Goal: Task Accomplishment & Management: Manage account settings

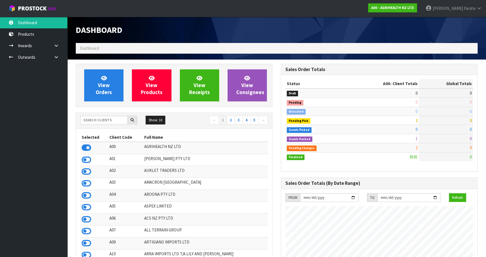
scroll to position [424, 205]
click at [92, 119] on input "text" at bounding box center [103, 120] width 47 height 9
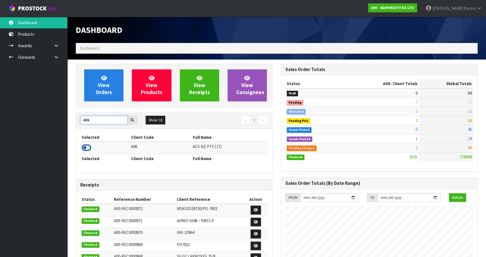
type input "A06"
click at [89, 148] on icon at bounding box center [87, 147] width 10 height 8
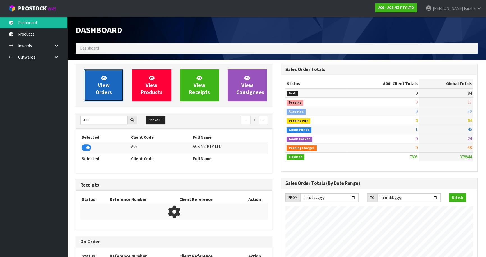
click at [91, 88] on link "View Orders" at bounding box center [103, 85] width 39 height 32
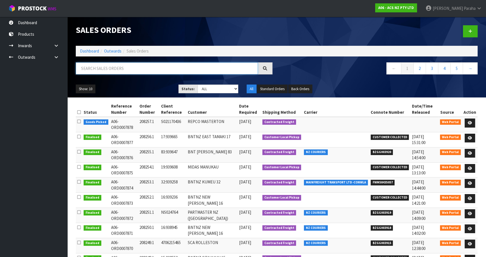
click at [94, 66] on input "text" at bounding box center [167, 68] width 182 height 12
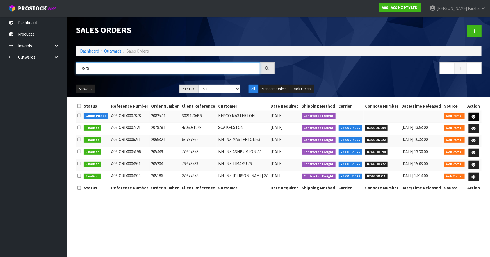
type input "7878"
click at [474, 114] on link at bounding box center [473, 117] width 10 height 9
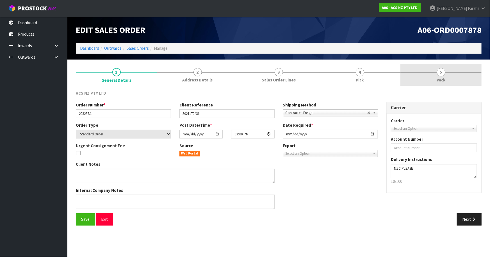
click at [442, 73] on span "5" at bounding box center [441, 72] width 8 height 8
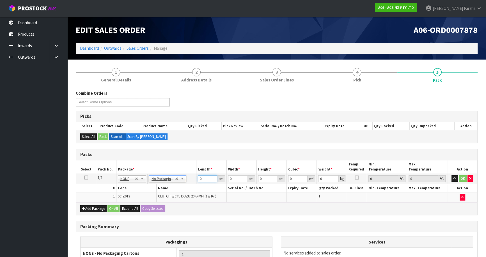
drag, startPoint x: 204, startPoint y: 179, endPoint x: 196, endPoint y: 177, distance: 8.4
click at [197, 177] on td "0 cm" at bounding box center [211, 178] width 30 height 10
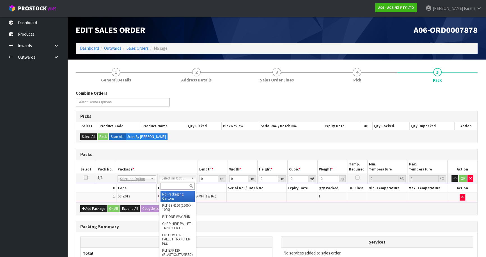
click at [179, 184] on input "text" at bounding box center [177, 185] width 34 height 7
type input "U20"
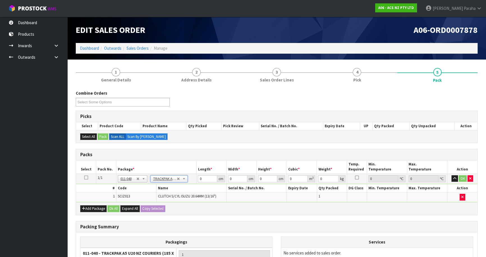
type input "18.5"
type input "28"
type input "0.01"
type input "0.000005"
drag, startPoint x: 327, startPoint y: 179, endPoint x: 310, endPoint y: 185, distance: 18.6
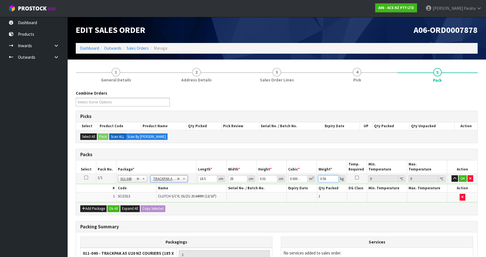
click at [310, 185] on tbody "1/1 NONE 007-001 007-002 007-004 007-009 007-013 007-014 007-015 007-017 007-01…" at bounding box center [276, 187] width 401 height 28
type input "1"
click at [451, 175] on button "button" at bounding box center [454, 178] width 6 height 7
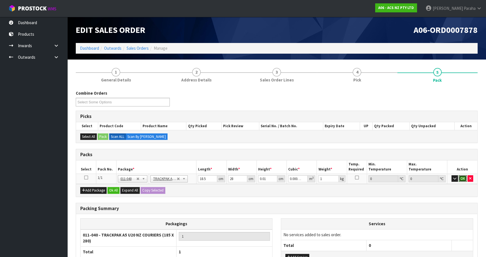
click button "OK" at bounding box center [463, 178] width 8 height 7
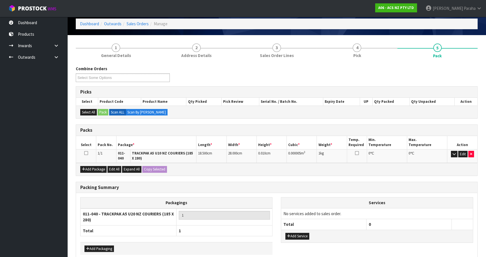
scroll to position [52, 0]
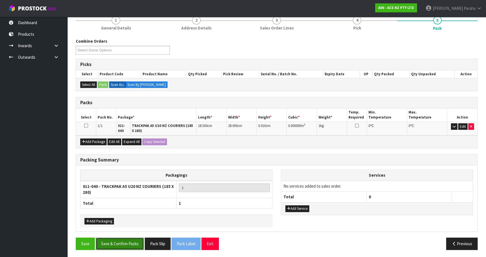
click at [132, 245] on button "Save & Confirm Packs" at bounding box center [120, 243] width 48 height 12
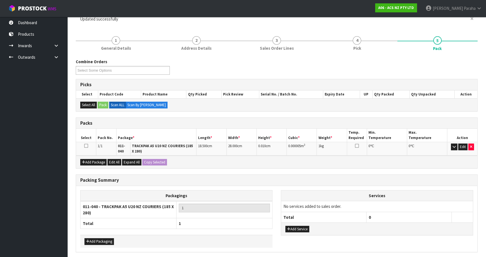
scroll to position [0, 0]
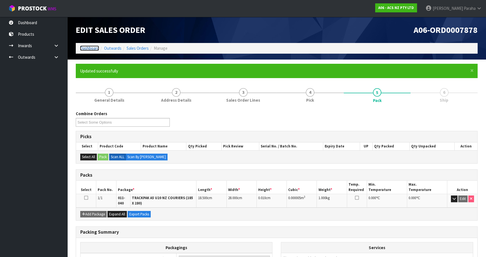
click at [90, 48] on link "Dashboard" at bounding box center [89, 47] width 19 height 5
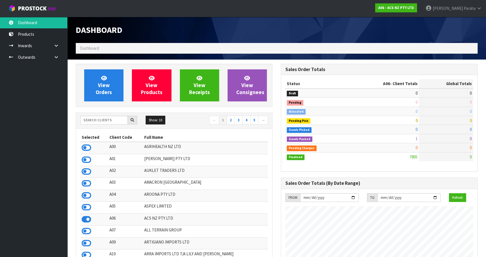
scroll to position [424, 205]
click at [104, 121] on input "text" at bounding box center [103, 120] width 47 height 9
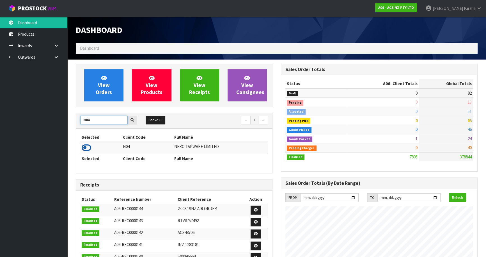
type input "N04"
click at [87, 149] on icon at bounding box center [87, 147] width 10 height 8
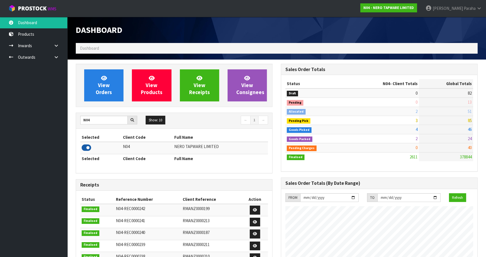
scroll to position [454, 205]
click at [104, 89] on span "View Orders" at bounding box center [104, 85] width 16 height 21
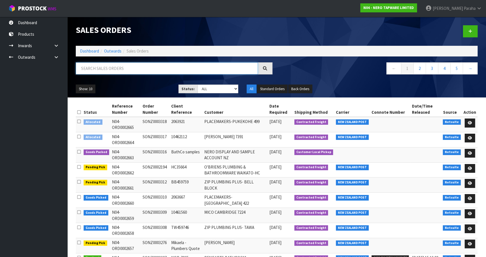
click at [160, 66] on input "text" at bounding box center [167, 68] width 182 height 12
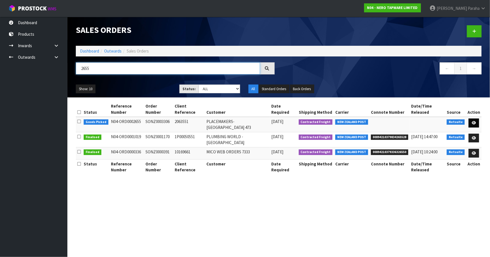
type input "2655"
click at [475, 121] on icon at bounding box center [473, 123] width 4 height 4
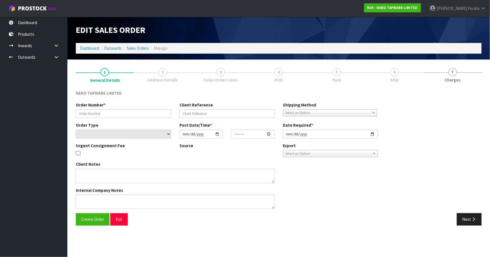
type input "SONZ0003306"
type input "2063551"
select select "number:0"
type input "[DATE]"
type input "13:45:06.000"
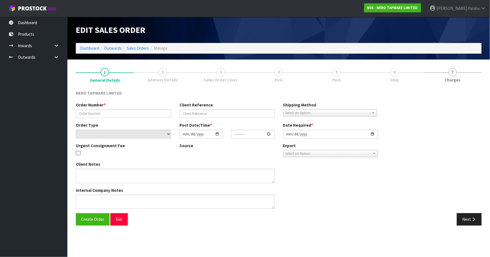
type input "[DATE]"
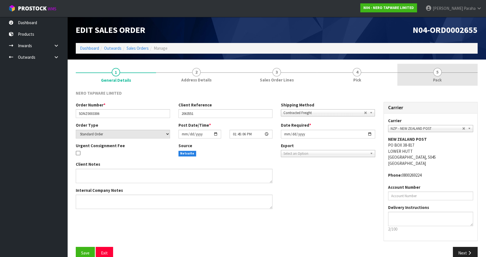
click at [438, 75] on span "5" at bounding box center [437, 72] width 8 height 8
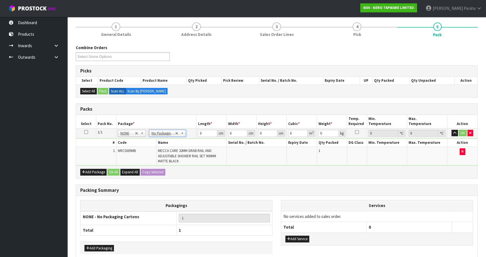
scroll to position [51, 0]
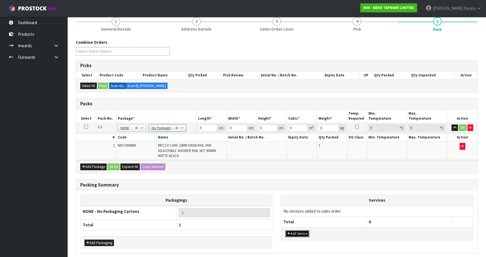
click at [298, 233] on button "Add Service" at bounding box center [297, 233] width 24 height 7
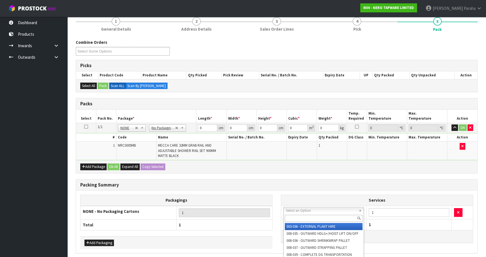
drag, startPoint x: 302, startPoint y: 219, endPoint x: 299, endPoint y: 216, distance: 3.6
click at [302, 219] on input "text" at bounding box center [324, 218] width 78 height 7
type input "044"
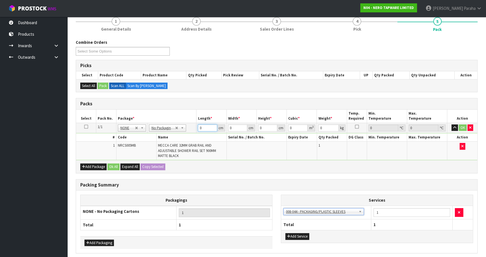
drag, startPoint x: 204, startPoint y: 127, endPoint x: 187, endPoint y: 133, distance: 18.4
click at [187, 133] on tbody "1/1 NONE 007-001 007-002 007-004 007-009 007-013 007-014 007-015 007-017 007-01…" at bounding box center [276, 141] width 401 height 37
click at [206, 128] on input "0" at bounding box center [207, 127] width 19 height 7
drag, startPoint x: 204, startPoint y: 127, endPoint x: 193, endPoint y: 129, distance: 11.0
click at [193, 129] on tr "1/1 NONE 007-001 007-002 007-004 007-009 007-013 007-014 007-015 007-017 007-01…" at bounding box center [276, 128] width 401 height 10
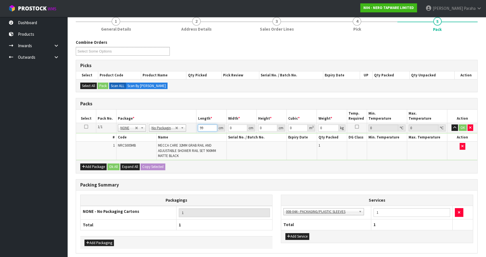
type input "99"
type input "21"
type input "8"
type input "0.016632"
type input "8"
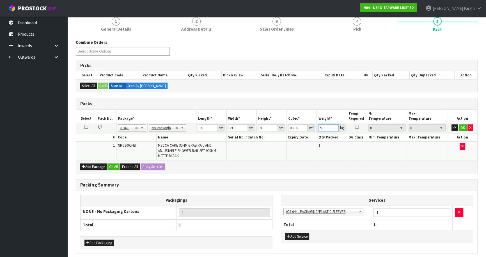
type input "5"
click at [451, 124] on button "button" at bounding box center [454, 127] width 6 height 7
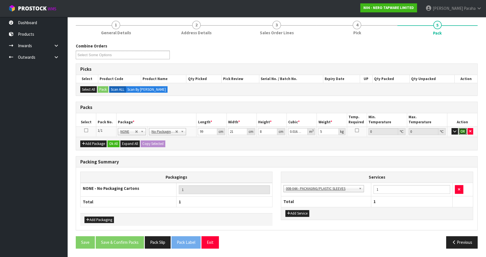
click button "OK" at bounding box center [463, 131] width 8 height 7
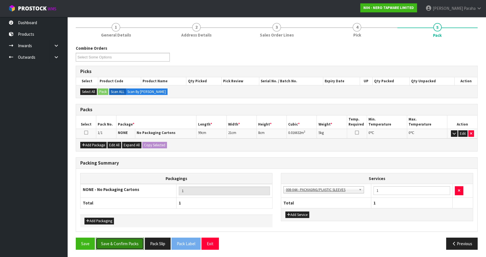
click at [134, 243] on button "Save & Confirm Packs" at bounding box center [120, 243] width 48 height 12
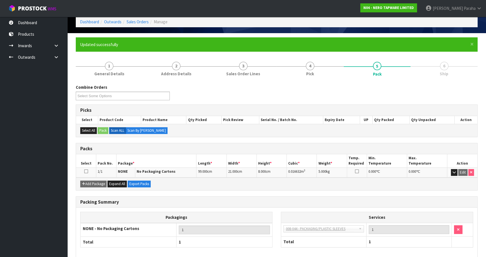
scroll to position [53, 0]
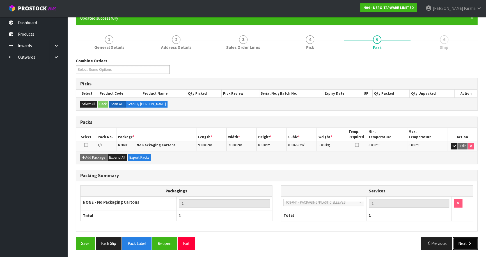
click at [473, 242] on button "Next" at bounding box center [465, 243] width 25 height 12
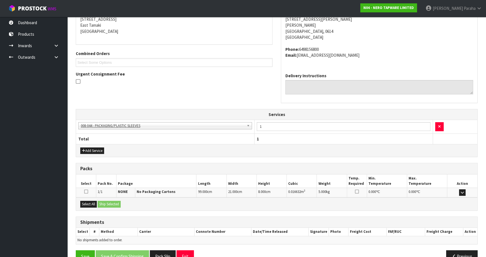
scroll to position [129, 0]
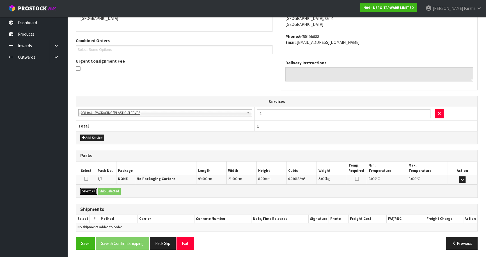
click at [89, 191] on button "Select All" at bounding box center [88, 191] width 17 height 7
click at [116, 192] on button "Ship Selected" at bounding box center [109, 191] width 23 height 7
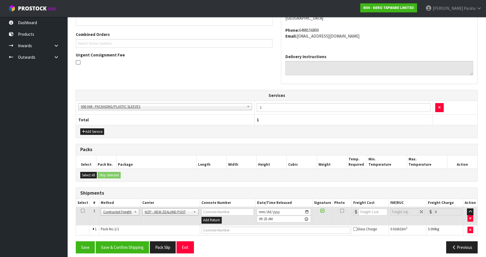
scroll to position [139, 0]
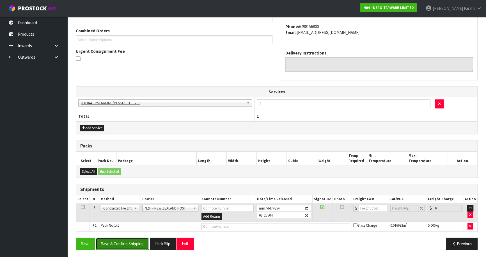
click at [130, 244] on button "Save & Confirm Shipping" at bounding box center [122, 243] width 53 height 12
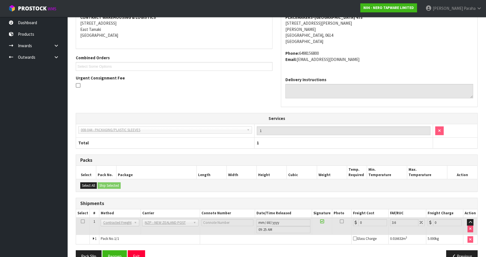
scroll to position [131, 0]
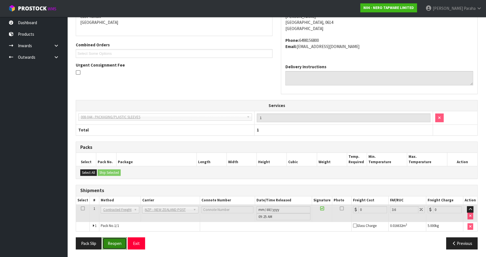
click at [117, 241] on button "Reopen" at bounding box center [114, 243] width 24 height 12
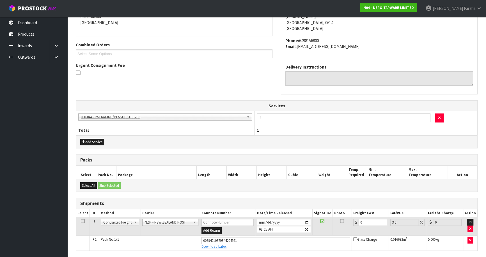
scroll to position [144, 0]
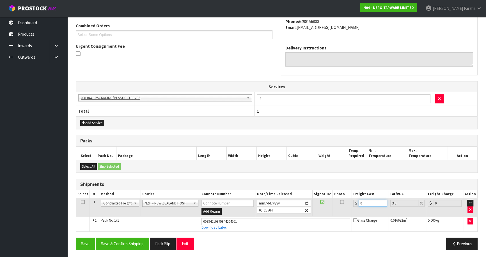
drag, startPoint x: 362, startPoint y: 204, endPoint x: 352, endPoint y: 205, distance: 9.6
click at [352, 205] on td "0" at bounding box center [370, 207] width 37 height 18
type input "4"
type input "4.14"
type input "4.3"
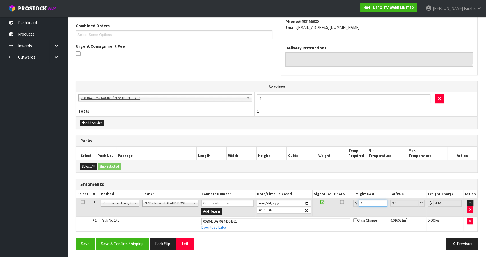
type input "4.45"
type input "4.33"
type input "4.49"
type input "4.33"
click at [124, 240] on button "Save & Confirm Shipping" at bounding box center [122, 243] width 53 height 12
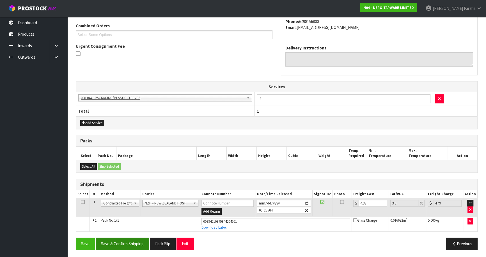
scroll to position [0, 0]
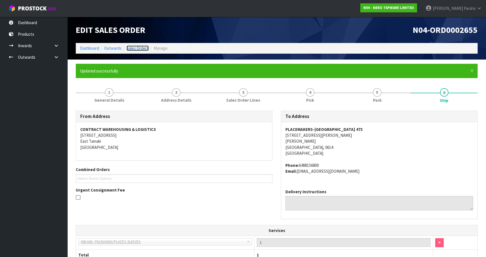
click at [141, 48] on link "Sales Orders" at bounding box center [138, 47] width 22 height 5
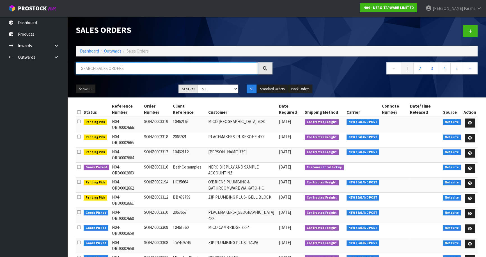
click at [115, 67] on input "text" at bounding box center [167, 68] width 182 height 12
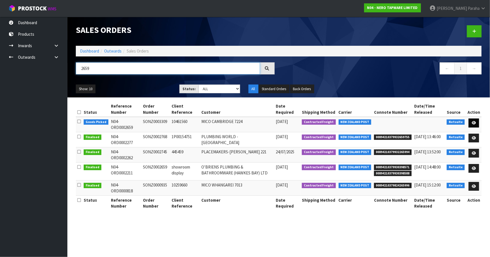
type input "2659"
click at [477, 123] on link at bounding box center [473, 122] width 10 height 9
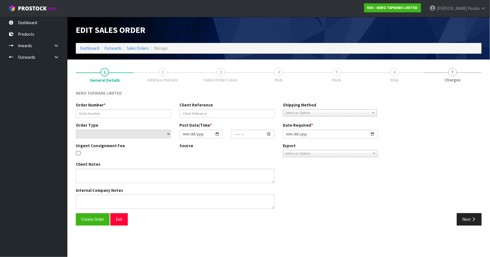
type input "SONZ0003309"
type input "10461560"
select select "number:0"
type input "[DATE]"
type input "15:00:07.000"
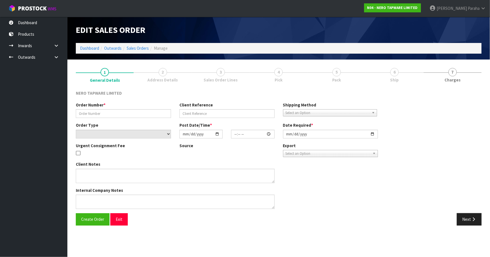
type input "[DATE]"
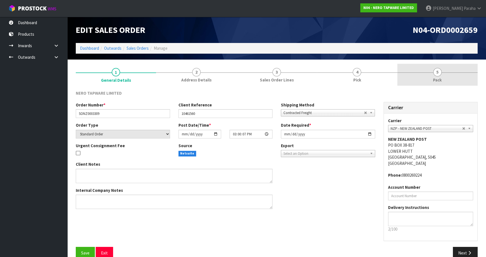
click at [433, 72] on link "5 Pack" at bounding box center [437, 75] width 80 height 22
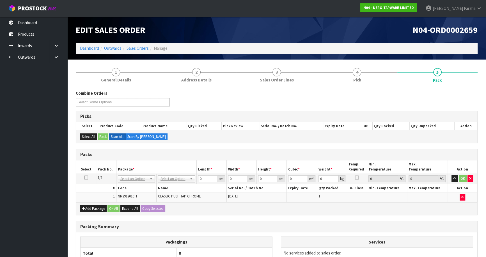
scroll to position [51, 0]
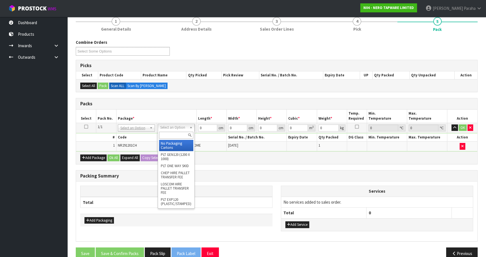
click at [172, 134] on input "text" at bounding box center [176, 135] width 34 height 7
type input "OC"
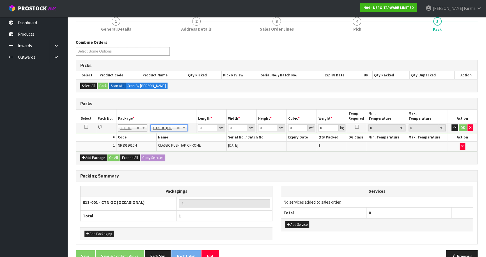
type input "0.8"
drag, startPoint x: 201, startPoint y: 129, endPoint x: 194, endPoint y: 130, distance: 7.8
click at [194, 130] on tr "1/1 NONE 007-001 007-002 007-004 007-009 007-013 007-014 007-015 007-017 007-01…" at bounding box center [276, 128] width 401 height 10
type input "21"
type input "14"
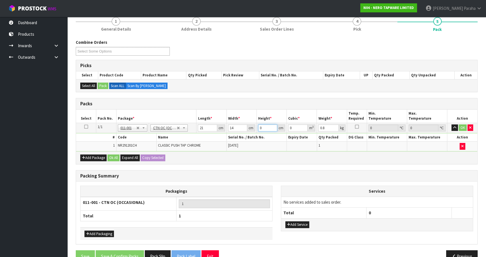
type input "1"
type input "0.000294"
type input "19"
type input "0.005586"
type input "19"
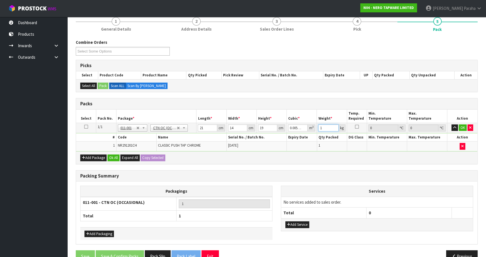
type input "1"
click at [451, 124] on button "button" at bounding box center [454, 127] width 6 height 7
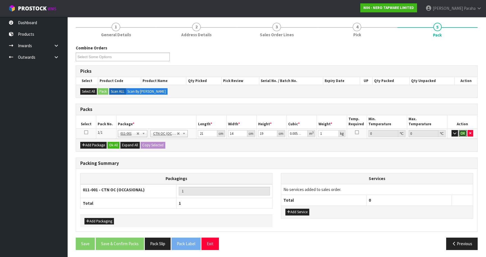
click button "OK" at bounding box center [463, 133] width 8 height 7
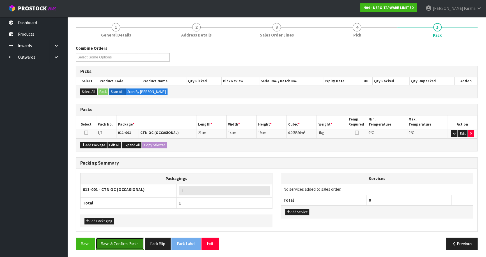
click at [120, 241] on button "Save & Confirm Packs" at bounding box center [120, 243] width 48 height 12
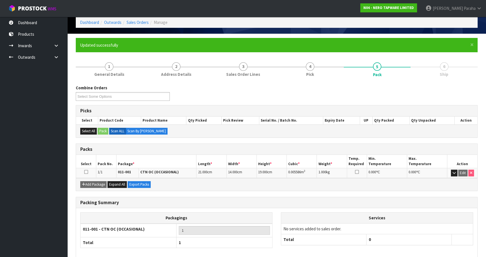
scroll to position [53, 0]
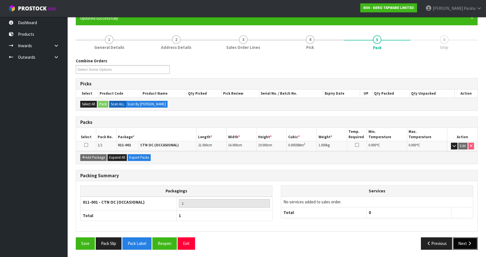
click at [469, 244] on icon "button" at bounding box center [469, 243] width 5 height 4
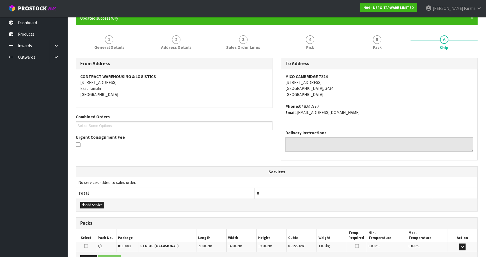
scroll to position [120, 0]
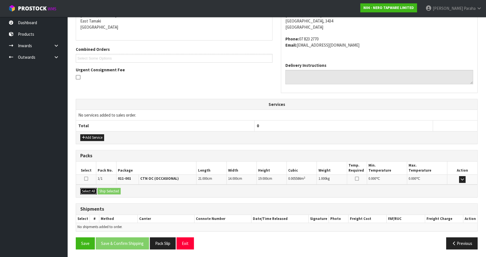
click at [84, 190] on button "Select All" at bounding box center [88, 191] width 17 height 7
click at [108, 188] on button "Ship Selected" at bounding box center [109, 191] width 23 height 7
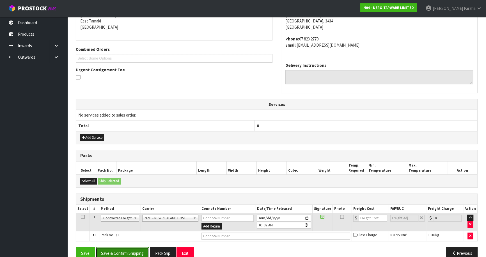
click at [132, 251] on button "Save & Confirm Shipping" at bounding box center [122, 253] width 53 height 12
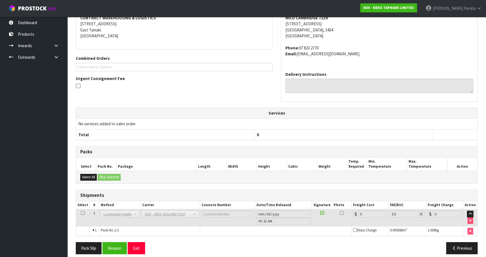
scroll to position [122, 0]
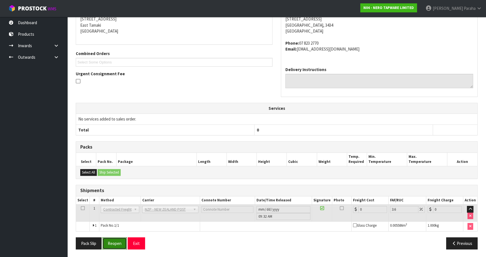
click at [121, 239] on button "Reopen" at bounding box center [114, 243] width 24 height 12
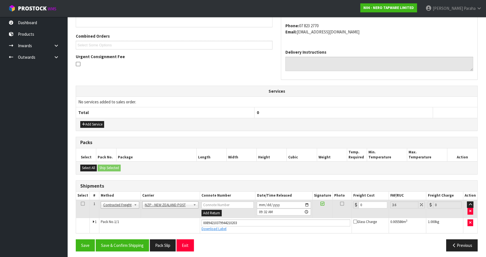
scroll to position [135, 0]
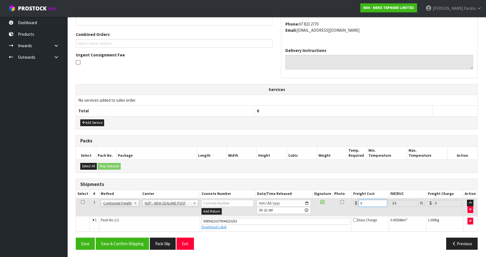
drag, startPoint x: 359, startPoint y: 203, endPoint x: 356, endPoint y: 203, distance: 3.9
click at [356, 203] on div "0" at bounding box center [370, 202] width 34 height 7
type input "7"
type input "7.25"
type input "7.3"
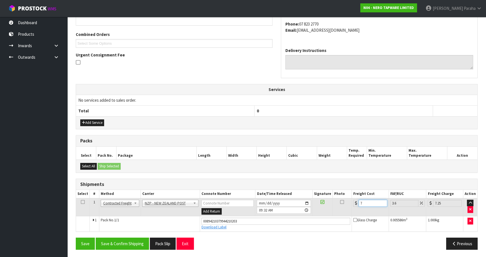
type input "7.56"
type input "7.31"
type input "7.57"
type input "7.31"
click at [121, 243] on button "Save & Confirm Shipping" at bounding box center [122, 243] width 53 height 12
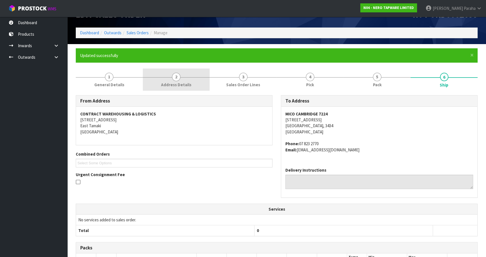
scroll to position [0, 0]
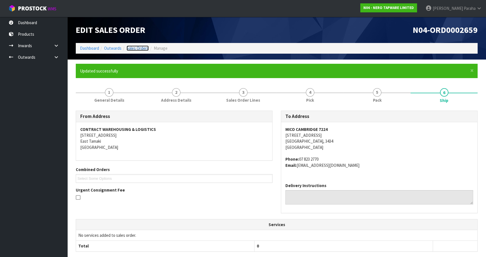
click at [134, 49] on link "Sales Orders" at bounding box center [138, 47] width 22 height 5
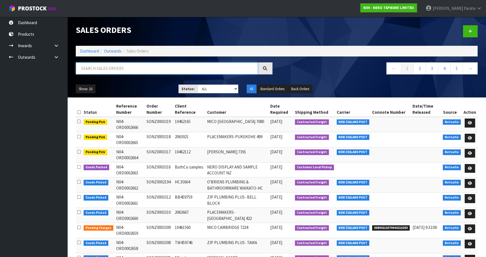
click at [110, 67] on input "text" at bounding box center [167, 68] width 182 height 12
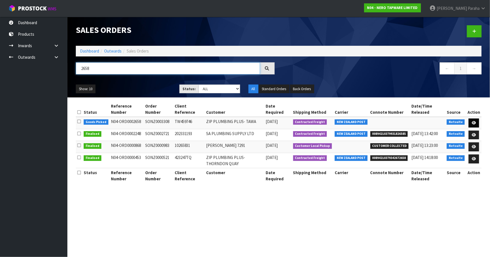
type input "2658"
click at [474, 123] on icon at bounding box center [473, 123] width 4 height 4
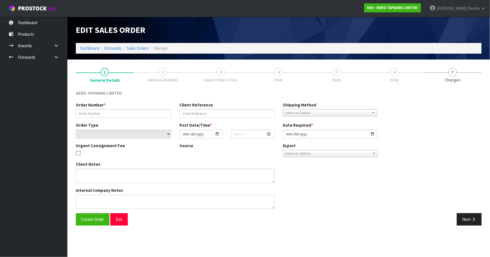
type input "SONZ0003308"
type input "TW459746"
select select "number:0"
type input "[DATE]"
type input "15:00:06.000"
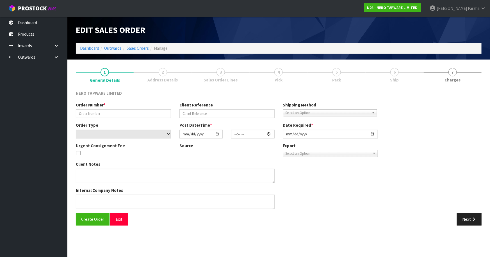
type input "[DATE]"
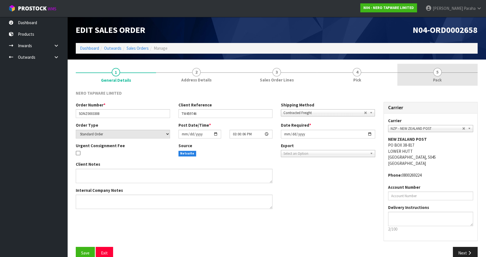
click at [438, 73] on span "5" at bounding box center [437, 72] width 8 height 8
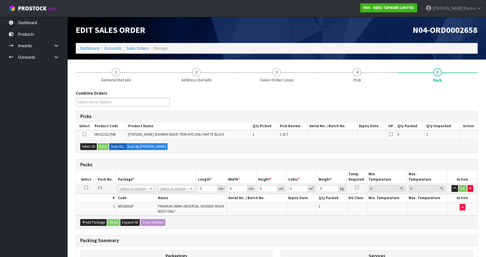
click at [84, 187] on icon at bounding box center [86, 187] width 4 height 0
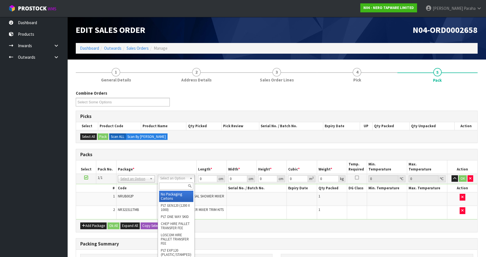
drag, startPoint x: 184, startPoint y: 187, endPoint x: 169, endPoint y: 178, distance: 17.4
click at [177, 184] on input "text" at bounding box center [176, 185] width 34 height 7
type input "OC"
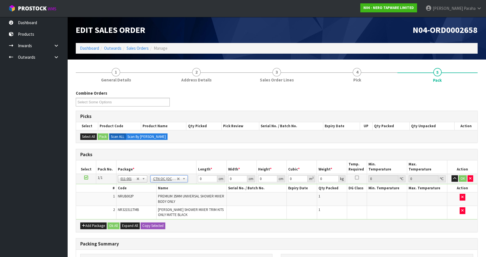
type input "0.94"
drag, startPoint x: 192, startPoint y: 180, endPoint x: 183, endPoint y: 180, distance: 9.0
click at [182, 180] on tr "1/1 NONE 007-001 007-002 007-004 007-009 007-013 007-014 007-015 007-017 007-01…" at bounding box center [276, 178] width 401 height 10
type input "21"
type input "14"
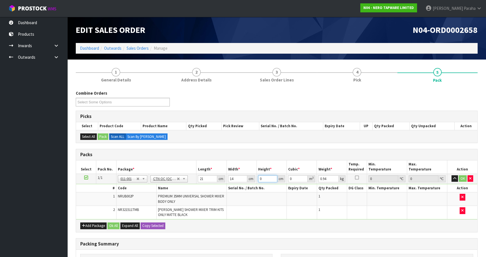
type input "1"
type input "0.000294"
type input "17"
type input "0.004998"
type input "17"
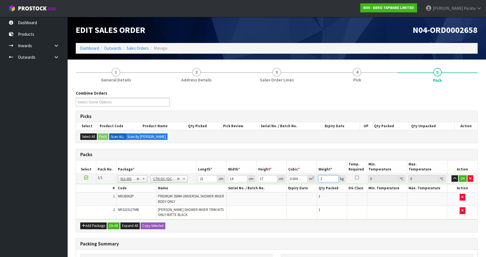
type input "2"
click at [451, 175] on button "button" at bounding box center [454, 178] width 6 height 7
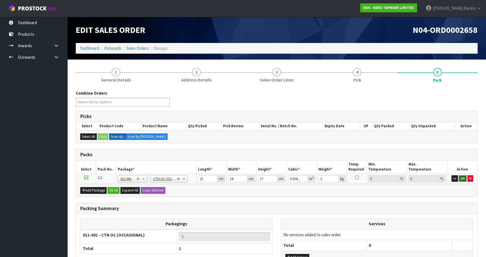
click button "OK" at bounding box center [463, 178] width 8 height 7
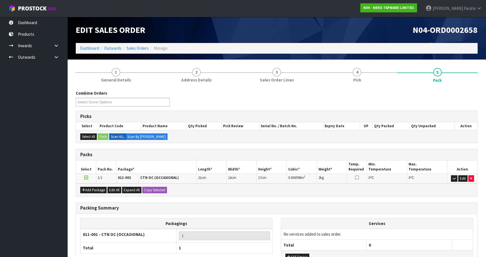
scroll to position [45, 0]
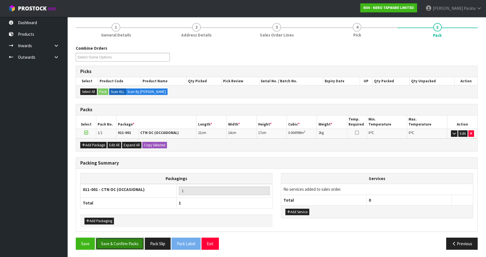
click at [123, 241] on button "Save & Confirm Packs" at bounding box center [120, 243] width 48 height 12
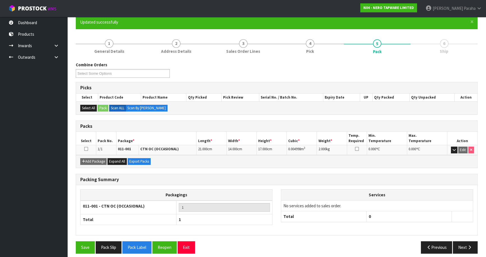
scroll to position [53, 0]
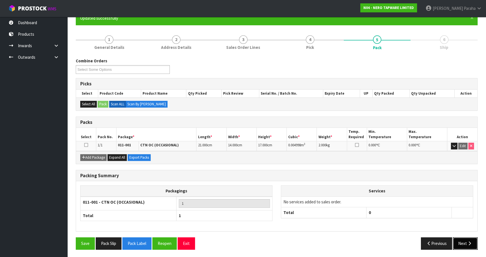
click at [466, 247] on button "Next" at bounding box center [465, 243] width 25 height 12
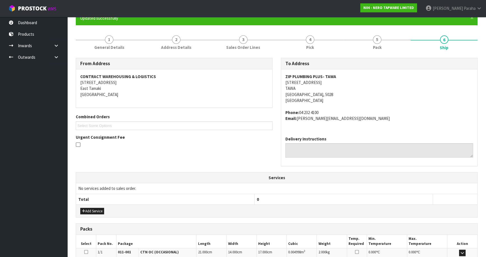
scroll to position [126, 0]
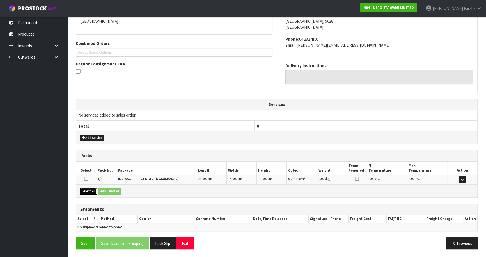
click at [86, 192] on button "Select All" at bounding box center [88, 191] width 17 height 7
click at [104, 192] on button "Ship Selected" at bounding box center [109, 191] width 23 height 7
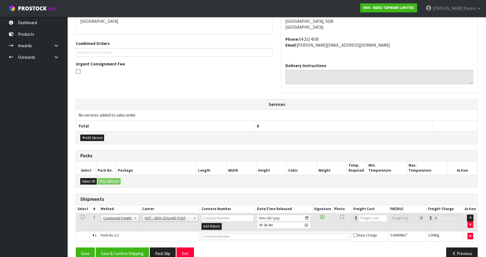
click at [137, 246] on div "From Address CONTRACT WAREHOUSING & LOGISTICS [STREET_ADDRESS] Combined Orders …" at bounding box center [277, 124] width 402 height 279
click at [135, 250] on button "Save & Confirm Shipping" at bounding box center [122, 253] width 53 height 12
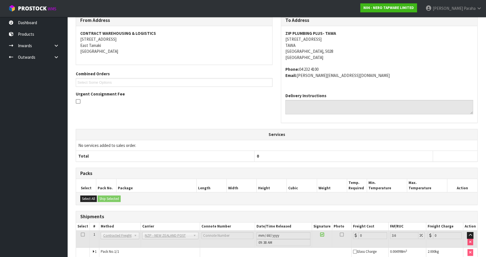
scroll to position [128, 0]
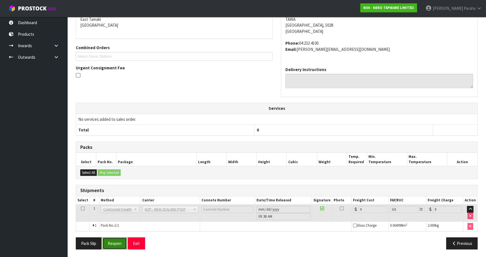
click at [111, 244] on button "Reopen" at bounding box center [114, 243] width 24 height 12
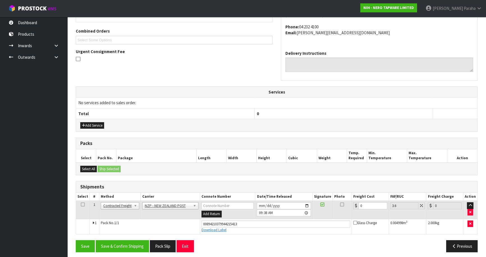
scroll to position [141, 0]
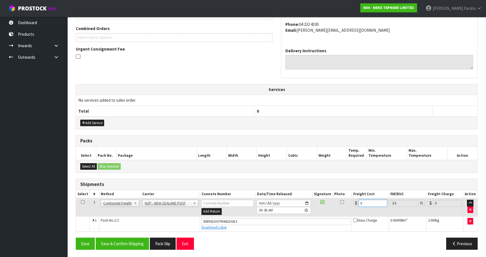
drag, startPoint x: 363, startPoint y: 201, endPoint x: 353, endPoint y: 202, distance: 9.6
click at [353, 202] on div "0" at bounding box center [370, 202] width 34 height 7
type input "8"
type input "8.29"
type input "8.4"
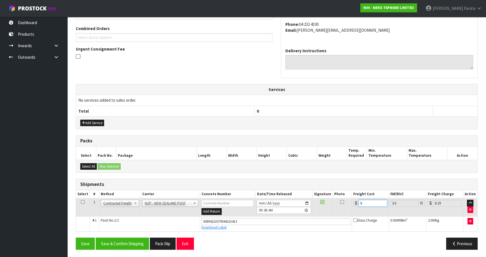
type input "8.7"
type input "8.45"
type input "8.75"
type input "8.45"
click at [116, 241] on button "Save & Confirm Shipping" at bounding box center [122, 243] width 53 height 12
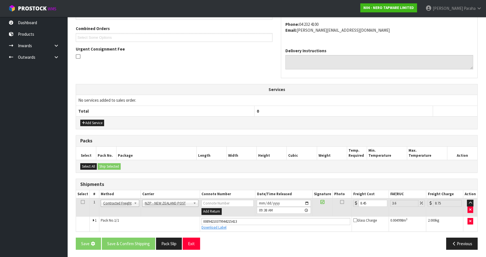
scroll to position [0, 0]
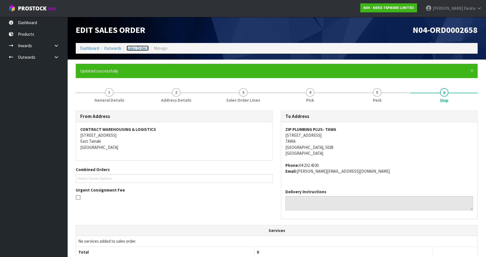
click at [142, 48] on link "Sales Orders" at bounding box center [138, 47] width 22 height 5
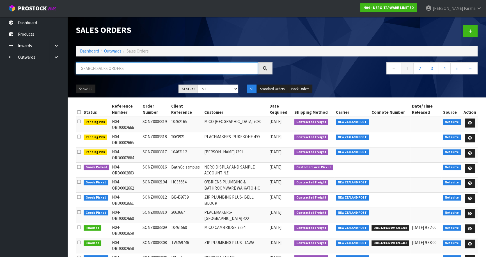
click at [157, 67] on input "text" at bounding box center [167, 68] width 182 height 12
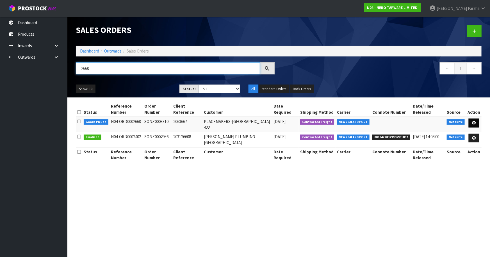
type input "2660"
click at [474, 121] on icon at bounding box center [473, 123] width 4 height 4
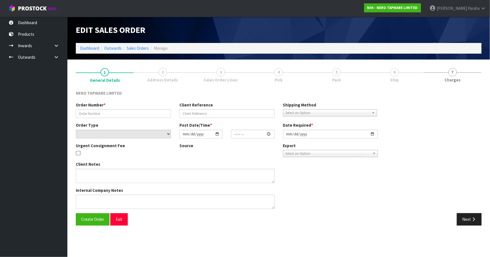
type input "SONZ0003310"
type input "2063667"
select select "number:0"
type input "[DATE]"
type input "15:00:09.000"
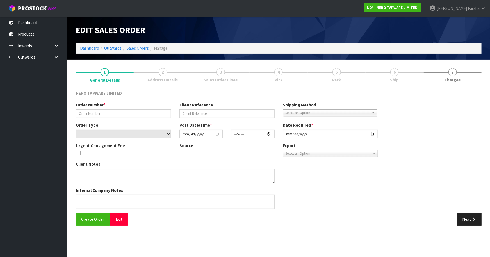
type input "[DATE]"
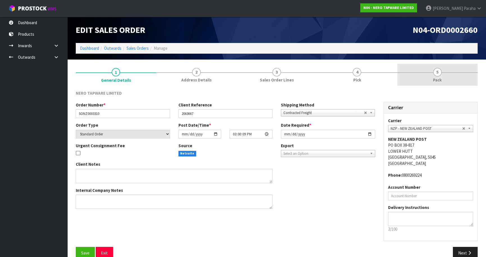
click at [442, 73] on link "5 Pack" at bounding box center [437, 75] width 80 height 22
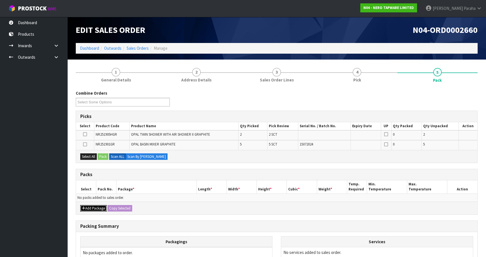
click at [87, 205] on button "Add Package" at bounding box center [93, 208] width 26 height 7
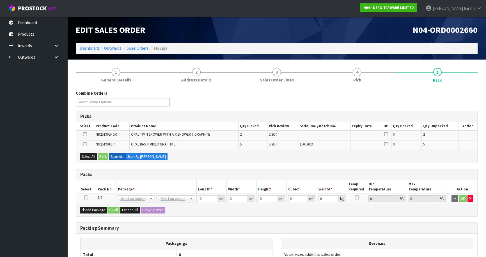
click at [87, 197] on icon at bounding box center [86, 197] width 4 height 0
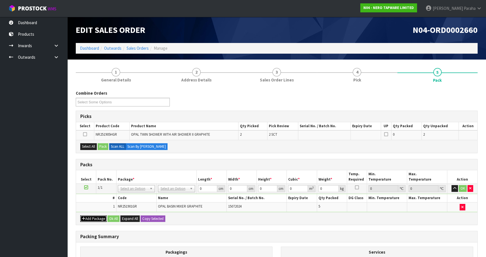
click at [93, 216] on button "Add Package" at bounding box center [93, 218] width 26 height 7
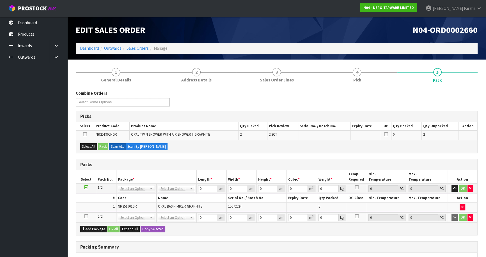
click at [86, 216] on icon at bounding box center [86, 216] width 4 height 0
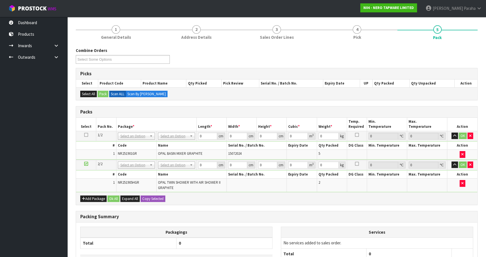
scroll to position [51, 0]
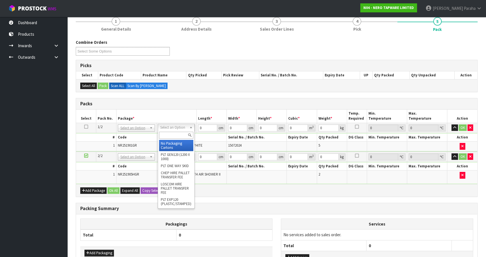
click at [170, 134] on input "text" at bounding box center [176, 135] width 34 height 7
type input "OC"
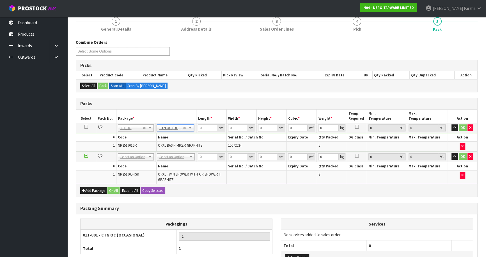
type input "7.5"
drag, startPoint x: 204, startPoint y: 128, endPoint x: 196, endPoint y: 126, distance: 8.4
click at [196, 126] on tr "1/2 NONE 007-001 007-002 007-004 007-009 007-013 007-014 007-015 007-017 007-01…" at bounding box center [276, 128] width 401 height 10
type input "43"
type input "27"
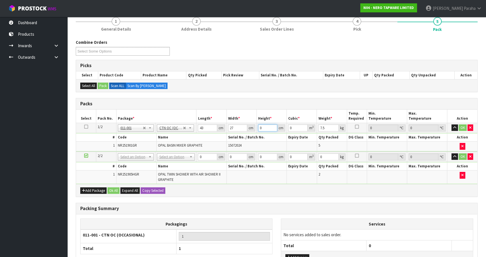
type input "3"
type input "0.003483"
type input "37"
type input "0.042957"
type input "37"
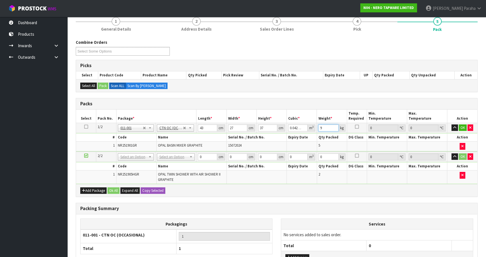
type input "9"
click at [451, 124] on button "button" at bounding box center [454, 127] width 6 height 7
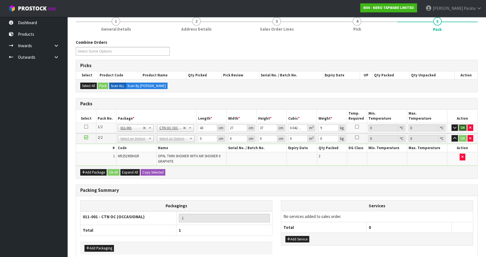
click button "OK" at bounding box center [463, 127] width 8 height 7
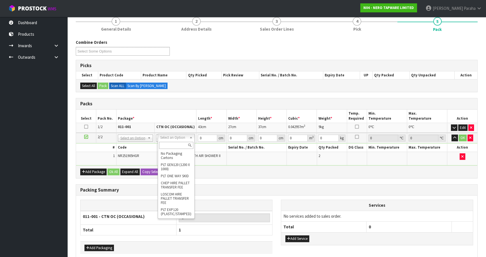
click at [178, 143] on input "text" at bounding box center [176, 145] width 35 height 7
type input "OC"
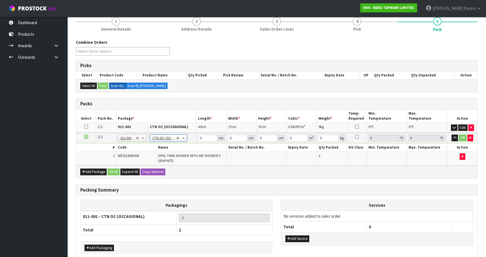
type input "2"
type input "10.56"
drag, startPoint x: 202, startPoint y: 138, endPoint x: 194, endPoint y: 140, distance: 7.9
click at [194, 140] on tr "2/2 NONE 007-001 007-002 007-004 007-009 007-013 007-014 007-015 007-017 007-01…" at bounding box center [276, 138] width 401 height 10
type input "90"
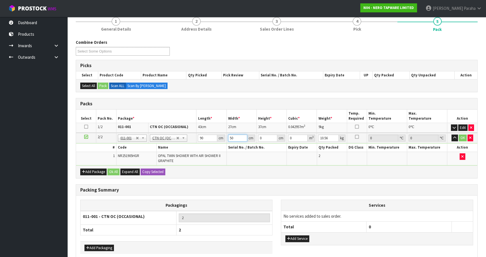
type input "50"
type input "2"
type input "0.009"
type input "22"
type input "0.099"
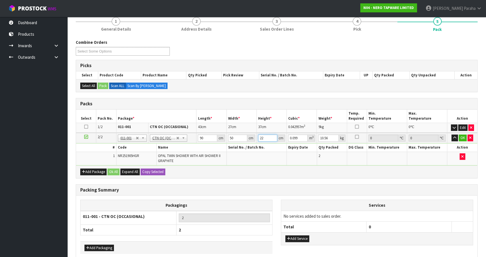
type input "22"
type input "15"
click at [451, 134] on button "button" at bounding box center [454, 137] width 6 height 7
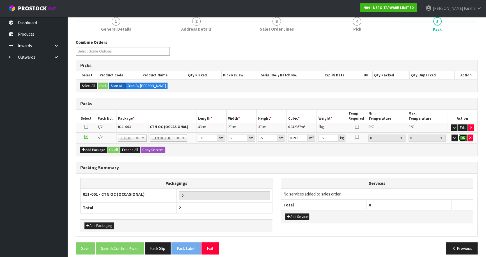
click button "OK" at bounding box center [463, 137] width 8 height 7
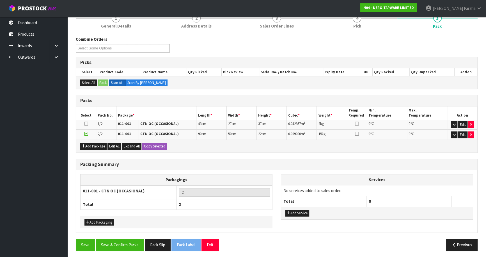
scroll to position [55, 0]
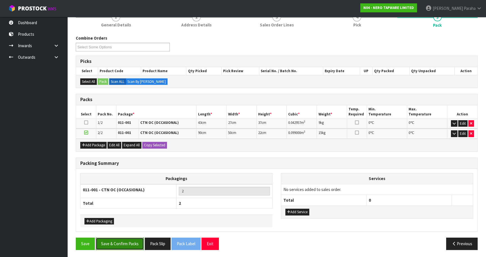
click at [115, 239] on button "Save & Confirm Packs" at bounding box center [120, 243] width 48 height 12
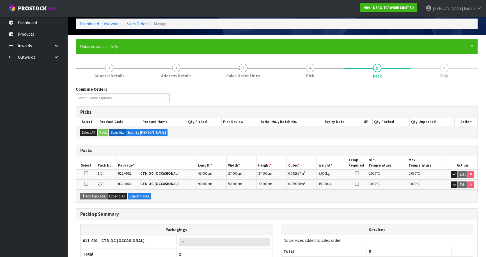
scroll to position [63, 0]
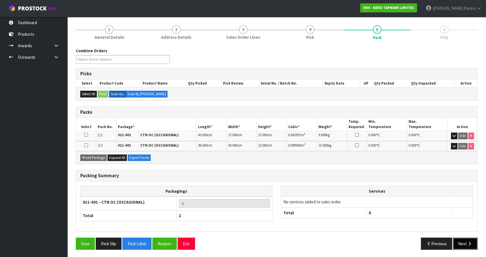
click at [472, 245] on button "Next" at bounding box center [465, 243] width 25 height 12
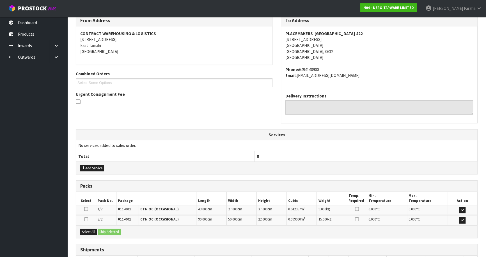
scroll to position [136, 0]
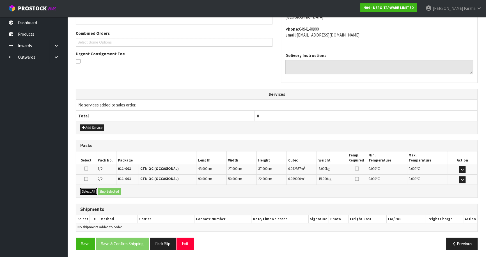
click at [93, 191] on button "Select All" at bounding box center [88, 191] width 17 height 7
click at [107, 191] on button "Ship Selected" at bounding box center [109, 191] width 23 height 7
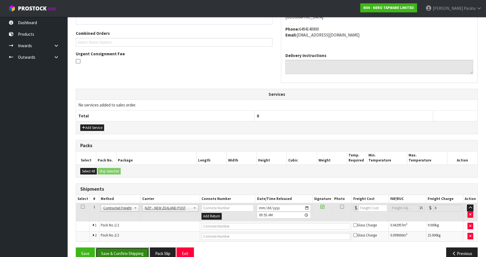
click at [125, 247] on button "Save & Confirm Shipping" at bounding box center [122, 253] width 53 height 12
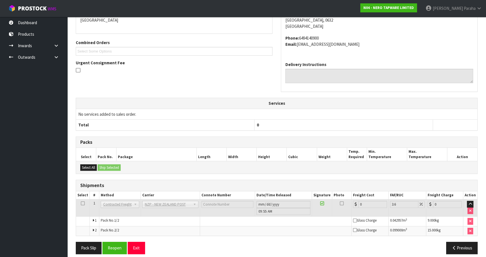
scroll to position [137, 0]
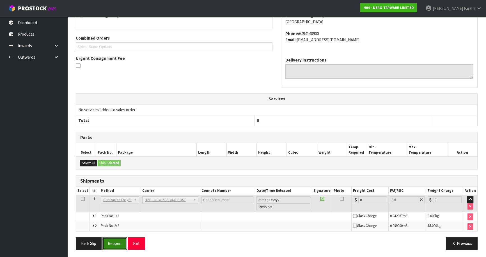
click at [118, 241] on button "Reopen" at bounding box center [114, 243] width 24 height 12
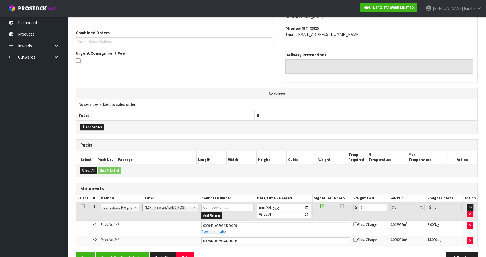
scroll to position [151, 0]
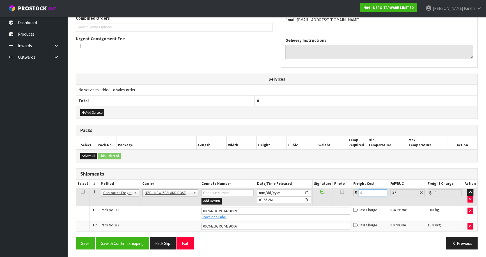
drag, startPoint x: 365, startPoint y: 192, endPoint x: 347, endPoint y: 193, distance: 18.5
click at [347, 193] on tr "1 Client Local Pickup Customer Local Pickup Company Freight Contracted Freight …" at bounding box center [276, 197] width 401 height 18
type input "8"
type input "8.29"
type input "8.6"
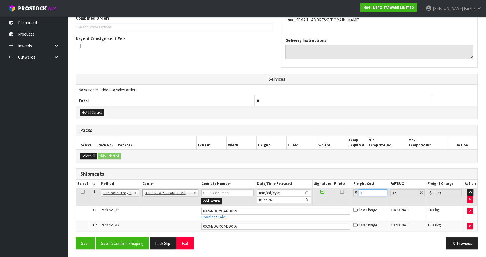
type input "8.91"
type input "8.66"
type input "8.97"
type input "8.66"
click at [134, 243] on button "Save & Confirm Shipping" at bounding box center [122, 243] width 53 height 12
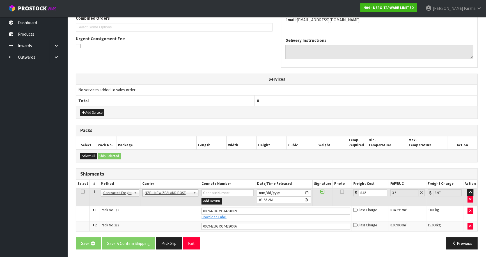
scroll to position [0, 0]
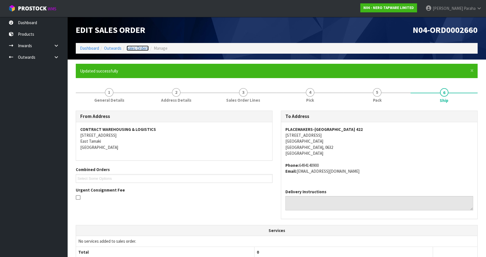
click at [132, 47] on link "Sales Orders" at bounding box center [138, 47] width 22 height 5
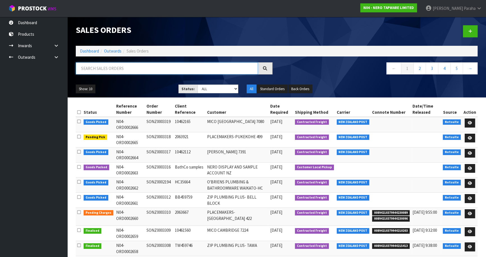
click at [109, 68] on input "text" at bounding box center [167, 68] width 182 height 12
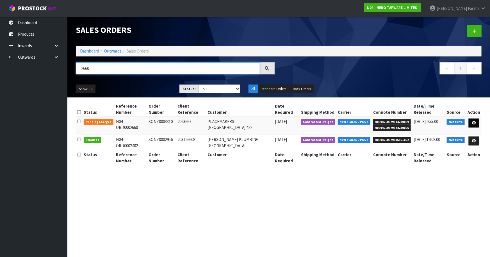
type input "2660"
click at [474, 121] on icon at bounding box center [473, 123] width 4 height 4
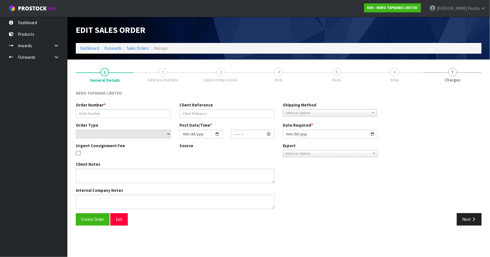
type input "SONZ0003310"
type input "2063667"
select select "number:0"
type input "[DATE]"
type input "15:00:09.000"
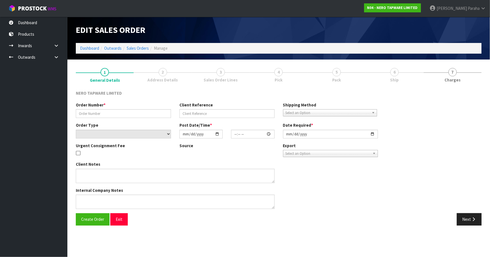
type input "[DATE]"
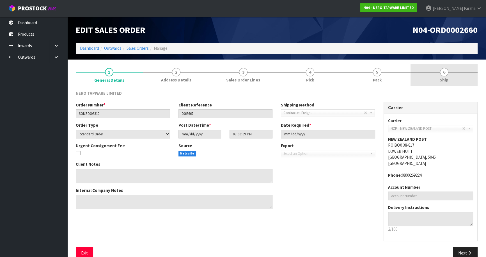
click at [450, 73] on link "6 Ship" at bounding box center [444, 75] width 67 height 22
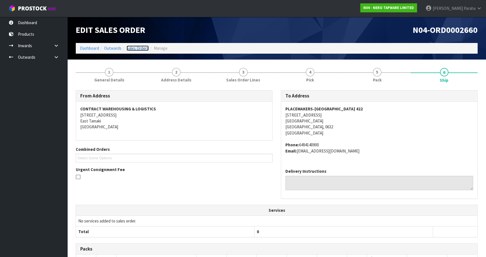
click at [135, 46] on link "Sales Orders" at bounding box center [138, 47] width 22 height 5
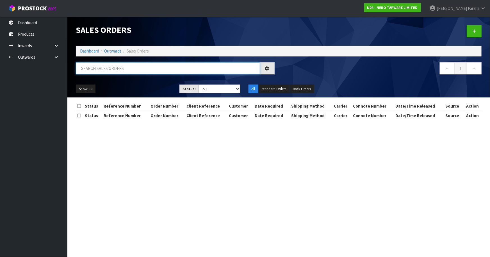
click at [100, 67] on input "text" at bounding box center [168, 68] width 184 height 12
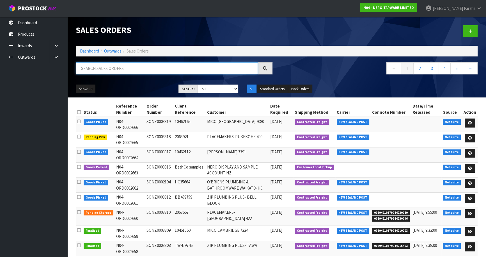
click at [112, 67] on input "text" at bounding box center [167, 68] width 182 height 12
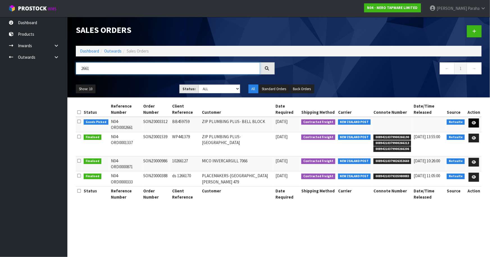
type input "2661"
click at [475, 121] on icon at bounding box center [473, 123] width 4 height 4
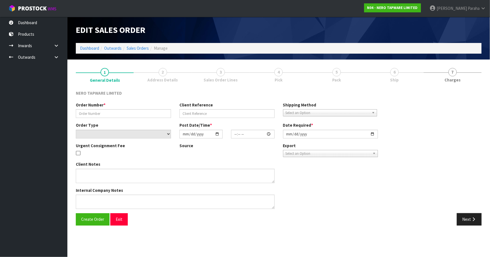
type input "SONZ0003312"
type input "BB459759"
select select "number:0"
type input "[DATE]"
type input "15:45:05.000"
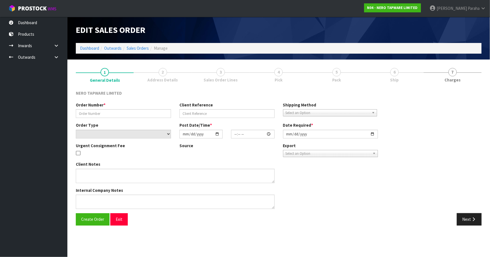
type input "[DATE]"
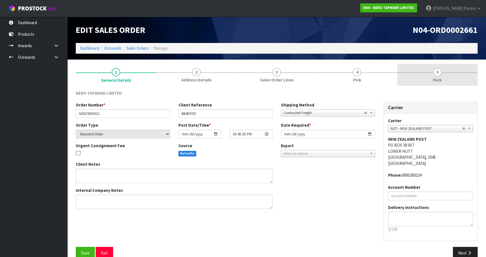
click at [438, 74] on span "5" at bounding box center [437, 72] width 8 height 8
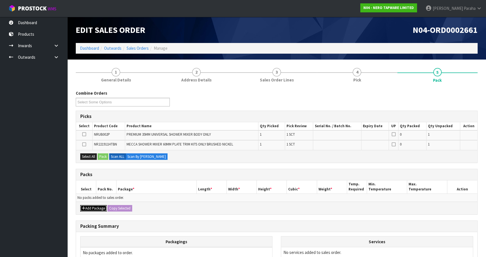
click at [95, 206] on button "Add Package" at bounding box center [93, 208] width 26 height 7
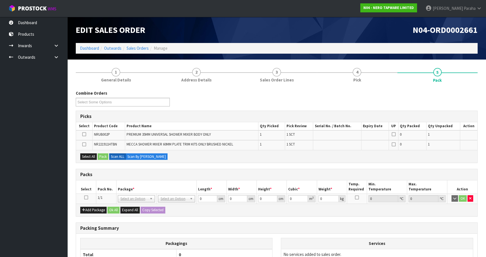
click at [86, 197] on icon at bounding box center [86, 197] width 4 height 0
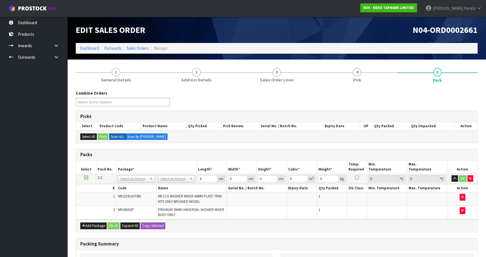
click at [303, 199] on td at bounding box center [302, 198] width 30 height 13
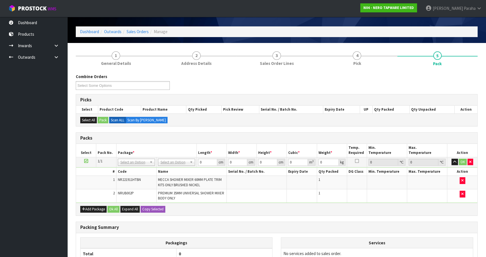
scroll to position [25, 0]
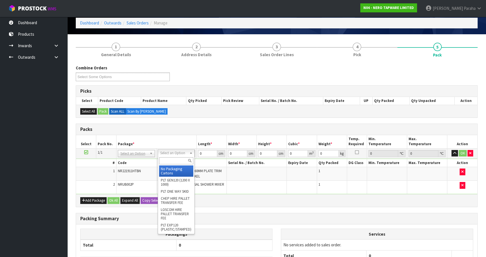
drag, startPoint x: 188, startPoint y: 153, endPoint x: 175, endPoint y: 170, distance: 21.4
click at [180, 159] on input "text" at bounding box center [176, 160] width 34 height 7
type input "OC"
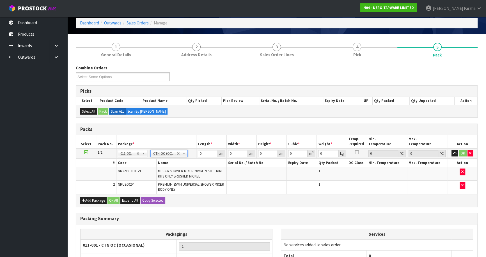
type input "0.96"
drag, startPoint x: 203, startPoint y: 153, endPoint x: 193, endPoint y: 157, distance: 10.3
click at [193, 157] on tr "1/1 NONE 007-001 007-002 007-004 007-009 007-013 007-014 007-015 007-017 007-01…" at bounding box center [276, 153] width 401 height 10
type input "32"
type input "22"
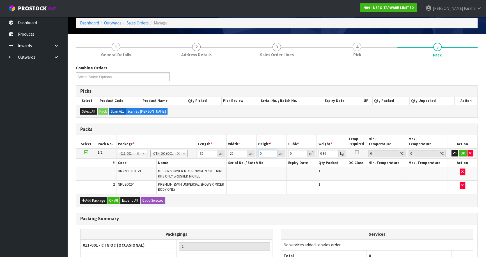
type input "1"
type input "0.000704"
type input "10"
type input "0.00704"
type input "10"
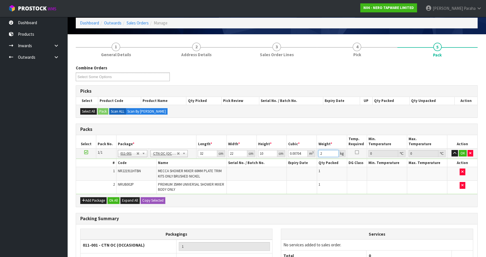
type input "2"
click at [451, 150] on button "button" at bounding box center [454, 153] width 6 height 7
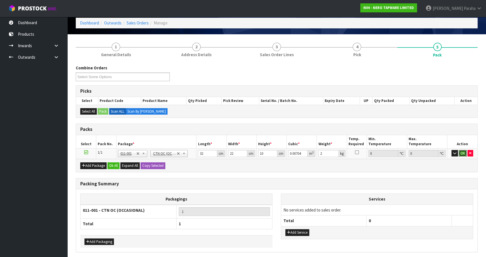
click button "OK" at bounding box center [463, 153] width 8 height 7
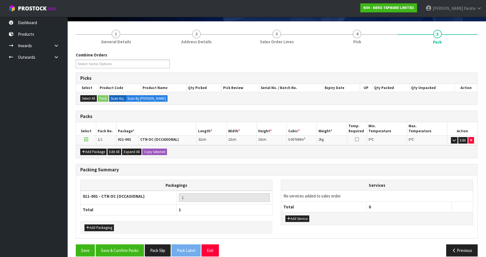
scroll to position [45, 0]
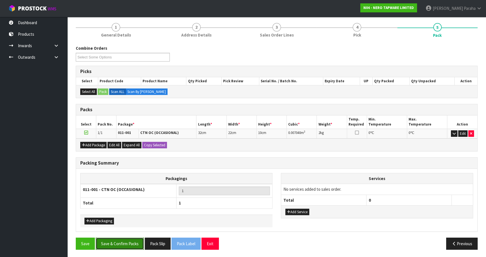
click at [119, 242] on button "Save & Confirm Packs" at bounding box center [120, 243] width 48 height 12
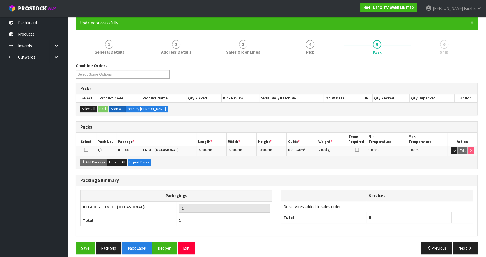
scroll to position [53, 0]
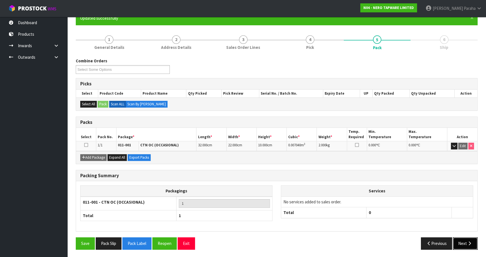
click at [471, 241] on icon "button" at bounding box center [469, 243] width 5 height 4
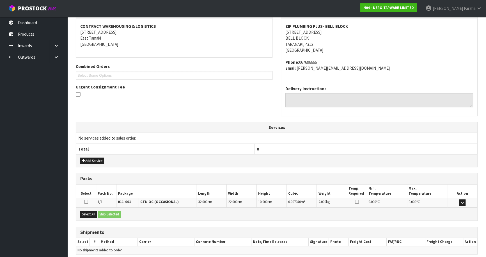
scroll to position [126, 0]
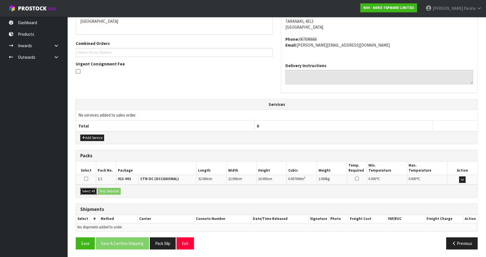
drag, startPoint x: 87, startPoint y: 190, endPoint x: 104, endPoint y: 190, distance: 16.6
click at [88, 190] on button "Select All" at bounding box center [88, 191] width 17 height 7
click at [105, 190] on button "Ship Selected" at bounding box center [109, 191] width 23 height 7
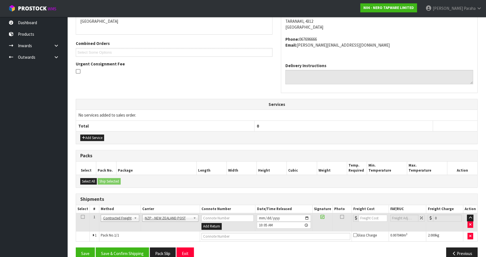
scroll to position [136, 0]
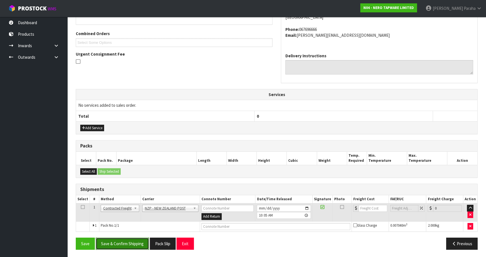
click at [132, 243] on button "Save & Confirm Shipping" at bounding box center [122, 243] width 53 height 12
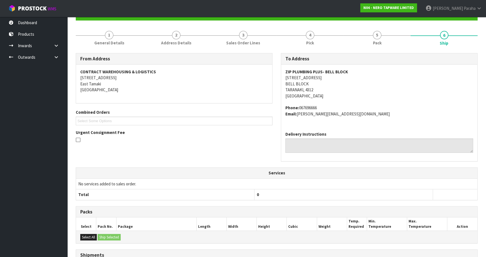
scroll to position [128, 0]
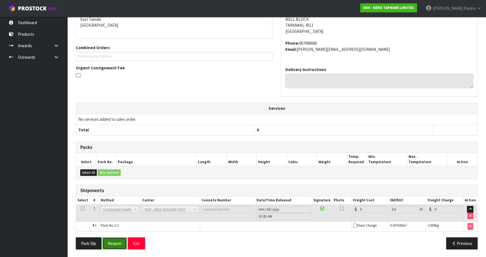
click at [113, 242] on button "Reopen" at bounding box center [114, 243] width 24 height 12
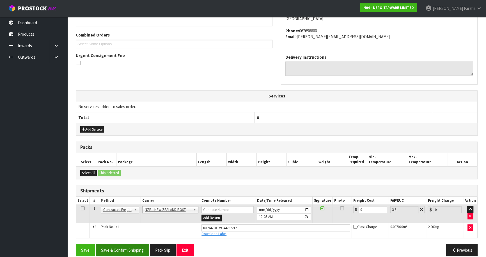
scroll to position [141, 0]
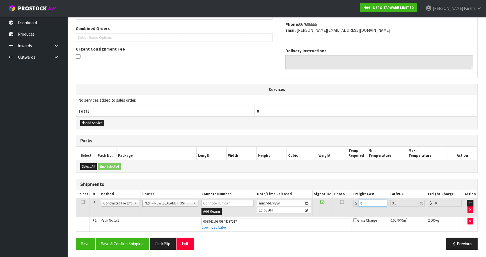
drag, startPoint x: 361, startPoint y: 203, endPoint x: 354, endPoint y: 203, distance: 6.5
click at [354, 203] on div "0" at bounding box center [370, 202] width 34 height 7
type input "8"
type input "8.29"
type input "8.4"
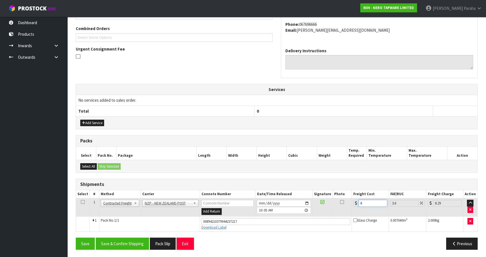
type input "8.7"
type input "8.45"
type input "8.75"
type input "8.45"
click at [119, 242] on button "Save & Confirm Shipping" at bounding box center [122, 243] width 53 height 12
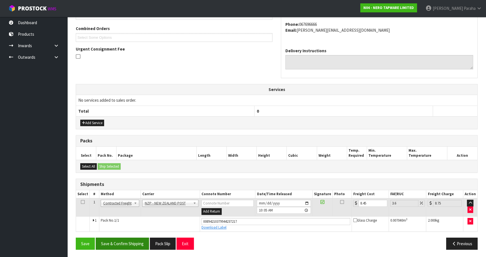
scroll to position [0, 0]
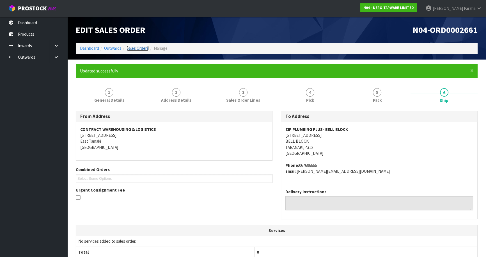
click at [137, 48] on link "Sales Orders" at bounding box center [138, 47] width 22 height 5
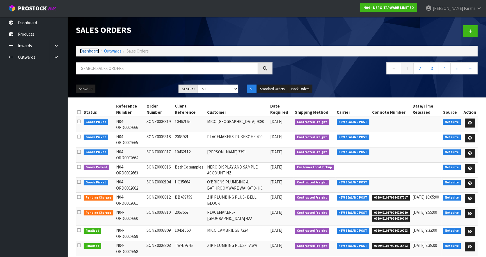
click at [90, 51] on link "Dashboard" at bounding box center [89, 50] width 19 height 5
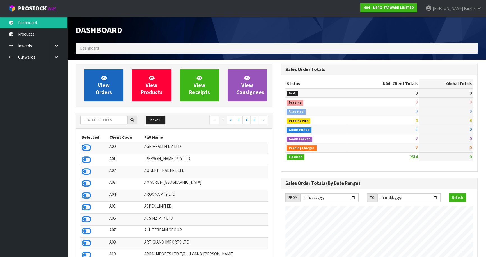
scroll to position [454, 205]
click at [99, 119] on input "text" at bounding box center [103, 120] width 47 height 9
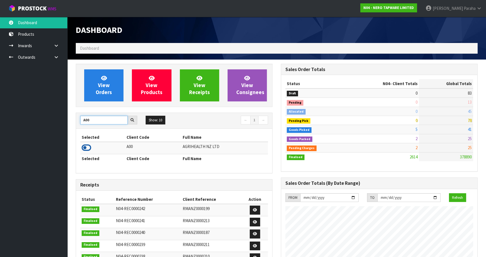
type input "A00"
drag, startPoint x: 89, startPoint y: 148, endPoint x: 88, endPoint y: 129, distance: 18.9
click at [89, 147] on icon at bounding box center [87, 147] width 10 height 8
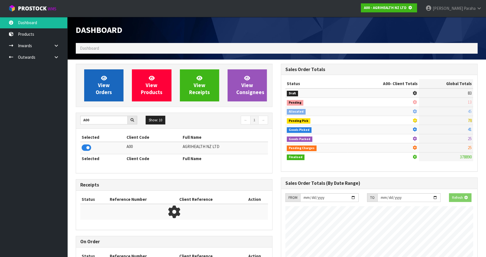
scroll to position [349, 205]
click at [100, 86] on span "View Orders" at bounding box center [104, 85] width 16 height 21
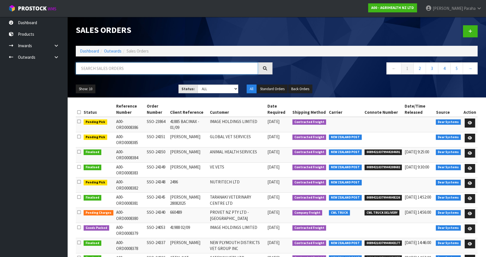
click at [94, 67] on input "text" at bounding box center [167, 68] width 182 height 12
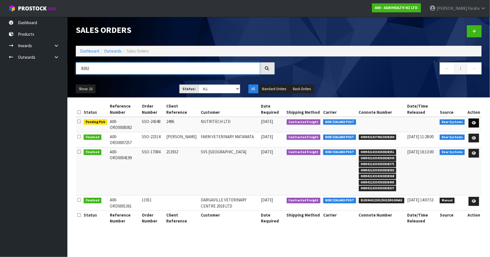
type input "8382"
click at [475, 121] on icon at bounding box center [473, 123] width 4 height 4
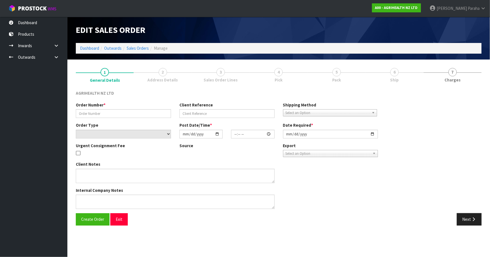
type input "SSO-24348"
type input "2496"
select select "number:0"
type input "[DATE]"
type input "13:52:06.000"
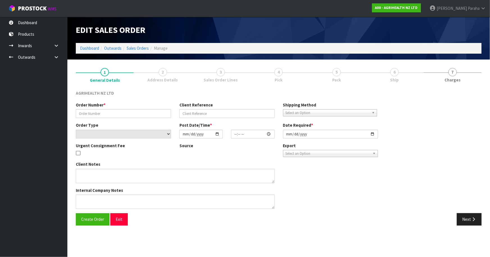
type input "[DATE]"
type textarea "SHIP BY: Freight"
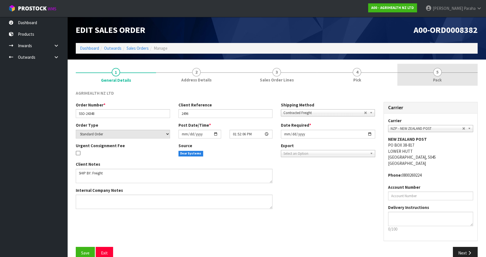
click at [437, 75] on span "5" at bounding box center [437, 72] width 8 height 8
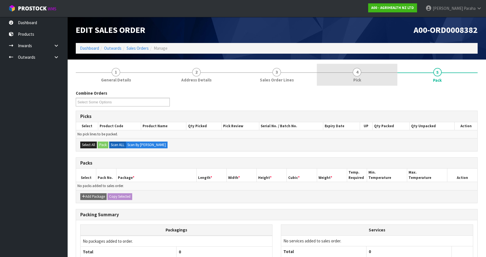
click at [359, 74] on span "4" at bounding box center [357, 72] width 8 height 8
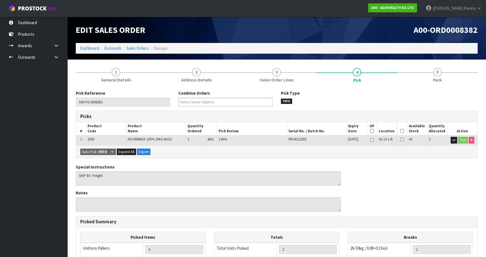
click at [402, 131] on icon at bounding box center [402, 131] width 4 height 0
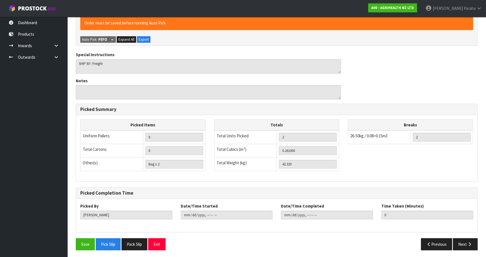
scroll to position [133, 0]
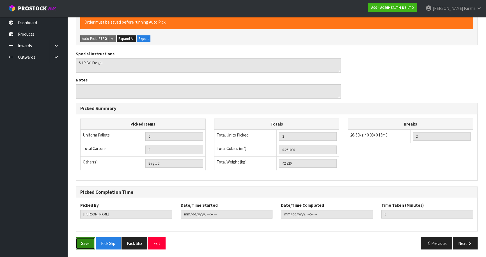
click at [86, 244] on button "Save" at bounding box center [85, 243] width 19 height 12
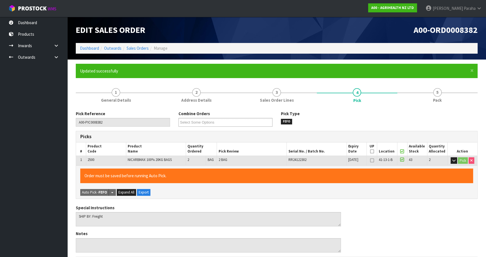
type input "[PERSON_NAME]"
type input "[DATE]T10:09"
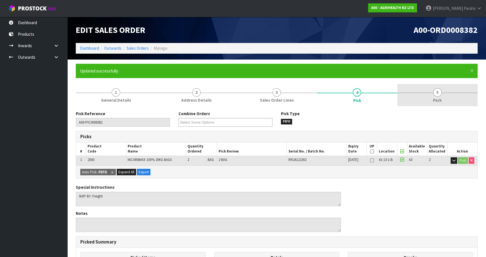
click at [435, 94] on span "5" at bounding box center [437, 92] width 8 height 8
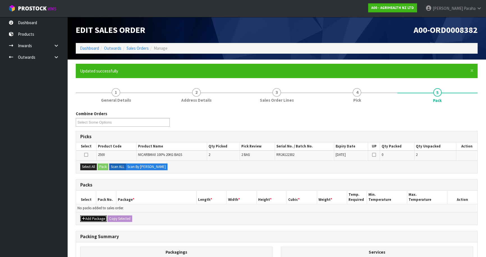
click at [89, 217] on button "Add Package" at bounding box center [93, 218] width 26 height 7
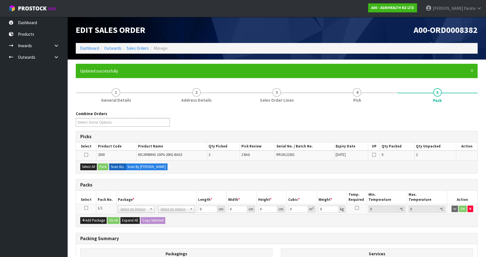
click at [84, 208] on icon at bounding box center [86, 208] width 4 height 0
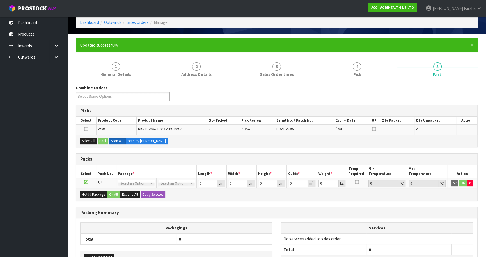
scroll to position [72, 0]
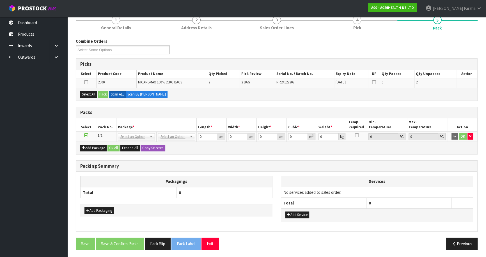
click at [86, 82] on icon at bounding box center [86, 82] width 4 height 0
click at [0, 0] on input "checkbox" at bounding box center [0, 0] width 0 height 0
click at [101, 95] on button "Pack" at bounding box center [103, 94] width 11 height 7
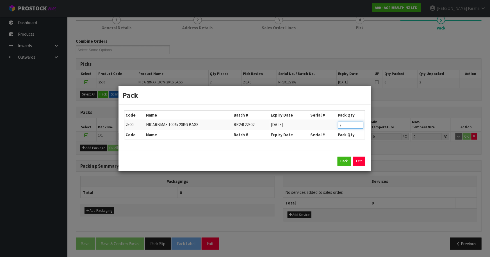
drag, startPoint x: 343, startPoint y: 125, endPoint x: 322, endPoint y: 115, distance: 23.7
click at [321, 123] on tr "2500 NICARBMAX 100% 20KG BAGS RR24122302 [DATE] 2" at bounding box center [244, 125] width 240 height 10
type input "1"
click at [344, 161] on button "Pack" at bounding box center [343, 161] width 13 height 9
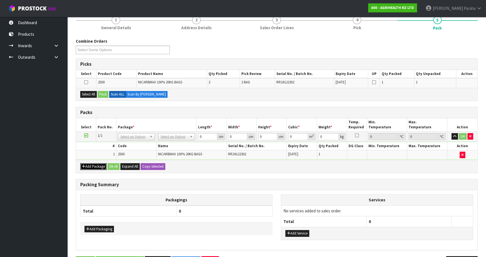
click at [100, 166] on button "Add Package" at bounding box center [93, 166] width 26 height 7
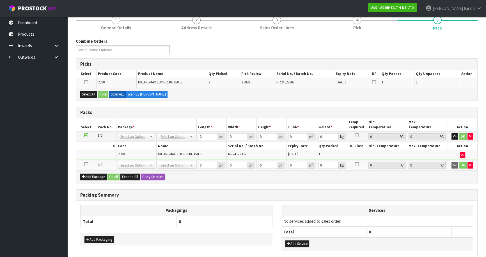
click at [87, 164] on icon at bounding box center [86, 164] width 4 height 0
click at [87, 92] on button "Select All" at bounding box center [88, 94] width 17 height 7
click at [103, 93] on button "Pack" at bounding box center [103, 94] width 11 height 7
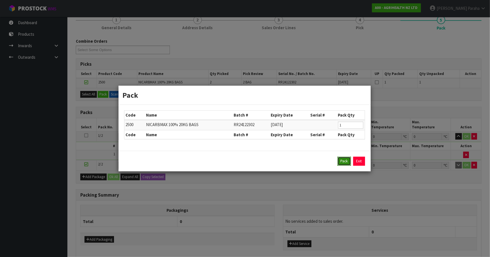
click at [344, 160] on button "Pack" at bounding box center [343, 161] width 13 height 9
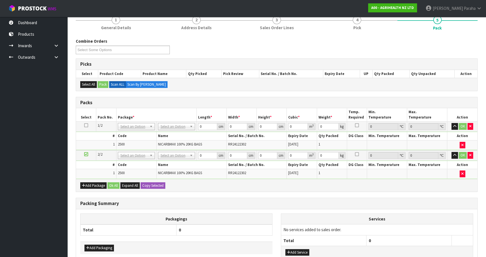
click at [1, 72] on ul "Dashboard Products Categories Serial Numbers Kitsets Packagings Inwards Purchas…" at bounding box center [33, 137] width 67 height 240
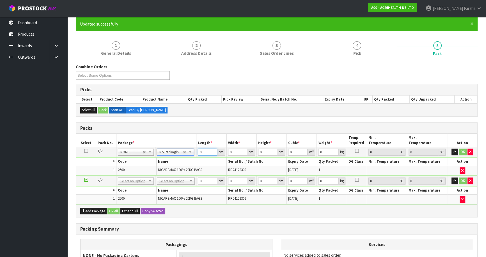
drag, startPoint x: 199, startPoint y: 152, endPoint x: 191, endPoint y: 153, distance: 7.9
click at [191, 153] on tr "1/2 NONE 007-001 007-002 007-004 007-009 007-013 007-014 007-015 007-017 007-01…" at bounding box center [276, 152] width 401 height 10
drag, startPoint x: 202, startPoint y: 152, endPoint x: 196, endPoint y: 154, distance: 6.9
click at [196, 154] on tr "1/2 NONE 007-001 007-002 007-004 007-009 007-013 007-014 007-015 007-017 007-01…" at bounding box center [276, 152] width 401 height 10
type input "40"
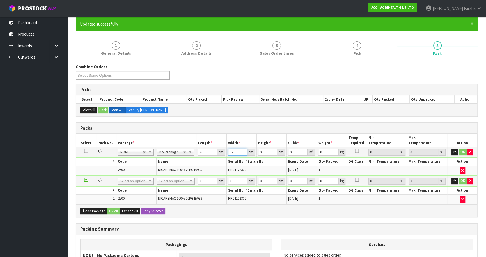
type input "57"
type input "1"
type input "0.00228"
type input "16"
type input "0.03648"
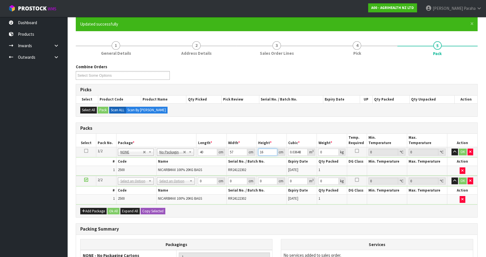
type input "16"
type input "21"
click at [85, 151] on icon at bounding box center [86, 151] width 4 height 0
click at [157, 211] on button "Copy Selected" at bounding box center [153, 211] width 25 height 7
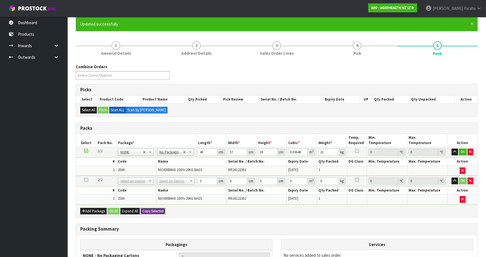
type input "40"
type input "57"
type input "16"
type input "0.03648"
type input "21"
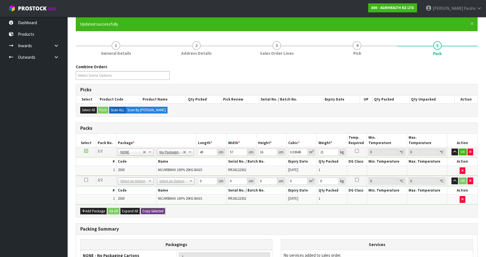
type input "2"
click at [461, 151] on button "OK" at bounding box center [463, 151] width 8 height 7
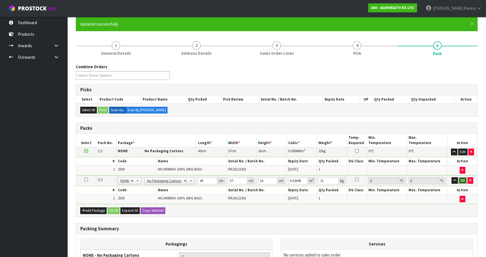
click at [464, 180] on button "OK" at bounding box center [463, 180] width 8 height 7
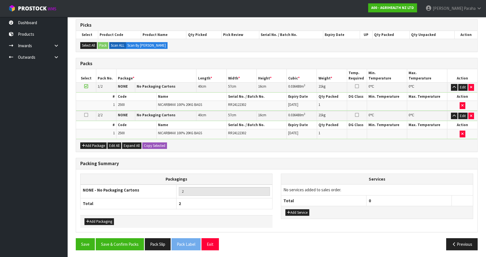
scroll to position [112, 0]
click at [307, 210] on button "Add Service" at bounding box center [297, 212] width 24 height 7
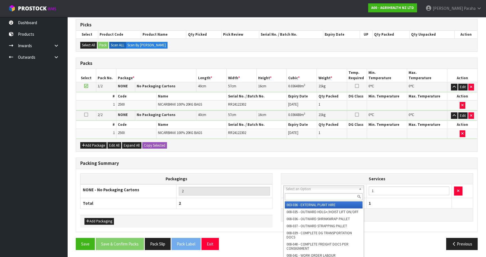
click at [297, 196] on input "text" at bounding box center [324, 196] width 78 height 7
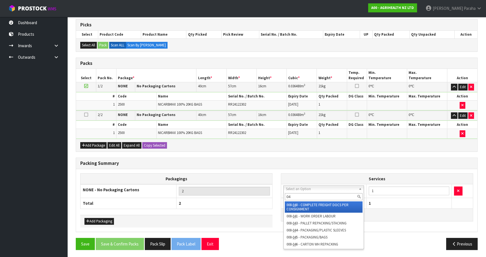
type input "044"
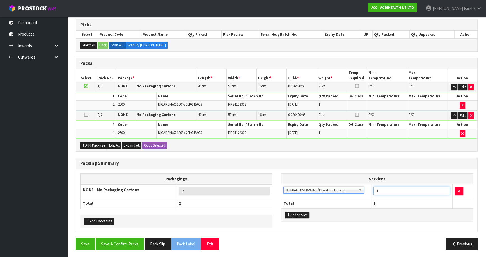
drag, startPoint x: 412, startPoint y: 190, endPoint x: 370, endPoint y: 190, distance: 42.1
click at [370, 190] on tr "003-036 - EXTERNAL PLANT HIRE 008-035 - OUTWARD HDLG+/HOIST LIFT ON/OFF 008-036…" at bounding box center [377, 191] width 192 height 14
type input "2"
click at [135, 242] on button "Save & Confirm Packs" at bounding box center [120, 244] width 48 height 12
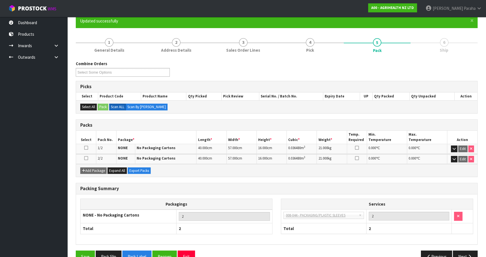
scroll to position [63, 0]
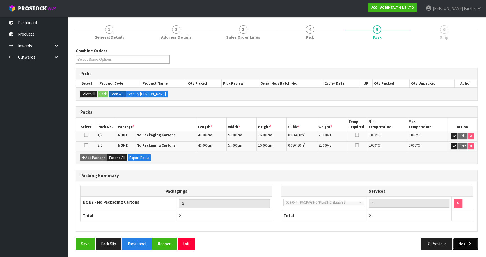
click at [464, 244] on button "Next" at bounding box center [465, 243] width 25 height 12
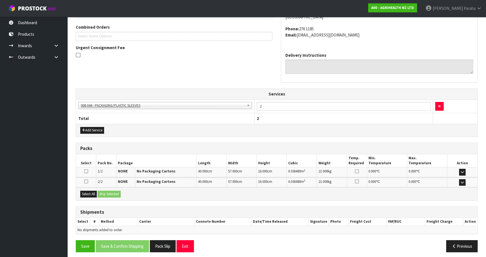
scroll to position [145, 0]
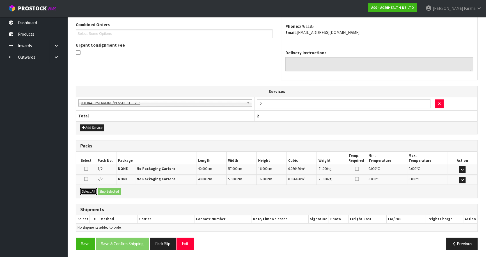
click at [81, 190] on button "Select All" at bounding box center [88, 191] width 17 height 7
click at [117, 191] on button "Ship Selected" at bounding box center [109, 191] width 23 height 7
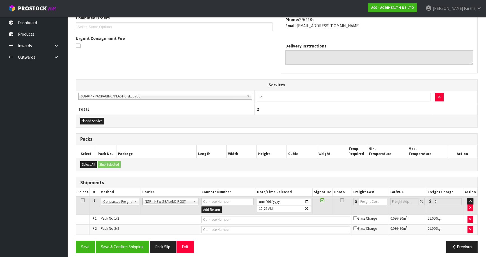
scroll to position [155, 0]
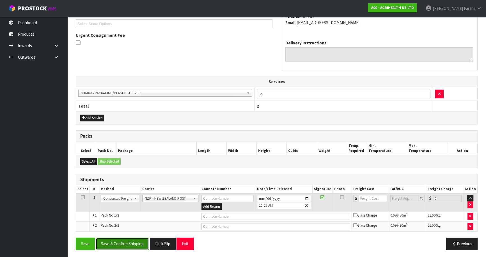
click at [136, 244] on button "Save & Confirm Shipping" at bounding box center [122, 243] width 53 height 12
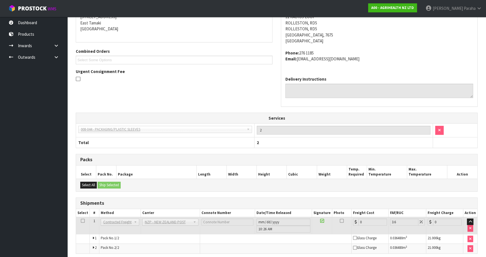
scroll to position [146, 0]
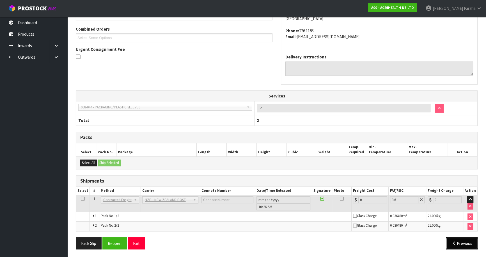
click at [456, 241] on button "Previous" at bounding box center [461, 243] width 31 height 12
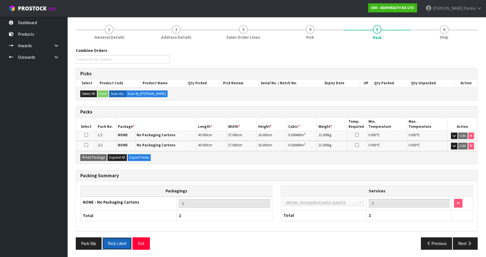
click at [118, 241] on button "Pack Label" at bounding box center [116, 243] width 29 height 12
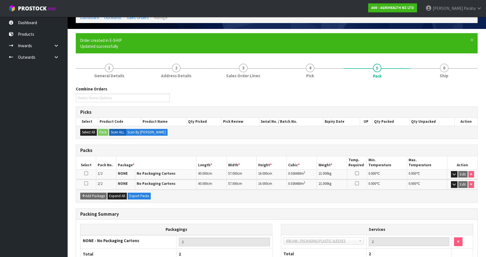
scroll to position [0, 0]
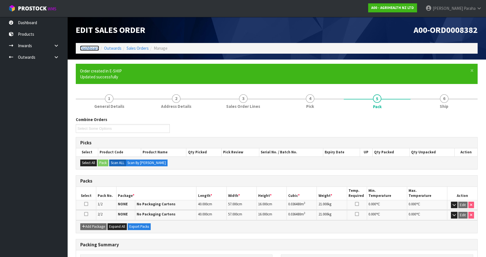
drag, startPoint x: 93, startPoint y: 48, endPoint x: 90, endPoint y: 47, distance: 2.9
click at [93, 48] on link "Dashboard" at bounding box center [89, 47] width 19 height 5
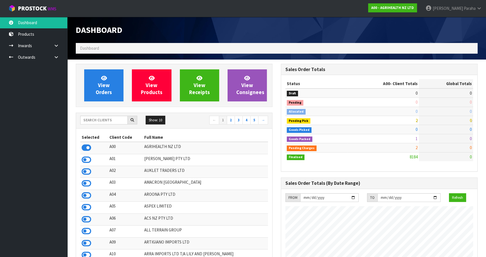
scroll to position [424, 205]
click at [119, 120] on input "text" at bounding box center [103, 120] width 47 height 9
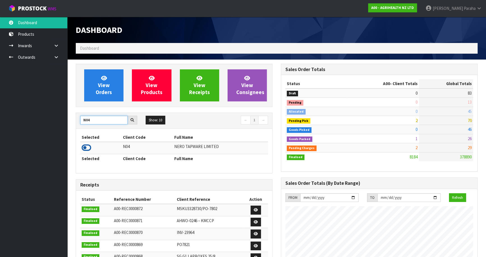
type input "N04"
click at [90, 146] on icon at bounding box center [87, 147] width 10 height 8
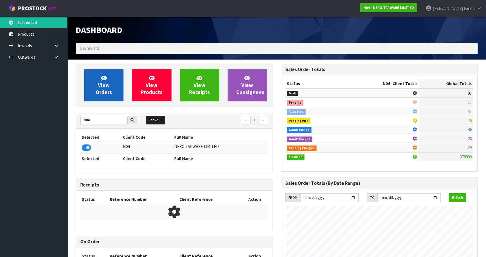
scroll to position [454, 205]
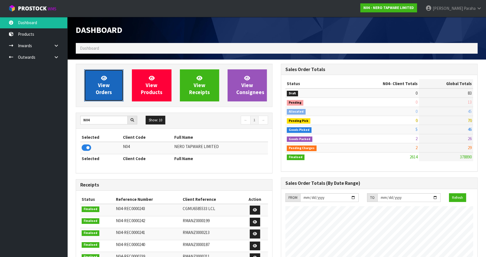
click at [93, 89] on link "View Orders" at bounding box center [103, 85] width 39 height 32
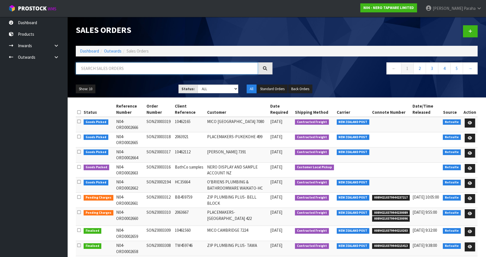
click at [97, 70] on input "text" at bounding box center [167, 68] width 182 height 12
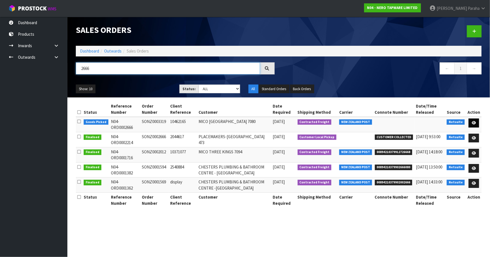
type input "2666"
click at [474, 121] on icon at bounding box center [473, 123] width 4 height 4
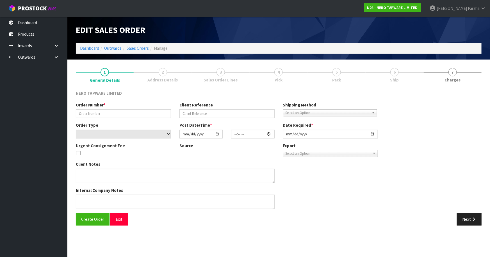
type input "SONZ0003319"
type input "10462165"
select select "number:0"
type input "[DATE]"
type input "09:15:05.000"
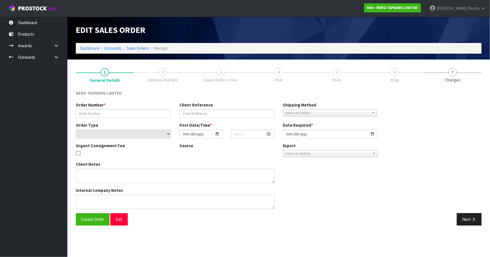
type input "[DATE]"
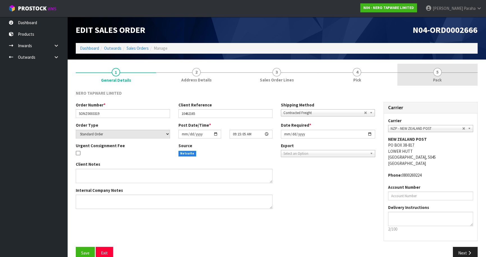
click at [440, 75] on link "5 Pack" at bounding box center [437, 75] width 80 height 22
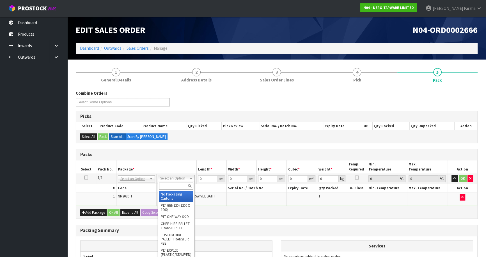
click at [181, 184] on input "text" at bounding box center [176, 185] width 34 height 7
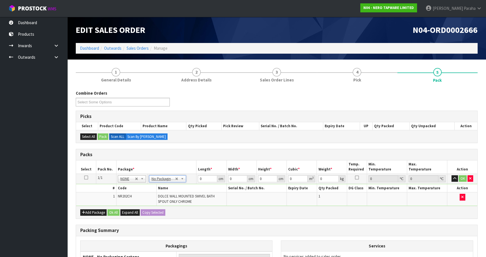
drag, startPoint x: 161, startPoint y: 184, endPoint x: 160, endPoint y: 180, distance: 3.9
click at [161, 184] on div "# Code Name Serial No. / Batch No. Expiry Date Qty Packed DG Class Min. Tempera…" at bounding box center [276, 195] width 401 height 22
click at [171, 160] on th "Package *" at bounding box center [157, 166] width 82 height 13
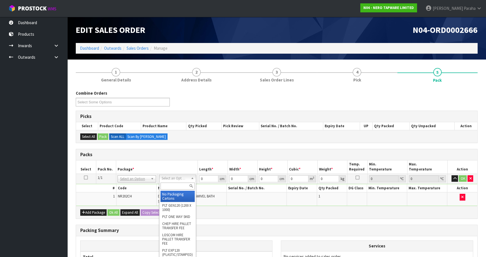
drag, startPoint x: 189, startPoint y: 177, endPoint x: 182, endPoint y: 181, distance: 7.9
click at [180, 183] on input "text" at bounding box center [177, 185] width 34 height 7
type input "OC"
type input "0.66"
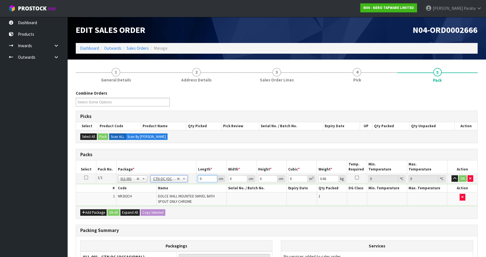
drag, startPoint x: 205, startPoint y: 177, endPoint x: 194, endPoint y: 178, distance: 11.0
click at [194, 178] on tr "1/1 NONE 007-001 007-002 007-004 007-009 007-013 007-014 007-015 007-017 007-01…" at bounding box center [276, 178] width 401 height 10
type input "32"
type input "22"
type input "9"
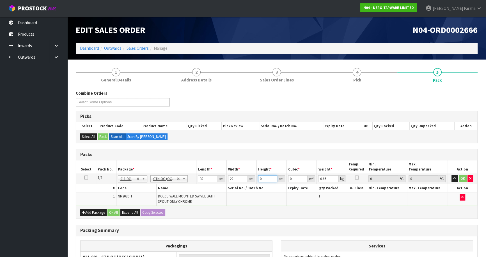
type input "0.006336"
click at [451, 175] on button "button" at bounding box center [454, 178] width 6 height 7
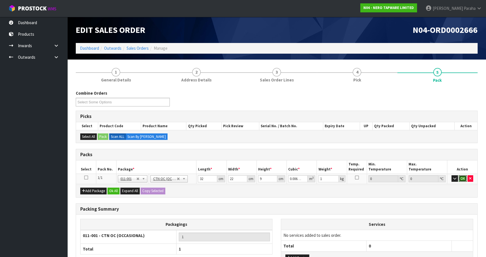
click button "OK" at bounding box center [463, 178] width 8 height 7
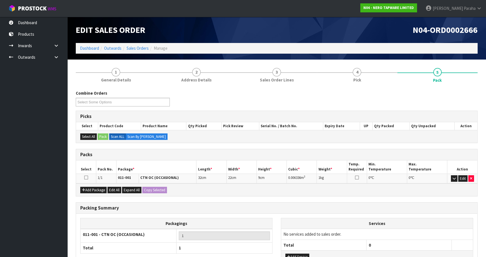
scroll to position [45, 0]
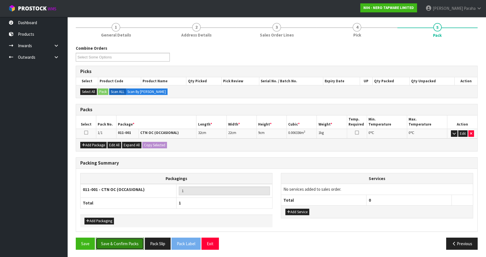
click at [130, 239] on button "Save & Confirm Packs" at bounding box center [120, 243] width 48 height 12
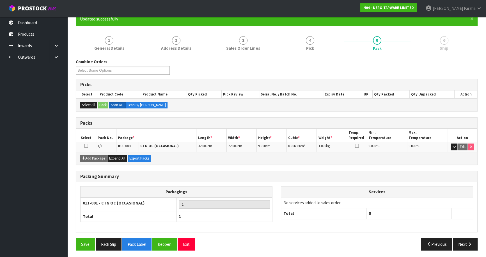
scroll to position [53, 0]
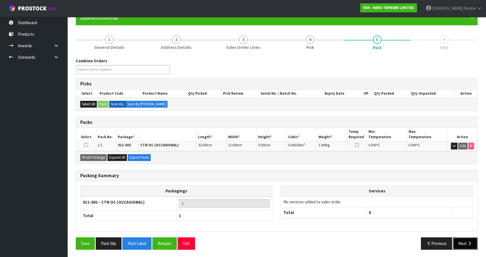
click at [468, 239] on button "Next" at bounding box center [465, 243] width 25 height 12
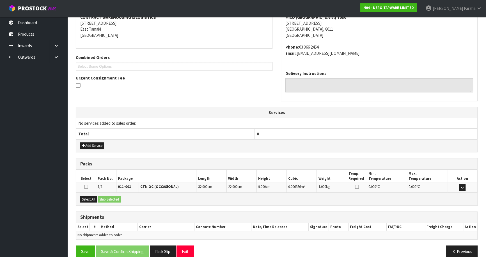
scroll to position [120, 0]
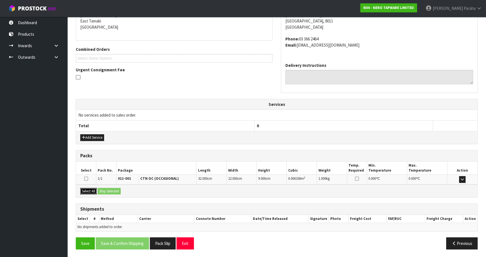
drag, startPoint x: 90, startPoint y: 191, endPoint x: 123, endPoint y: 192, distance: 32.6
click at [93, 191] on button "Select All" at bounding box center [88, 191] width 17 height 7
click at [115, 191] on button "Ship Selected" at bounding box center [109, 191] width 23 height 7
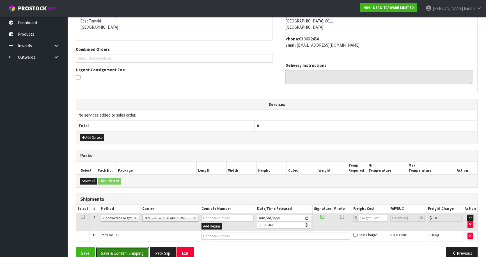
click at [134, 249] on button "Save & Confirm Shipping" at bounding box center [122, 253] width 53 height 12
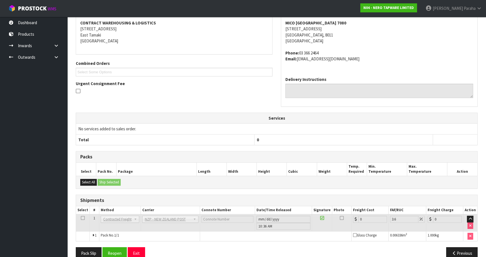
scroll to position [122, 0]
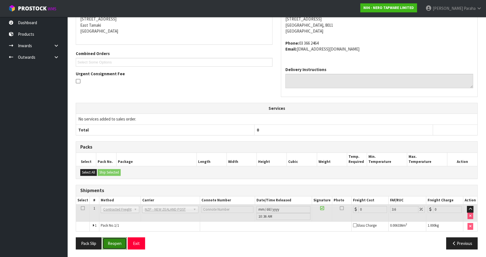
click at [115, 243] on button "Reopen" at bounding box center [114, 243] width 24 height 12
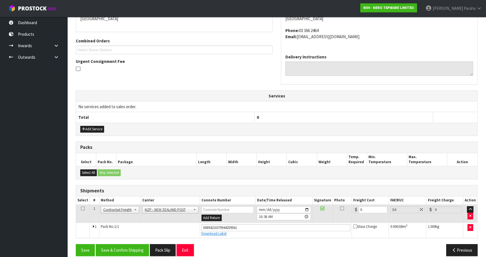
scroll to position [135, 0]
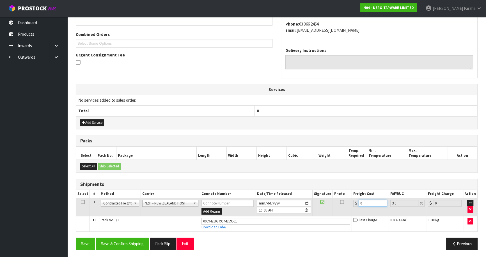
drag, startPoint x: 367, startPoint y: 203, endPoint x: 352, endPoint y: 207, distance: 15.7
click at [352, 207] on td "0" at bounding box center [370, 207] width 37 height 18
click at [122, 242] on button "Save & Confirm Shipping" at bounding box center [122, 243] width 53 height 12
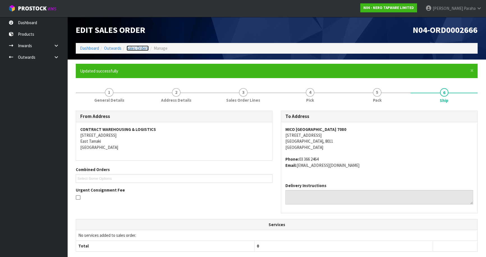
click at [141, 48] on link "Sales Orders" at bounding box center [138, 47] width 22 height 5
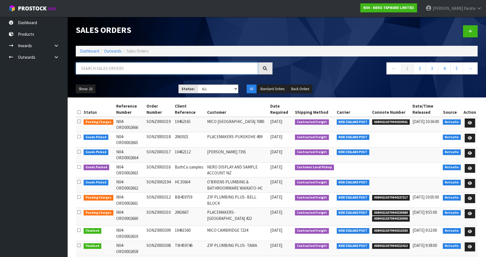
click at [127, 64] on input "text" at bounding box center [167, 68] width 182 height 12
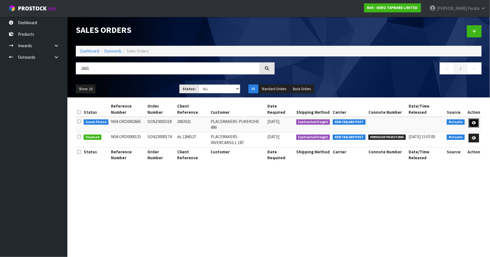
click at [474, 121] on icon at bounding box center [473, 123] width 4 height 4
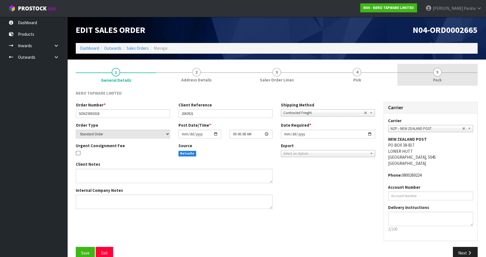
click at [440, 73] on span "5" at bounding box center [437, 72] width 8 height 8
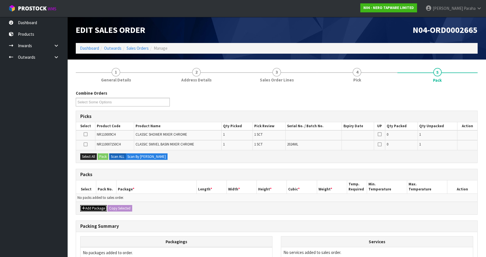
drag, startPoint x: 91, startPoint y: 207, endPoint x: 87, endPoint y: 202, distance: 6.4
click at [89, 205] on button "Add Package" at bounding box center [93, 208] width 26 height 7
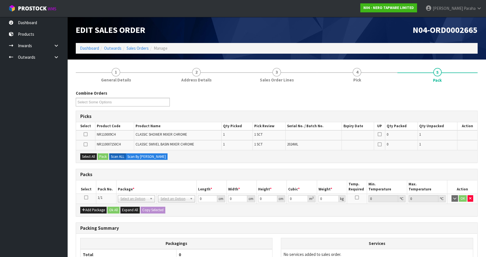
click at [86, 197] on icon at bounding box center [86, 197] width 4 height 0
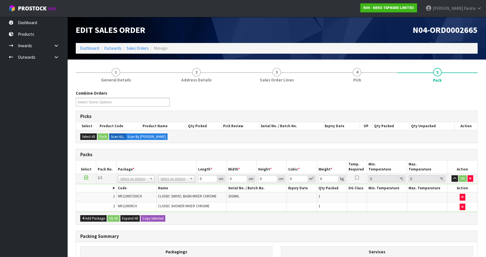
click at [141, 253] on th "Packagings" at bounding box center [177, 251] width 192 height 11
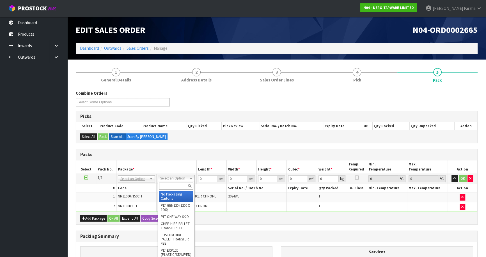
click at [183, 186] on input "text" at bounding box center [176, 185] width 34 height 7
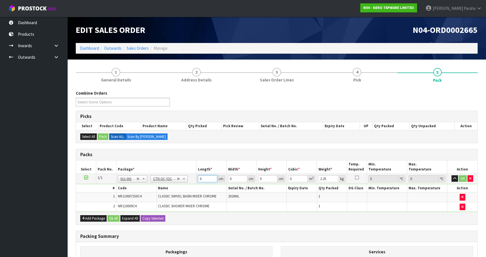
drag, startPoint x: 203, startPoint y: 179, endPoint x: 196, endPoint y: 180, distance: 6.5
click at [196, 180] on td "0 cm" at bounding box center [211, 178] width 30 height 10
click at [451, 175] on button "button" at bounding box center [454, 178] width 6 height 7
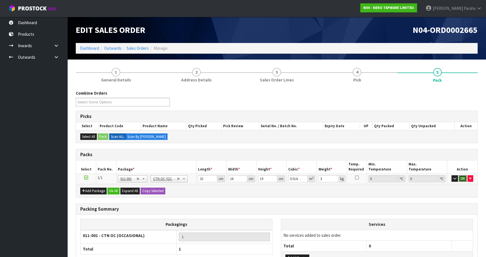
click button "OK" at bounding box center [463, 178] width 8 height 7
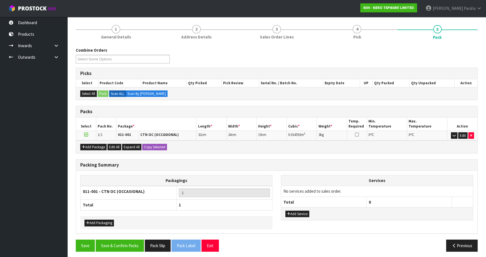
scroll to position [45, 0]
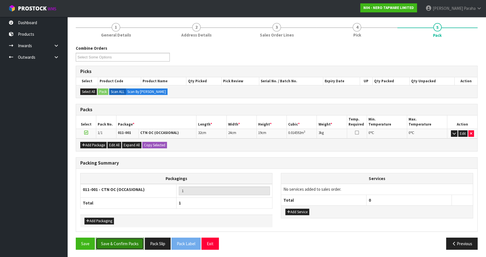
click at [127, 243] on button "Save & Confirm Packs" at bounding box center [120, 243] width 48 height 12
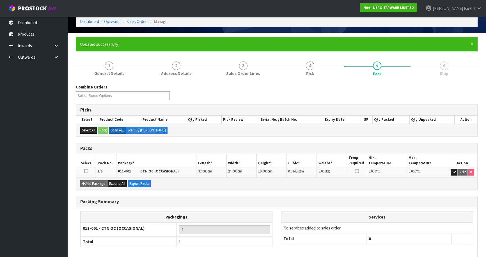
scroll to position [53, 0]
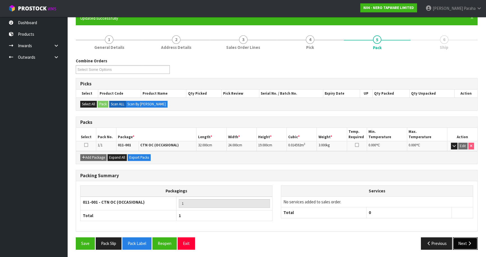
click at [458, 244] on button "Next" at bounding box center [465, 243] width 25 height 12
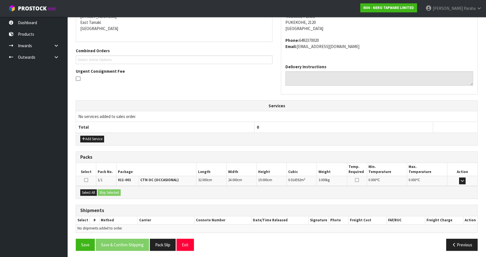
scroll to position [120, 0]
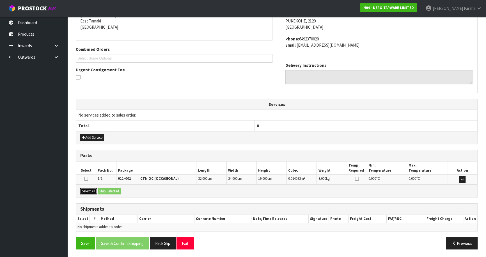
drag, startPoint x: 88, startPoint y: 189, endPoint x: 112, endPoint y: 191, distance: 23.4
click at [89, 188] on button "Select All" at bounding box center [88, 191] width 17 height 7
click at [111, 190] on button "Ship Selected" at bounding box center [109, 191] width 23 height 7
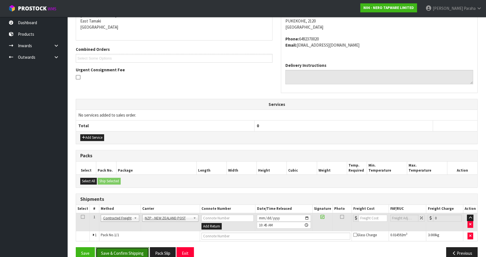
click at [132, 250] on button "Save & Confirm Shipping" at bounding box center [122, 253] width 53 height 12
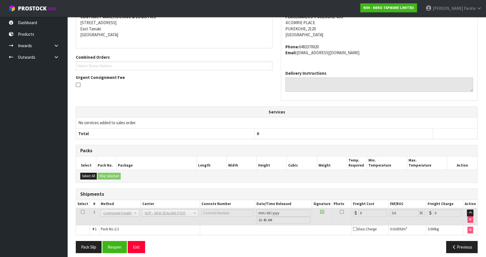
scroll to position [122, 0]
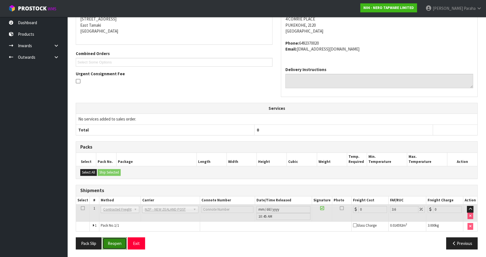
click at [116, 241] on button "Reopen" at bounding box center [114, 243] width 24 height 12
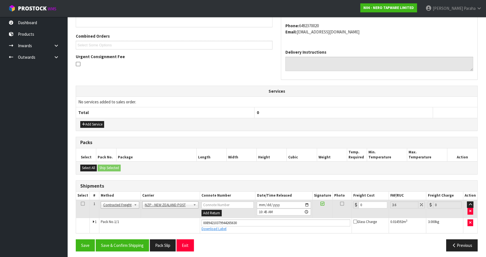
scroll to position [135, 0]
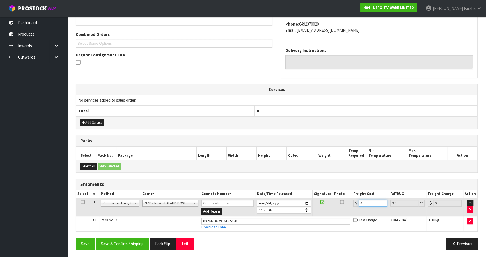
drag, startPoint x: 355, startPoint y: 203, endPoint x: 345, endPoint y: 202, distance: 10.2
click at [345, 202] on tr "1 Client Local Pickup Customer Local Pickup Company Freight Contracted Freight …" at bounding box center [276, 207] width 401 height 18
click at [128, 246] on button "Save & Confirm Shipping" at bounding box center [122, 243] width 53 height 12
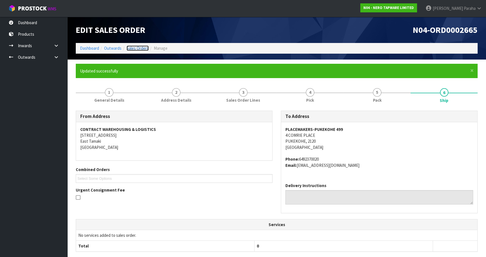
click at [130, 47] on link "Sales Orders" at bounding box center [138, 47] width 22 height 5
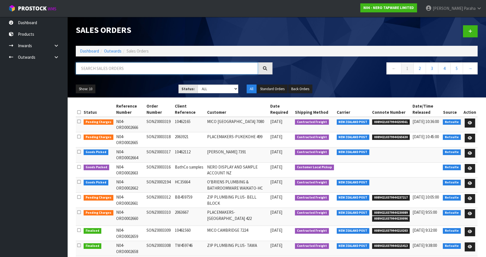
click at [125, 66] on input "text" at bounding box center [167, 68] width 182 height 12
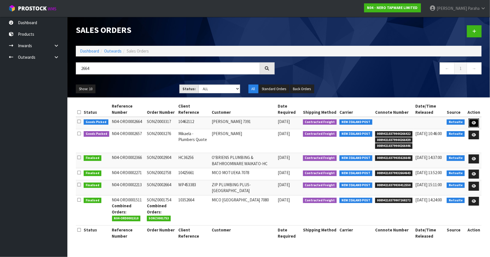
click at [475, 120] on link at bounding box center [473, 122] width 10 height 9
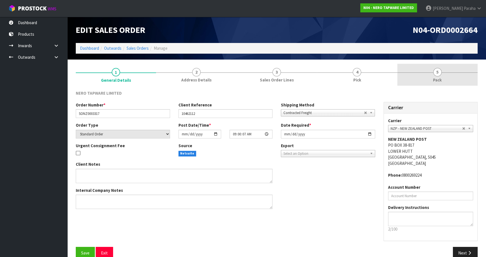
click at [435, 69] on span "5" at bounding box center [437, 72] width 8 height 8
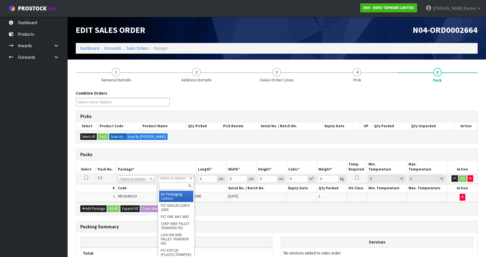
click at [180, 185] on input "text" at bounding box center [176, 185] width 34 height 7
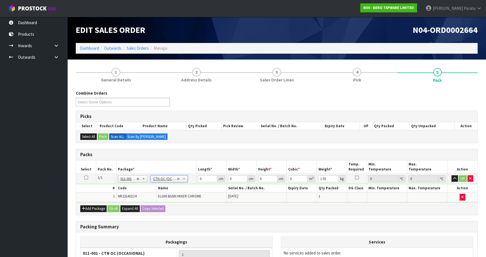
click at [201, 174] on td "0 cm" at bounding box center [211, 178] width 30 height 10
drag, startPoint x: 203, startPoint y: 178, endPoint x: 187, endPoint y: 176, distance: 16.2
click at [187, 176] on tr "1/1 NONE 007-001 007-002 007-004 007-009 007-013 007-014 007-015 007-017 007-01…" at bounding box center [276, 178] width 401 height 10
click at [451, 175] on button "button" at bounding box center [454, 178] width 6 height 7
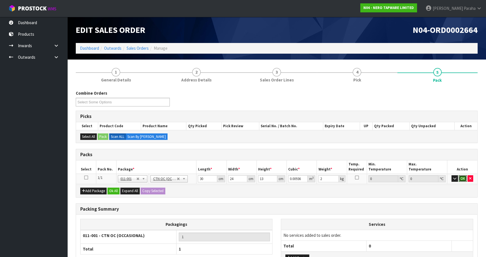
click button "OK" at bounding box center [463, 178] width 8 height 7
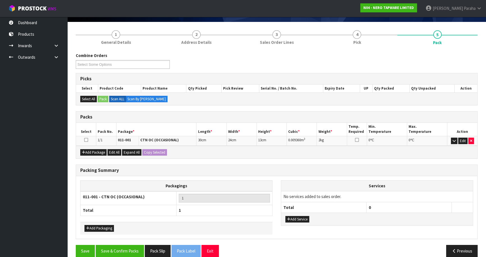
scroll to position [45, 0]
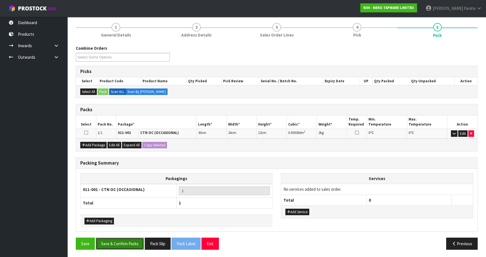
click at [115, 242] on button "Save & Confirm Packs" at bounding box center [120, 243] width 48 height 12
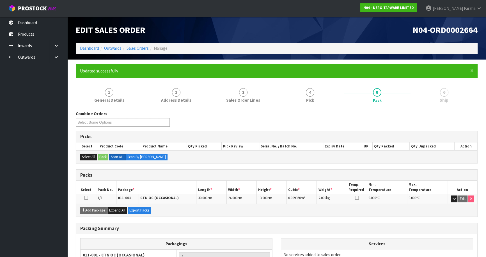
scroll to position [53, 0]
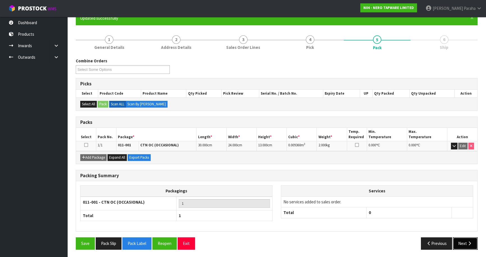
click at [472, 243] on icon "button" at bounding box center [469, 243] width 5 height 4
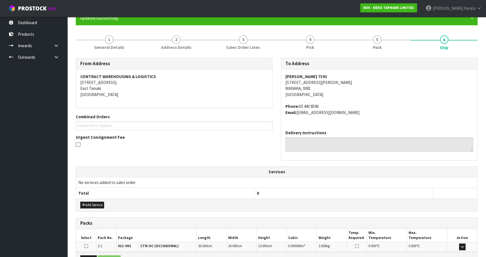
scroll to position [120, 0]
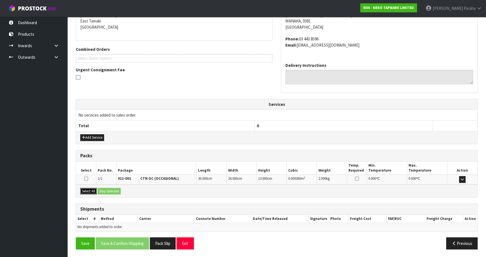
click at [88, 188] on button "Select All" at bounding box center [88, 191] width 17 height 7
click at [118, 189] on button "Ship Selected" at bounding box center [109, 191] width 23 height 7
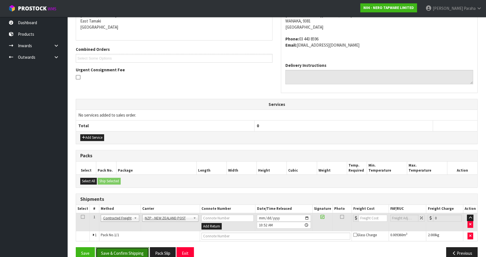
click at [137, 247] on button "Save & Confirm Shipping" at bounding box center [122, 253] width 53 height 12
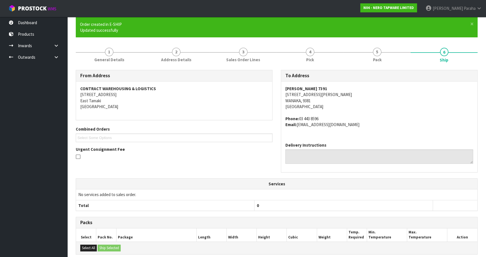
scroll to position [122, 0]
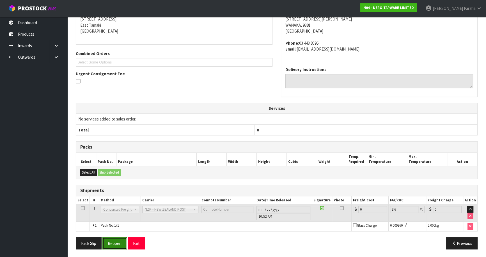
click at [117, 245] on button "Reopen" at bounding box center [114, 243] width 24 height 12
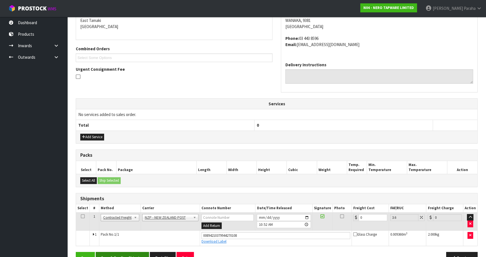
scroll to position [135, 0]
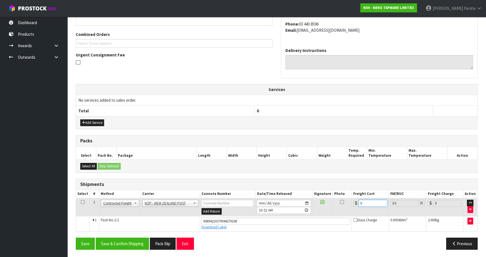
drag, startPoint x: 357, startPoint y: 203, endPoint x: 351, endPoint y: 203, distance: 6.8
click at [353, 203] on td "0" at bounding box center [370, 207] width 37 height 18
click at [112, 238] on button "Save & Confirm Shipping" at bounding box center [122, 243] width 53 height 12
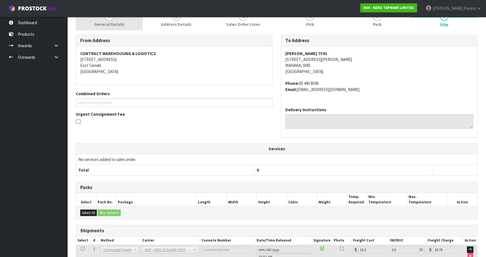
scroll to position [0, 0]
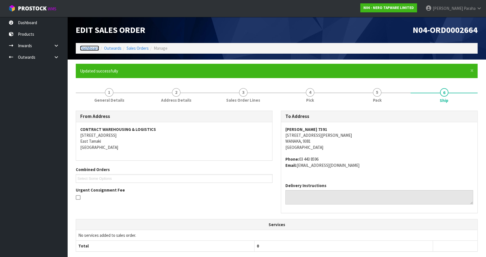
click at [81, 47] on link "Dashboard" at bounding box center [89, 47] width 19 height 5
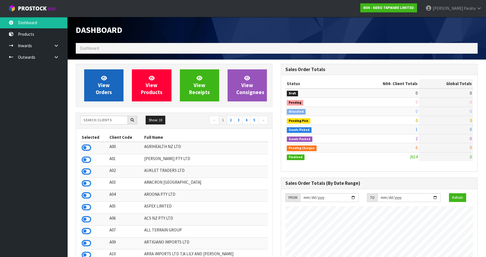
scroll to position [454, 205]
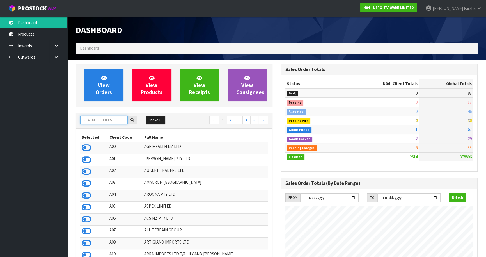
click at [107, 121] on input "text" at bounding box center [103, 120] width 47 height 9
click at [110, 121] on input "text" at bounding box center [103, 120] width 47 height 9
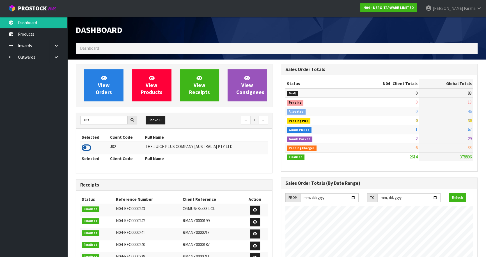
click at [90, 149] on icon at bounding box center [87, 147] width 10 height 8
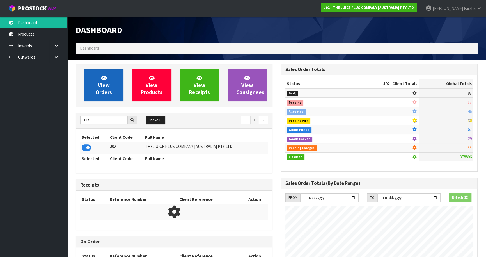
scroll to position [349, 205]
click at [105, 94] on span "View Orders" at bounding box center [104, 85] width 16 height 21
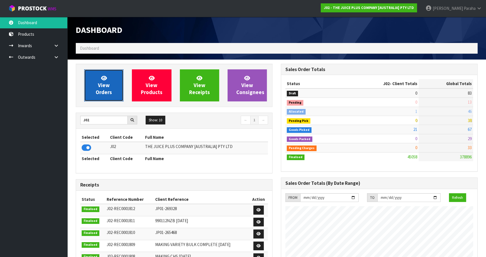
scroll to position [424, 205]
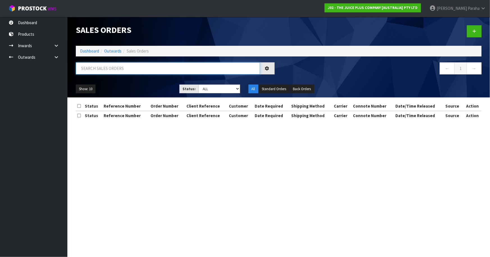
click at [107, 66] on input "text" at bounding box center [168, 68] width 184 height 12
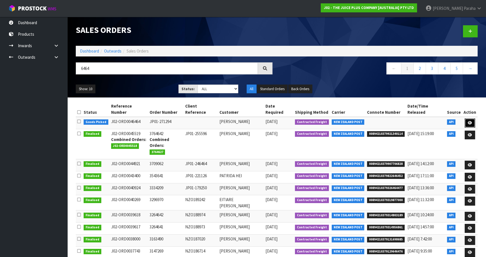
click at [470, 121] on icon at bounding box center [470, 123] width 4 height 4
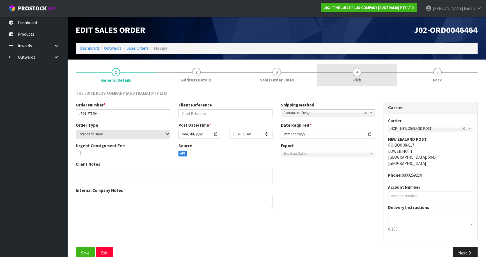
click at [353, 72] on span "4" at bounding box center [357, 72] width 8 height 8
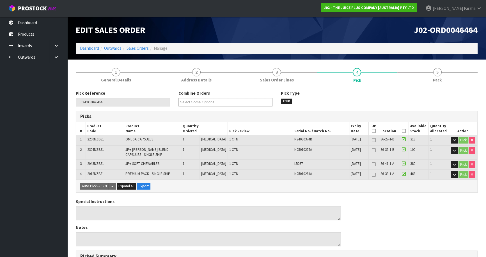
click at [402, 131] on icon at bounding box center [404, 131] width 4 height 0
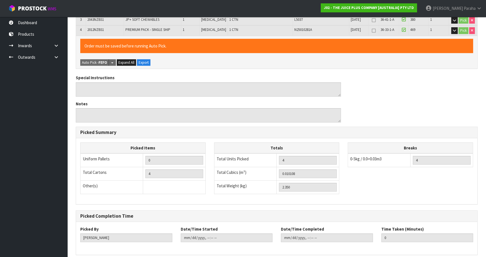
scroll to position [167, 0]
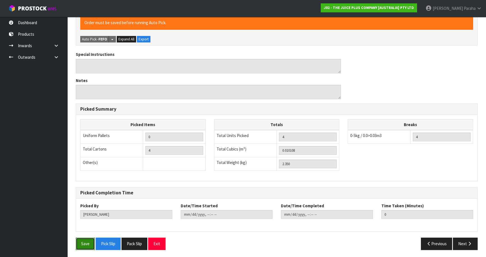
click at [83, 240] on button "Save" at bounding box center [85, 243] width 19 height 12
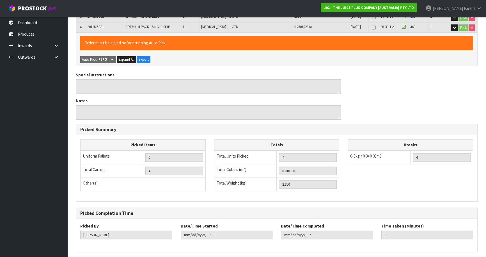
scroll to position [0, 0]
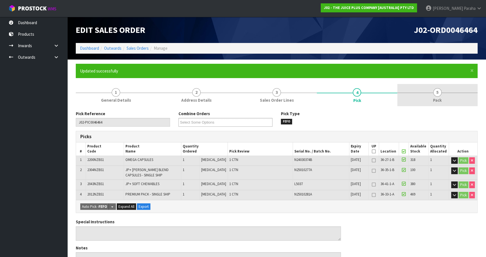
click at [441, 93] on span "5" at bounding box center [437, 92] width 8 height 8
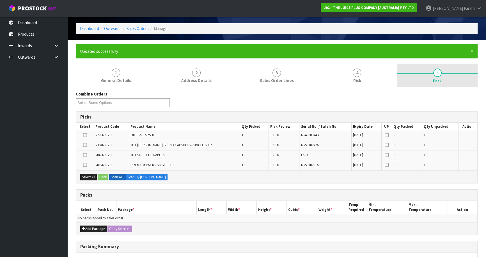
scroll to position [51, 0]
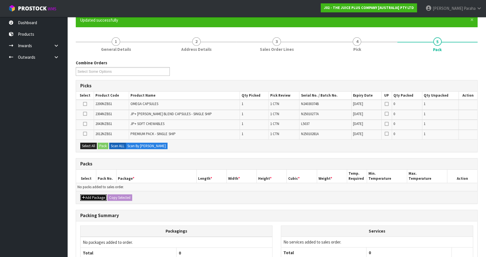
click at [87, 196] on button "Add Package" at bounding box center [93, 197] width 26 height 7
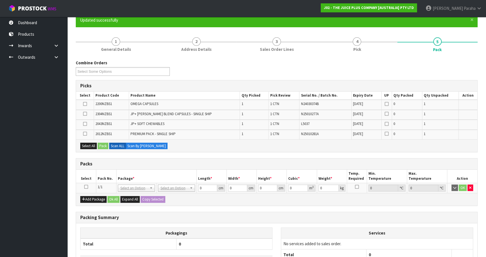
click at [86, 187] on icon at bounding box center [86, 187] width 4 height 0
drag, startPoint x: 91, startPoint y: 144, endPoint x: 96, endPoint y: 144, distance: 5.1
click at [90, 144] on button "Select All" at bounding box center [88, 146] width 17 height 7
click at [103, 144] on button "Pack" at bounding box center [103, 146] width 11 height 7
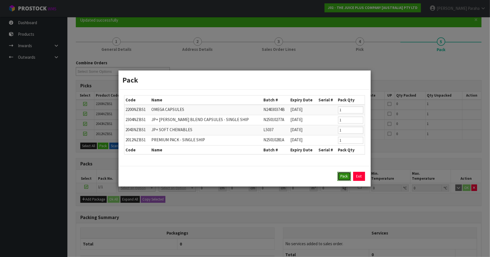
click at [347, 177] on button "Pack" at bounding box center [343, 176] width 13 height 9
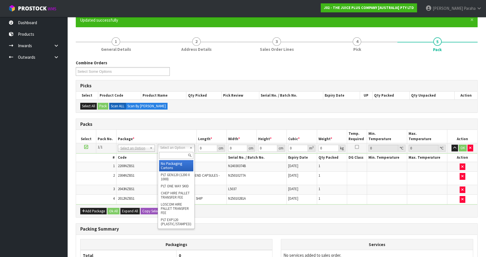
drag, startPoint x: 188, startPoint y: 148, endPoint x: 178, endPoint y: 161, distance: 17.2
click at [178, 155] on input "text" at bounding box center [176, 155] width 34 height 7
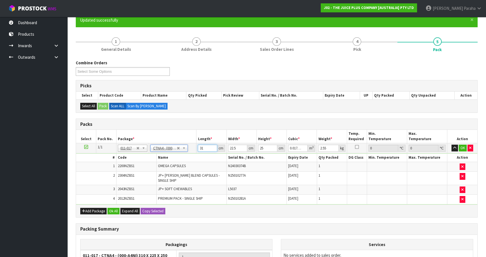
drag, startPoint x: 204, startPoint y: 146, endPoint x: 194, endPoint y: 147, distance: 10.5
click at [194, 148] on tr "1/1 NONE 007-001 007-002 007-004 007-009 007-013 007-014 007-015 007-017 007-01…" at bounding box center [276, 148] width 401 height 10
click at [451, 145] on button "button" at bounding box center [454, 148] width 6 height 7
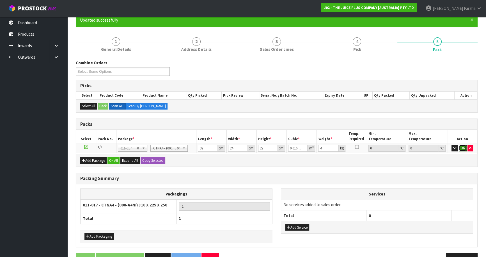
click button "OK" at bounding box center [463, 148] width 8 height 7
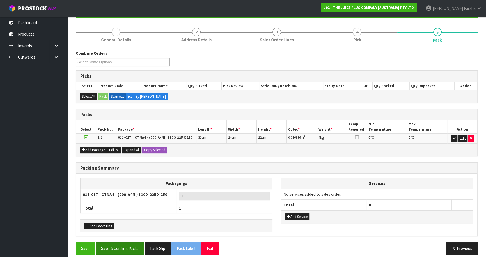
scroll to position [65, 0]
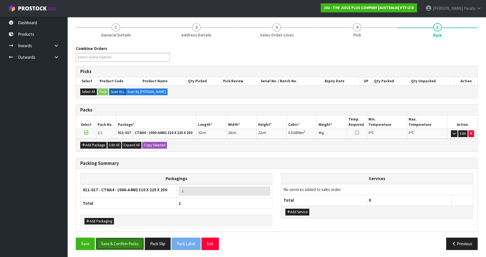
click at [113, 239] on button "Save & Confirm Packs" at bounding box center [120, 243] width 48 height 12
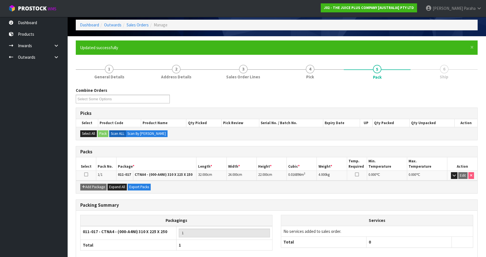
scroll to position [53, 0]
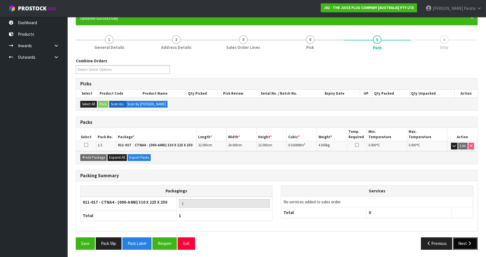
click at [468, 238] on button "Next" at bounding box center [465, 243] width 25 height 12
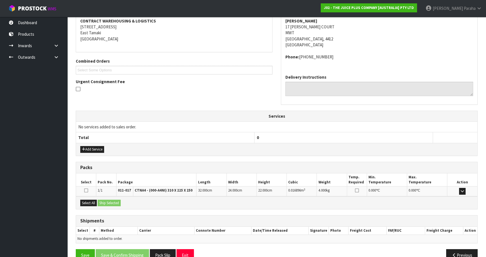
scroll to position [120, 0]
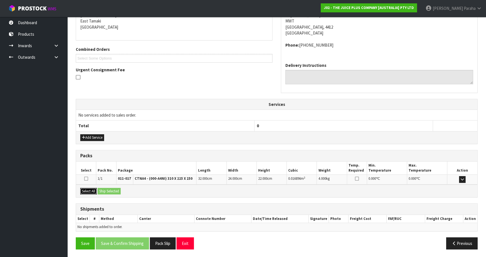
drag, startPoint x: 85, startPoint y: 187, endPoint x: 96, endPoint y: 190, distance: 11.2
click at [86, 188] on button "Select All" at bounding box center [88, 191] width 17 height 7
click at [97, 190] on button "Select All" at bounding box center [88, 191] width 17 height 7
click at [112, 190] on button "Ship Selected" at bounding box center [109, 191] width 23 height 7
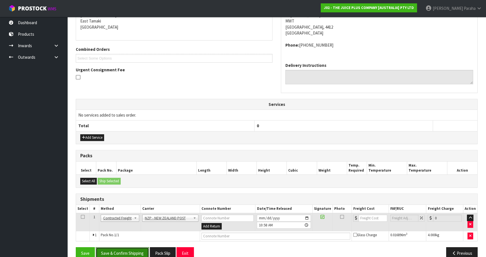
click at [132, 252] on button "Save & Confirm Shipping" at bounding box center [122, 253] width 53 height 12
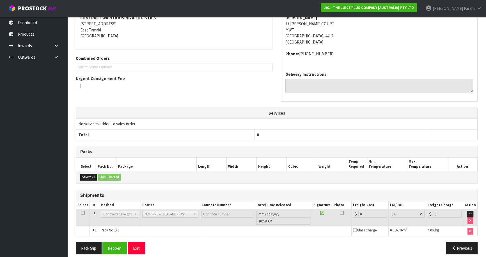
scroll to position [122, 0]
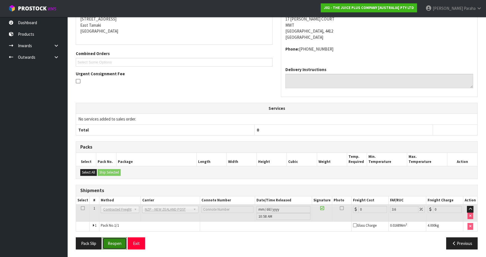
click at [115, 244] on button "Reopen" at bounding box center [114, 243] width 24 height 12
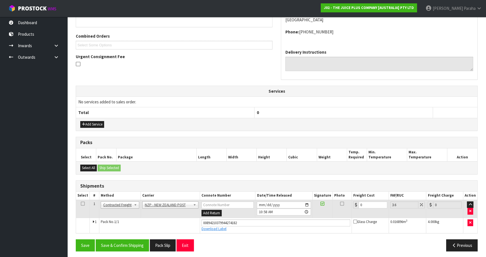
scroll to position [135, 0]
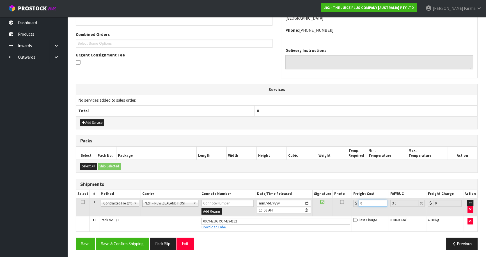
drag, startPoint x: 368, startPoint y: 202, endPoint x: 342, endPoint y: 202, distance: 25.3
click at [343, 202] on tr "1 Client Local Pickup Customer Local Pickup Company Freight Contracted Freight …" at bounding box center [276, 207] width 401 height 18
click at [137, 246] on button "Save & Confirm Shipping" at bounding box center [122, 243] width 53 height 12
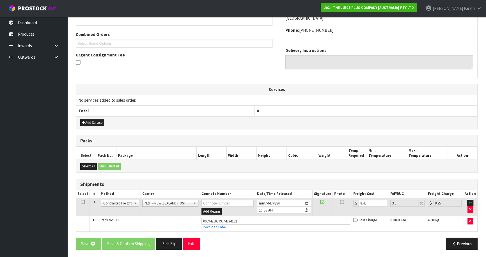
scroll to position [0, 0]
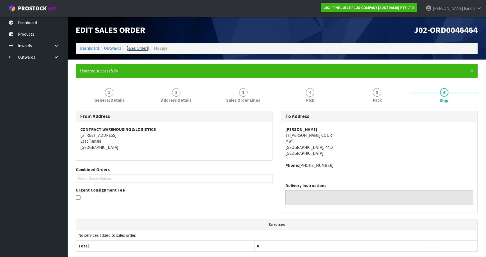
click at [137, 48] on link "Sales Orders" at bounding box center [138, 47] width 22 height 5
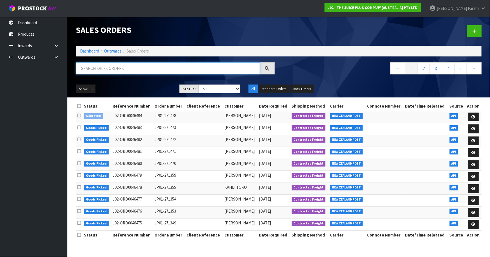
click at [118, 68] on input "text" at bounding box center [168, 68] width 184 height 12
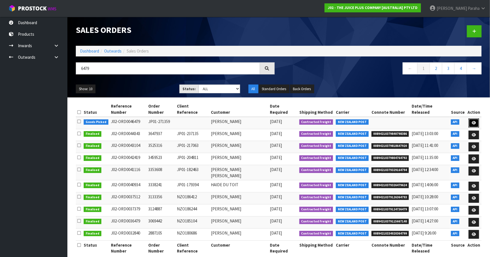
click at [473, 121] on icon at bounding box center [473, 123] width 4 height 4
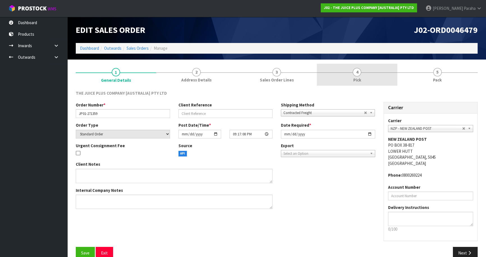
click at [357, 72] on span "4" at bounding box center [357, 72] width 8 height 8
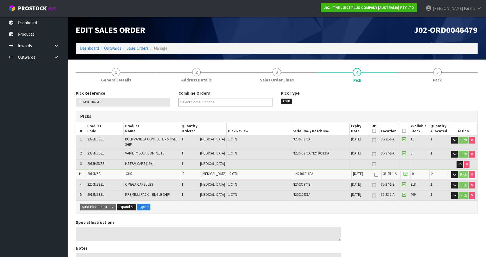
click at [402, 131] on icon at bounding box center [404, 131] width 4 height 0
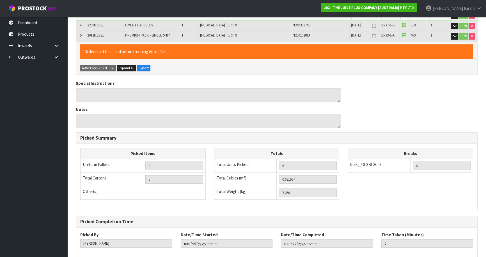
scroll to position [188, 0]
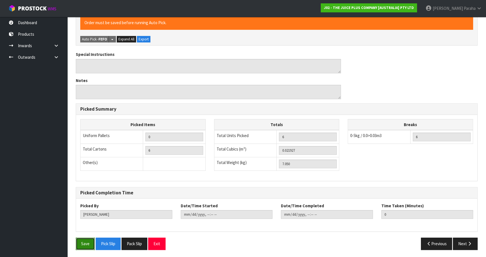
click at [84, 241] on button "Save" at bounding box center [85, 243] width 19 height 12
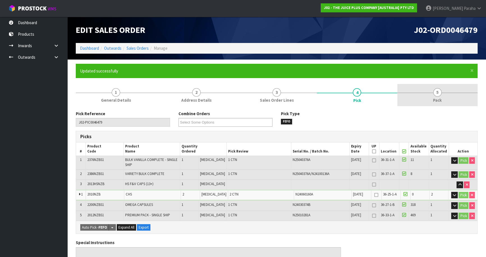
click at [435, 93] on span "5" at bounding box center [437, 92] width 8 height 8
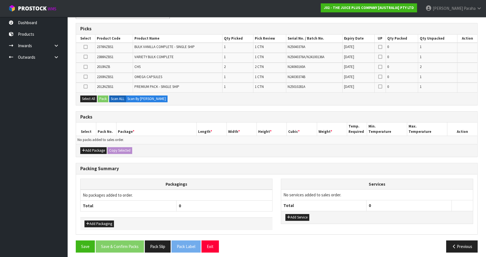
scroll to position [110, 0]
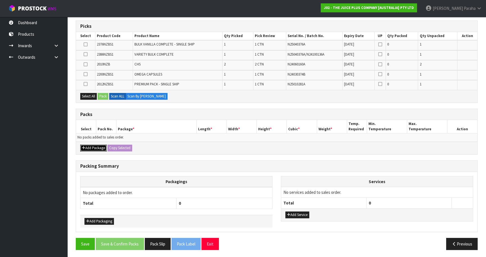
click at [93, 146] on button "Add Package" at bounding box center [93, 148] width 26 height 7
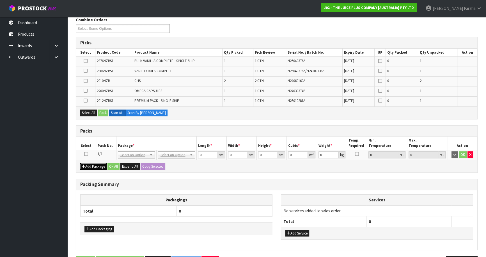
scroll to position [85, 0]
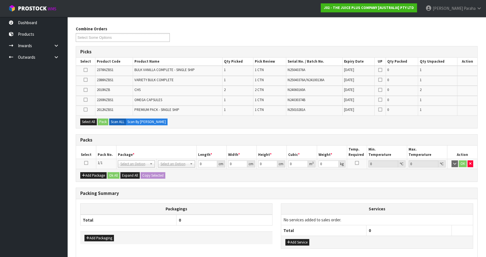
click at [86, 163] on icon at bounding box center [86, 163] width 4 height 0
drag, startPoint x: 327, startPoint y: 68, endPoint x: 0, endPoint y: 183, distance: 346.5
click at [328, 56] on div "Picks Select Product Code Product Name Qty Picked Pick Review Serial No. / Batc…" at bounding box center [277, 87] width 402 height 82
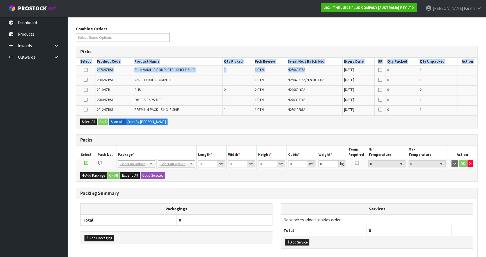
click at [201, 51] on h3 "Picks" at bounding box center [276, 51] width 393 height 5
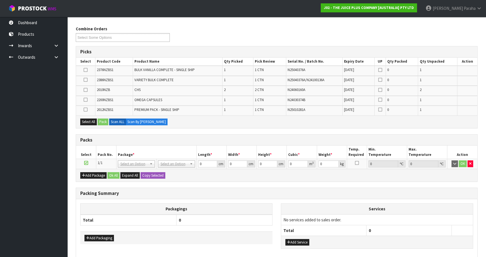
click at [236, 128] on div "Combine Orders J02-ORD0046461 J02-ORD0046462 J02-ORD0046463 J02-ORD0046467 J02-…" at bounding box center [277, 153] width 402 height 255
drag, startPoint x: 83, startPoint y: 122, endPoint x: 86, endPoint y: 122, distance: 3.6
click at [83, 122] on button "Select All" at bounding box center [88, 121] width 17 height 7
click at [103, 121] on button "Pack" at bounding box center [103, 121] width 11 height 7
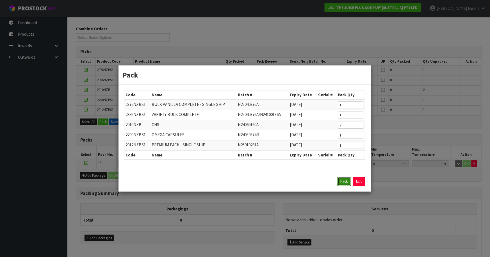
click at [348, 184] on button "Pack" at bounding box center [343, 181] width 13 height 9
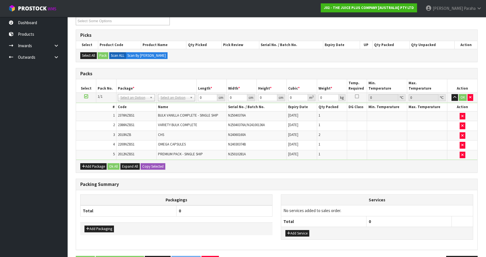
scroll to position [110, 0]
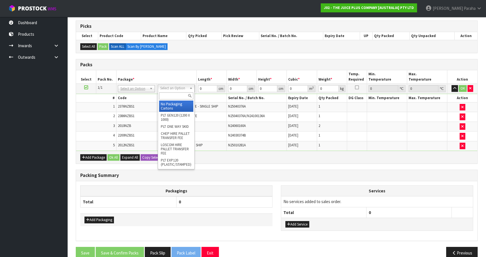
click at [180, 98] on input "text" at bounding box center [176, 95] width 34 height 7
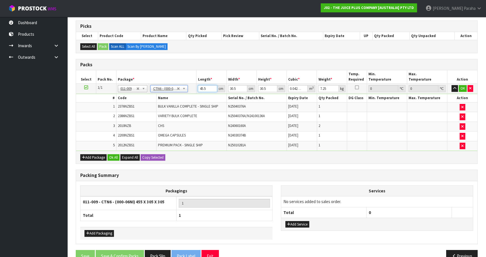
drag, startPoint x: 207, startPoint y: 86, endPoint x: 184, endPoint y: 89, distance: 23.2
click at [184, 89] on tr "1/1 NONE 007-001 007-002 007-004 007-009 007-013 007-014 007-015 007-017 007-01…" at bounding box center [276, 89] width 401 height 10
click at [451, 85] on button "button" at bounding box center [454, 88] width 6 height 7
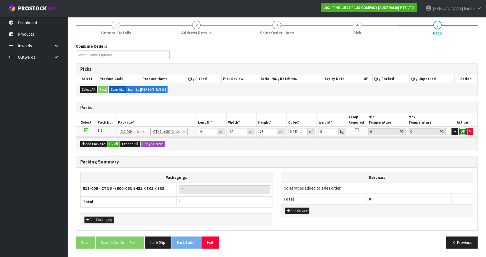
click button "OK" at bounding box center [463, 131] width 8 height 7
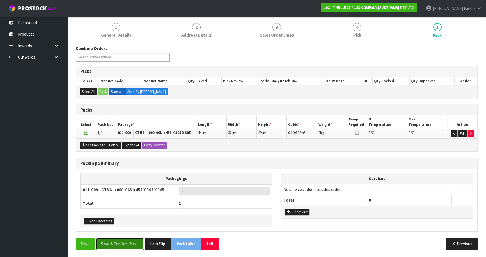
click at [125, 246] on button "Save & Confirm Packs" at bounding box center [120, 243] width 48 height 12
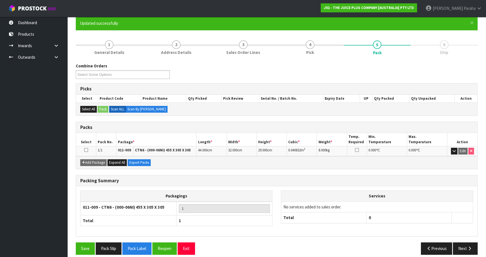
scroll to position [53, 0]
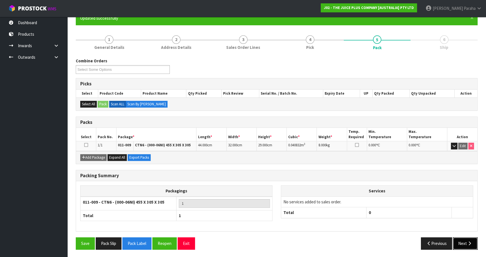
click at [472, 244] on button "Next" at bounding box center [465, 243] width 25 height 12
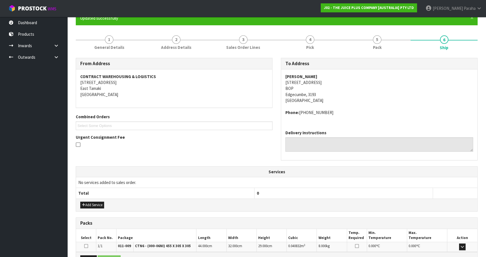
scroll to position [120, 0]
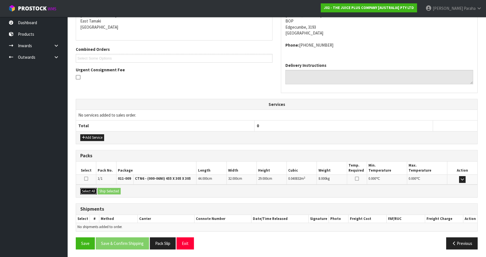
click at [88, 190] on button "Select All" at bounding box center [88, 191] width 17 height 7
click at [104, 190] on button "Ship Selected" at bounding box center [109, 191] width 23 height 7
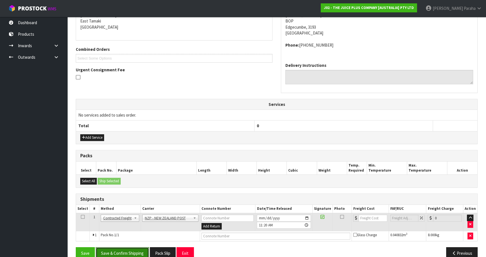
click at [135, 252] on button "Save & Confirm Shipping" at bounding box center [122, 253] width 53 height 12
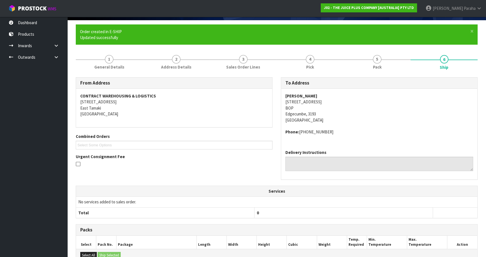
scroll to position [122, 0]
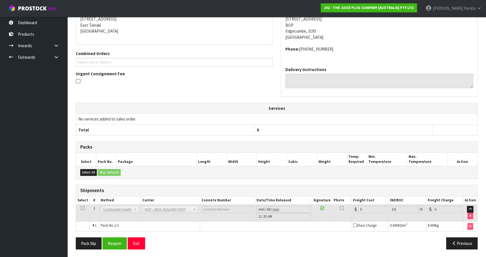
click at [118, 248] on div "Pack Slip Reopen Exit Previous" at bounding box center [277, 245] width 410 height 16
click at [119, 245] on button "Reopen" at bounding box center [114, 243] width 24 height 12
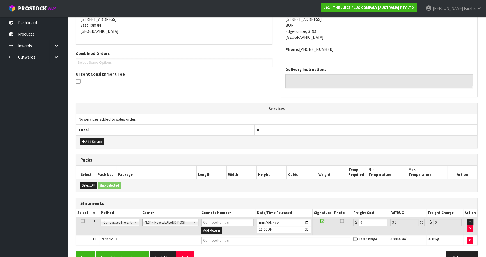
scroll to position [130, 0]
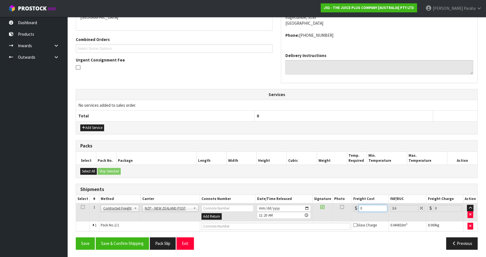
drag, startPoint x: 350, startPoint y: 210, endPoint x: 345, endPoint y: 211, distance: 5.7
click at [345, 211] on tr "1 Client Local Pickup Customer Local Pickup Company Freight Contracted Freight …" at bounding box center [276, 212] width 401 height 18
click at [130, 242] on button "Save & Confirm Shipping" at bounding box center [122, 243] width 53 height 12
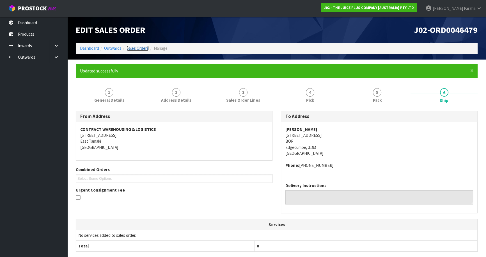
click at [139, 48] on link "Sales Orders" at bounding box center [138, 47] width 22 height 5
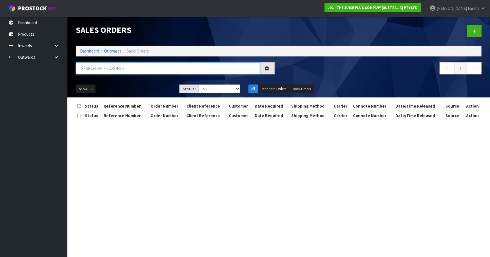
click at [140, 69] on input "text" at bounding box center [168, 68] width 184 height 12
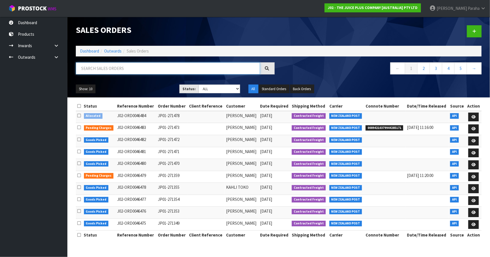
click at [163, 68] on input "text" at bounding box center [168, 68] width 184 height 12
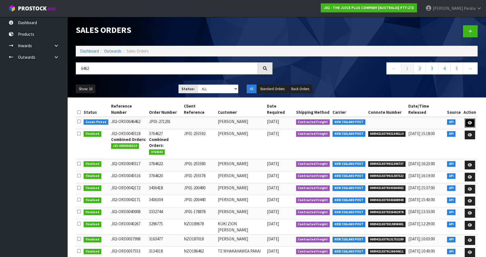
click at [465, 120] on link at bounding box center [470, 122] width 10 height 9
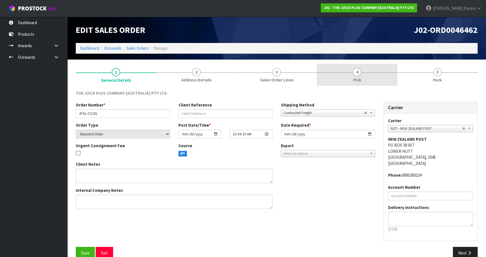
click at [356, 71] on span "4" at bounding box center [357, 72] width 8 height 8
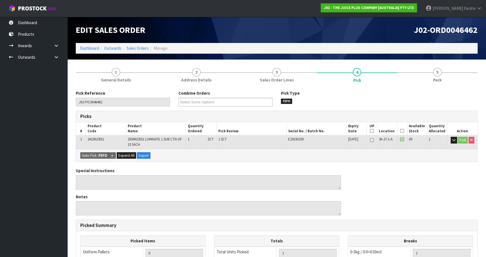
click at [403, 131] on icon at bounding box center [402, 131] width 4 height 0
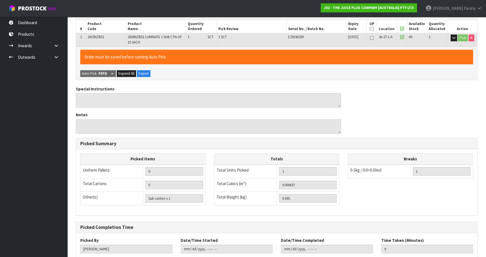
scroll to position [137, 0]
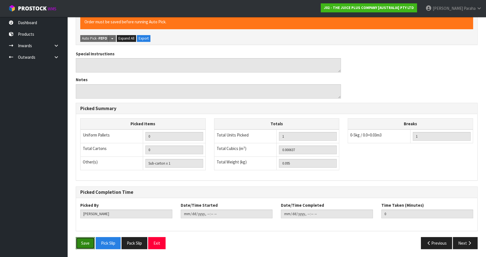
click at [81, 245] on button "Save" at bounding box center [85, 243] width 19 height 12
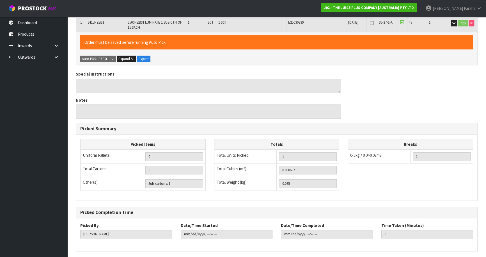
scroll to position [0, 0]
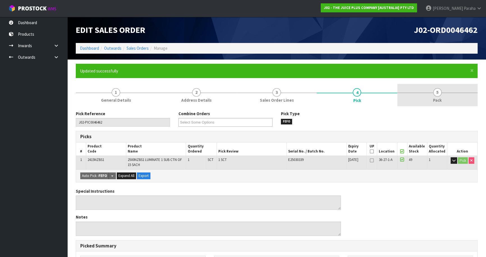
click at [435, 92] on span "5" at bounding box center [437, 92] width 8 height 8
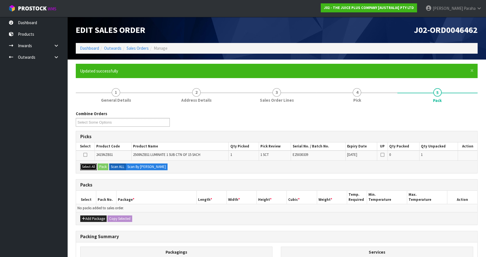
click at [88, 166] on button "Select All" at bounding box center [88, 166] width 17 height 7
click at [102, 165] on button "Pack" at bounding box center [103, 166] width 11 height 7
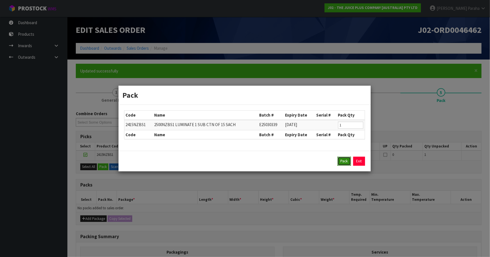
click at [345, 162] on button "Pack" at bounding box center [343, 161] width 13 height 9
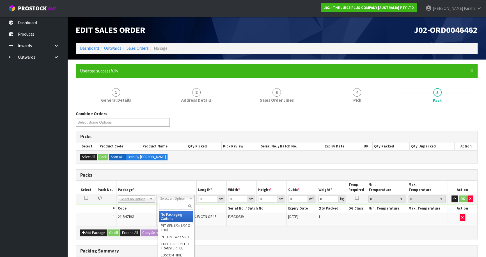
drag, startPoint x: 188, startPoint y: 196, endPoint x: 186, endPoint y: 201, distance: 4.8
click at [181, 206] on input "text" at bounding box center [176, 206] width 34 height 7
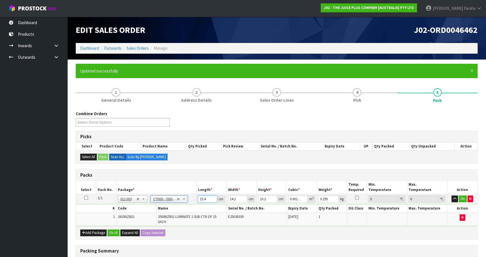
drag, startPoint x: 207, startPoint y: 196, endPoint x: 182, endPoint y: 202, distance: 25.0
click at [182, 202] on tr "1/1 NONE 007-001 007-002 007-004 007-009 007-013 007-014 007-015 007-017 007-01…" at bounding box center [276, 199] width 401 height 10
click at [451, 195] on button "button" at bounding box center [454, 198] width 6 height 7
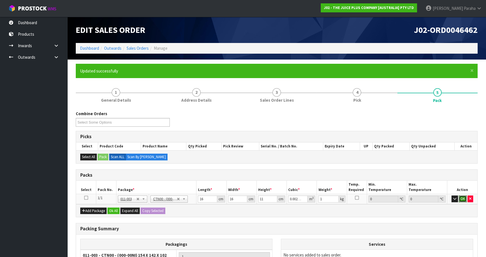
click button "OK" at bounding box center [463, 198] width 8 height 7
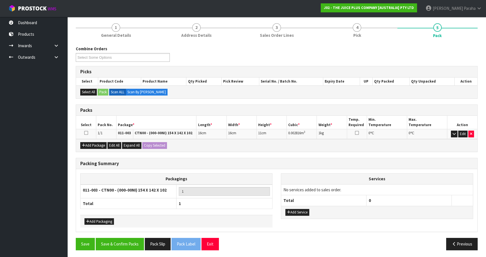
scroll to position [65, 0]
click at [115, 242] on button "Save & Confirm Packs" at bounding box center [120, 243] width 48 height 12
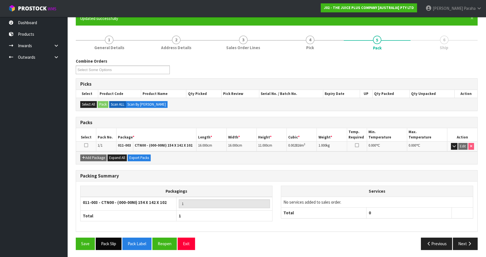
scroll to position [53, 0]
click at [465, 245] on button "Next" at bounding box center [465, 243] width 25 height 12
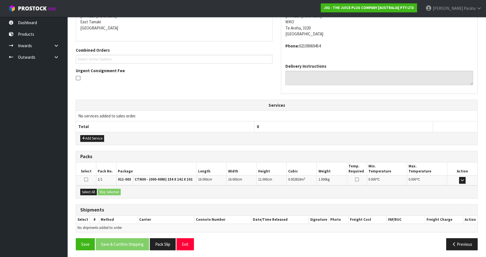
scroll to position [120, 0]
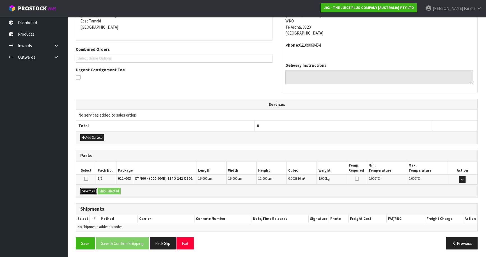
drag, startPoint x: 83, startPoint y: 188, endPoint x: 98, endPoint y: 189, distance: 14.6
click at [84, 188] on button "Select All" at bounding box center [88, 191] width 17 height 7
click at [104, 189] on button "Ship Selected" at bounding box center [109, 191] width 23 height 7
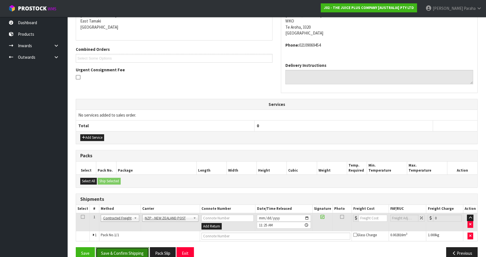
click at [140, 251] on button "Save & Confirm Shipping" at bounding box center [122, 253] width 53 height 12
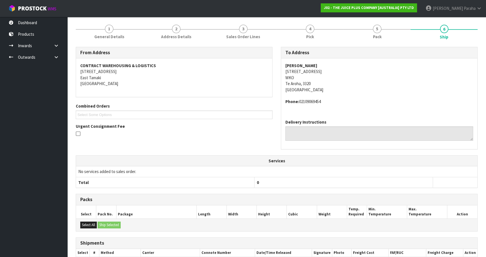
scroll to position [122, 0]
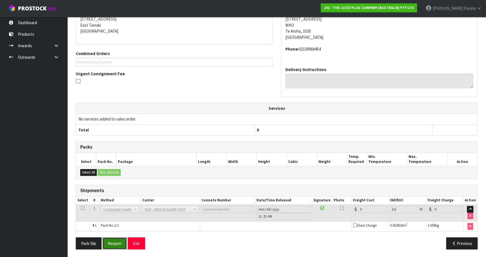
click at [119, 242] on button "Reopen" at bounding box center [114, 243] width 24 height 12
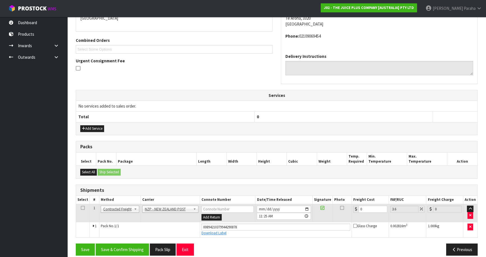
scroll to position [135, 0]
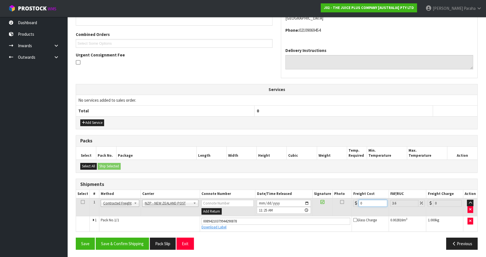
drag, startPoint x: 366, startPoint y: 204, endPoint x: 350, endPoint y: 204, distance: 16.3
click at [350, 204] on tr "1 Client Local Pickup Customer Local Pickup Company Freight Contracted Freight …" at bounding box center [276, 207] width 401 height 18
click at [133, 244] on button "Save & Confirm Shipping" at bounding box center [122, 243] width 53 height 12
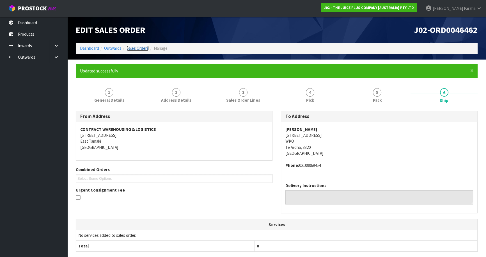
click at [140, 47] on link "Sales Orders" at bounding box center [138, 47] width 22 height 5
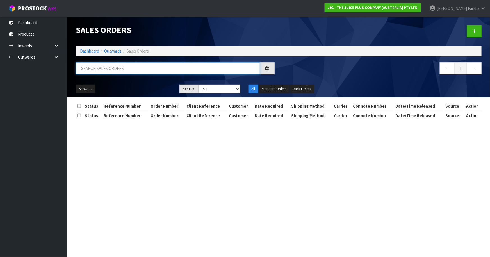
click at [136, 67] on input "text" at bounding box center [168, 68] width 184 height 12
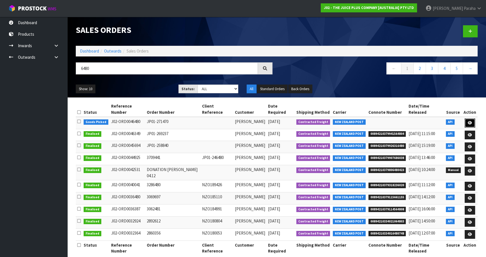
click at [471, 122] on icon at bounding box center [470, 123] width 4 height 4
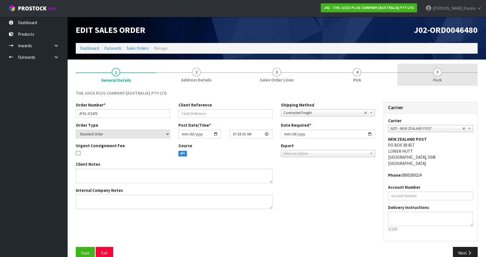
click at [437, 72] on span "5" at bounding box center [437, 72] width 8 height 8
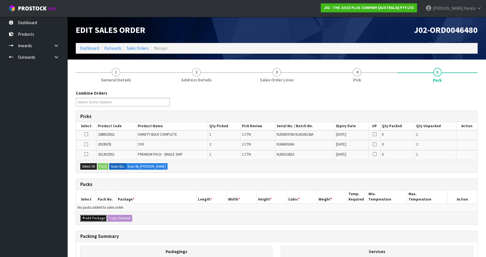
click at [88, 217] on button "Add Package" at bounding box center [93, 218] width 26 height 7
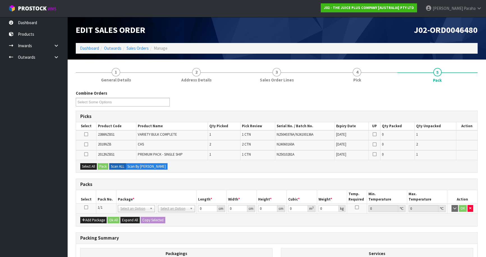
click at [85, 207] on icon at bounding box center [86, 207] width 4 height 0
click at [85, 167] on button "Select All" at bounding box center [88, 166] width 17 height 7
click at [101, 166] on button "Pack" at bounding box center [103, 166] width 11 height 7
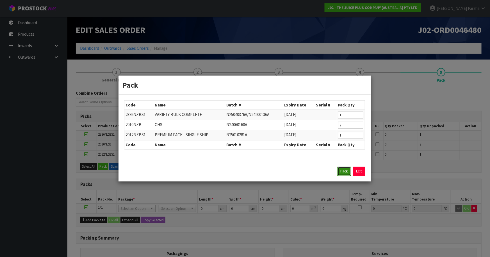
click at [340, 170] on button "Pack" at bounding box center [343, 171] width 13 height 9
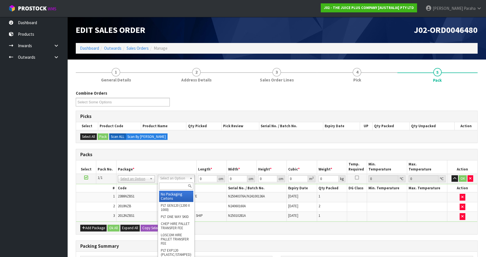
click at [182, 186] on input "text" at bounding box center [176, 185] width 34 height 7
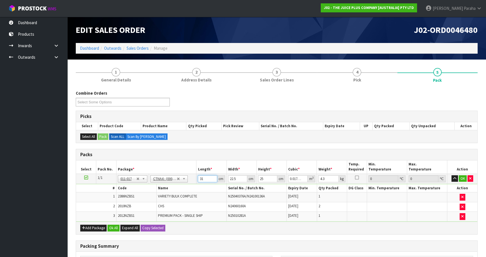
drag, startPoint x: 206, startPoint y: 177, endPoint x: 191, endPoint y: 180, distance: 15.6
click at [191, 180] on tr "1/1 NONE 007-001 007-002 007-004 007-009 007-013 007-014 007-015 007-017 007-01…" at bounding box center [276, 178] width 401 height 10
click at [451, 175] on button "button" at bounding box center [454, 178] width 6 height 7
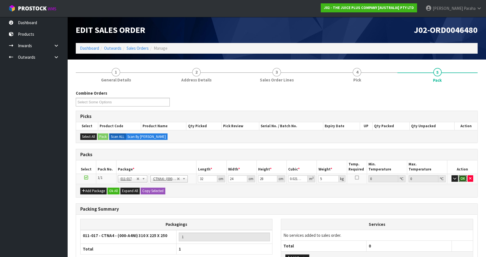
click button "OK" at bounding box center [463, 178] width 8 height 7
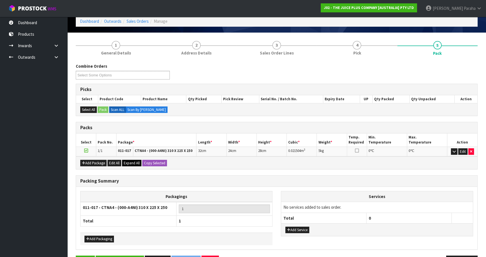
scroll to position [45, 0]
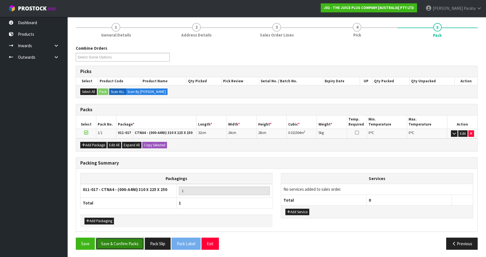
click at [137, 242] on button "Save & Confirm Packs" at bounding box center [120, 243] width 48 height 12
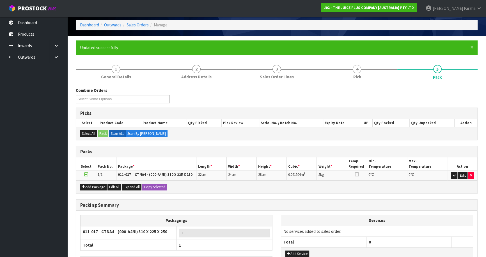
scroll to position [53, 0]
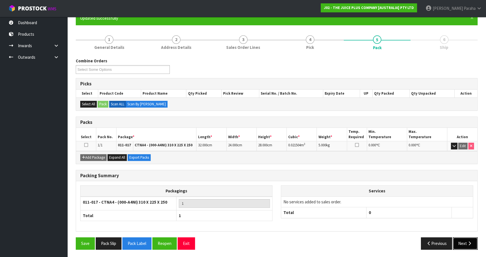
click at [462, 242] on button "Next" at bounding box center [465, 243] width 25 height 12
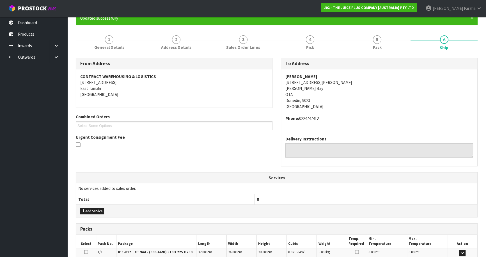
scroll to position [126, 0]
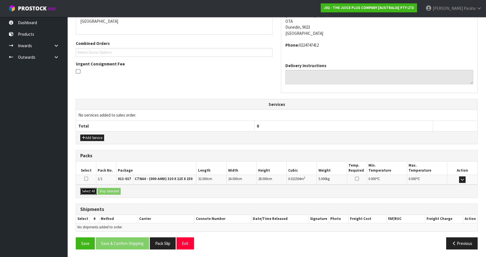
drag, startPoint x: 91, startPoint y: 191, endPoint x: 96, endPoint y: 190, distance: 5.3
click at [91, 191] on button "Select All" at bounding box center [88, 191] width 17 height 7
click at [116, 190] on button "Ship Selected" at bounding box center [109, 191] width 23 height 7
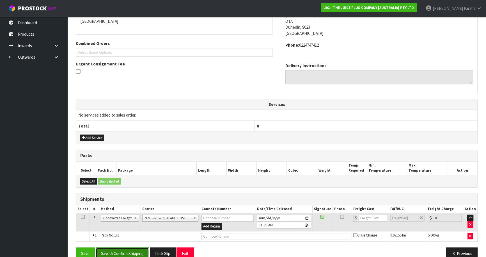
click at [127, 251] on button "Save & Confirm Shipping" at bounding box center [122, 253] width 53 height 12
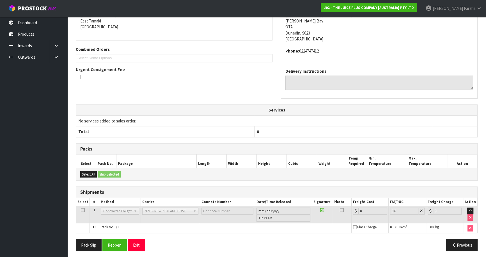
scroll to position [128, 0]
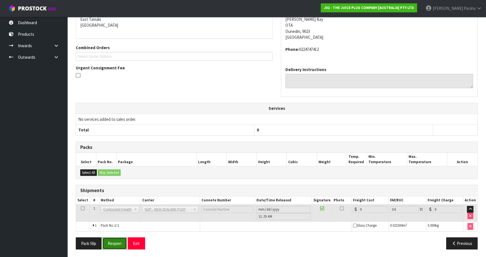
click at [113, 239] on button "Reopen" at bounding box center [114, 243] width 24 height 12
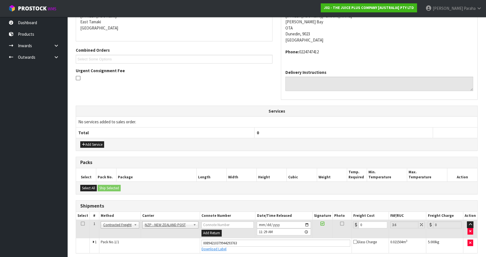
scroll to position [122, 0]
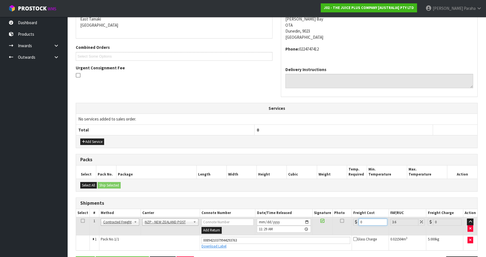
drag, startPoint x: 371, startPoint y: 221, endPoint x: 333, endPoint y: 222, distance: 37.3
click at [333, 222] on tr "1 Client Local Pickup Customer Local Pickup Company Freight Contracted Freight …" at bounding box center [276, 226] width 401 height 18
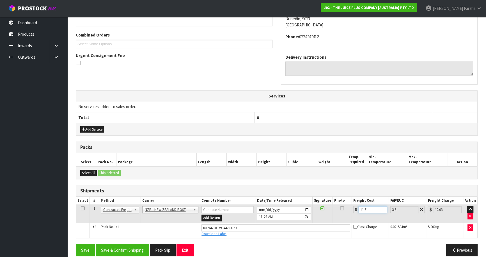
scroll to position [141, 0]
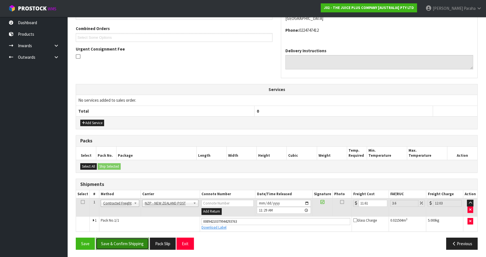
click at [122, 243] on button "Save & Confirm Shipping" at bounding box center [122, 243] width 53 height 12
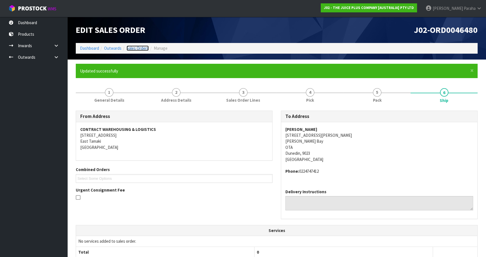
click at [137, 47] on link "Sales Orders" at bounding box center [138, 47] width 22 height 5
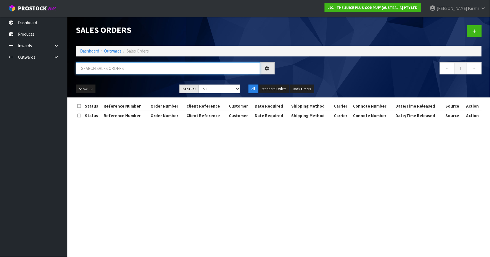
click at [136, 70] on input "text" at bounding box center [168, 68] width 184 height 12
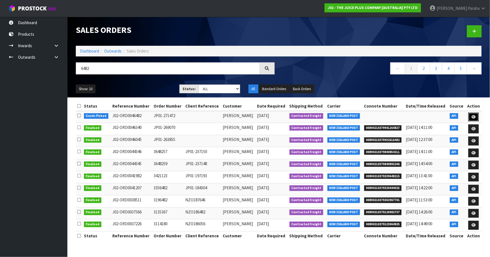
click at [474, 118] on icon at bounding box center [473, 117] width 4 height 4
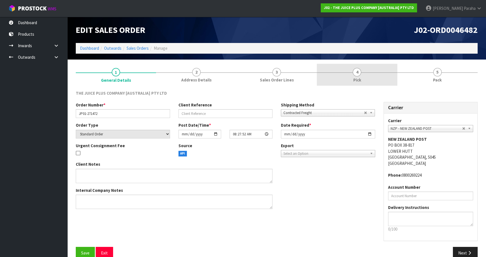
click at [356, 72] on span "4" at bounding box center [357, 72] width 8 height 8
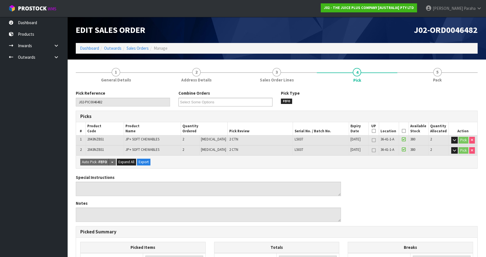
scroll to position [123, 0]
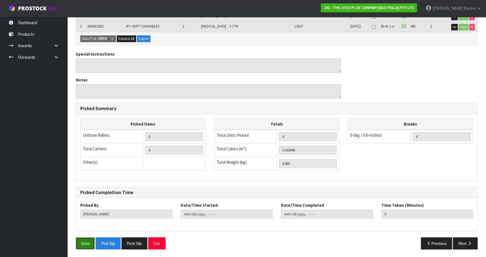
click at [80, 244] on button "Save" at bounding box center [85, 243] width 19 height 12
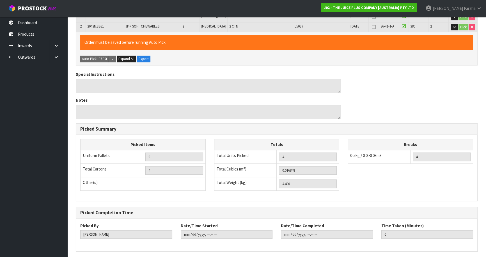
scroll to position [0, 0]
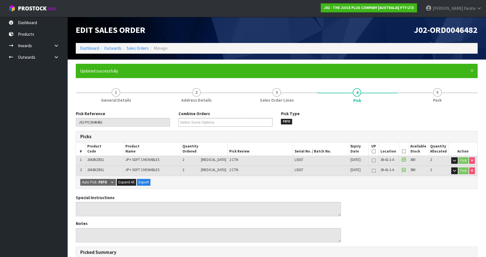
click at [402, 151] on icon at bounding box center [404, 151] width 4 height 0
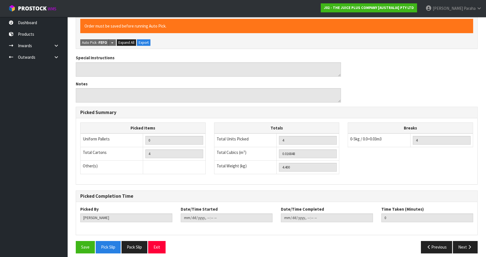
scroll to position [164, 0]
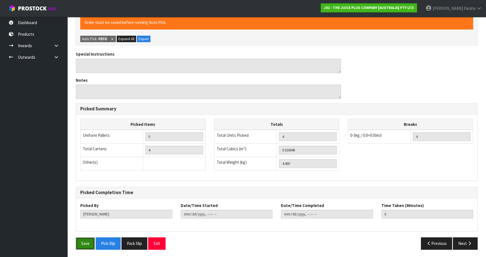
click at [81, 244] on button "Save" at bounding box center [85, 243] width 19 height 12
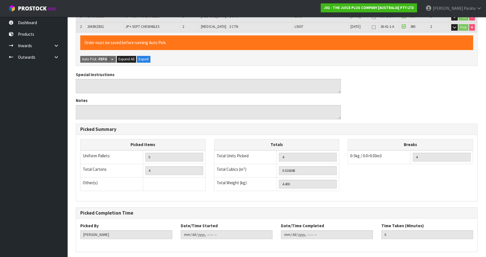
scroll to position [0, 0]
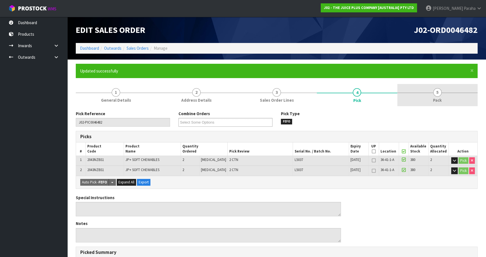
click at [437, 91] on span "5" at bounding box center [437, 92] width 8 height 8
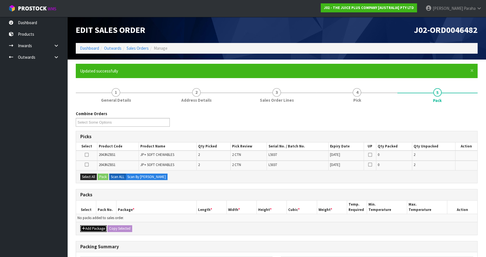
click at [95, 227] on button "Add Package" at bounding box center [93, 228] width 26 height 7
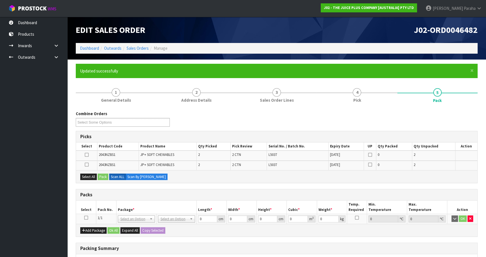
click at [88, 217] on icon at bounding box center [86, 217] width 4 height 0
click at [91, 178] on button "Select All" at bounding box center [88, 176] width 17 height 7
click at [104, 177] on button "Pack" at bounding box center [103, 176] width 11 height 7
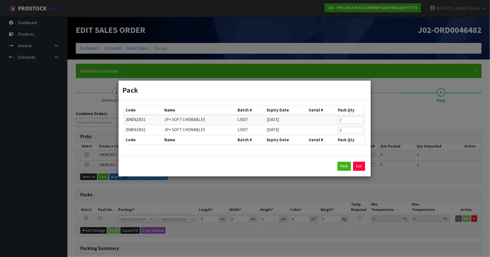
click at [342, 161] on div "Pack Exit" at bounding box center [244, 166] width 252 height 20
click at [341, 162] on button "Pack" at bounding box center [343, 166] width 13 height 9
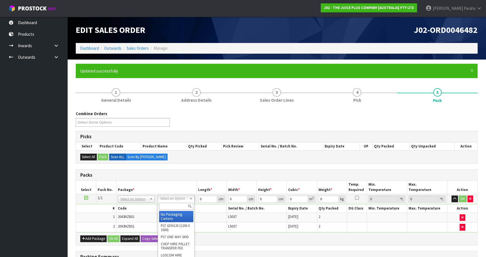
click at [182, 207] on input "text" at bounding box center [176, 206] width 34 height 7
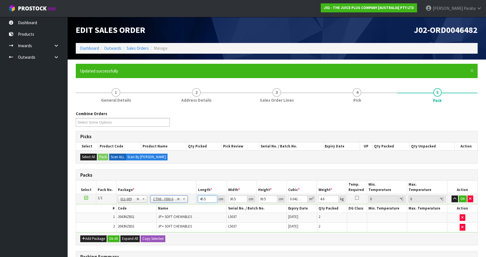
drag, startPoint x: 206, startPoint y: 198, endPoint x: 168, endPoint y: 195, distance: 37.8
click at [183, 198] on tr "1/1 NONE 007-001 007-002 007-004 007-009 007-013 007-014 007-015 007-017 007-01…" at bounding box center [276, 199] width 401 height 10
click at [451, 195] on button "button" at bounding box center [454, 198] width 6 height 7
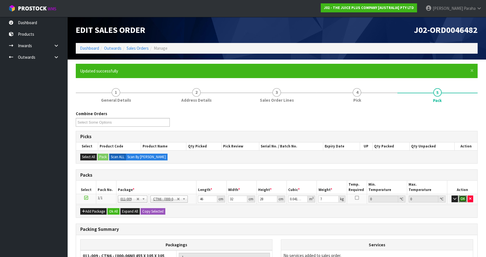
click button "OK" at bounding box center [463, 198] width 8 height 7
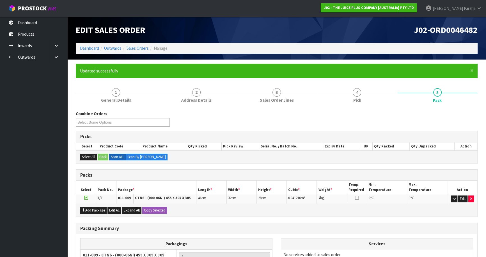
scroll to position [65, 0]
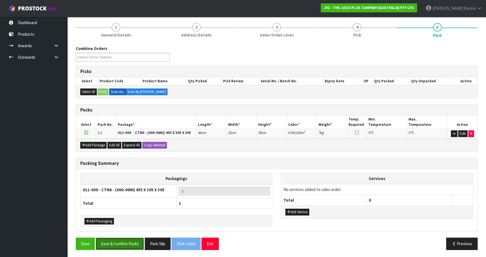
click at [120, 242] on button "Save & Confirm Packs" at bounding box center [120, 243] width 48 height 12
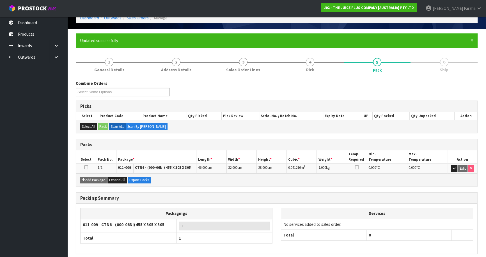
scroll to position [53, 0]
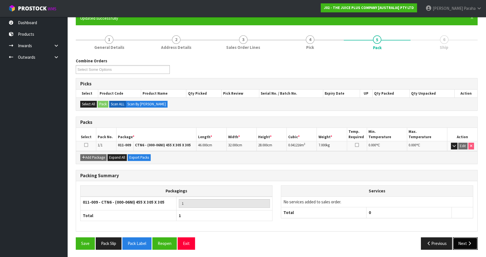
click at [467, 241] on icon "button" at bounding box center [469, 243] width 5 height 4
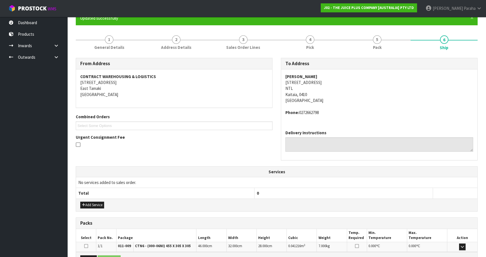
scroll to position [120, 0]
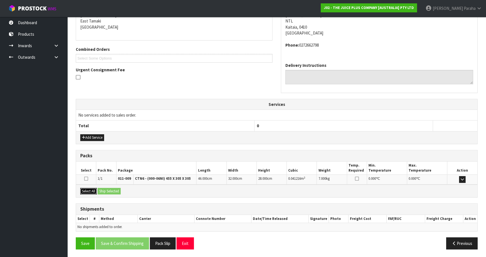
click at [95, 191] on button "Select All" at bounding box center [88, 191] width 17 height 7
click at [111, 190] on button "Ship Selected" at bounding box center [109, 191] width 23 height 7
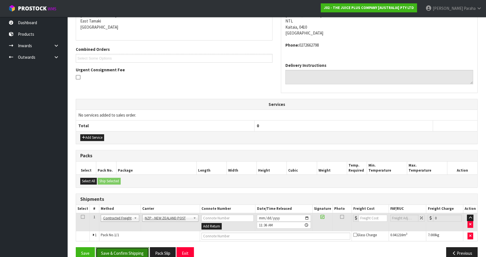
click at [126, 252] on button "Save & Confirm Shipping" at bounding box center [122, 253] width 53 height 12
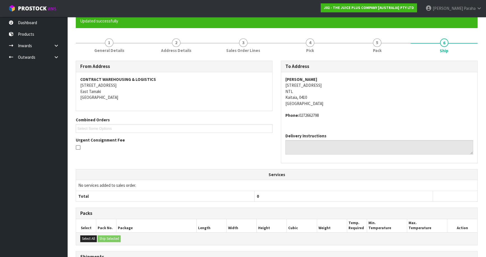
scroll to position [122, 0]
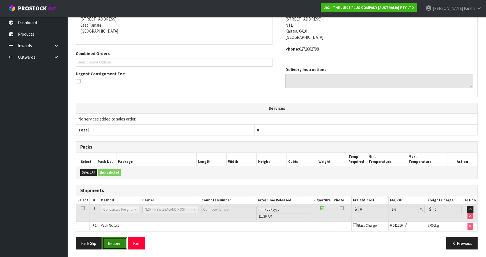
click at [120, 241] on button "Reopen" at bounding box center [114, 243] width 24 height 12
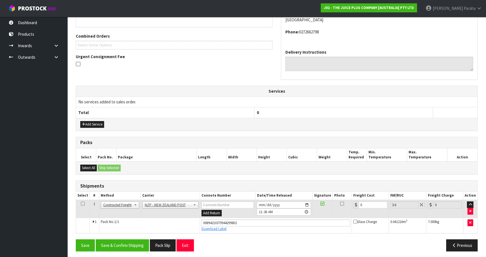
scroll to position [135, 0]
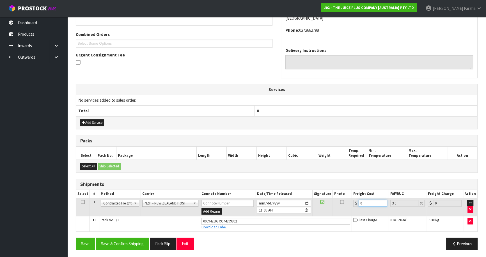
drag, startPoint x: 359, startPoint y: 201, endPoint x: 349, endPoint y: 202, distance: 9.6
click at [350, 202] on tr "1 Client Local Pickup Customer Local Pickup Company Freight Contracted Freight …" at bounding box center [276, 207] width 401 height 18
click at [141, 243] on button "Save & Confirm Shipping" at bounding box center [122, 243] width 53 height 12
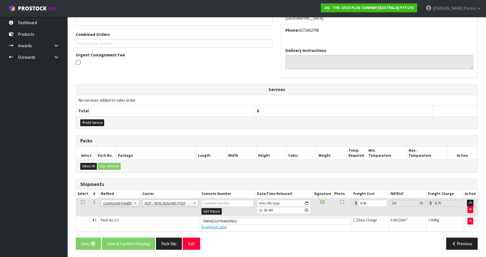
scroll to position [0, 0]
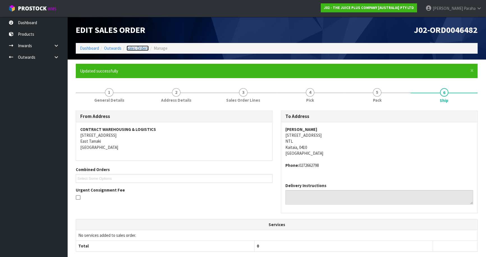
click at [136, 50] on link "Sales Orders" at bounding box center [138, 47] width 22 height 5
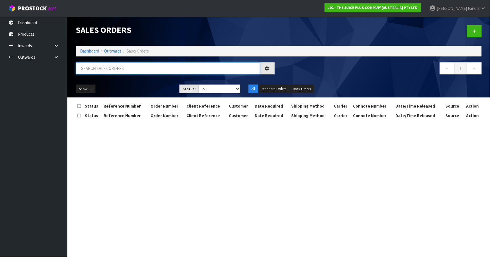
click at [127, 67] on input "text" at bounding box center [168, 68] width 184 height 12
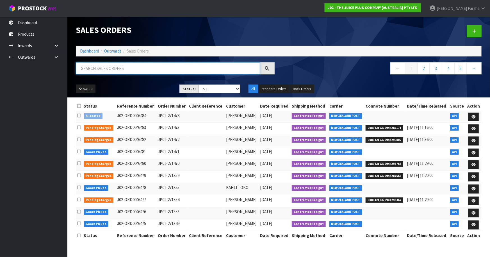
click at [109, 72] on input "text" at bounding box center [168, 68] width 184 height 12
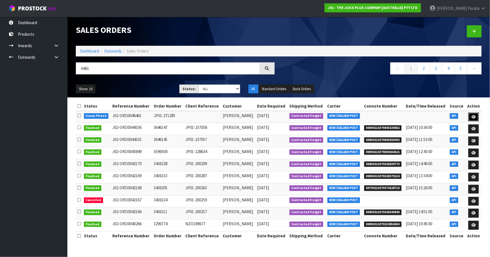
click at [478, 118] on link at bounding box center [473, 117] width 10 height 9
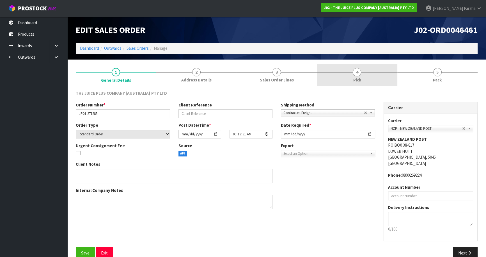
click at [354, 73] on span "4" at bounding box center [357, 72] width 8 height 8
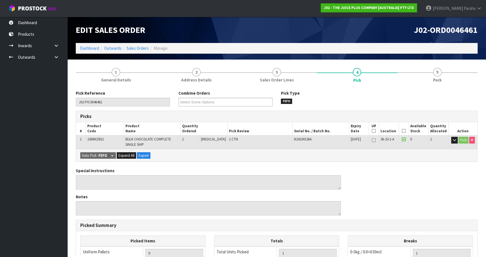
click at [402, 131] on icon at bounding box center [404, 131] width 4 height 0
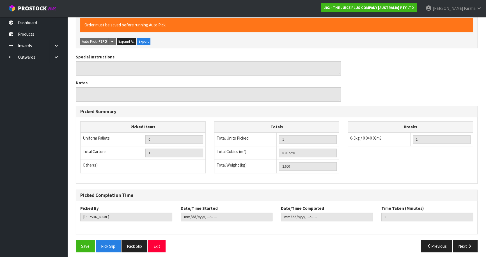
scroll to position [137, 0]
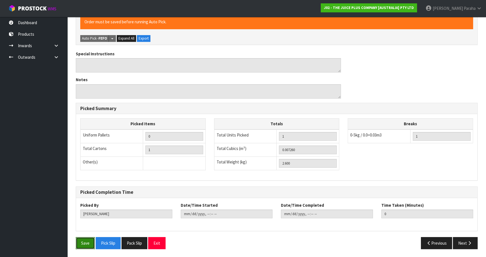
click at [81, 242] on button "Save" at bounding box center [85, 243] width 19 height 12
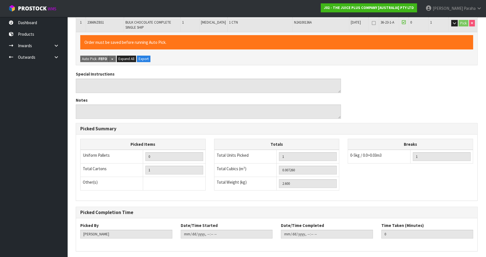
scroll to position [0, 0]
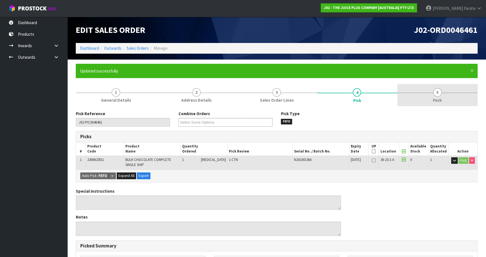
click at [438, 93] on span "5" at bounding box center [437, 92] width 8 height 8
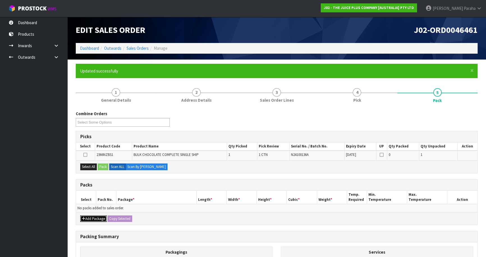
click at [98, 216] on button "Add Package" at bounding box center [93, 218] width 26 height 7
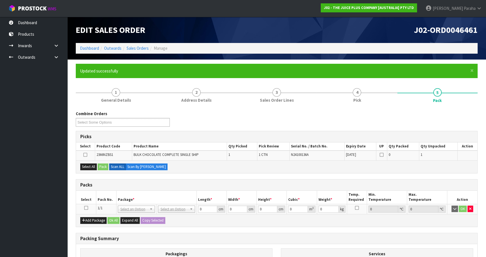
click at [86, 208] on icon at bounding box center [86, 208] width 4 height 0
click at [85, 163] on div "Select All Pack Scan ALL Scan By [PERSON_NAME]" at bounding box center [276, 166] width 401 height 13
click at [85, 166] on button "Select All" at bounding box center [88, 166] width 17 height 7
click at [106, 168] on button "Pack" at bounding box center [103, 166] width 11 height 7
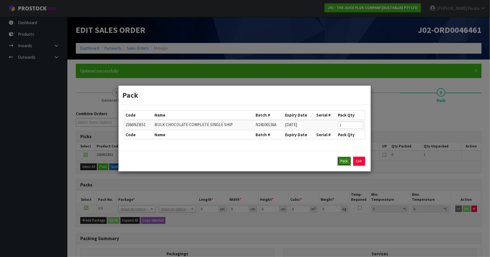
click at [341, 160] on button "Pack" at bounding box center [343, 161] width 13 height 9
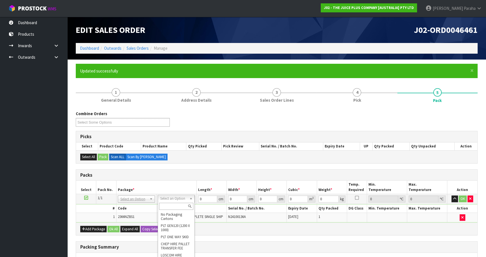
click at [175, 205] on input "text" at bounding box center [176, 206] width 34 height 7
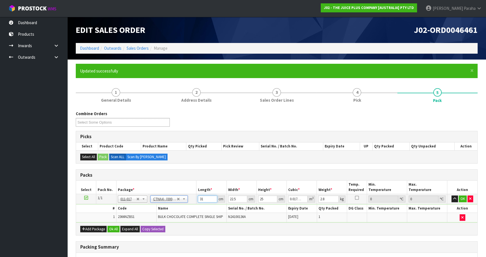
drag, startPoint x: 205, startPoint y: 199, endPoint x: 194, endPoint y: 199, distance: 10.7
click at [194, 199] on tr "1/1 NONE 007-001 007-002 007-004 007-009 007-013 007-014 007-015 007-017 007-01…" at bounding box center [276, 199] width 401 height 10
click at [451, 195] on button "button" at bounding box center [454, 198] width 6 height 7
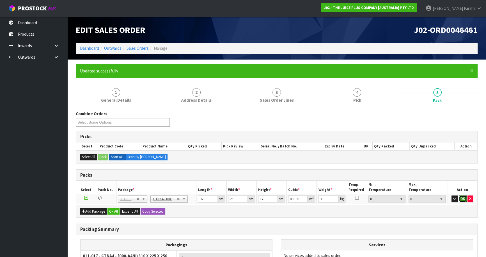
click button "OK" at bounding box center [463, 198] width 8 height 7
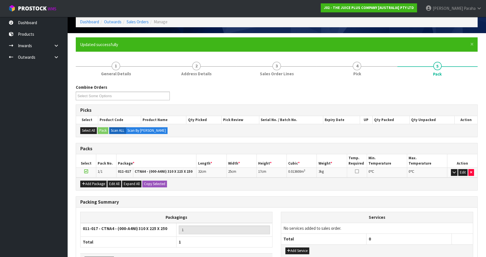
scroll to position [65, 0]
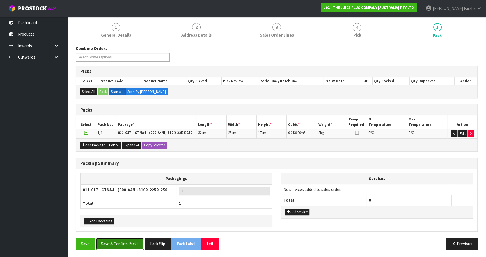
click at [123, 245] on button "Save & Confirm Packs" at bounding box center [120, 243] width 48 height 12
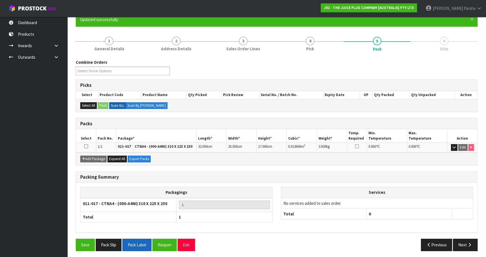
scroll to position [53, 0]
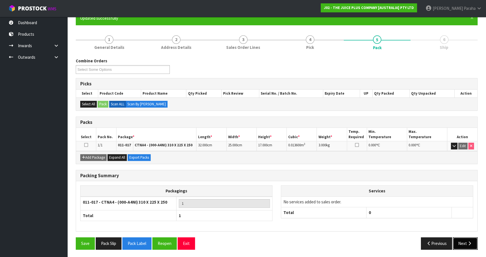
click at [464, 242] on button "Next" at bounding box center [465, 243] width 25 height 12
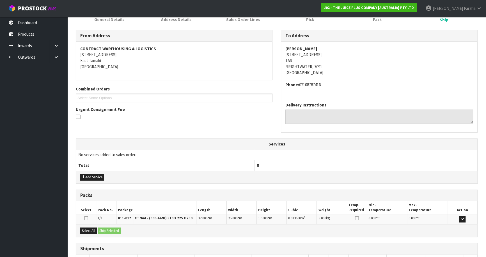
scroll to position [120, 0]
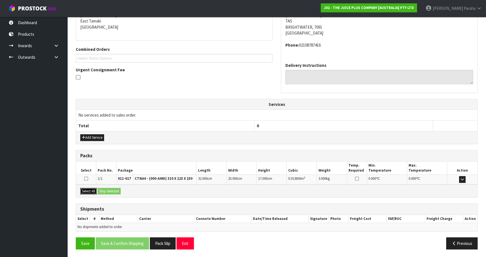
drag, startPoint x: 87, startPoint y: 189, endPoint x: 100, endPoint y: 190, distance: 13.2
click at [87, 189] on button "Select All" at bounding box center [88, 191] width 17 height 7
click at [100, 190] on button "Ship Selected" at bounding box center [109, 191] width 23 height 7
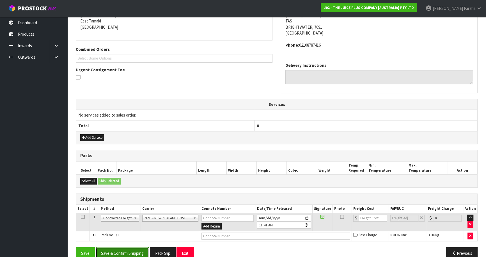
click at [122, 247] on button "Save & Confirm Shipping" at bounding box center [122, 253] width 53 height 12
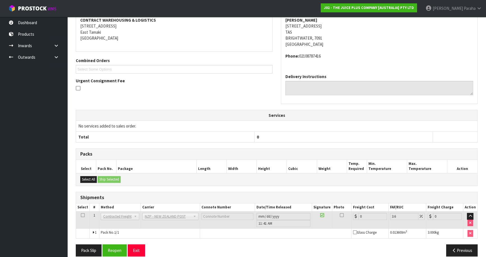
scroll to position [122, 0]
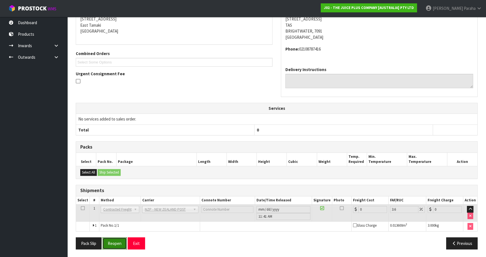
click at [121, 239] on button "Reopen" at bounding box center [114, 243] width 24 height 12
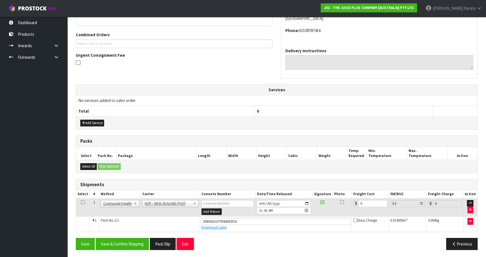
scroll to position [135, 0]
drag, startPoint x: 329, startPoint y: 203, endPoint x: 341, endPoint y: 202, distance: 12.1
click at [328, 203] on tr "1 Client Local Pickup Customer Local Pickup Company Freight Contracted Freight …" at bounding box center [276, 207] width 401 height 18
click at [121, 241] on button "Save & Confirm Shipping" at bounding box center [122, 243] width 53 height 12
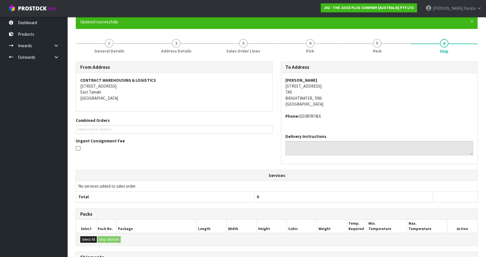
scroll to position [0, 0]
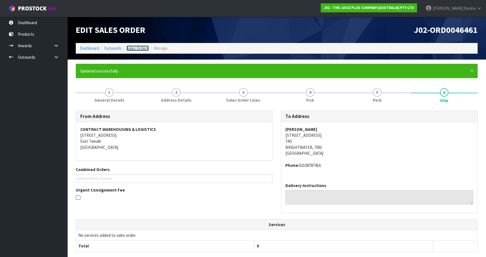
click at [132, 47] on link "Sales Orders" at bounding box center [138, 47] width 22 height 5
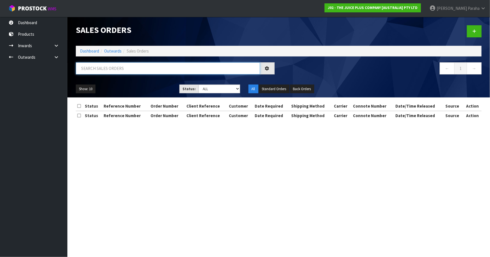
click at [134, 67] on input "text" at bounding box center [168, 68] width 184 height 12
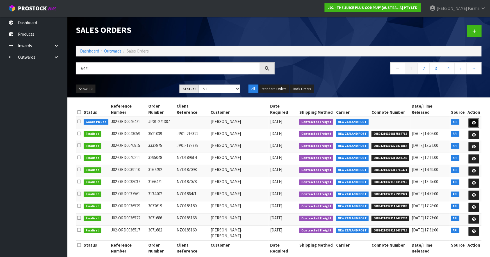
click at [476, 118] on link at bounding box center [473, 122] width 10 height 9
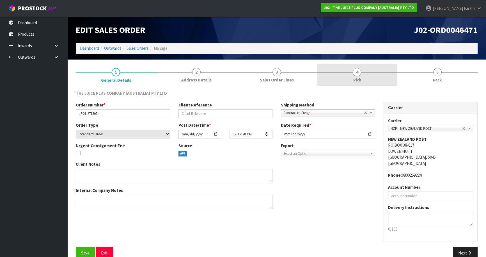
click at [358, 70] on span "4" at bounding box center [357, 72] width 8 height 8
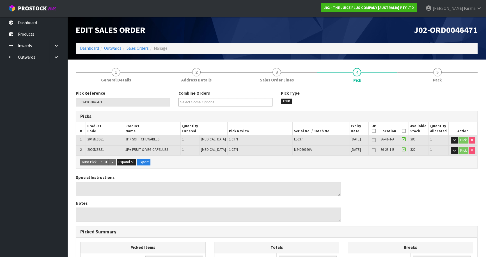
click at [402, 131] on icon at bounding box center [404, 131] width 4 height 0
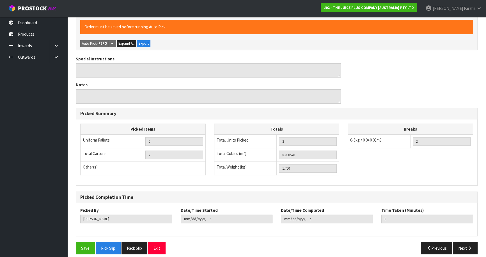
scroll to position [143, 0]
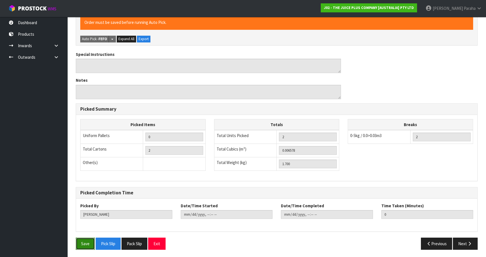
click at [85, 245] on button "Save" at bounding box center [85, 243] width 19 height 12
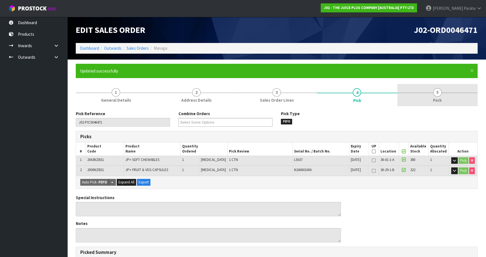
click at [437, 93] on span "5" at bounding box center [437, 92] width 8 height 8
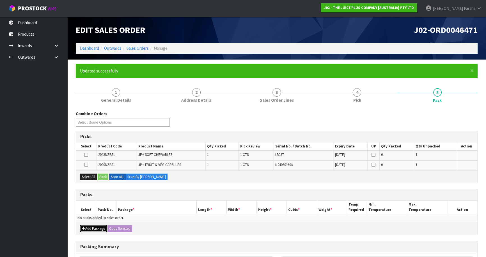
click at [101, 229] on button "Add Package" at bounding box center [93, 228] width 26 height 7
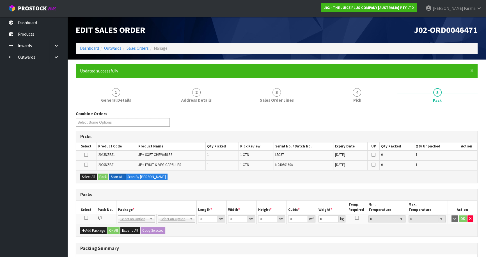
click at [86, 218] on icon at bounding box center [86, 217] width 4 height 0
click at [84, 175] on button "Select All" at bounding box center [88, 176] width 17 height 7
click at [101, 175] on button "Pack" at bounding box center [103, 176] width 11 height 7
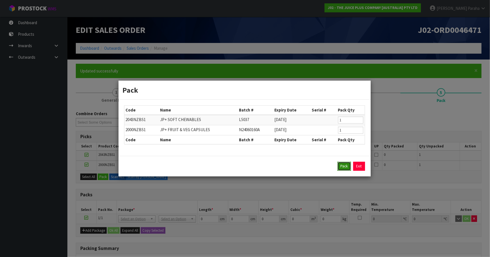
click at [341, 168] on button "Pack" at bounding box center [343, 166] width 13 height 9
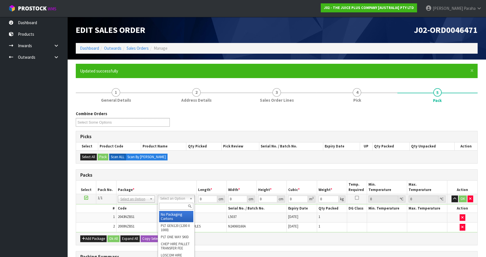
click at [178, 208] on input "text" at bounding box center [176, 206] width 34 height 7
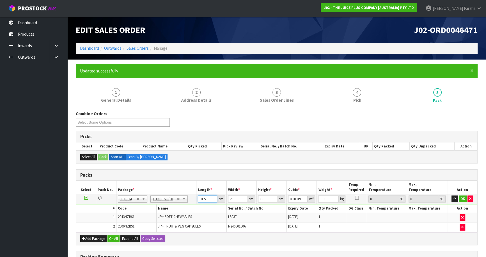
drag, startPoint x: 208, startPoint y: 199, endPoint x: 160, endPoint y: 201, distance: 47.7
click at [161, 201] on tr "1/1 NONE 007-001 007-002 007-004 007-009 007-013 007-014 007-015 007-017 007-01…" at bounding box center [276, 199] width 401 height 10
click at [451, 195] on button "button" at bounding box center [454, 198] width 6 height 7
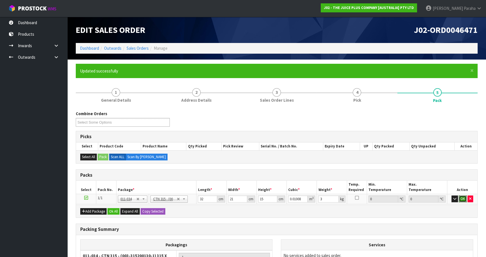
click button "OK" at bounding box center [463, 198] width 8 height 7
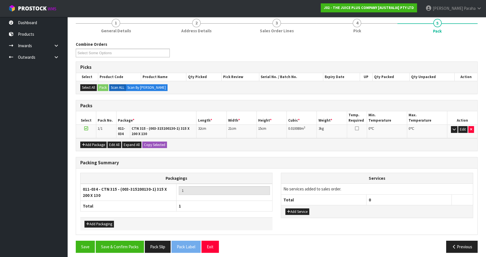
scroll to position [72, 0]
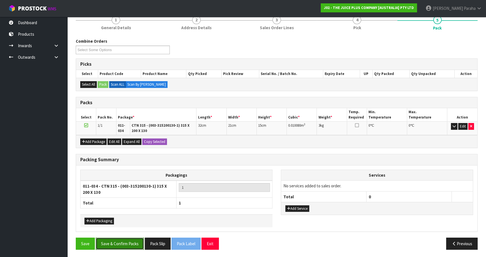
click at [134, 242] on button "Save & Confirm Packs" at bounding box center [120, 243] width 48 height 12
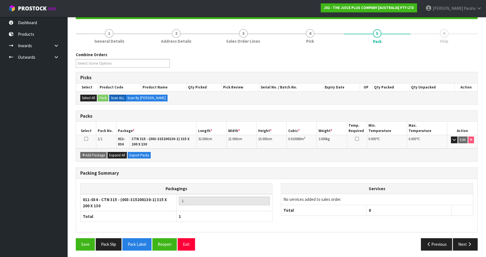
scroll to position [60, 0]
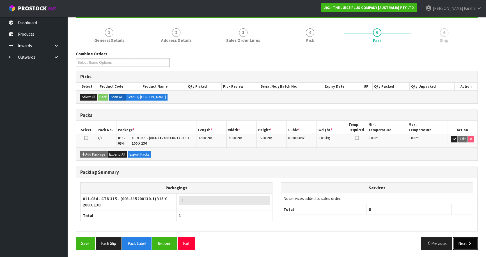
click at [468, 243] on icon "button" at bounding box center [469, 243] width 5 height 4
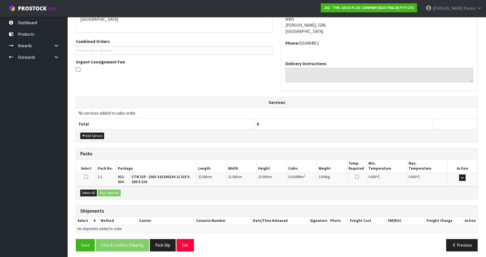
scroll to position [130, 0]
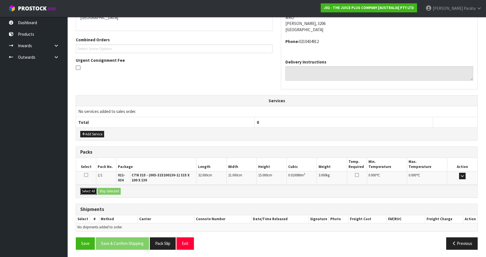
drag, startPoint x: 86, startPoint y: 188, endPoint x: 90, endPoint y: 188, distance: 3.6
click at [88, 188] on button "Select All" at bounding box center [88, 191] width 17 height 7
click at [101, 188] on button "Ship Selected" at bounding box center [109, 191] width 23 height 7
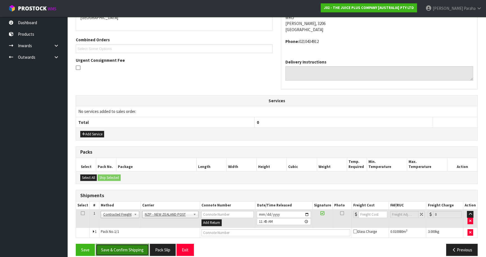
click at [132, 249] on button "Save & Confirm Shipping" at bounding box center [122, 250] width 53 height 12
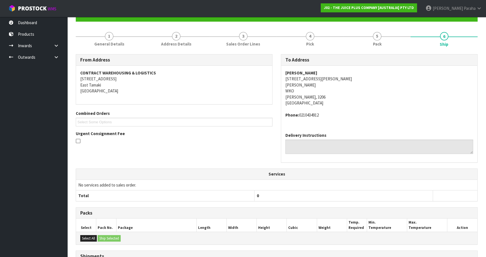
scroll to position [128, 0]
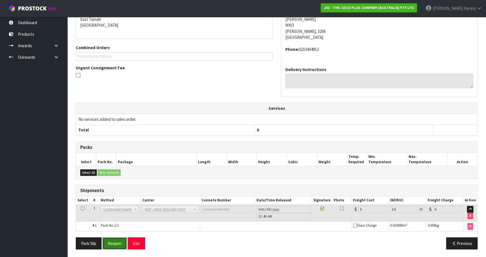
click at [120, 244] on button "Reopen" at bounding box center [114, 243] width 24 height 12
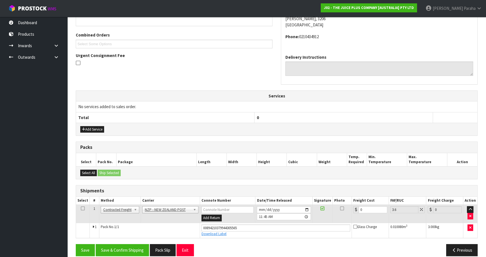
scroll to position [141, 0]
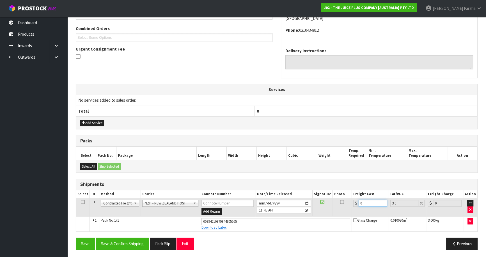
drag, startPoint x: 369, startPoint y: 202, endPoint x: 329, endPoint y: 203, distance: 39.8
click at [329, 207] on tr "1 Client Local Pickup Customer Local Pickup Company Freight Contracted Freight …" at bounding box center [276, 207] width 401 height 18
click at [114, 244] on button "Save & Confirm Shipping" at bounding box center [122, 243] width 53 height 12
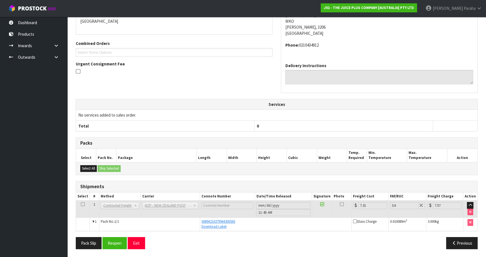
scroll to position [0, 0]
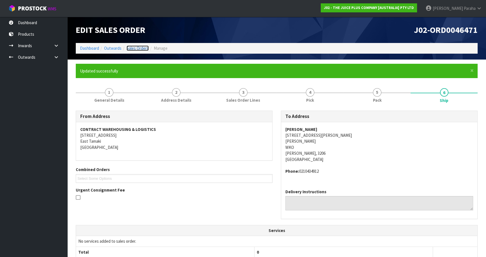
click at [138, 47] on link "Sales Orders" at bounding box center [138, 47] width 22 height 5
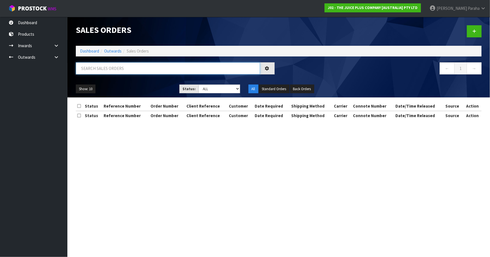
click at [135, 69] on input "text" at bounding box center [168, 68] width 184 height 12
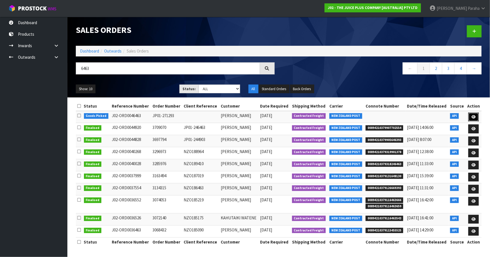
click at [474, 115] on icon at bounding box center [473, 117] width 4 height 4
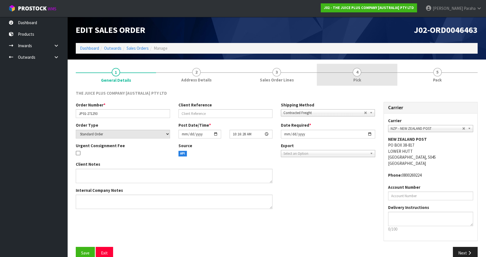
click at [354, 73] on span "4" at bounding box center [357, 72] width 8 height 8
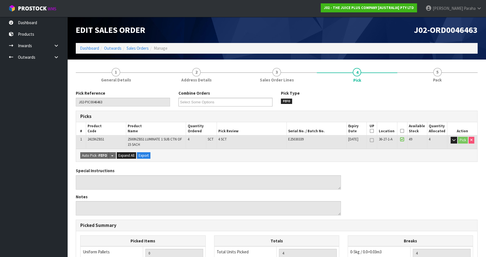
click at [403, 131] on icon at bounding box center [402, 131] width 4 height 0
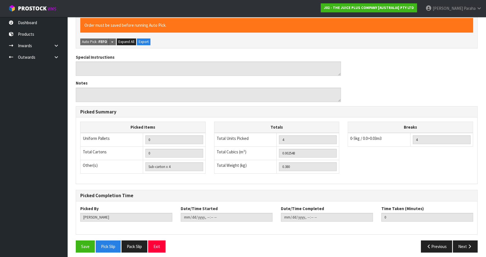
scroll to position [137, 0]
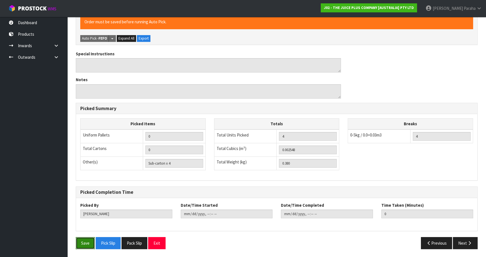
click at [82, 241] on button "Save" at bounding box center [85, 243] width 19 height 12
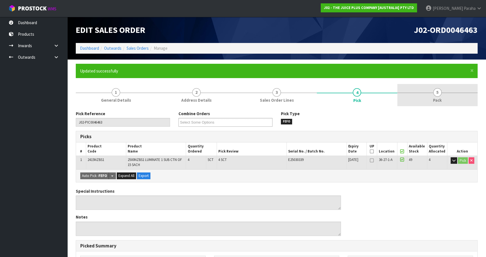
click at [440, 94] on span "5" at bounding box center [437, 92] width 8 height 8
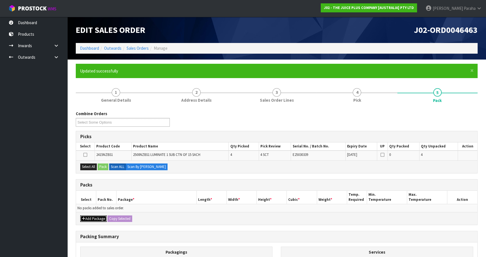
drag, startPoint x: 96, startPoint y: 218, endPoint x: 93, endPoint y: 216, distance: 3.5
click at [96, 217] on button "Add Package" at bounding box center [93, 218] width 26 height 7
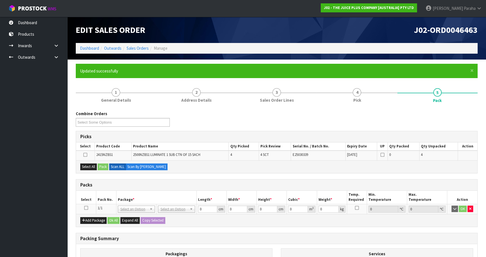
click at [84, 205] on td at bounding box center [86, 209] width 20 height 10
click at [85, 208] on icon at bounding box center [86, 208] width 4 height 0
click at [86, 165] on button "Select All" at bounding box center [88, 166] width 17 height 7
click at [103, 167] on button "Pack" at bounding box center [103, 166] width 11 height 7
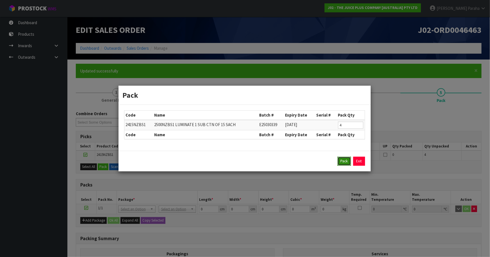
click at [347, 164] on button "Pack" at bounding box center [343, 161] width 13 height 9
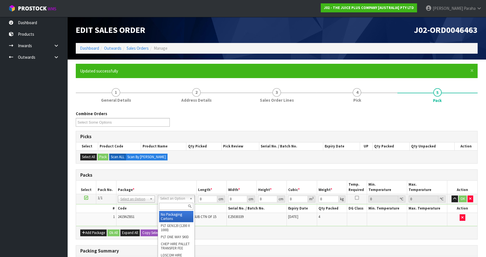
click at [183, 207] on input "text" at bounding box center [176, 206] width 34 height 7
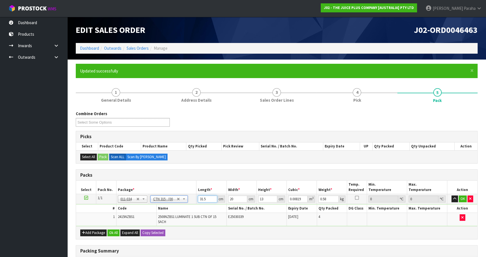
drag, startPoint x: 208, startPoint y: 196, endPoint x: 183, endPoint y: 199, distance: 24.9
click at [183, 199] on tr "1/1 NONE 007-001 007-002 007-004 007-009 007-013 007-014 007-015 007-017 007-01…" at bounding box center [276, 199] width 401 height 10
click at [451, 195] on button "button" at bounding box center [454, 198] width 6 height 7
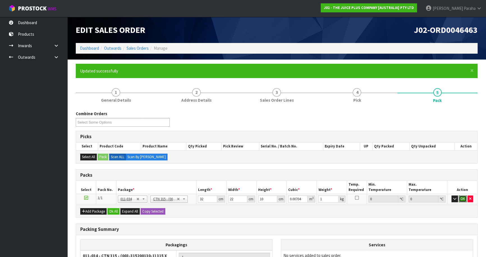
click button "OK" at bounding box center [463, 198] width 8 height 7
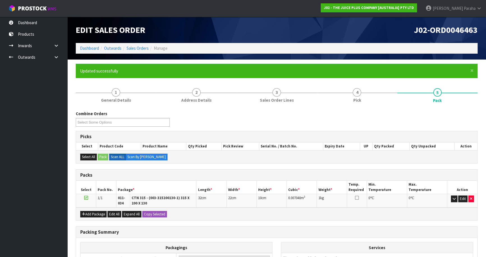
scroll to position [72, 0]
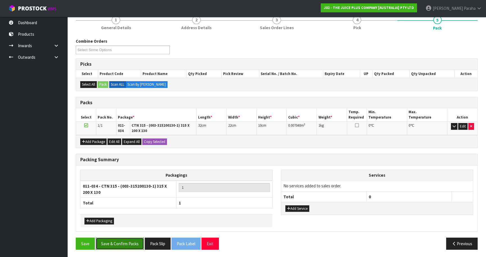
click at [120, 244] on button "Save & Confirm Packs" at bounding box center [120, 243] width 48 height 12
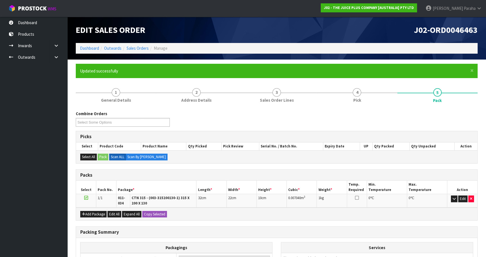
scroll to position [60, 0]
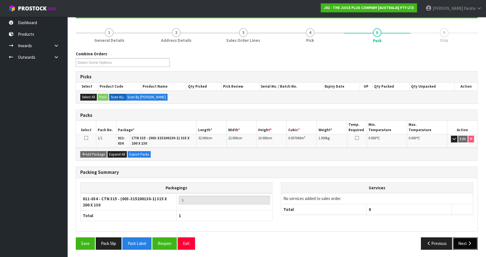
click at [468, 245] on button "Next" at bounding box center [465, 243] width 25 height 12
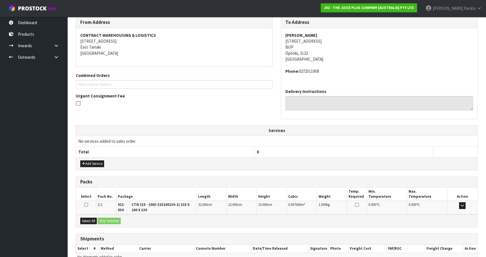
scroll to position [123, 0]
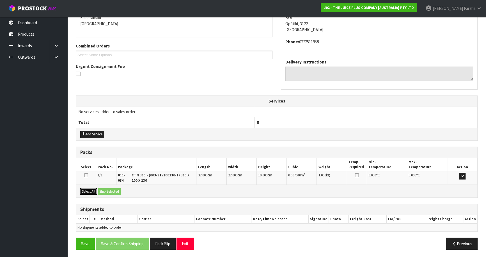
drag, startPoint x: 90, startPoint y: 190, endPoint x: 101, endPoint y: 188, distance: 11.4
click at [90, 190] on button "Select All" at bounding box center [88, 191] width 17 height 7
click at [106, 188] on button "Ship Selected" at bounding box center [109, 191] width 23 height 7
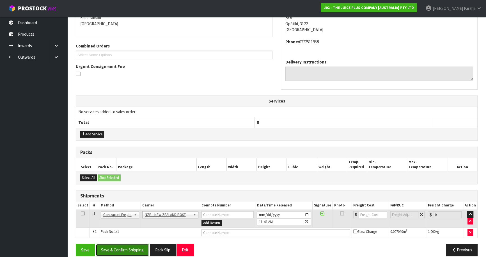
click at [127, 248] on button "Save & Confirm Shipping" at bounding box center [122, 250] width 53 height 12
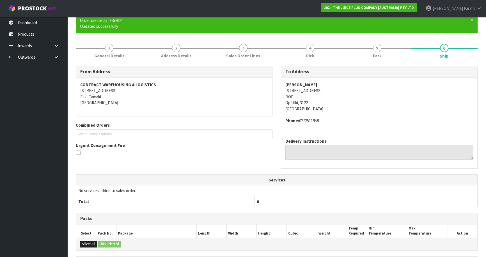
scroll to position [122, 0]
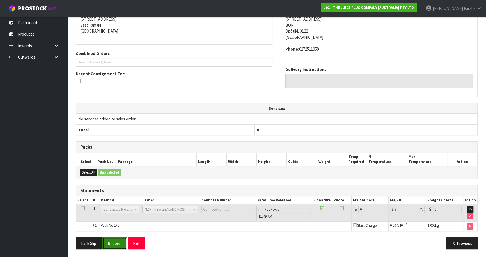
click at [110, 243] on button "Reopen" at bounding box center [114, 243] width 24 height 12
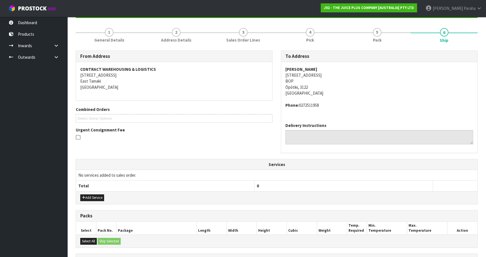
scroll to position [135, 0]
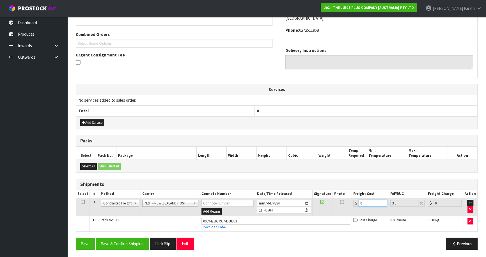
drag, startPoint x: 361, startPoint y: 202, endPoint x: 345, endPoint y: 203, distance: 15.4
click at [345, 203] on tr "1 Client Local Pickup Customer Local Pickup Company Freight Contracted Freight …" at bounding box center [276, 207] width 401 height 18
click at [122, 241] on button "Save & Confirm Shipping" at bounding box center [122, 243] width 53 height 12
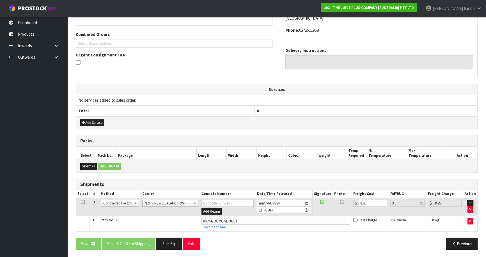
scroll to position [0, 0]
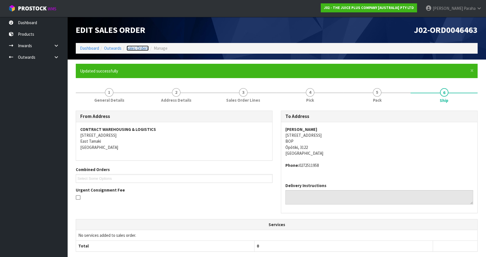
click at [140, 48] on link "Sales Orders" at bounding box center [138, 47] width 22 height 5
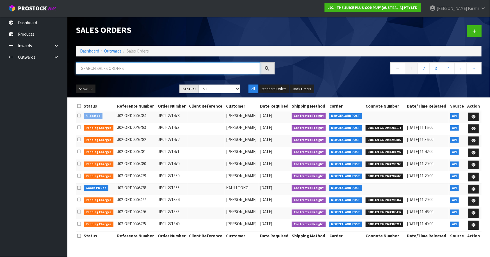
click at [130, 64] on input "text" at bounding box center [168, 68] width 184 height 12
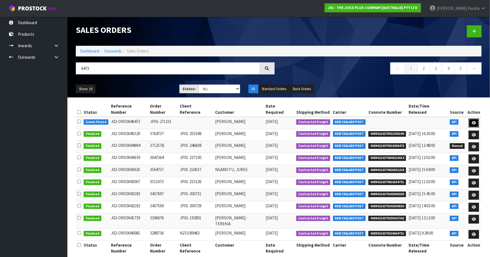
click at [475, 121] on icon at bounding box center [473, 123] width 4 height 4
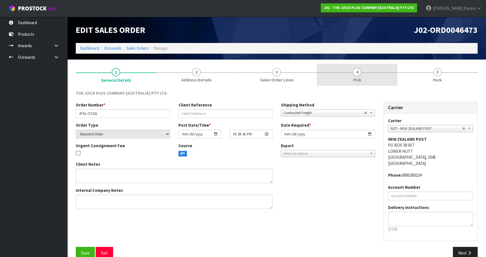
click at [357, 72] on span "4" at bounding box center [357, 72] width 8 height 8
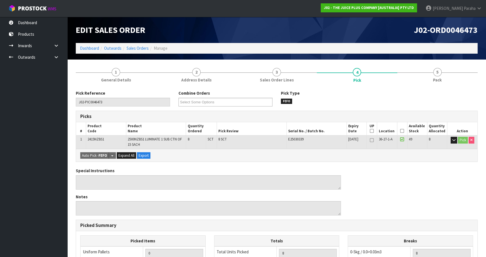
click at [404, 131] on th "Picked" at bounding box center [402, 128] width 10 height 13
click at [403, 131] on icon at bounding box center [402, 131] width 4 height 0
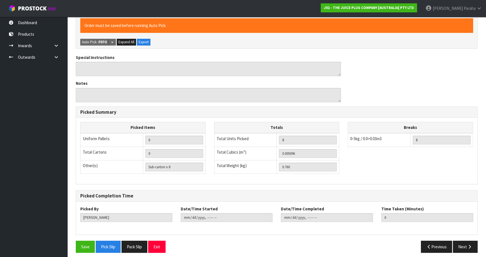
scroll to position [137, 0]
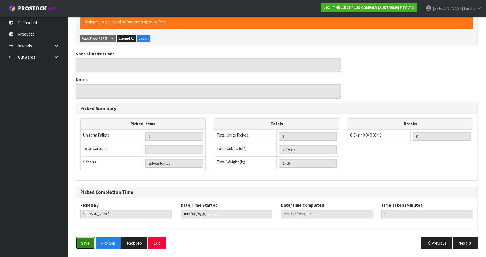
click at [86, 245] on button "Save" at bounding box center [85, 243] width 19 height 12
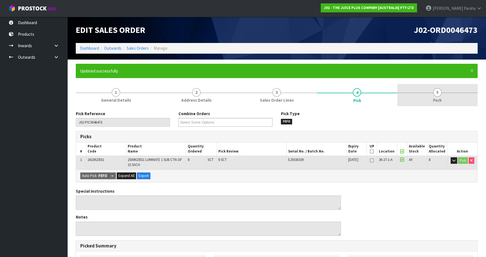
click at [436, 93] on span "5" at bounding box center [437, 92] width 8 height 8
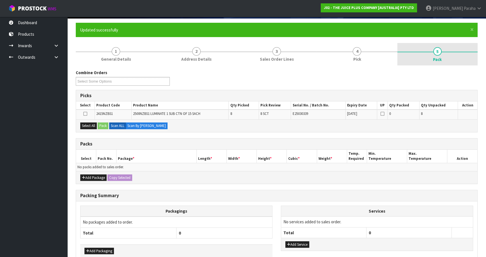
scroll to position [71, 0]
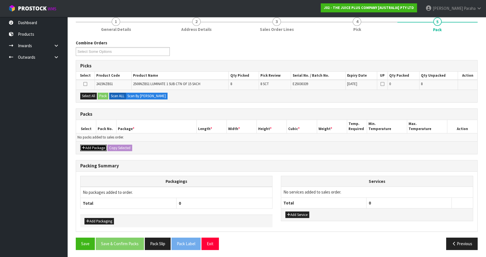
drag, startPoint x: 95, startPoint y: 148, endPoint x: 93, endPoint y: 146, distance: 3.0
click at [95, 148] on button "Add Package" at bounding box center [93, 148] width 26 height 7
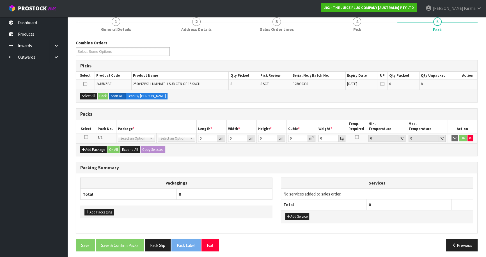
click at [87, 137] on icon at bounding box center [86, 137] width 4 height 0
click at [83, 103] on div "Combine Orders J02-ORD0046467 J02-ORD0046468 J02-ORD0046469 J02-ORD0046470 J02-…" at bounding box center [277, 147] width 402 height 215
click at [82, 93] on button "Select All" at bounding box center [88, 96] width 17 height 7
click at [104, 95] on button "Pack" at bounding box center [103, 96] width 11 height 7
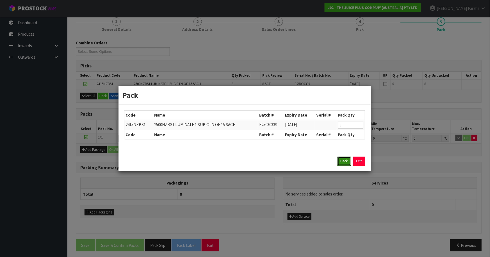
click at [343, 159] on button "Pack" at bounding box center [343, 161] width 13 height 9
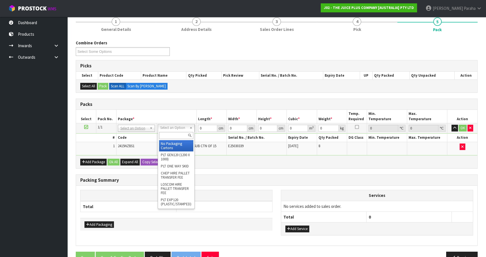
click at [180, 135] on input "text" at bounding box center [176, 135] width 34 height 7
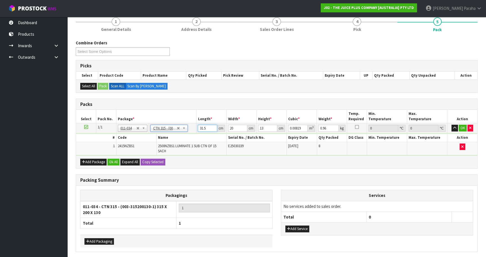
drag, startPoint x: 207, startPoint y: 128, endPoint x: 187, endPoint y: 130, distance: 19.8
click at [186, 130] on tr "1/1 NONE 007-001 007-002 007-004 007-009 007-013 007-014 007-015 007-017 007-01…" at bounding box center [276, 128] width 401 height 10
click at [451, 125] on button "button" at bounding box center [454, 128] width 6 height 7
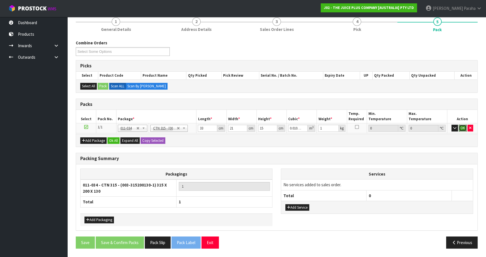
click button "OK" at bounding box center [463, 128] width 8 height 7
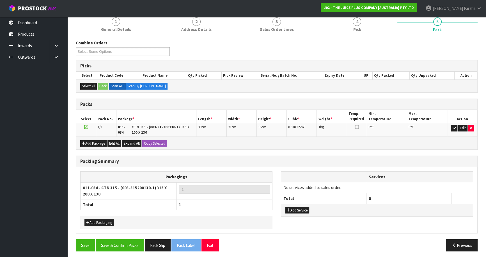
scroll to position [72, 0]
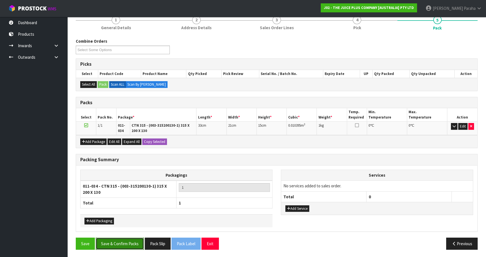
click at [136, 242] on button "Save & Confirm Packs" at bounding box center [120, 243] width 48 height 12
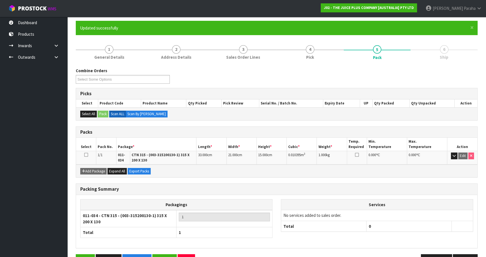
scroll to position [60, 0]
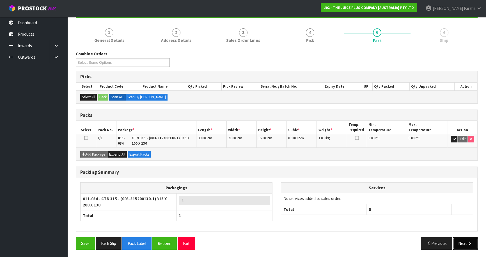
click at [469, 241] on icon "button" at bounding box center [469, 243] width 5 height 4
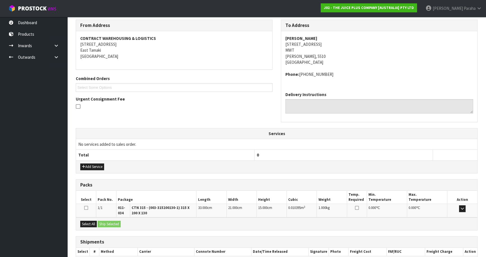
scroll to position [123, 0]
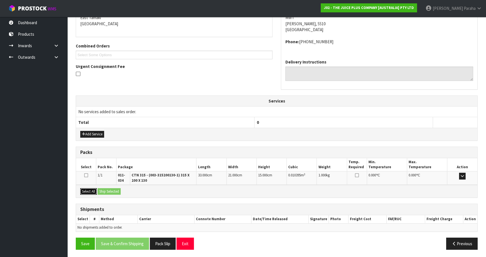
drag, startPoint x: 89, startPoint y: 190, endPoint x: 126, endPoint y: 189, distance: 36.8
click at [91, 190] on button "Select All" at bounding box center [88, 191] width 17 height 7
click at [120, 190] on button "Ship Selected" at bounding box center [109, 191] width 23 height 7
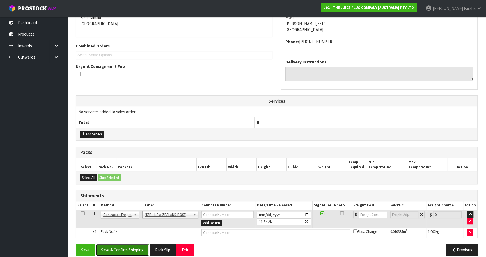
click at [131, 248] on button "Save & Confirm Shipping" at bounding box center [122, 250] width 53 height 12
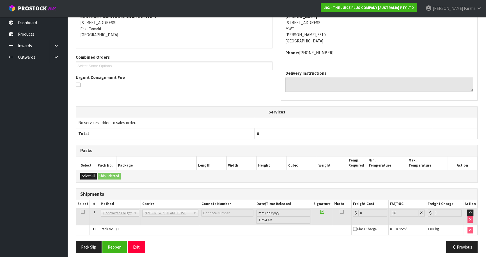
scroll to position [122, 0]
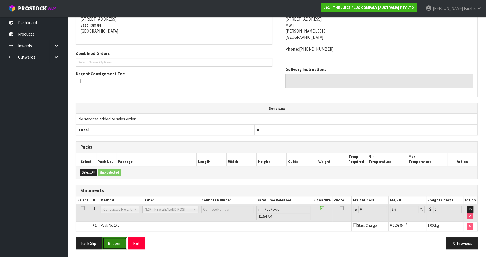
click at [110, 241] on button "Reopen" at bounding box center [114, 243] width 24 height 12
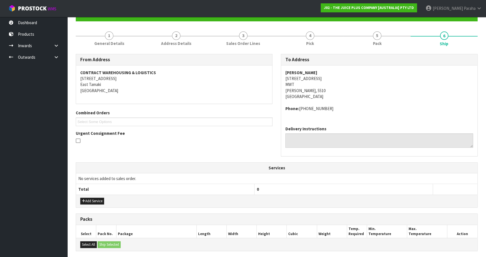
scroll to position [135, 0]
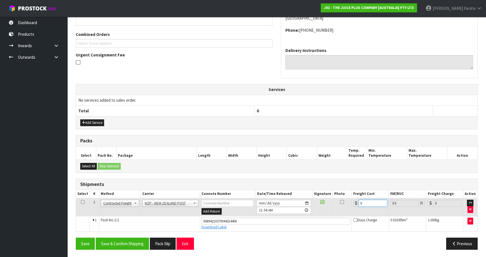
drag, startPoint x: 361, startPoint y: 200, endPoint x: 350, endPoint y: 203, distance: 10.8
click at [350, 203] on tr "1 Client Local Pickup Customer Local Pickup Company Freight Contracted Freight …" at bounding box center [276, 207] width 401 height 18
click at [135, 243] on button "Save & Confirm Shipping" at bounding box center [122, 243] width 53 height 12
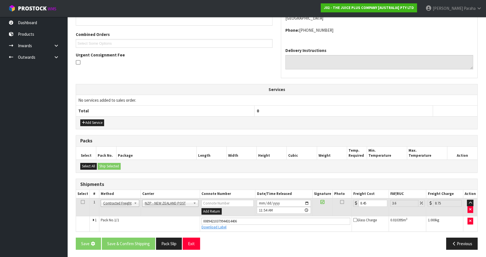
scroll to position [0, 0]
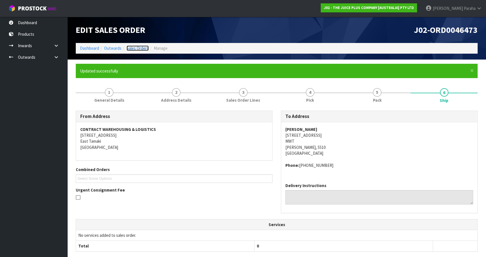
click at [137, 46] on link "Sales Orders" at bounding box center [138, 47] width 22 height 5
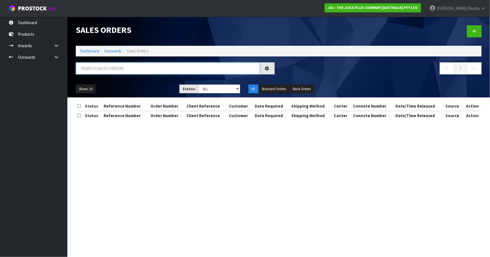
click at [142, 70] on input "text" at bounding box center [168, 68] width 184 height 12
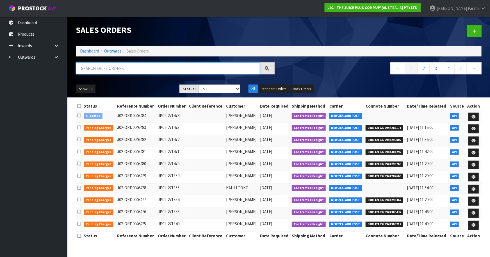
click at [120, 65] on input "text" at bounding box center [168, 68] width 184 height 12
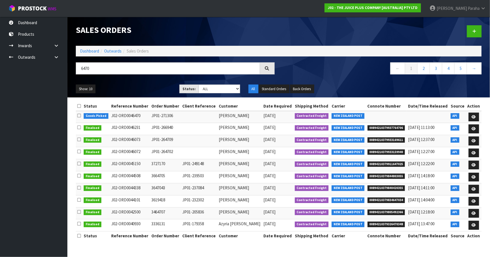
drag, startPoint x: 480, startPoint y: 118, endPoint x: 477, endPoint y: 118, distance: 3.4
click at [480, 118] on td at bounding box center [473, 117] width 15 height 12
click at [475, 117] on icon at bounding box center [473, 117] width 4 height 4
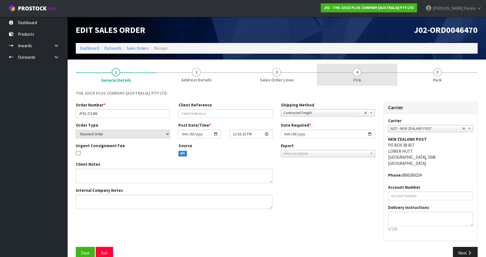
click at [359, 74] on span "4" at bounding box center [357, 72] width 8 height 8
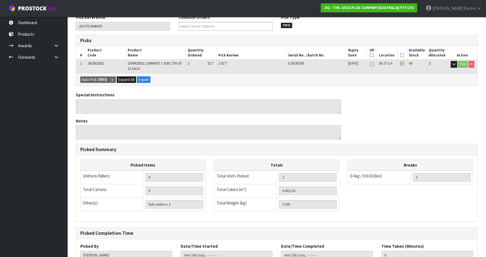
scroll to position [76, 0]
click at [402, 54] on icon at bounding box center [402, 54] width 4 height 0
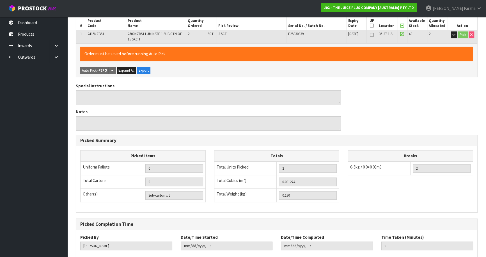
scroll to position [137, 0]
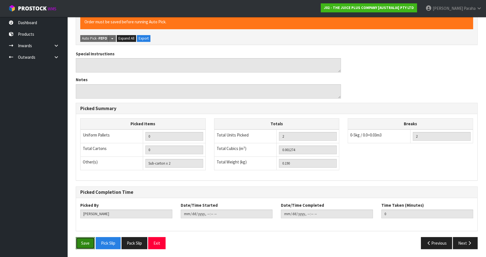
click at [90, 239] on button "Save" at bounding box center [85, 243] width 19 height 12
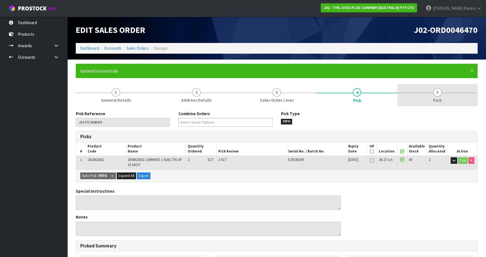
click at [437, 93] on span "5" at bounding box center [437, 92] width 8 height 8
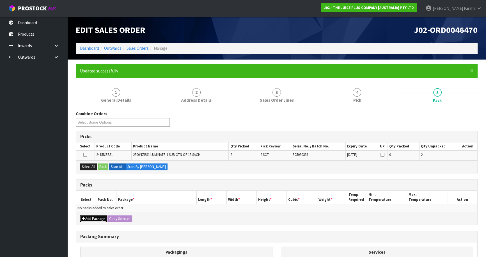
click at [88, 218] on button "Add Package" at bounding box center [93, 218] width 26 height 7
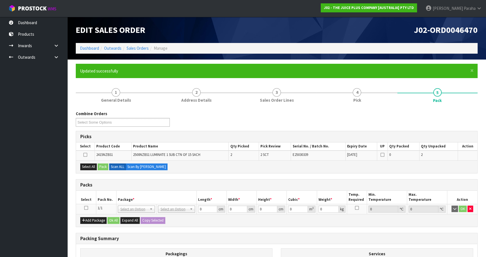
click at [86, 208] on icon at bounding box center [86, 208] width 4 height 0
click at [86, 168] on button "Select All" at bounding box center [88, 166] width 17 height 7
click at [103, 166] on button "Pack" at bounding box center [103, 166] width 11 height 7
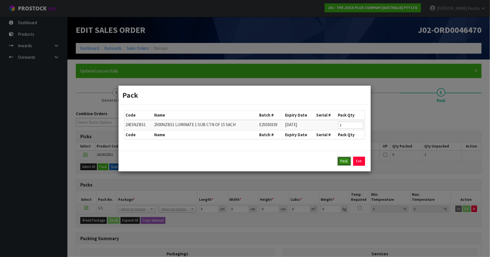
click at [343, 160] on button "Pack" at bounding box center [343, 161] width 13 height 9
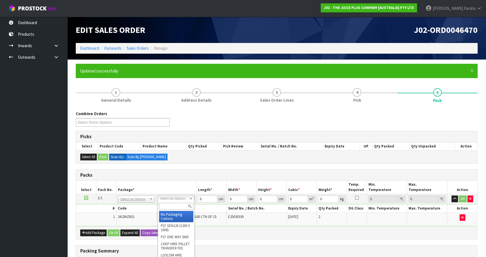
drag, startPoint x: 174, startPoint y: 196, endPoint x: 175, endPoint y: 207, distance: 10.1
click at [175, 207] on input "text" at bounding box center [176, 206] width 34 height 7
click at [176, 203] on input "text" at bounding box center [177, 206] width 34 height 7
click at [169, 205] on input "text" at bounding box center [177, 206] width 34 height 7
drag, startPoint x: 174, startPoint y: 204, endPoint x: 172, endPoint y: 199, distance: 5.3
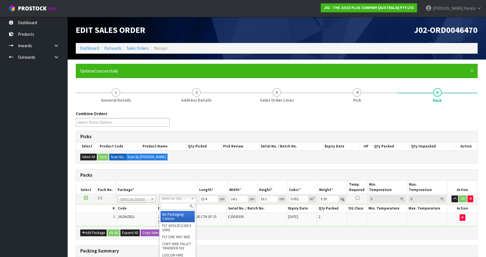
click at [173, 203] on input "text" at bounding box center [177, 206] width 34 height 7
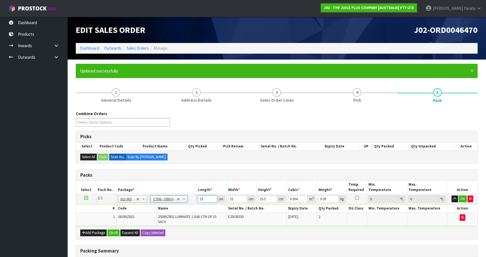
drag, startPoint x: 203, startPoint y: 197, endPoint x: 173, endPoint y: 200, distance: 30.7
click at [173, 200] on tr "1/1 NONE 007-001 007-002 007-004 007-009 007-013 007-014 007-015 007-017 007-01…" at bounding box center [276, 199] width 401 height 10
click at [451, 195] on button "button" at bounding box center [454, 198] width 6 height 7
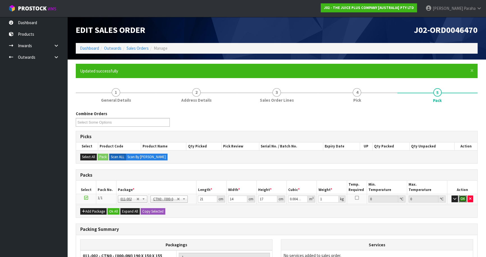
click button "OK" at bounding box center [463, 198] width 8 height 7
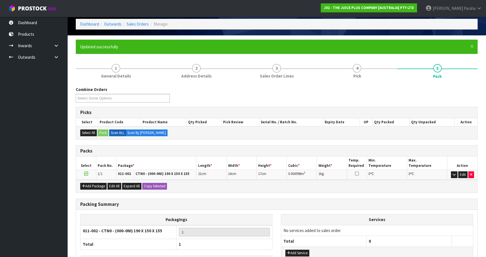
scroll to position [65, 0]
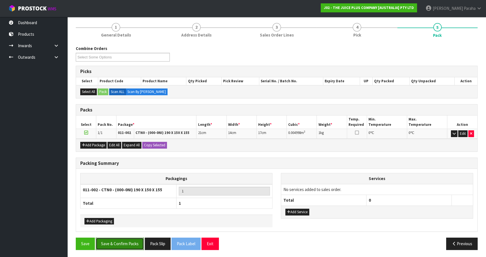
click at [126, 242] on button "Save & Confirm Packs" at bounding box center [120, 243] width 48 height 12
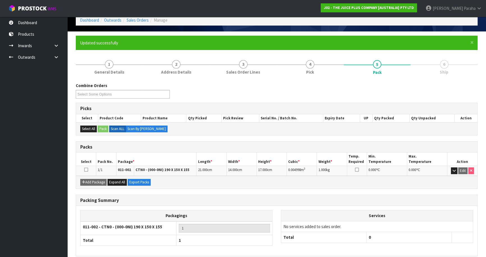
scroll to position [53, 0]
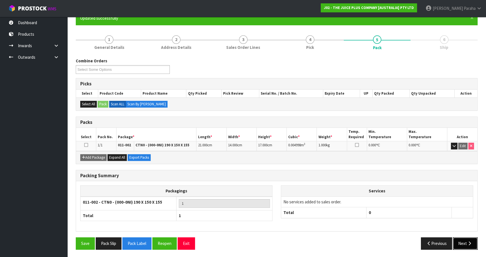
click at [473, 239] on button "Next" at bounding box center [465, 243] width 25 height 12
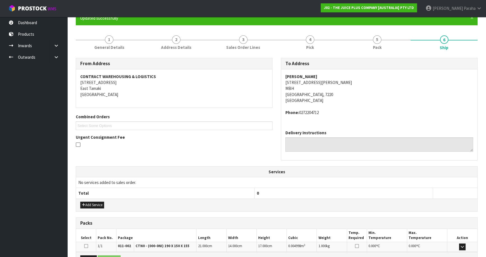
scroll to position [120, 0]
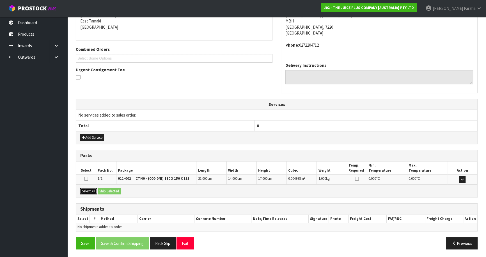
click at [88, 191] on button "Select All" at bounding box center [88, 191] width 17 height 7
click at [112, 188] on button "Ship Selected" at bounding box center [109, 191] width 23 height 7
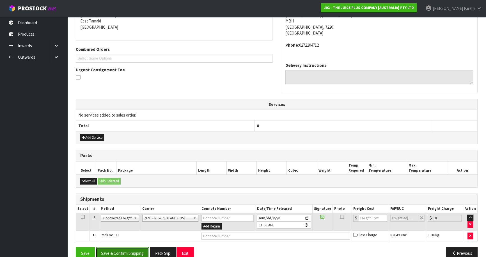
click at [138, 249] on button "Save & Confirm Shipping" at bounding box center [122, 253] width 53 height 12
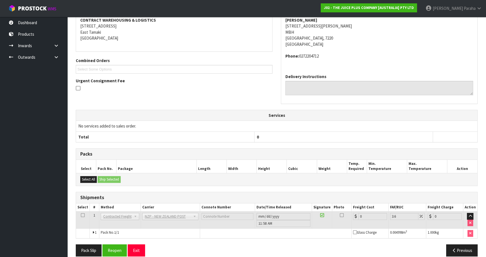
scroll to position [122, 0]
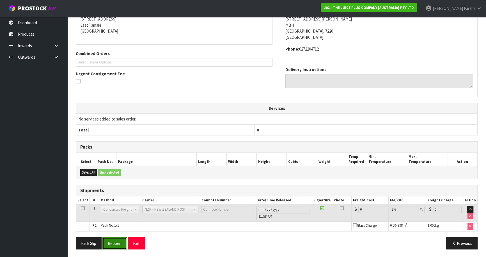
click at [123, 240] on button "Reopen" at bounding box center [114, 243] width 24 height 12
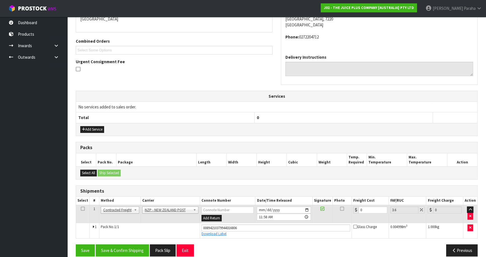
scroll to position [135, 0]
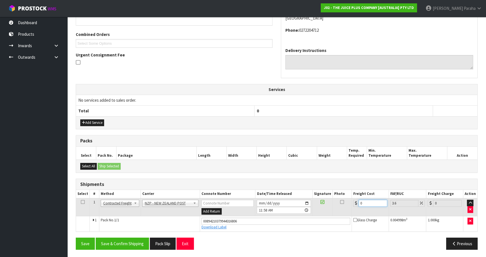
drag, startPoint x: 357, startPoint y: 201, endPoint x: 349, endPoint y: 201, distance: 8.2
click at [349, 201] on tr "1 Client Local Pickup Customer Local Pickup Company Freight Contracted Freight …" at bounding box center [276, 207] width 401 height 18
click at [134, 244] on button "Save & Confirm Shipping" at bounding box center [122, 243] width 53 height 12
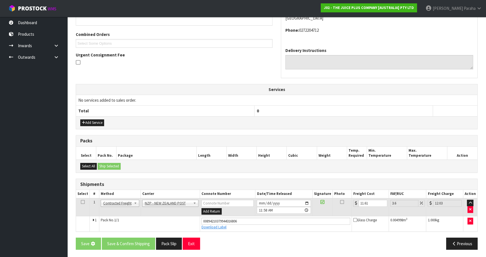
scroll to position [0, 0]
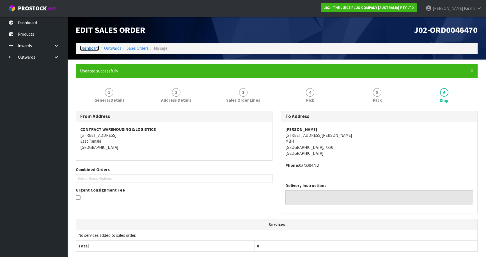
click at [85, 48] on link "Dashboard" at bounding box center [89, 47] width 19 height 5
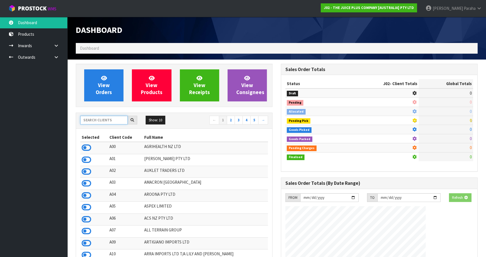
drag, startPoint x: 112, startPoint y: 120, endPoint x: 109, endPoint y: 117, distance: 4.4
click at [112, 120] on input "text" at bounding box center [103, 120] width 47 height 9
click at [101, 118] on input "text" at bounding box center [103, 120] width 47 height 9
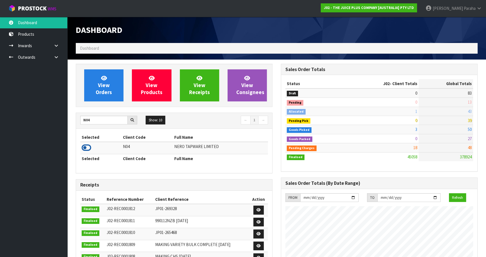
click at [89, 149] on icon at bounding box center [87, 147] width 10 height 8
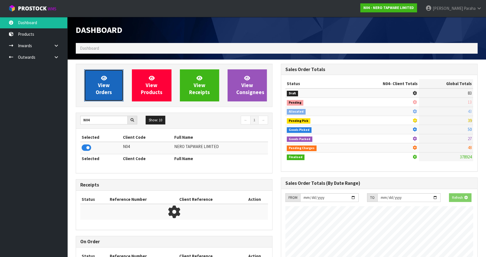
click at [104, 93] on span "View Orders" at bounding box center [104, 85] width 16 height 21
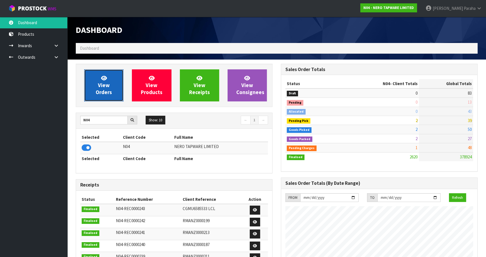
scroll to position [454, 205]
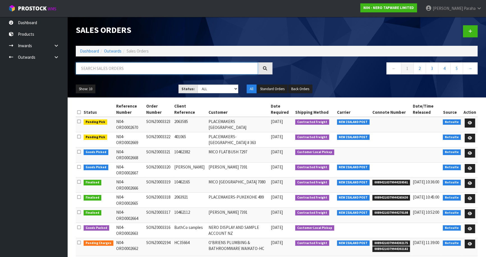
click at [115, 66] on input "text" at bounding box center [167, 68] width 182 height 12
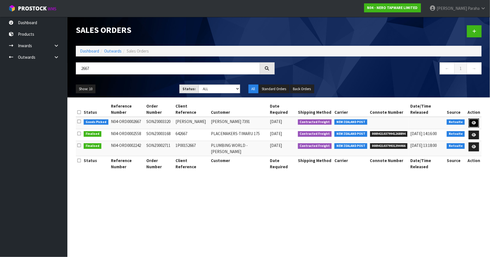
click at [473, 121] on icon at bounding box center [473, 123] width 4 height 4
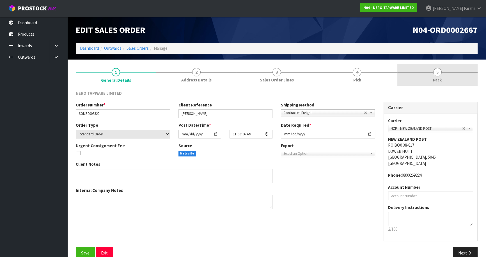
click at [436, 75] on span "5" at bounding box center [437, 72] width 8 height 8
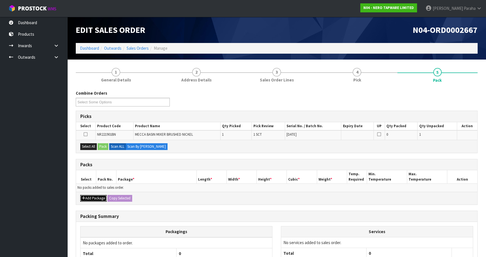
click at [89, 196] on button "Add Package" at bounding box center [93, 198] width 26 height 7
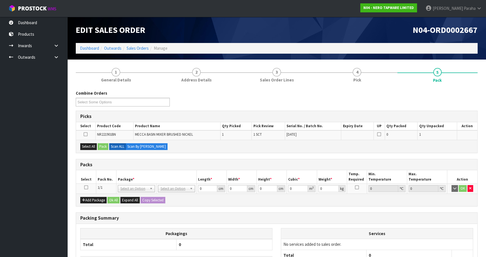
click at [86, 187] on icon at bounding box center [86, 187] width 4 height 0
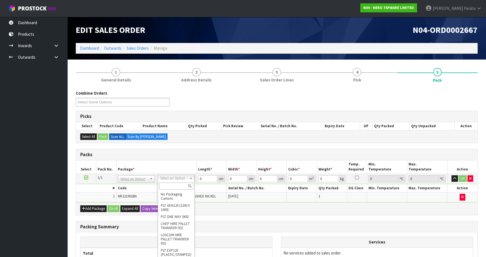
click at [180, 186] on input "text" at bounding box center [176, 185] width 34 height 7
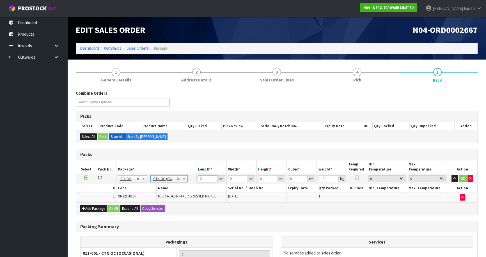
drag, startPoint x: 178, startPoint y: 178, endPoint x: 194, endPoint y: 176, distance: 16.1
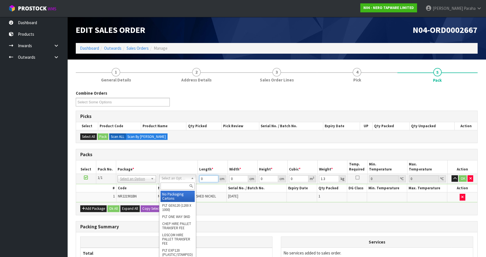
drag, startPoint x: 194, startPoint y: 179, endPoint x: 188, endPoint y: 178, distance: 6.0
click at [182, 185] on input "text" at bounding box center [177, 185] width 34 height 7
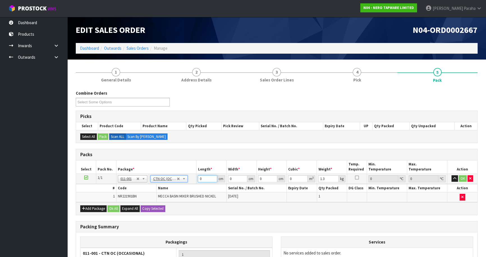
click at [203, 179] on input "0" at bounding box center [207, 178] width 19 height 7
click at [451, 175] on button "button" at bounding box center [454, 178] width 6 height 7
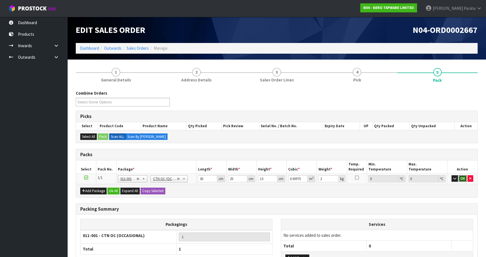
click button "OK" at bounding box center [463, 178] width 8 height 7
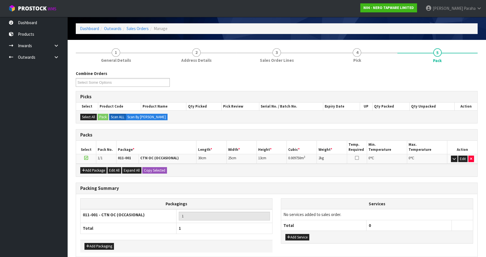
scroll to position [45, 0]
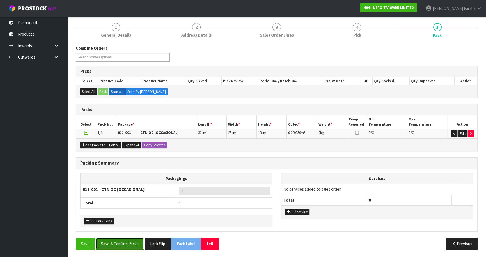
click at [128, 241] on button "Save & Confirm Packs" at bounding box center [120, 243] width 48 height 12
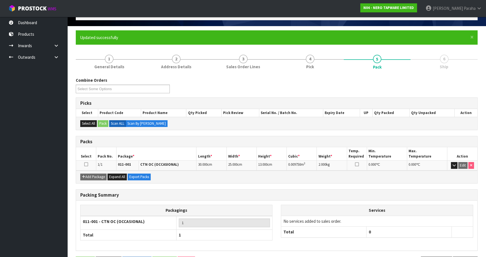
scroll to position [53, 0]
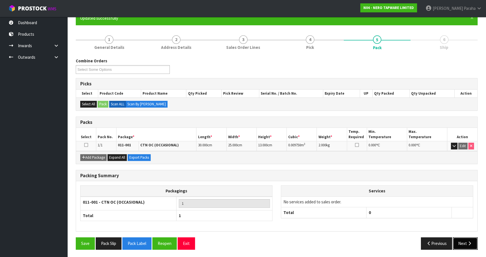
click at [472, 242] on button "Next" at bounding box center [465, 243] width 25 height 12
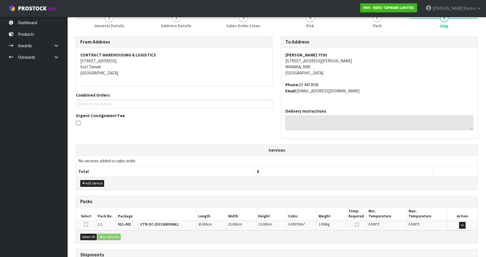
scroll to position [120, 0]
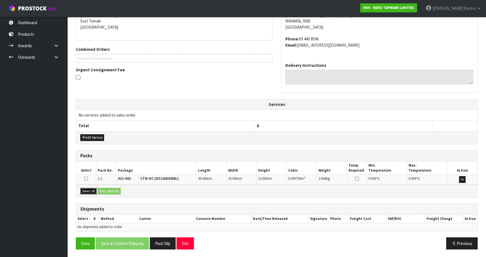
click at [94, 189] on button "Select All" at bounding box center [88, 191] width 17 height 7
click at [107, 189] on button "Ship Selected" at bounding box center [109, 191] width 23 height 7
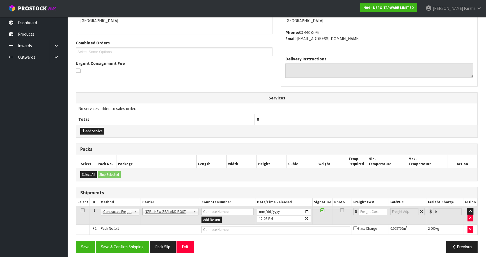
scroll to position [130, 0]
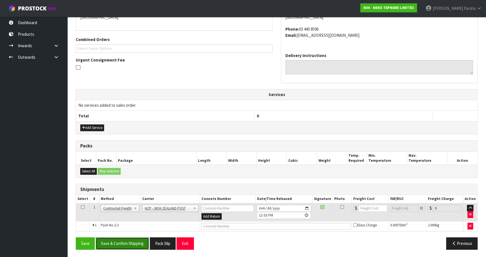
click at [127, 240] on button "Save & Confirm Shipping" at bounding box center [122, 243] width 53 height 12
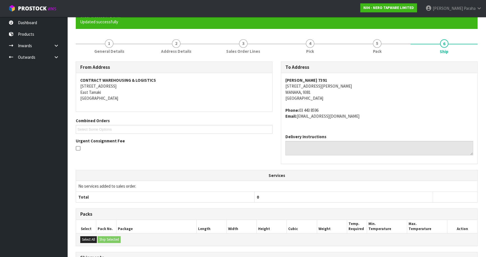
scroll to position [122, 0]
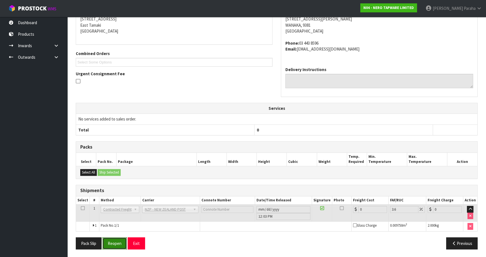
click at [117, 241] on button "Reopen" at bounding box center [114, 243] width 24 height 12
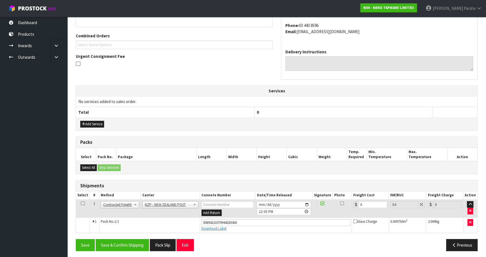
scroll to position [135, 0]
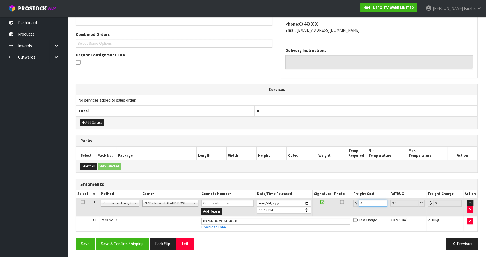
drag, startPoint x: 359, startPoint y: 202, endPoint x: 342, endPoint y: 204, distance: 17.5
click at [344, 204] on tr "1 Client Local Pickup Customer Local Pickup Company Freight Contracted Freight …" at bounding box center [276, 207] width 401 height 18
click at [129, 244] on button "Save & Confirm Shipping" at bounding box center [122, 243] width 53 height 12
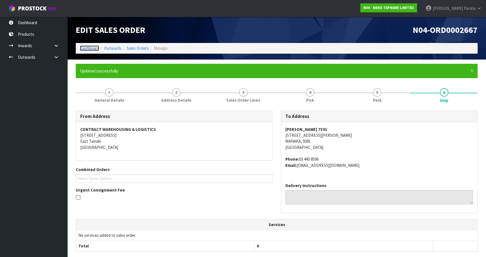
click at [88, 47] on link "Dashboard" at bounding box center [89, 47] width 19 height 5
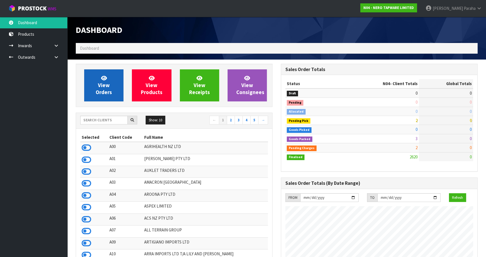
scroll to position [454, 205]
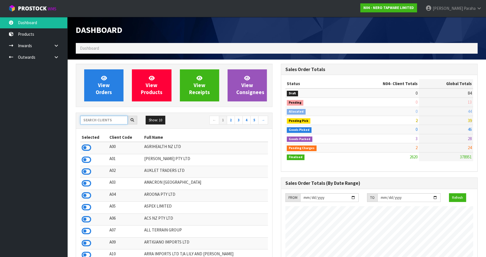
click at [109, 121] on input "text" at bounding box center [103, 120] width 47 height 9
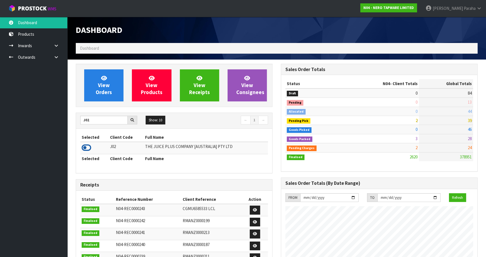
click at [88, 151] on icon at bounding box center [87, 147] width 10 height 8
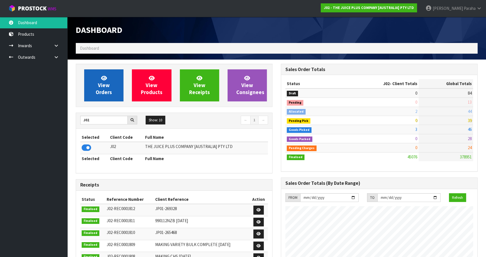
scroll to position [424, 205]
click at [110, 80] on link "View Orders" at bounding box center [103, 85] width 39 height 32
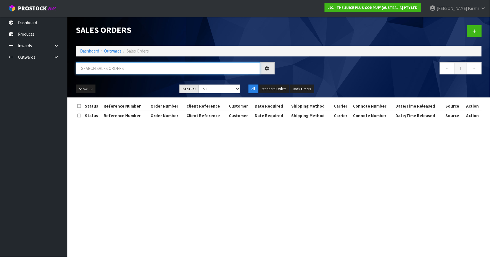
click at [104, 70] on input "text" at bounding box center [168, 68] width 184 height 12
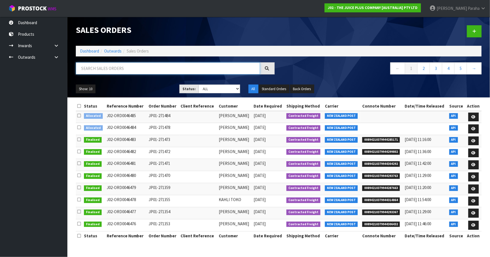
click at [154, 69] on input "text" at bounding box center [168, 68] width 184 height 12
click at [124, 70] on input "text" at bounding box center [168, 68] width 184 height 12
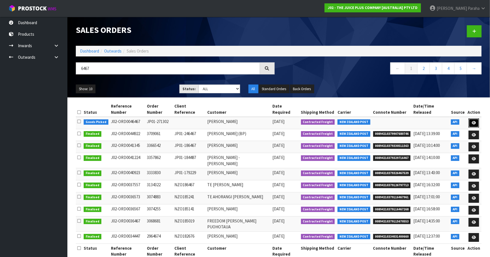
click at [478, 118] on link at bounding box center [473, 122] width 10 height 9
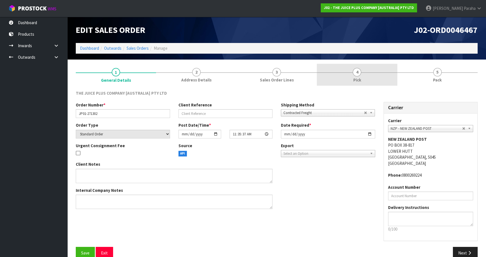
click at [361, 74] on link "4 Pick" at bounding box center [357, 75] width 80 height 22
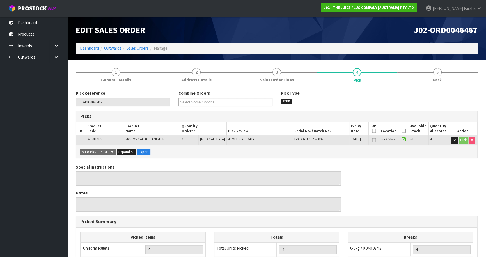
click at [402, 131] on icon at bounding box center [404, 131] width 4 height 0
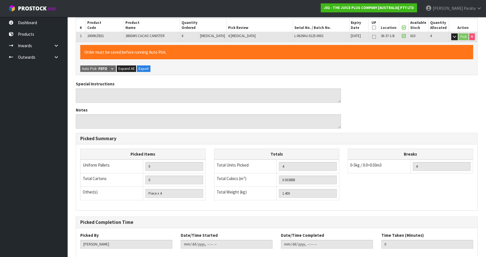
scroll to position [133, 0]
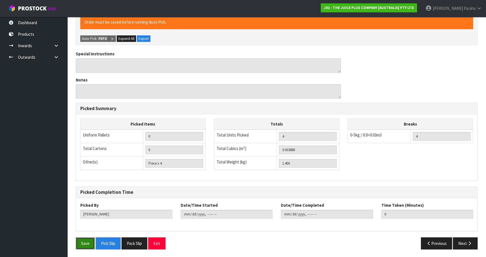
drag, startPoint x: 84, startPoint y: 246, endPoint x: 87, endPoint y: 244, distance: 3.0
click at [86, 244] on button "Save" at bounding box center [85, 243] width 19 height 12
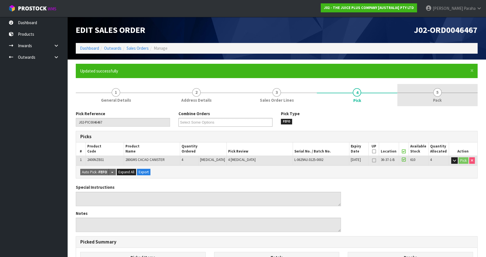
click at [441, 90] on link "5 Pack" at bounding box center [437, 95] width 80 height 22
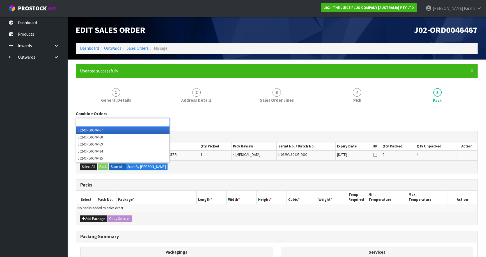
drag, startPoint x: 95, startPoint y: 123, endPoint x: 98, endPoint y: 123, distance: 3.4
click at [98, 123] on input "text" at bounding box center [97, 122] width 41 height 7
click at [184, 108] on div "Combine Orders J02-ORD0046467 J02-ORD0046468 J02-ORD0046469 J02-ORD0046484 J02-…" at bounding box center [277, 215] width 402 height 218
click at [84, 120] on input "text" at bounding box center [97, 122] width 41 height 7
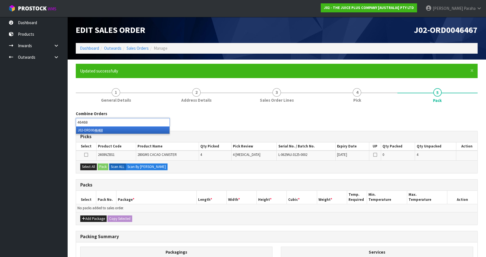
click at [93, 131] on li "J02-ORD00 46468" at bounding box center [122, 130] width 93 height 7
click at [101, 131] on em "46469" at bounding box center [98, 130] width 8 height 5
click at [298, 116] on div "Combine Orders J02-ORD0046467 J02-ORD0046468 J02-ORD0046469 J02-ORD0046484 J02-…" at bounding box center [277, 121] width 410 height 20
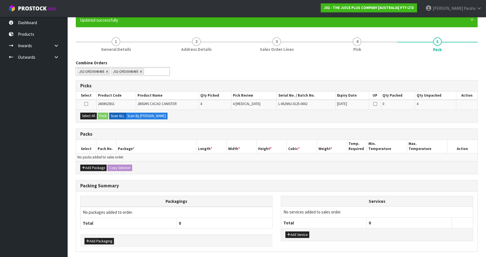
scroll to position [71, 0]
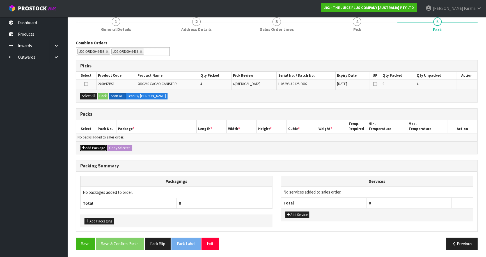
click at [87, 146] on button "Add Package" at bounding box center [93, 148] width 26 height 7
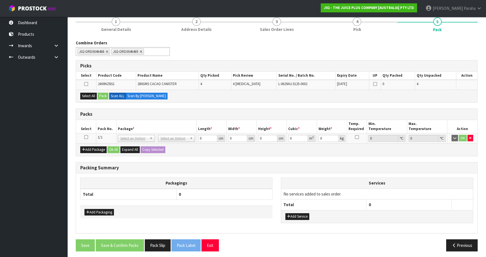
click at [86, 137] on icon at bounding box center [86, 137] width 4 height 0
click at [85, 84] on icon at bounding box center [86, 84] width 4 height 0
click at [0, 0] on input "checkbox" at bounding box center [0, 0] width 0 height 0
click at [106, 96] on button "Pack" at bounding box center [103, 96] width 11 height 7
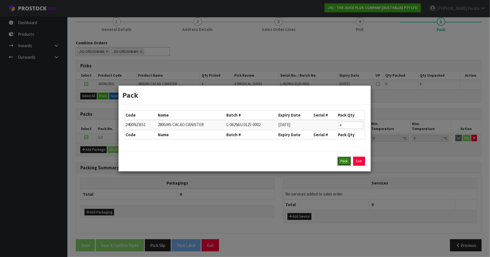
click at [341, 162] on button "Pack" at bounding box center [343, 161] width 13 height 9
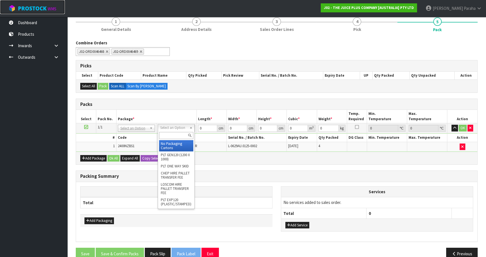
drag, startPoint x: 19, startPoint y: 8, endPoint x: 0, endPoint y: 17, distance: 20.9
click at [18, 9] on span "ProStock" at bounding box center [32, 8] width 29 height 7
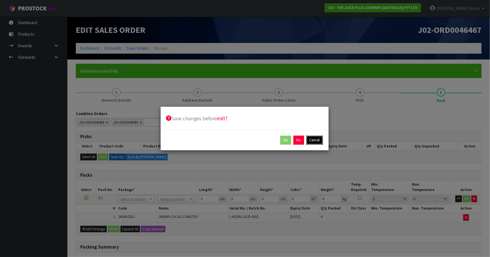
click at [316, 141] on button "Cancel" at bounding box center [314, 140] width 17 height 9
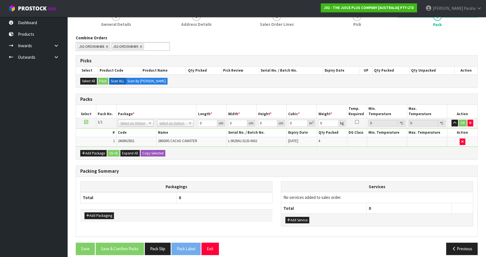
scroll to position [76, 0]
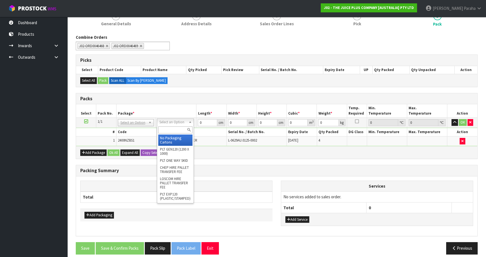
click at [174, 129] on input "text" at bounding box center [175, 129] width 34 height 7
click at [170, 129] on input "text" at bounding box center [177, 129] width 34 height 7
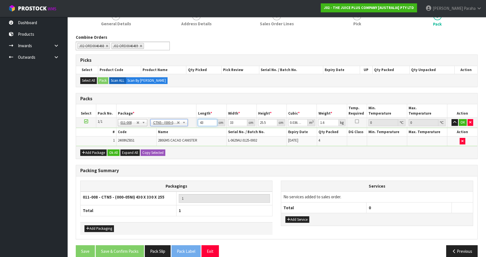
drag, startPoint x: 205, startPoint y: 121, endPoint x: 196, endPoint y: 122, distance: 9.6
click at [196, 122] on tr "1/1 NONE 007-001 007-002 007-004 007-009 007-013 007-014 007-015 007-017 007-01…" at bounding box center [276, 123] width 401 height 10
click at [462, 123] on button "OK" at bounding box center [463, 122] width 8 height 7
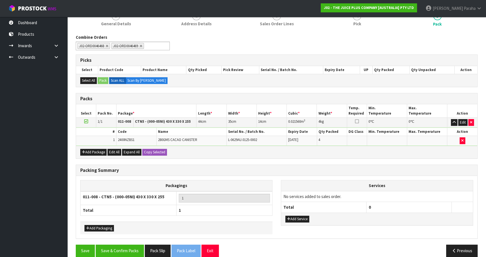
scroll to position [83, 0]
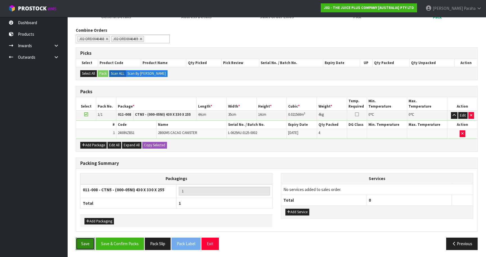
click at [81, 242] on button "Save" at bounding box center [85, 243] width 19 height 12
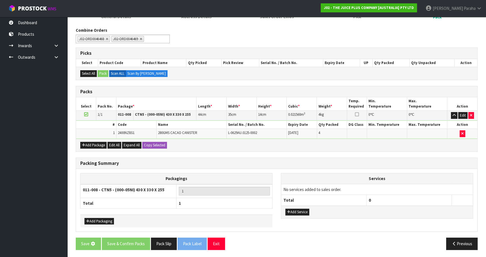
scroll to position [0, 0]
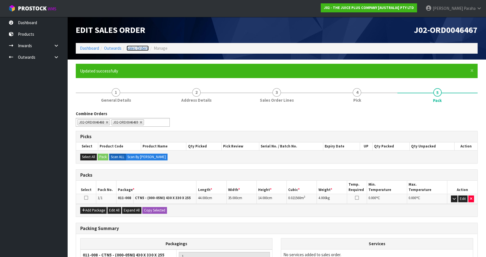
click at [134, 49] on link "Sales Orders" at bounding box center [138, 47] width 22 height 5
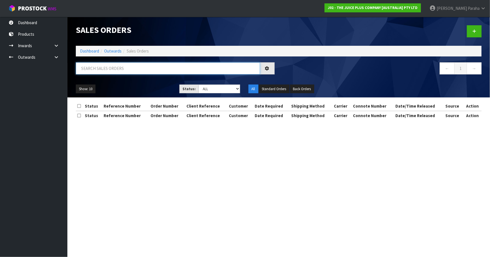
click at [127, 67] on input "text" at bounding box center [168, 68] width 184 height 12
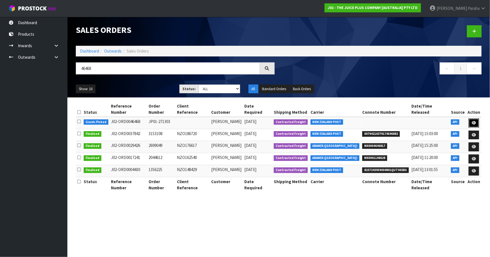
click at [477, 118] on link at bounding box center [473, 122] width 10 height 9
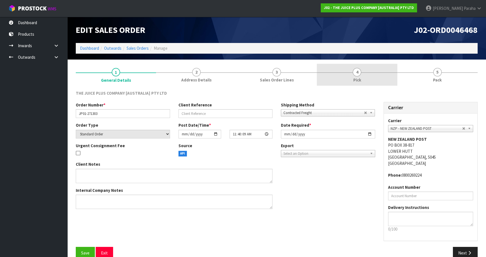
click at [358, 70] on span "4" at bounding box center [357, 72] width 8 height 8
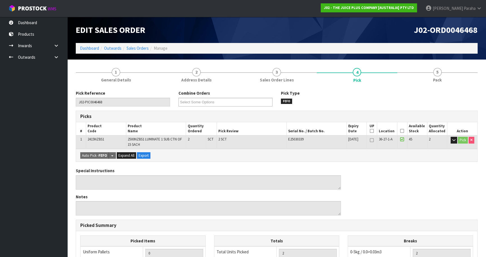
drag, startPoint x: 403, startPoint y: 129, endPoint x: 396, endPoint y: 129, distance: 7.6
click at [403, 131] on icon at bounding box center [402, 131] width 4 height 0
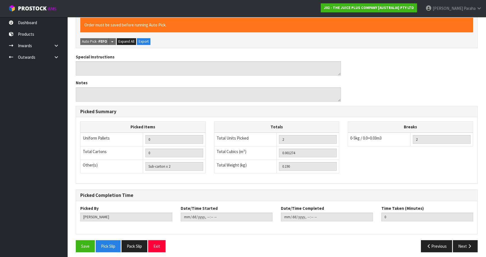
scroll to position [137, 0]
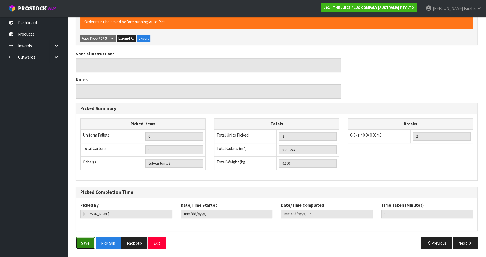
click at [81, 242] on button "Save" at bounding box center [85, 243] width 19 height 12
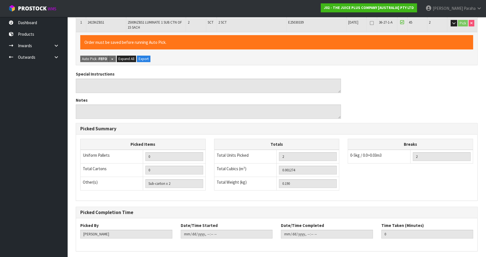
scroll to position [0, 0]
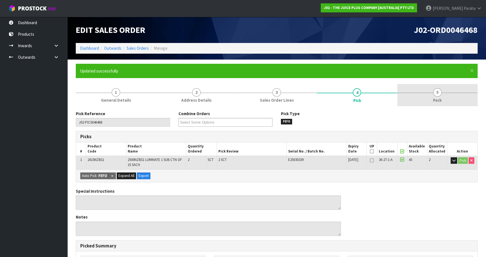
click at [440, 91] on span "5" at bounding box center [437, 92] width 8 height 8
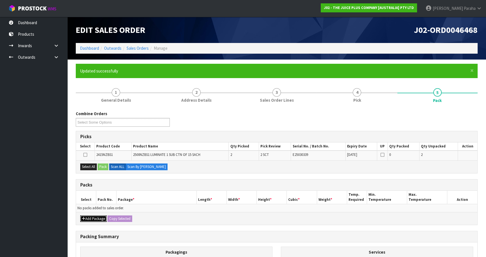
click at [93, 215] on button "Add Package" at bounding box center [93, 218] width 26 height 7
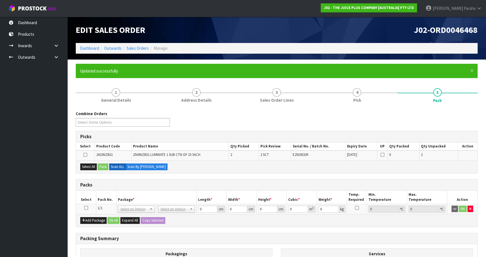
click at [84, 205] on td at bounding box center [86, 209] width 20 height 10
click at [86, 208] on icon at bounding box center [86, 208] width 4 height 0
click at [84, 166] on button "Select All" at bounding box center [88, 166] width 17 height 7
click at [100, 167] on button "Pack" at bounding box center [103, 166] width 11 height 7
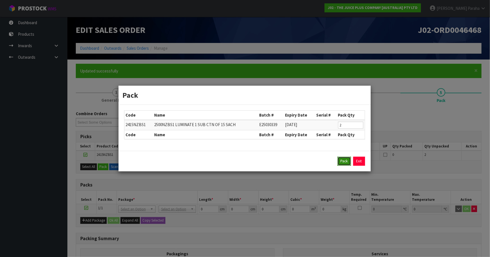
click at [344, 160] on button "Pack" at bounding box center [343, 161] width 13 height 9
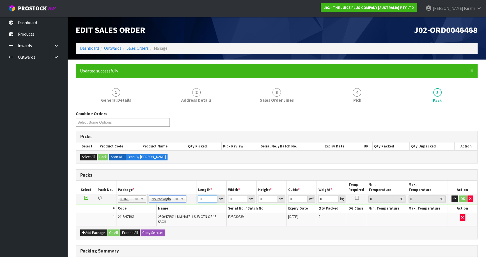
drag, startPoint x: 202, startPoint y: 200, endPoint x: 192, endPoint y: 199, distance: 10.1
click at [192, 199] on tr "1/1 NONE 007-001 007-002 007-004 007-009 007-013 007-014 007-015 007-017 007-01…" at bounding box center [276, 199] width 401 height 10
click at [177, 172] on h3 "Packs" at bounding box center [276, 174] width 393 height 5
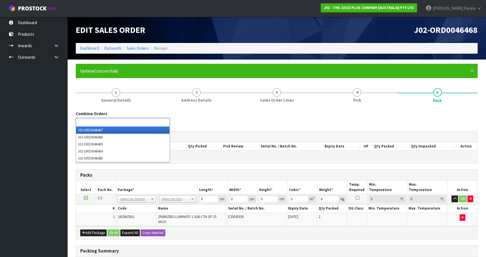
click at [104, 120] on input "text" at bounding box center [97, 122] width 41 height 7
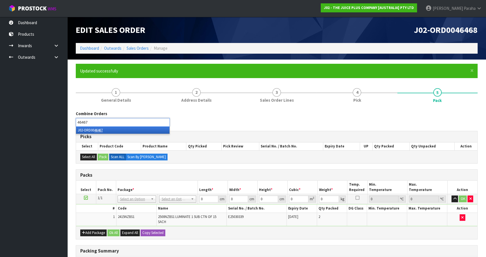
click at [112, 130] on li "J02-ORD00 46467" at bounding box center [122, 130] width 93 height 7
click at [100, 131] on em "46469" at bounding box center [98, 130] width 8 height 5
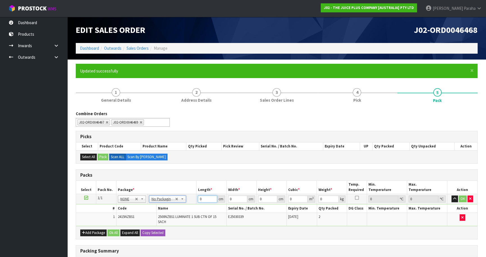
drag, startPoint x: 206, startPoint y: 198, endPoint x: 187, endPoint y: 199, distance: 18.3
click at [187, 199] on tr "1/1 NONE 007-001 007-002 007-004 007-009 007-013 007-014 007-015 007-017 007-01…" at bounding box center [276, 199] width 401 height 10
click at [451, 195] on button "button" at bounding box center [454, 198] width 6 height 7
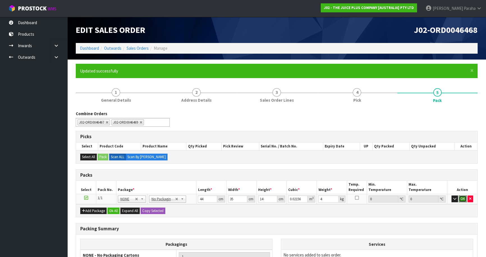
click button "OK" at bounding box center [463, 198] width 8 height 7
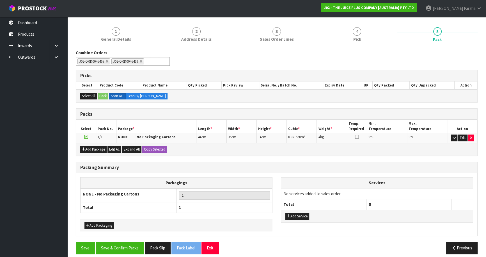
scroll to position [65, 0]
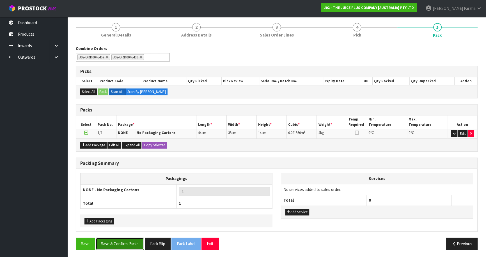
click at [130, 243] on button "Save & Confirm Packs" at bounding box center [120, 243] width 48 height 12
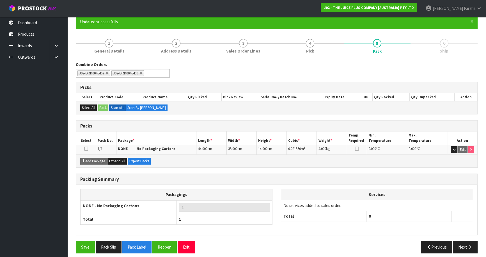
scroll to position [53, 0]
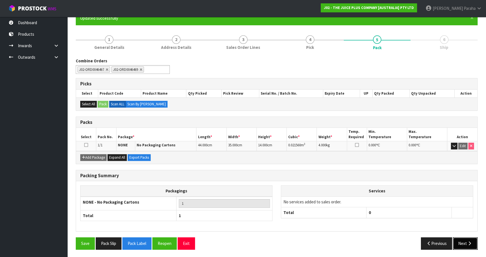
click at [471, 245] on button "Next" at bounding box center [465, 243] width 25 height 12
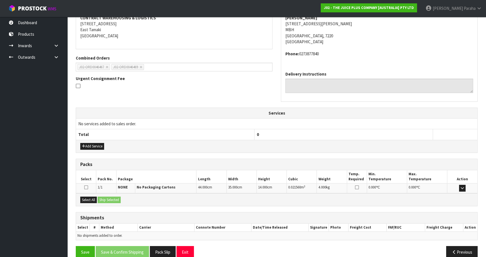
scroll to position [120, 0]
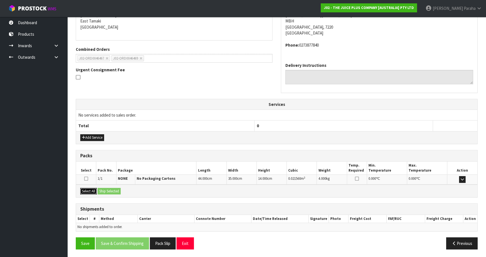
click at [93, 191] on button "Select All" at bounding box center [88, 191] width 17 height 7
click at [114, 191] on button "Ship Selected" at bounding box center [109, 191] width 23 height 7
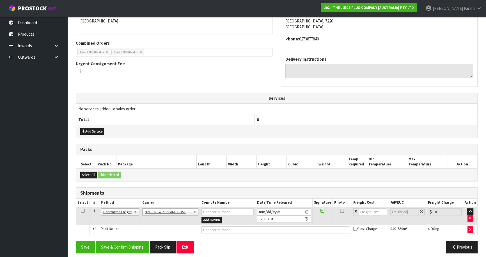
scroll to position [130, 0]
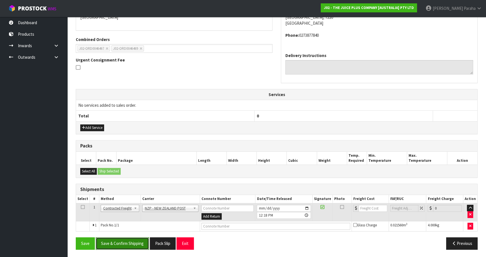
click at [134, 241] on button "Save & Confirm Shipping" at bounding box center [122, 243] width 53 height 12
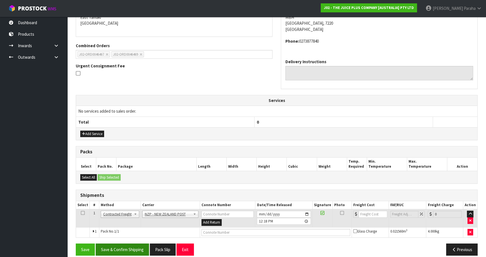
scroll to position [0, 0]
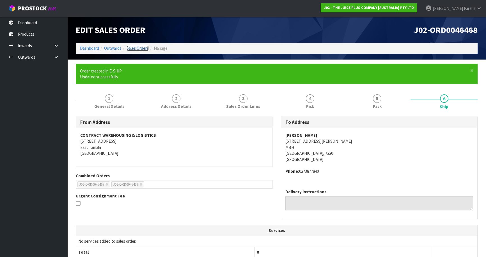
click at [142, 49] on link "Sales Orders" at bounding box center [138, 47] width 22 height 5
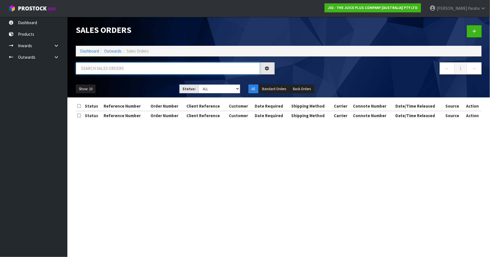
click at [138, 67] on input "text" at bounding box center [168, 68] width 184 height 12
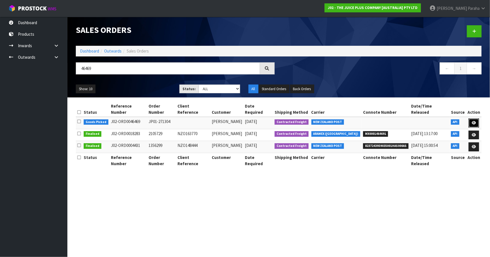
click at [472, 121] on icon at bounding box center [473, 123] width 4 height 4
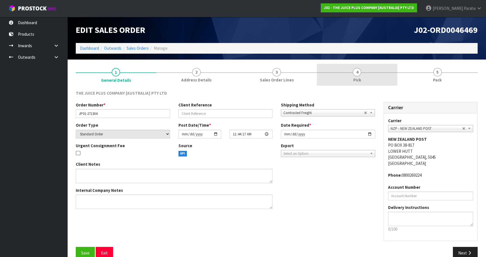
click at [361, 73] on link "4 Pick" at bounding box center [357, 75] width 80 height 22
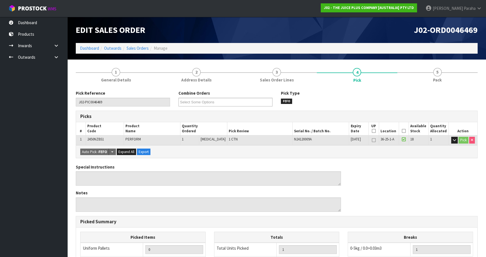
click at [403, 131] on icon at bounding box center [404, 131] width 4 height 0
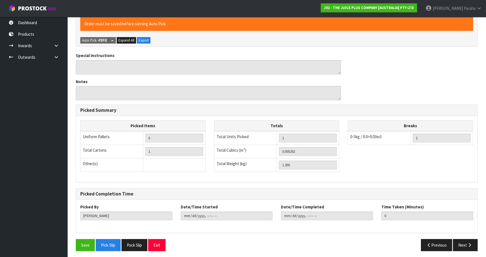
scroll to position [133, 0]
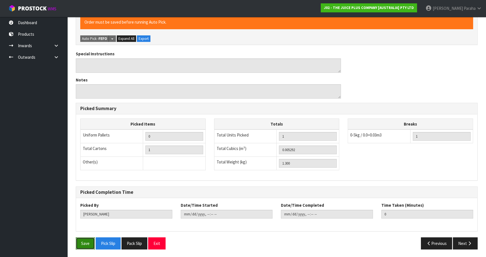
click at [84, 242] on button "Save" at bounding box center [85, 243] width 19 height 12
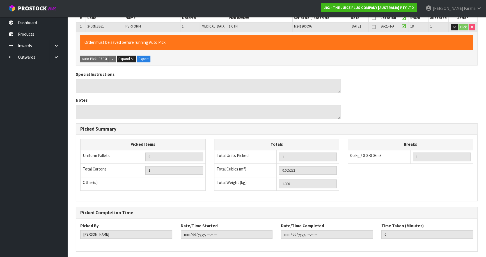
scroll to position [0, 0]
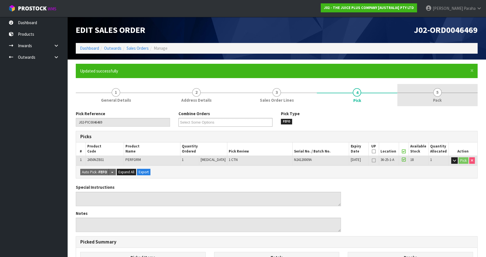
click at [437, 92] on span "5" at bounding box center [437, 92] width 8 height 8
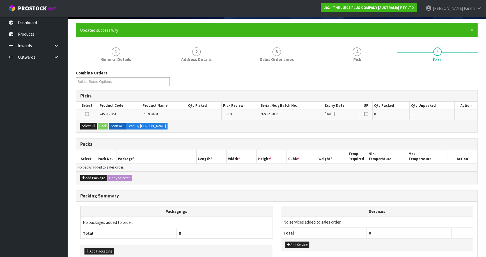
scroll to position [71, 0]
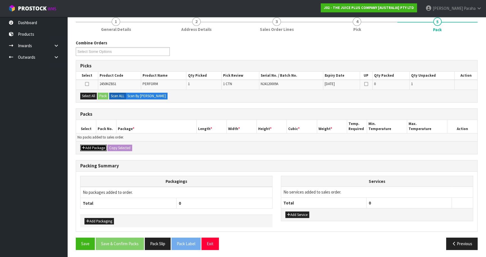
drag, startPoint x: 86, startPoint y: 145, endPoint x: 86, endPoint y: 142, distance: 3.1
click at [85, 145] on button "Add Package" at bounding box center [93, 148] width 26 height 7
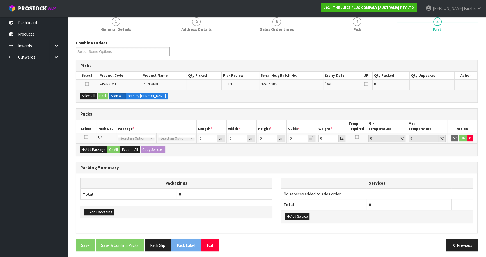
click at [86, 137] on icon at bounding box center [86, 137] width 4 height 0
click at [86, 94] on button "Select All" at bounding box center [88, 96] width 17 height 7
click at [103, 93] on button "Pack" at bounding box center [103, 96] width 11 height 7
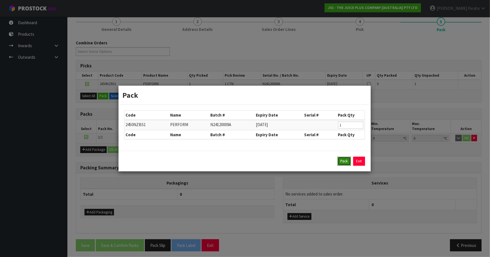
click at [348, 162] on button "Pack" at bounding box center [343, 161] width 13 height 9
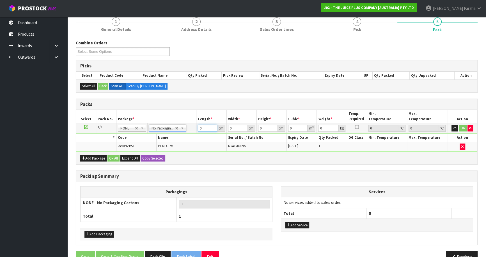
drag, startPoint x: 202, startPoint y: 129, endPoint x: 191, endPoint y: 128, distance: 11.2
click at [191, 128] on tr "1/1 NONE 007-001 007-002 007-004 007-009 007-013 007-014 007-015 007-017 007-01…" at bounding box center [276, 128] width 401 height 10
click at [451, 125] on button "button" at bounding box center [454, 128] width 6 height 7
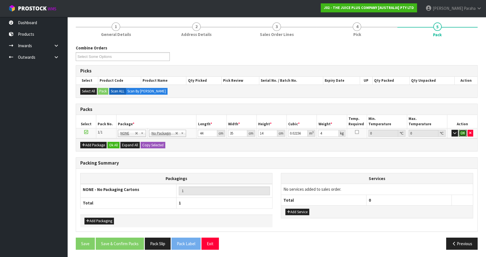
click button "OK" at bounding box center [463, 133] width 8 height 7
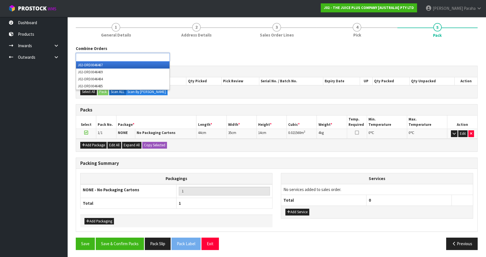
click at [91, 57] on input "text" at bounding box center [97, 57] width 41 height 7
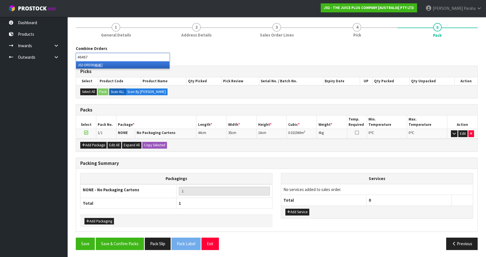
click at [90, 64] on li "J02-ORD00 46467" at bounding box center [122, 64] width 93 height 7
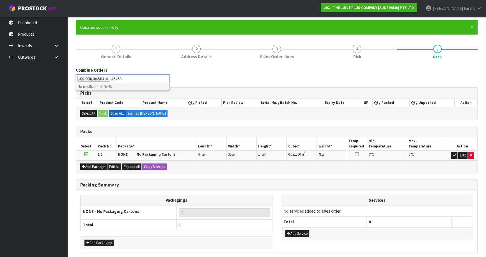
scroll to position [14, 0]
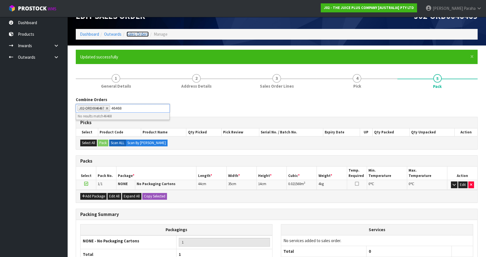
click at [136, 34] on link "Sales Orders" at bounding box center [138, 33] width 22 height 5
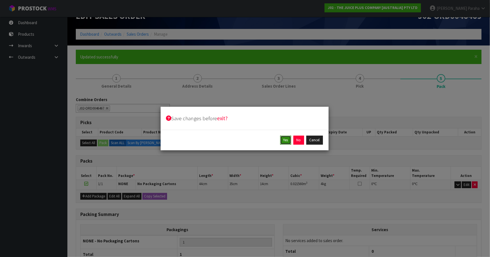
click at [283, 141] on button "Yes" at bounding box center [285, 140] width 11 height 9
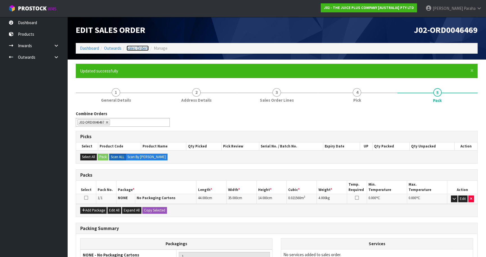
click at [136, 47] on link "Sales Orders" at bounding box center [138, 47] width 22 height 5
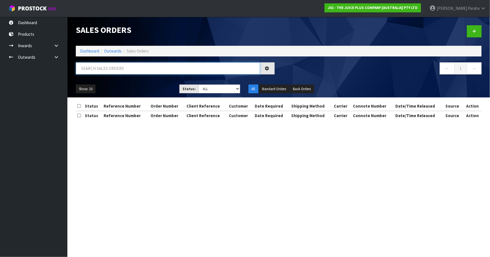
click at [129, 67] on input "text" at bounding box center [168, 68] width 184 height 12
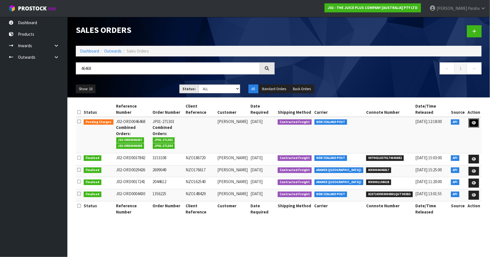
click at [474, 119] on link at bounding box center [473, 122] width 10 height 9
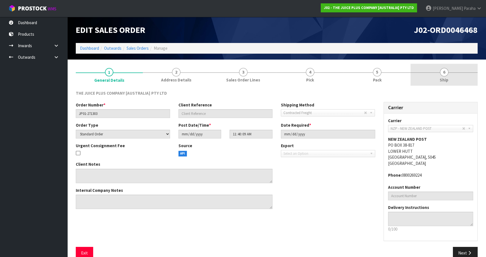
click at [446, 73] on span "6" at bounding box center [444, 72] width 8 height 8
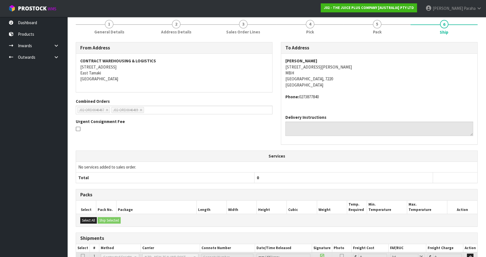
scroll to position [96, 0]
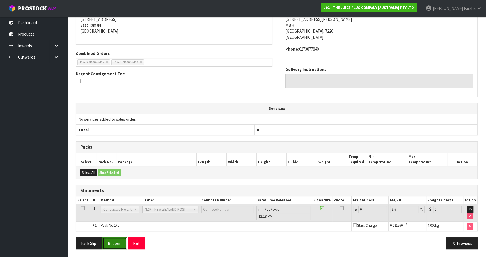
click at [113, 243] on button "Reopen" at bounding box center [114, 243] width 24 height 12
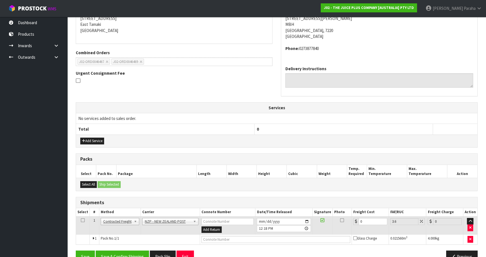
scroll to position [130, 0]
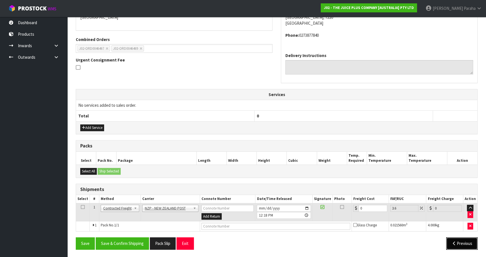
drag, startPoint x: 454, startPoint y: 241, endPoint x: 458, endPoint y: 241, distance: 3.9
click at [457, 241] on button "Previous" at bounding box center [461, 243] width 31 height 12
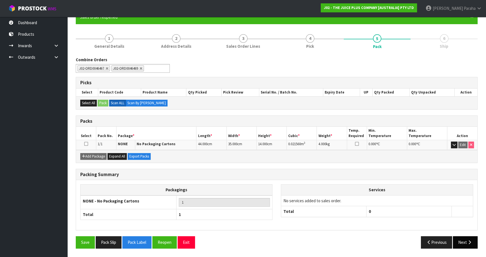
scroll to position [53, 0]
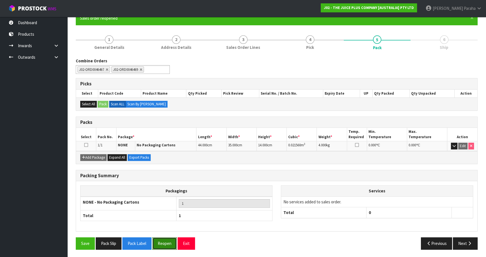
click at [166, 244] on button "Reopen" at bounding box center [164, 243] width 24 height 12
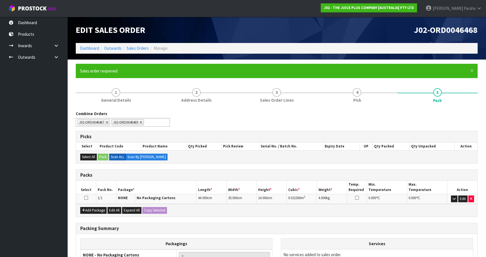
scroll to position [65, 0]
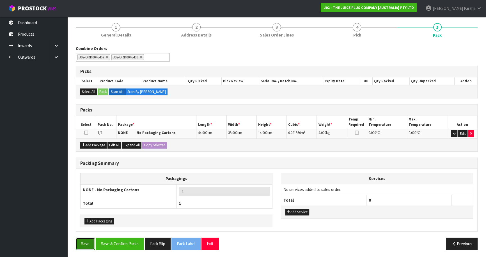
click at [87, 241] on button "Save" at bounding box center [85, 243] width 19 height 12
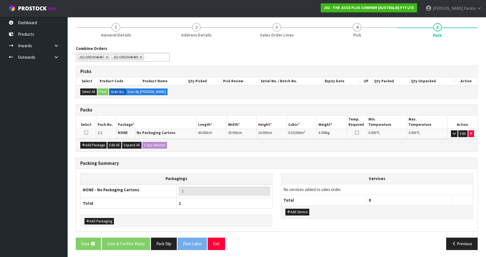
scroll to position [0, 0]
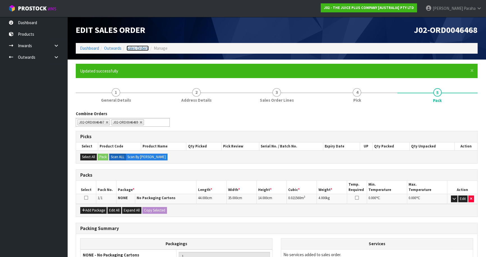
click at [139, 48] on link "Sales Orders" at bounding box center [138, 47] width 22 height 5
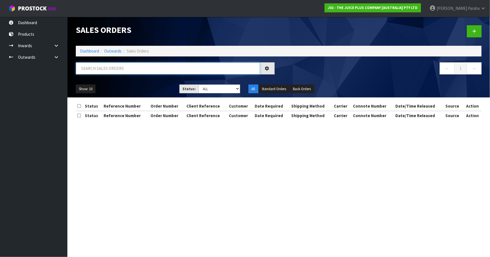
click at [142, 67] on input "text" at bounding box center [168, 68] width 184 height 12
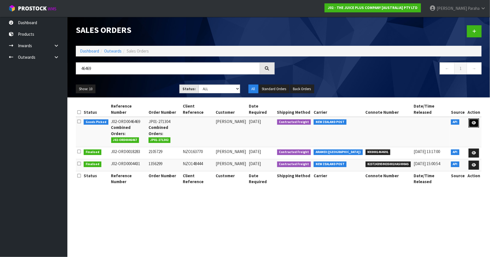
click at [475, 118] on link at bounding box center [473, 122] width 10 height 9
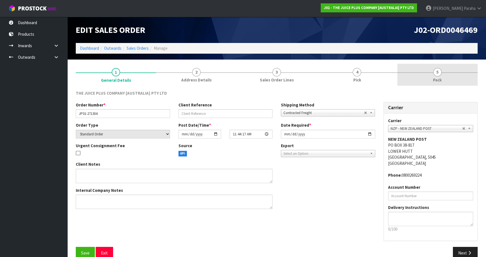
click at [436, 73] on span "5" at bounding box center [437, 72] width 8 height 8
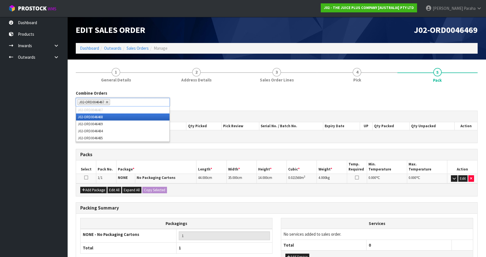
click at [120, 105] on ul "J02-ORD0046467" at bounding box center [123, 102] width 94 height 9
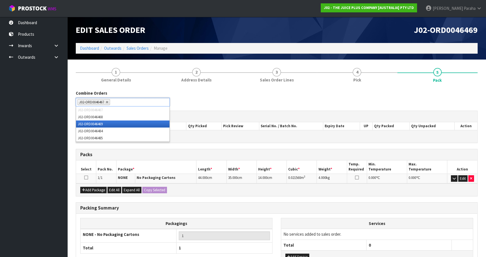
click at [106, 126] on li "J02-ORD0046469" at bounding box center [122, 123] width 93 height 7
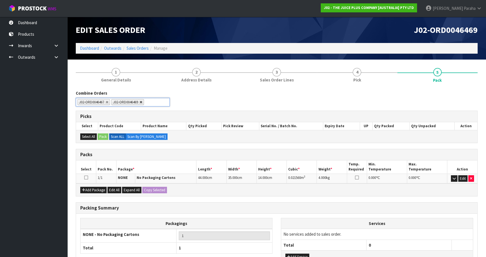
click at [142, 102] on link at bounding box center [140, 101] width 3 height 3
click at [137, 102] on ul "J02-ORD0046467" at bounding box center [123, 102] width 94 height 9
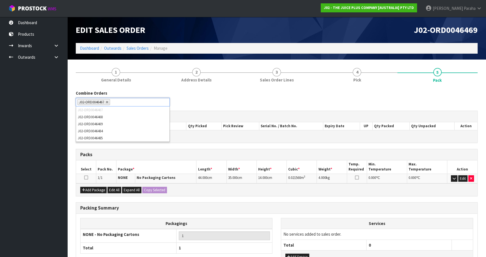
click at [119, 102] on ul "J02-ORD0046467" at bounding box center [123, 102] width 94 height 9
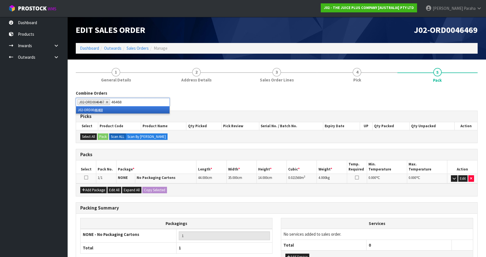
click at [107, 109] on li "J02-ORD00 46468" at bounding box center [122, 109] width 93 height 7
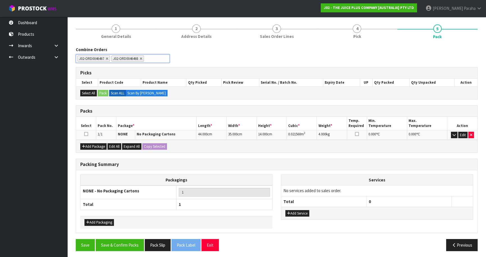
scroll to position [45, 0]
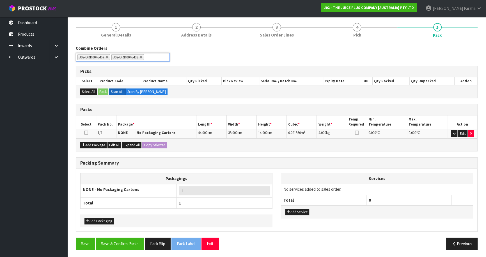
click at [85, 132] on icon at bounding box center [86, 132] width 4 height 0
click at [456, 132] on button "button" at bounding box center [454, 133] width 6 height 7
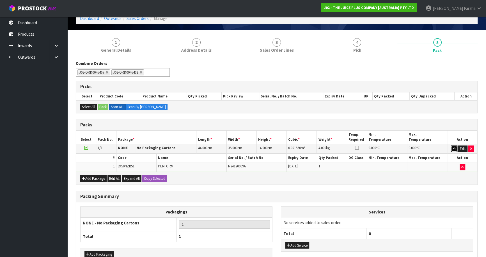
scroll to position [63, 0]
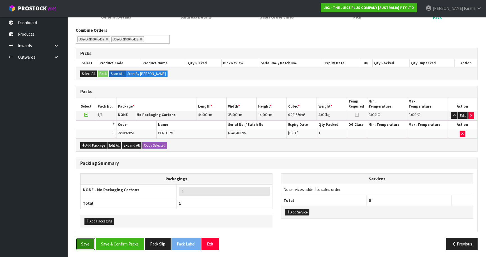
click at [89, 240] on button "Save" at bounding box center [85, 244] width 19 height 12
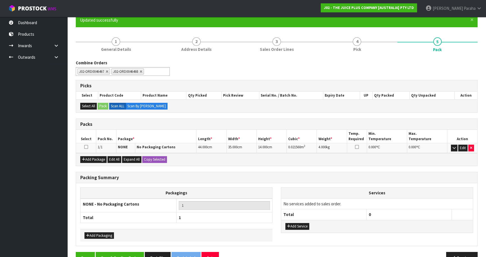
scroll to position [65, 0]
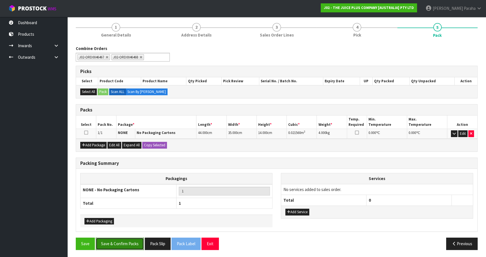
click at [134, 242] on button "Save & Confirm Packs" at bounding box center [120, 243] width 48 height 12
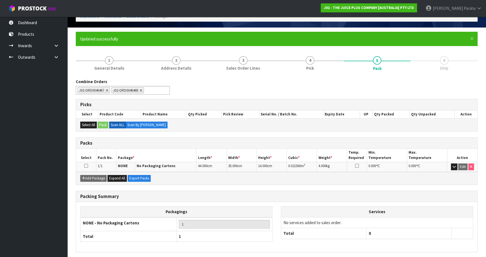
scroll to position [53, 0]
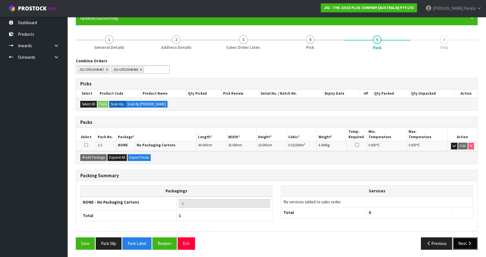
click at [466, 243] on button "Next" at bounding box center [465, 243] width 25 height 12
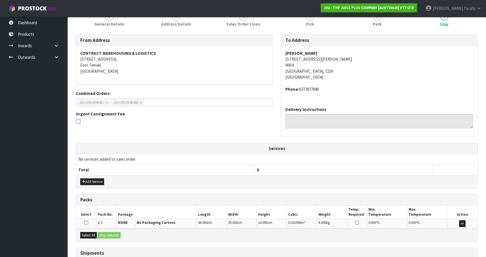
scroll to position [120, 0]
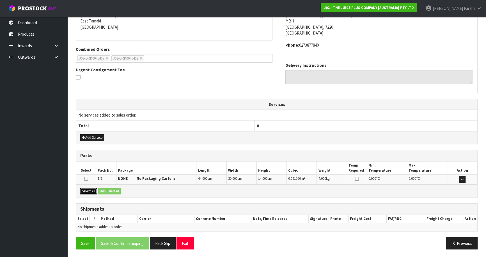
click at [88, 191] on button "Select All" at bounding box center [88, 191] width 17 height 7
click at [111, 188] on button "Ship Selected" at bounding box center [109, 191] width 23 height 7
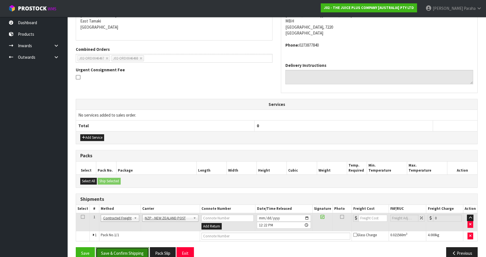
click at [127, 250] on button "Save & Confirm Shipping" at bounding box center [122, 253] width 53 height 12
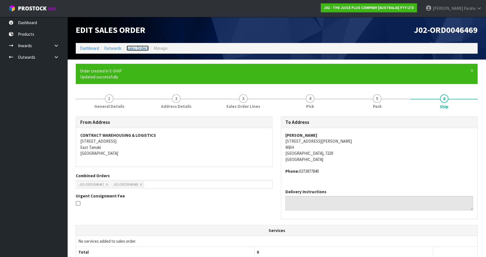
click at [129, 47] on link "Sales Orders" at bounding box center [138, 47] width 22 height 5
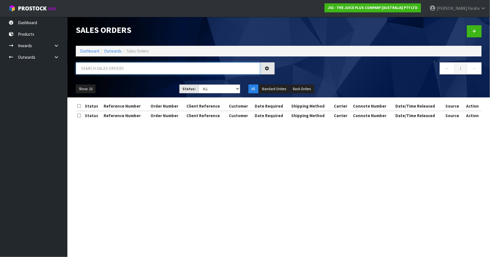
click at [135, 66] on input "text" at bounding box center [168, 68] width 184 height 12
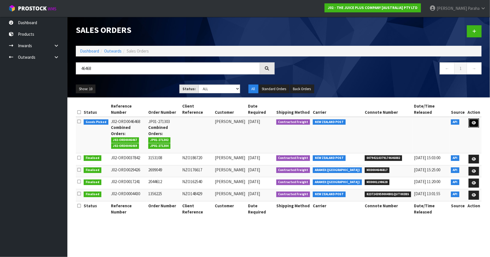
click at [474, 121] on icon at bounding box center [473, 123] width 4 height 4
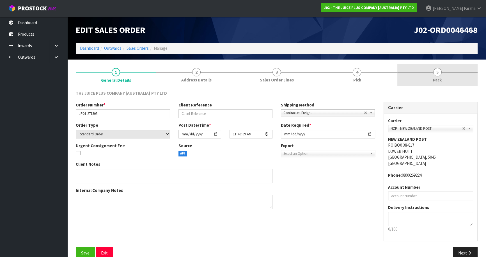
click at [440, 73] on span "5" at bounding box center [437, 72] width 8 height 8
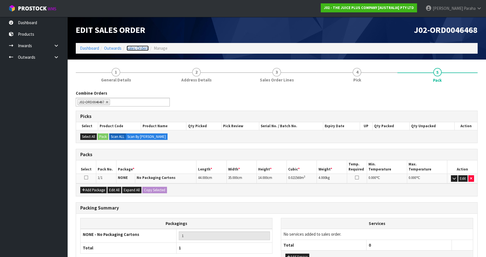
click at [142, 47] on link "Sales Orders" at bounding box center [138, 47] width 22 height 5
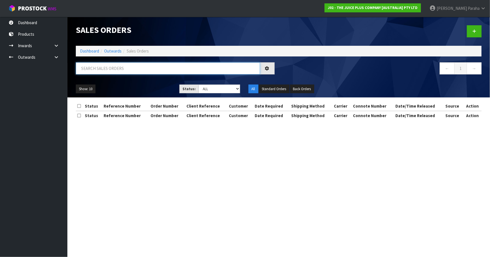
click at [143, 68] on input "text" at bounding box center [168, 68] width 184 height 12
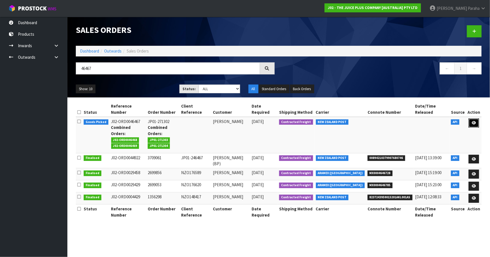
click at [476, 118] on link at bounding box center [473, 122] width 10 height 9
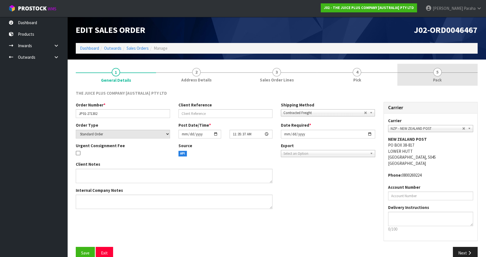
click at [441, 74] on span "5" at bounding box center [437, 72] width 8 height 8
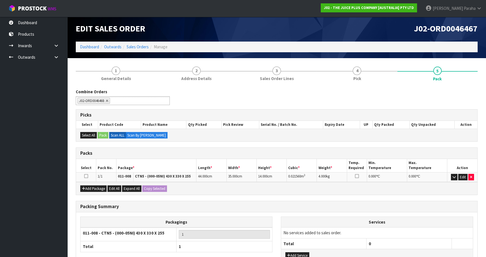
scroll to position [45, 0]
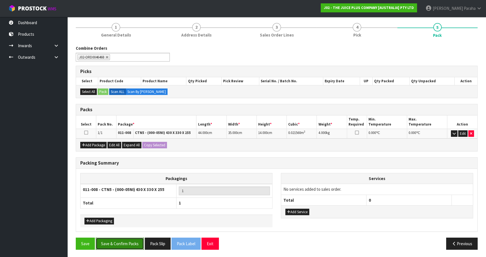
click at [134, 246] on button "Save & Confirm Packs" at bounding box center [120, 243] width 48 height 12
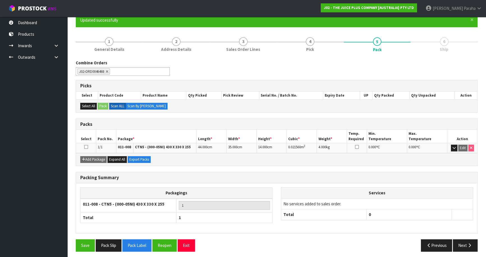
scroll to position [53, 0]
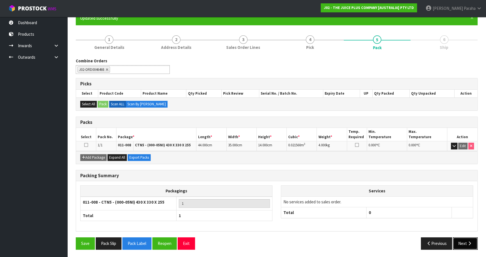
click at [473, 242] on button "Next" at bounding box center [465, 243] width 25 height 12
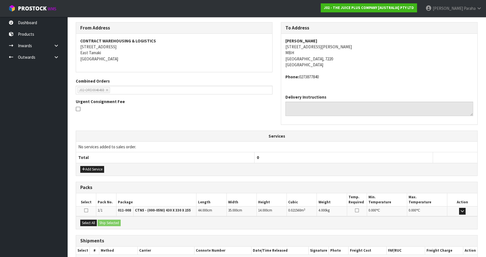
scroll to position [120, 0]
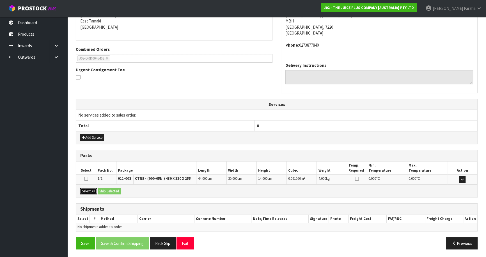
click at [91, 188] on button "Select All" at bounding box center [88, 191] width 17 height 7
click at [104, 190] on button "Ship Selected" at bounding box center [109, 191] width 23 height 7
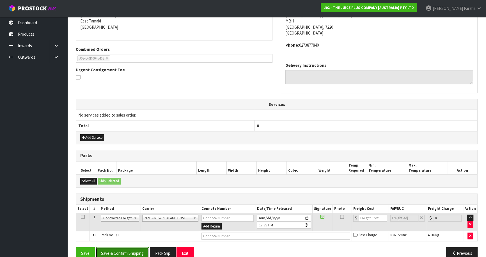
click at [123, 249] on button "Save & Confirm Shipping" at bounding box center [122, 253] width 53 height 12
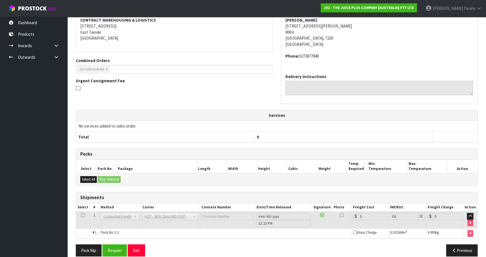
scroll to position [122, 0]
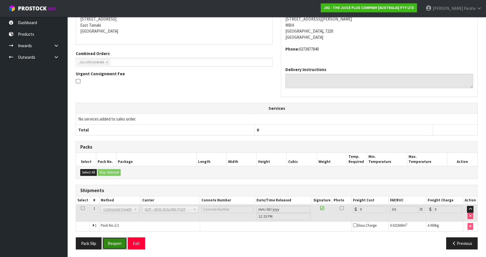
click at [117, 243] on button "Reopen" at bounding box center [114, 243] width 24 height 12
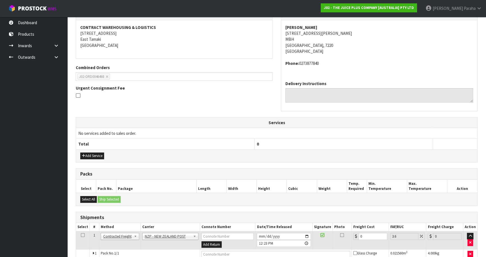
scroll to position [130, 0]
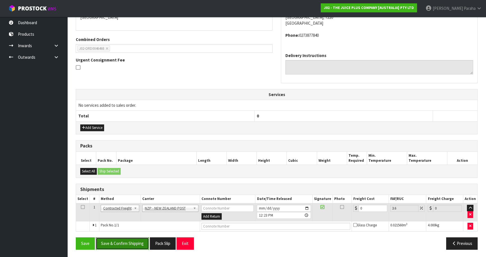
drag, startPoint x: 114, startPoint y: 244, endPoint x: 112, endPoint y: 244, distance: 2.8
click at [114, 244] on button "Save & Confirm Shipping" at bounding box center [122, 243] width 53 height 12
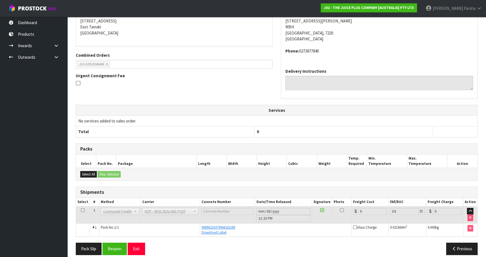
scroll to position [120, 0]
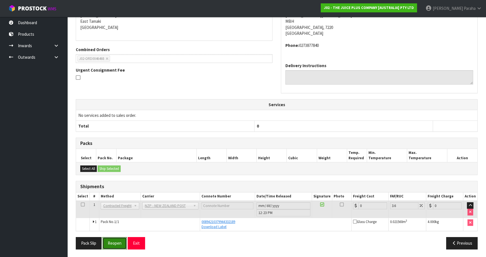
click at [118, 241] on button "Reopen" at bounding box center [114, 243] width 24 height 12
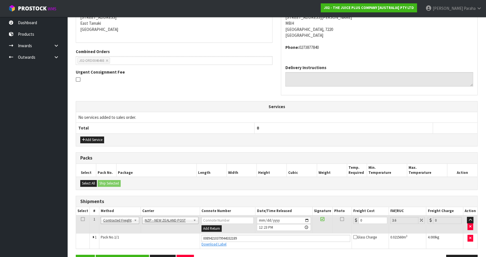
scroll to position [135, 0]
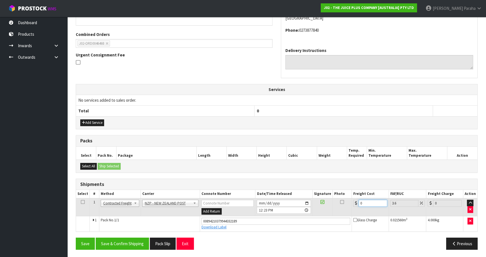
drag, startPoint x: 359, startPoint y: 202, endPoint x: 347, endPoint y: 203, distance: 12.1
click at [347, 203] on tr "1 Client Local Pickup Customer Local Pickup Company Freight Contracted Freight …" at bounding box center [276, 207] width 401 height 18
click at [138, 240] on button "Save & Confirm Shipping" at bounding box center [122, 243] width 53 height 12
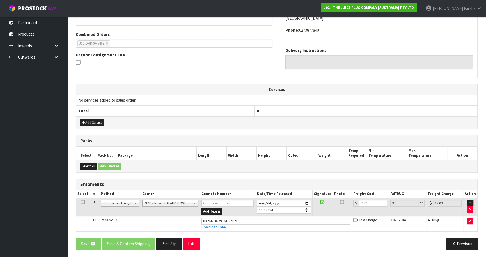
scroll to position [0, 0]
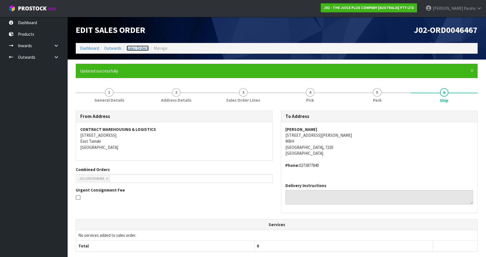
click at [137, 51] on link "Sales Orders" at bounding box center [138, 47] width 22 height 5
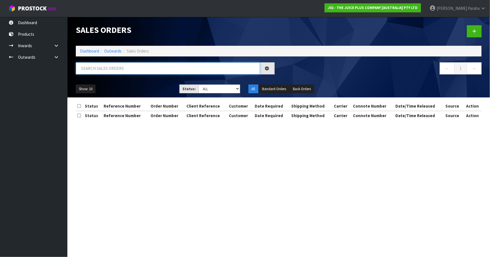
click at [134, 68] on input "text" at bounding box center [168, 68] width 184 height 12
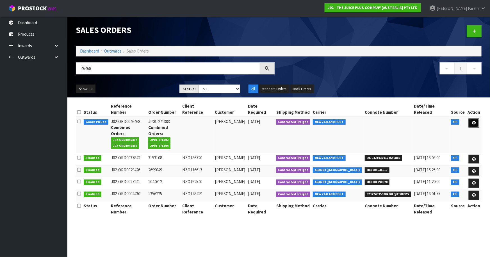
click at [475, 121] on icon at bounding box center [473, 123] width 4 height 4
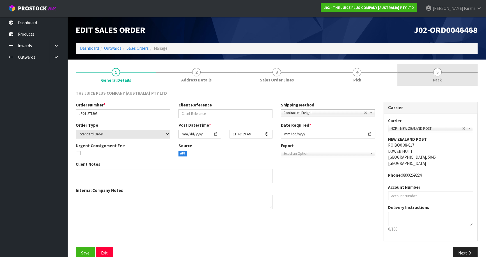
click at [439, 74] on span "5" at bounding box center [437, 72] width 8 height 8
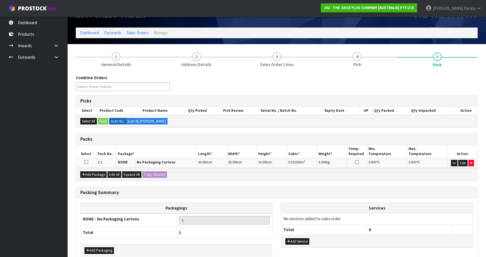
scroll to position [45, 0]
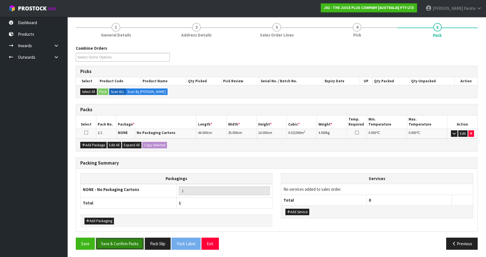
click at [125, 241] on button "Save & Confirm Packs" at bounding box center [120, 243] width 48 height 12
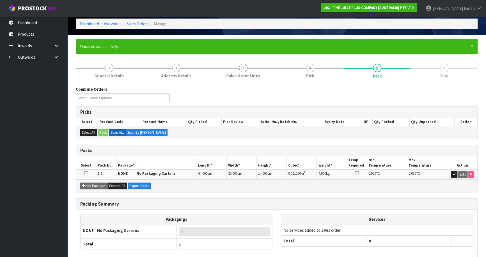
scroll to position [53, 0]
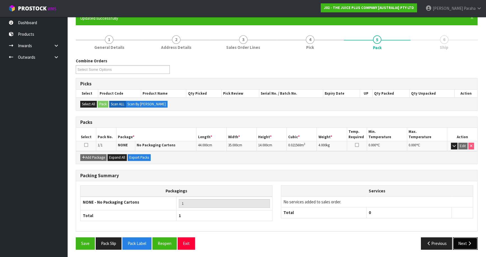
click at [467, 245] on button "Next" at bounding box center [465, 243] width 25 height 12
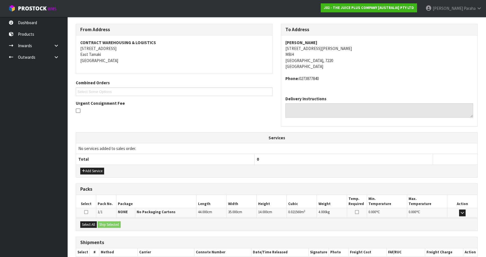
scroll to position [120, 0]
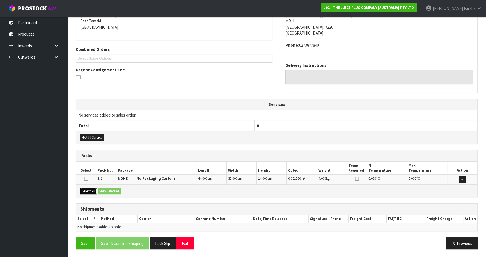
drag, startPoint x: 87, startPoint y: 191, endPoint x: 103, endPoint y: 188, distance: 16.2
click at [87, 190] on button "Select All" at bounding box center [88, 191] width 17 height 7
click at [109, 188] on button "Ship Selected" at bounding box center [109, 191] width 23 height 7
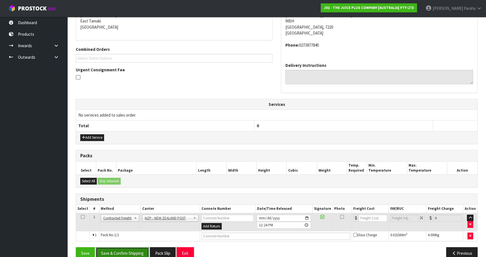
click at [138, 249] on button "Save & Confirm Shipping" at bounding box center [122, 253] width 53 height 12
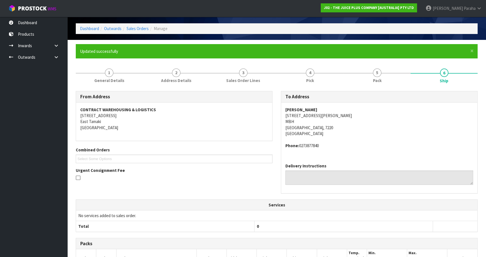
scroll to position [0, 0]
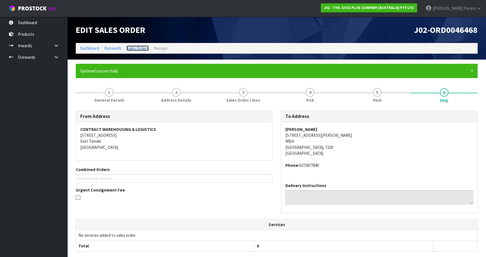
click at [134, 46] on link "Sales Orders" at bounding box center [138, 47] width 22 height 5
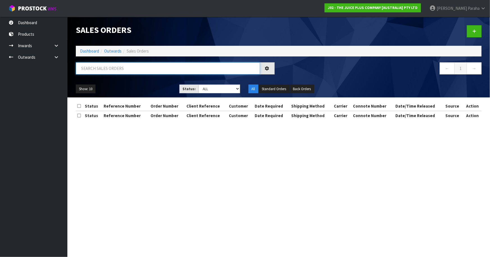
click at [127, 70] on input "text" at bounding box center [168, 68] width 184 height 12
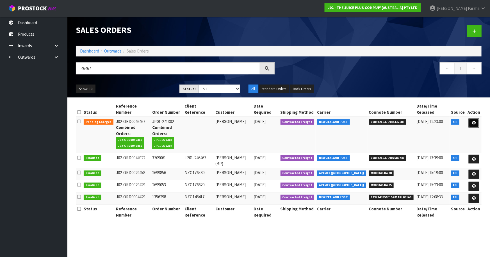
click at [475, 121] on icon at bounding box center [473, 123] width 4 height 4
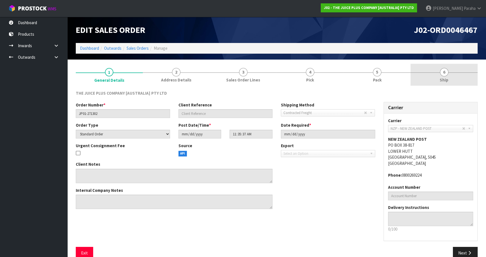
click at [443, 73] on span "6" at bounding box center [444, 72] width 8 height 8
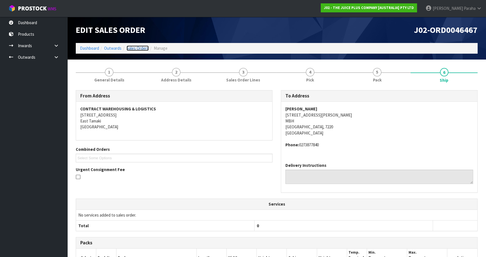
click at [138, 49] on link "Sales Orders" at bounding box center [138, 47] width 22 height 5
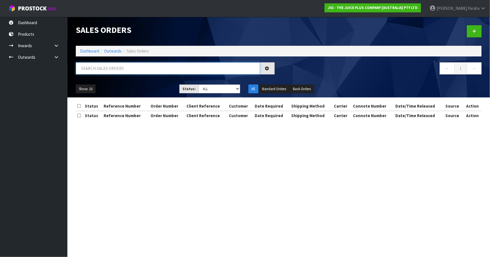
click at [132, 65] on input "text" at bounding box center [168, 68] width 184 height 12
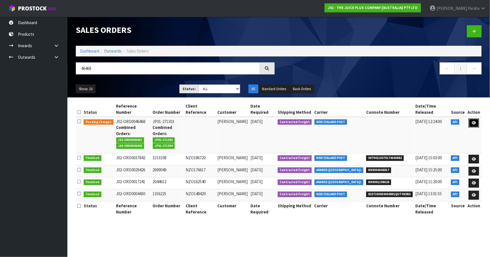
click at [475, 121] on icon at bounding box center [473, 123] width 4 height 4
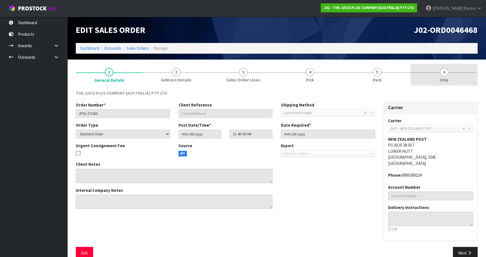
click at [443, 71] on span "6" at bounding box center [444, 72] width 8 height 8
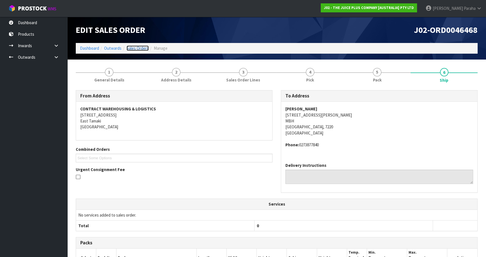
click at [132, 49] on link "Sales Orders" at bounding box center [138, 47] width 22 height 5
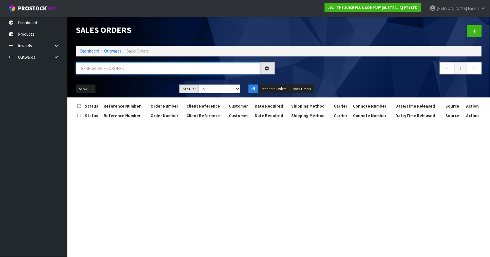
click at [114, 68] on input "text" at bounding box center [168, 68] width 184 height 12
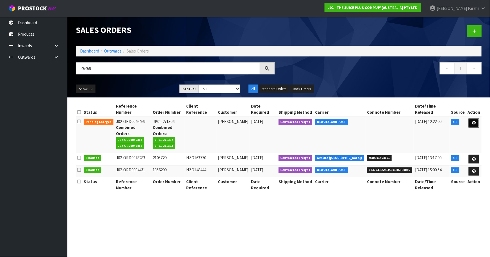
click at [474, 122] on icon at bounding box center [473, 123] width 4 height 4
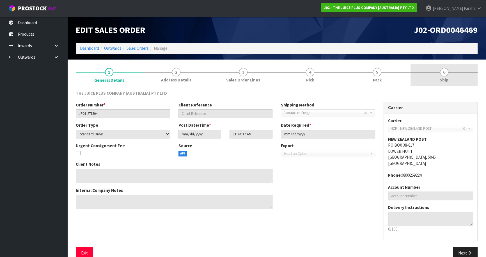
click at [445, 74] on span "6" at bounding box center [444, 72] width 8 height 8
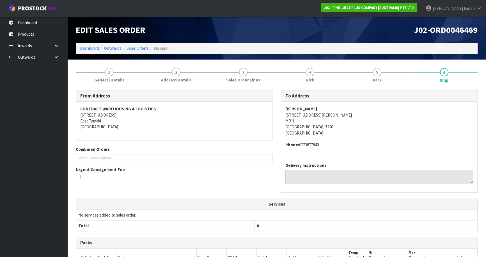
click at [91, 13] on nav "Toggle navigation ProStock WMS J02 - THE JUICE PLUS COMPANY [AUSTRALIA] PTY LTD…" at bounding box center [243, 8] width 486 height 17
click at [82, 50] on link "Dashboard" at bounding box center [89, 47] width 19 height 5
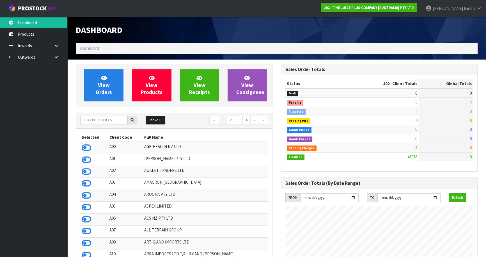
scroll to position [424, 205]
click at [104, 116] on input "text" at bounding box center [103, 120] width 47 height 9
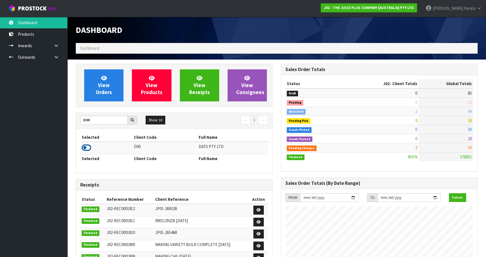
click at [83, 149] on icon at bounding box center [87, 147] width 10 height 8
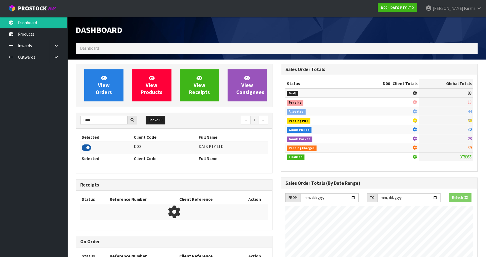
scroll to position [280241, 280385]
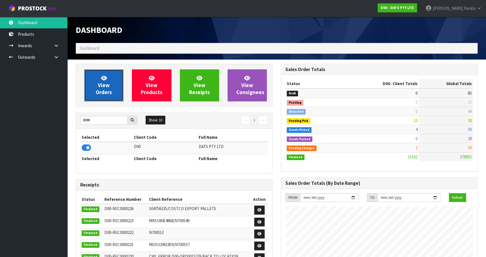
click at [104, 95] on span "View Orders" at bounding box center [104, 85] width 16 height 21
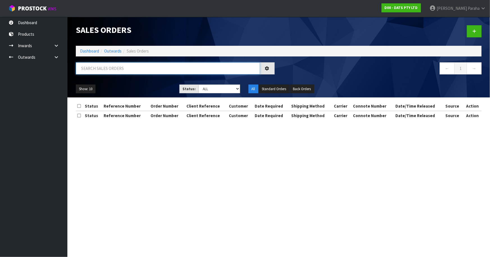
click at [102, 72] on input "text" at bounding box center [168, 68] width 184 height 12
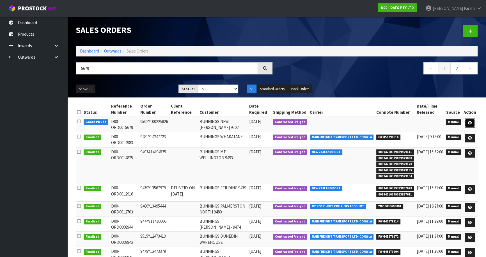
click at [472, 121] on icon at bounding box center [470, 123] width 4 height 4
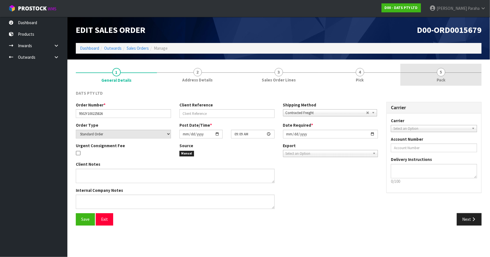
click at [440, 73] on span "5" at bounding box center [441, 72] width 8 height 8
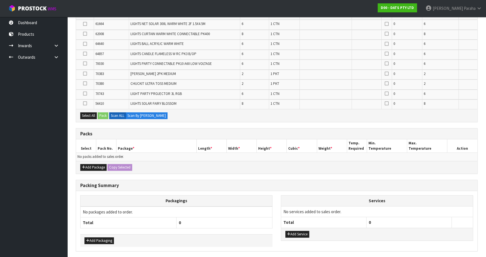
scroll to position [139, 0]
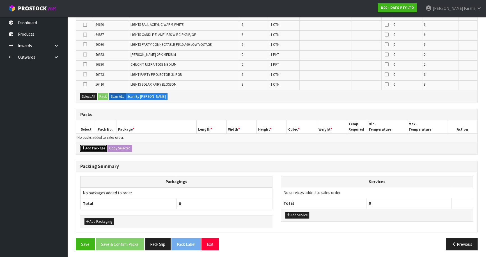
click at [84, 146] on icon "button" at bounding box center [83, 148] width 3 height 4
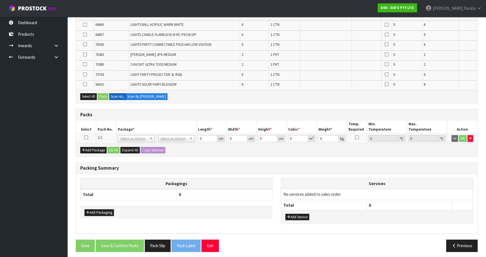
click at [86, 137] on icon at bounding box center [86, 137] width 4 height 0
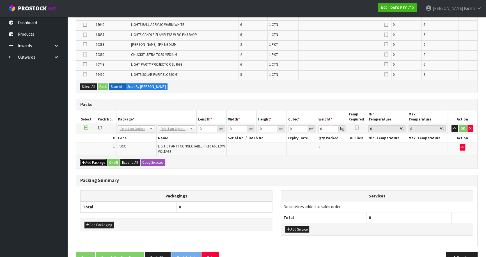
click at [93, 161] on button "Add Package" at bounding box center [93, 162] width 26 height 7
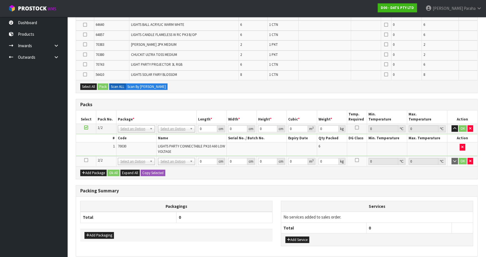
click at [86, 160] on icon at bounding box center [86, 160] width 4 height 0
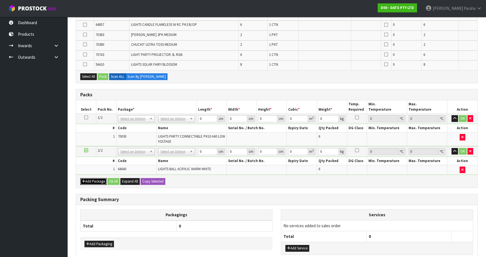
click at [94, 180] on button "Add Package" at bounding box center [93, 181] width 26 height 7
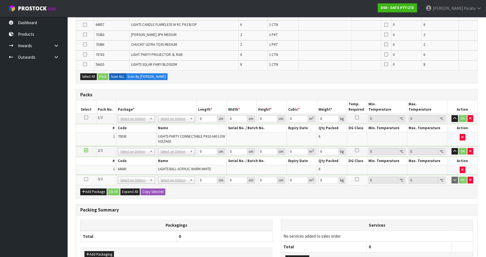
click at [86, 179] on icon at bounding box center [86, 179] width 4 height 0
click at [94, 191] on button "Add Package" at bounding box center [93, 191] width 26 height 7
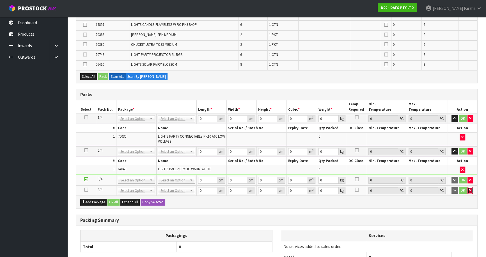
click at [470, 189] on icon "button" at bounding box center [470, 190] width 2 height 4
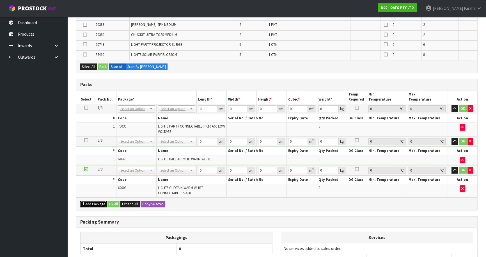
click at [95, 201] on button "Add Package" at bounding box center [93, 204] width 26 height 7
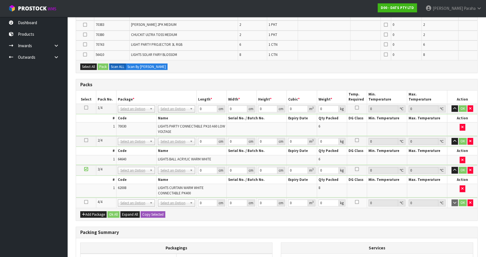
click at [86, 202] on icon at bounding box center [86, 202] width 4 height 0
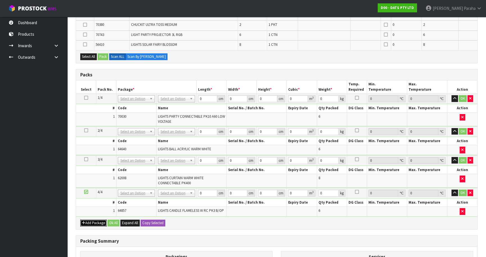
click at [89, 219] on button "Add Package" at bounding box center [93, 222] width 26 height 7
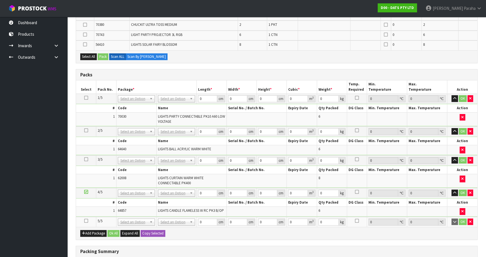
click at [86, 221] on icon at bounding box center [86, 221] width 4 height 0
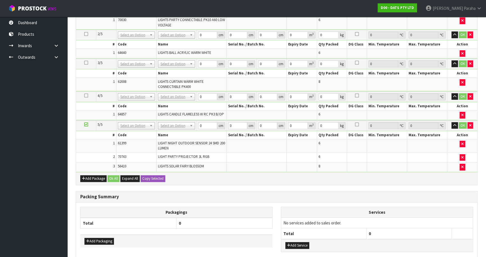
scroll to position [206, 0]
click at [463, 166] on icon "button" at bounding box center [462, 167] width 2 height 4
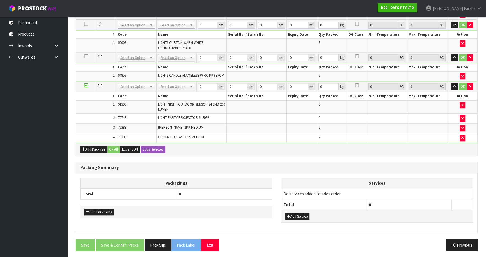
scroll to position [235, 0]
click at [96, 146] on button "Add Package" at bounding box center [93, 149] width 26 height 7
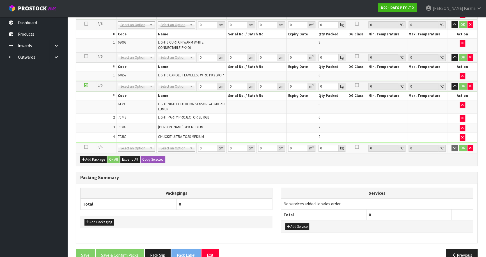
click at [86, 147] on icon at bounding box center [86, 147] width 4 height 0
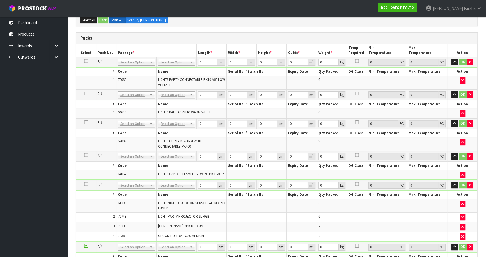
scroll to position [130, 0]
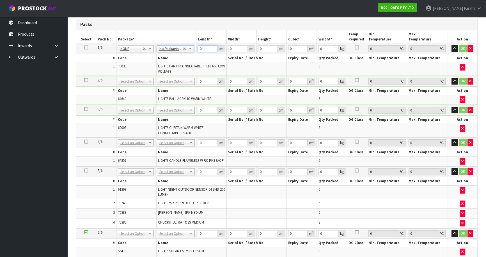
drag, startPoint x: 202, startPoint y: 48, endPoint x: 197, endPoint y: 49, distance: 5.1
click at [198, 49] on input "0" at bounding box center [207, 48] width 19 height 7
click at [451, 45] on button "button" at bounding box center [454, 48] width 6 height 7
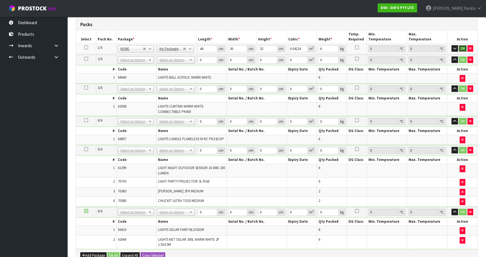
click button "OK" at bounding box center [463, 48] width 8 height 7
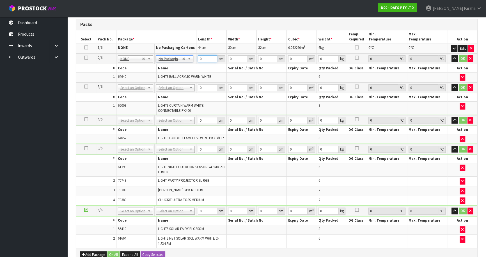
click at [199, 59] on input "0" at bounding box center [207, 58] width 19 height 7
click at [451, 55] on button "button" at bounding box center [454, 58] width 6 height 7
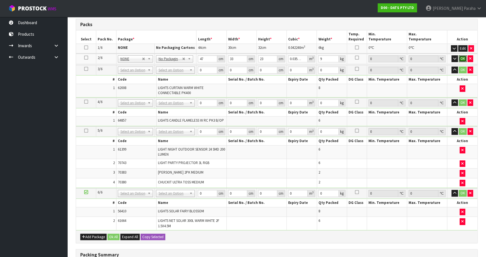
click button "OK" at bounding box center [463, 58] width 8 height 7
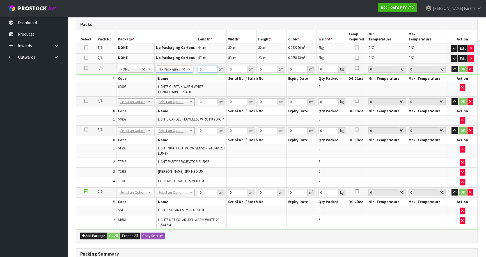
click at [199, 69] on input "0" at bounding box center [207, 69] width 19 height 7
click at [451, 66] on button "button" at bounding box center [454, 69] width 6 height 7
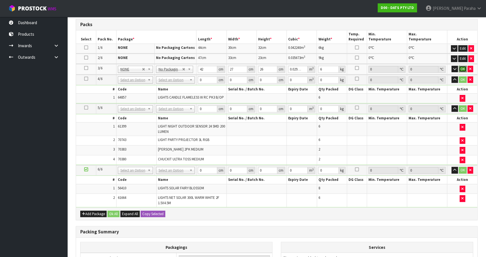
click button "OK" at bounding box center [463, 69] width 8 height 7
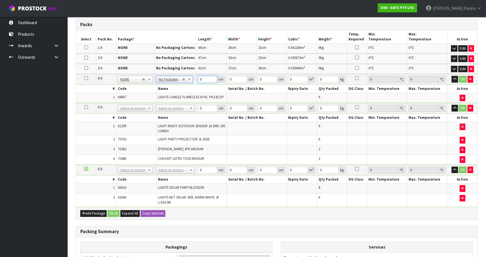
drag, startPoint x: 204, startPoint y: 79, endPoint x: 198, endPoint y: 79, distance: 5.9
click at [198, 79] on input "0" at bounding box center [207, 79] width 19 height 7
click at [451, 76] on button "button" at bounding box center [454, 79] width 6 height 7
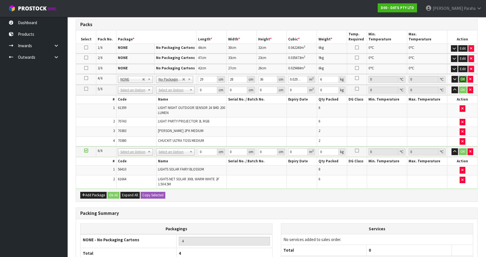
click button "OK" at bounding box center [463, 79] width 8 height 7
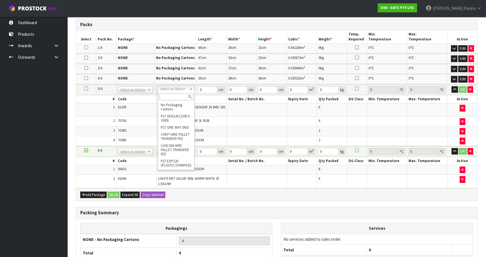
click at [182, 95] on input "text" at bounding box center [176, 96] width 34 height 7
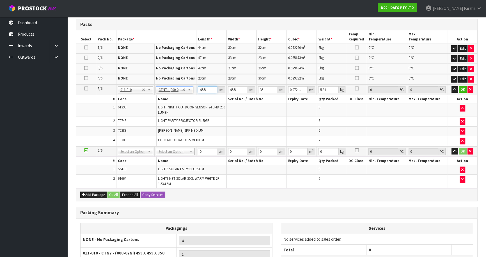
drag, startPoint x: 207, startPoint y: 88, endPoint x: 197, endPoint y: 90, distance: 9.9
click at [197, 90] on td "45.5 cm" at bounding box center [211, 89] width 30 height 10
click at [451, 86] on button "button" at bounding box center [454, 89] width 6 height 7
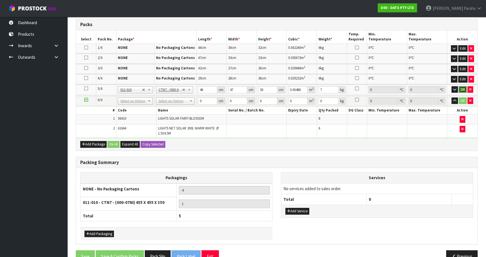
click button "OK" at bounding box center [463, 89] width 8 height 7
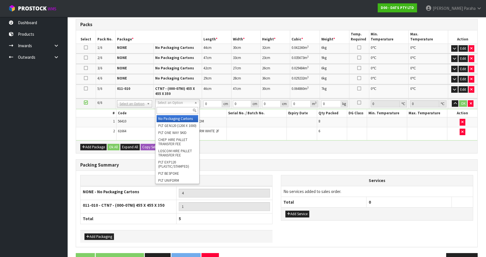
click at [166, 110] on input "text" at bounding box center [178, 110] width 42 height 7
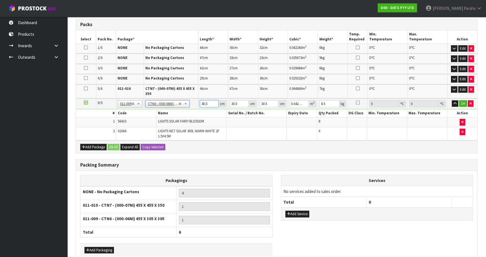
drag, startPoint x: 209, startPoint y: 101, endPoint x: 199, endPoint y: 105, distance: 10.5
click at [200, 105] on input "45.5" at bounding box center [209, 103] width 19 height 7
click at [452, 100] on button "button" at bounding box center [455, 103] width 6 height 7
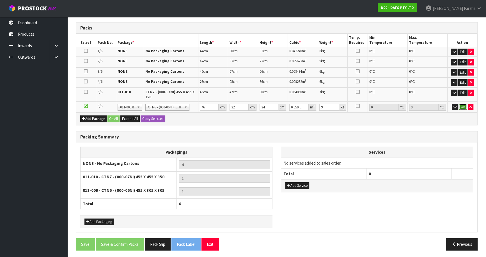
click button "OK" at bounding box center [463, 107] width 8 height 7
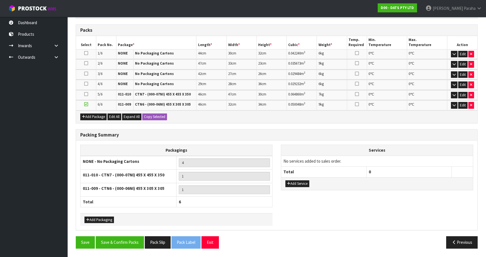
scroll to position [123, 0]
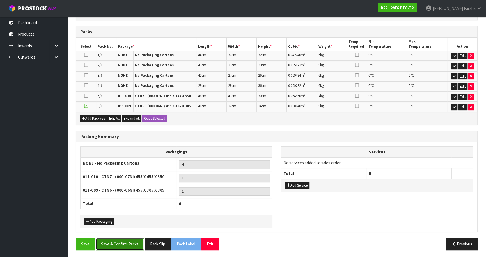
click at [130, 242] on button "Save & Confirm Packs" at bounding box center [120, 244] width 48 height 12
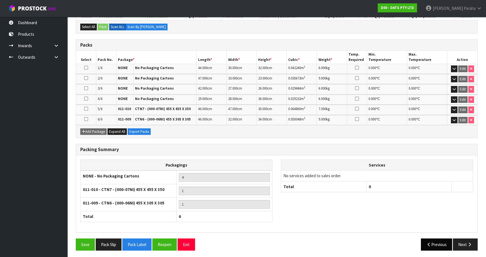
scroll to position [130, 0]
click at [465, 242] on button "Next" at bounding box center [465, 244] width 25 height 12
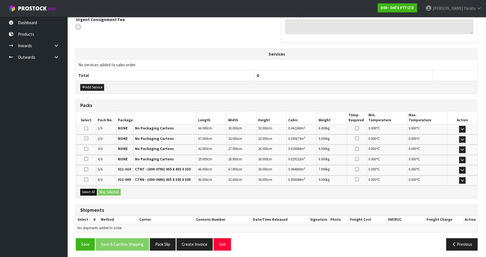
scroll to position [171, 0]
click at [87, 191] on button "Select All" at bounding box center [88, 191] width 17 height 7
click at [105, 189] on button "Ship Selected" at bounding box center [109, 191] width 23 height 7
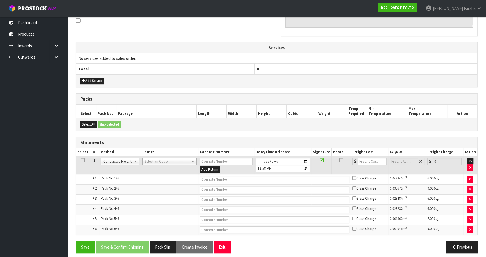
scroll to position [180, 0]
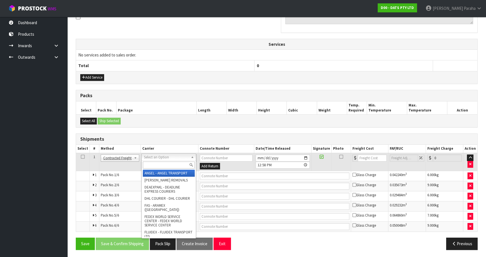
click at [177, 164] on input "text" at bounding box center [169, 164] width 52 height 7
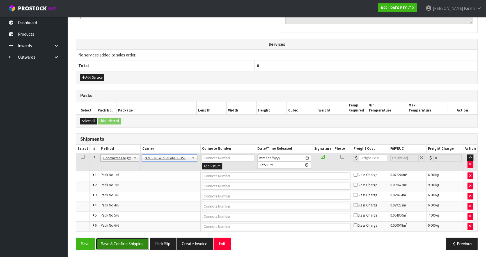
click at [128, 243] on button "Save & Confirm Shipping" at bounding box center [122, 243] width 53 height 12
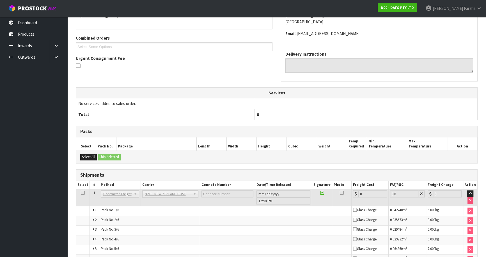
scroll to position [170, 0]
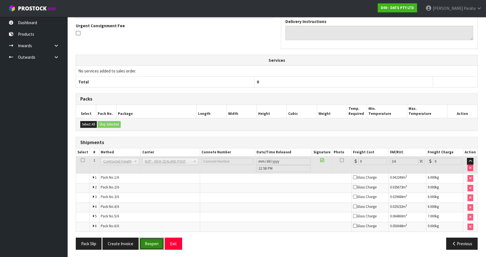
click at [154, 241] on button "Reopen" at bounding box center [151, 243] width 24 height 12
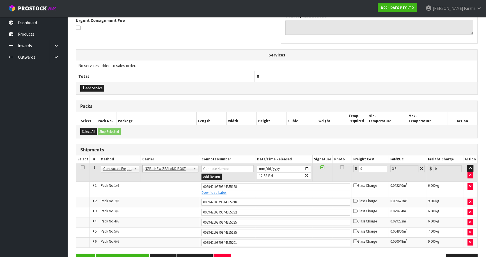
scroll to position [185, 0]
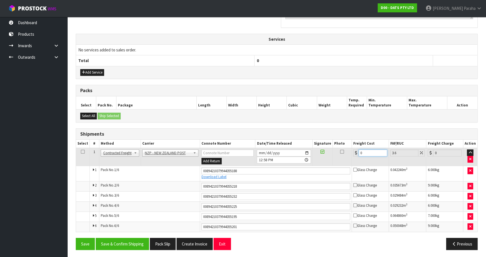
drag, startPoint x: 365, startPoint y: 153, endPoint x: 353, endPoint y: 153, distance: 12.1
click at [353, 153] on td "0" at bounding box center [370, 157] width 37 height 18
click at [138, 242] on button "Save & Confirm Shipping" at bounding box center [122, 244] width 53 height 12
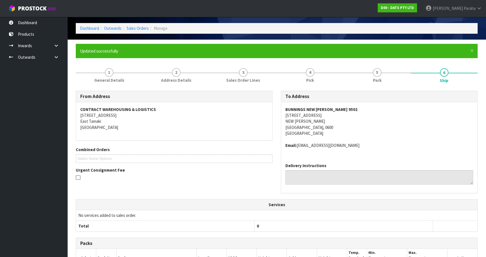
scroll to position [0, 0]
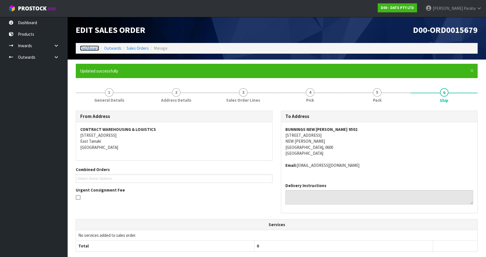
click at [84, 49] on link "Dashboard" at bounding box center [89, 47] width 19 height 5
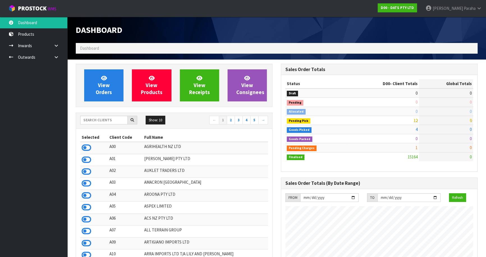
scroll to position [424, 205]
click at [107, 117] on input "text" at bounding box center [103, 120] width 47 height 9
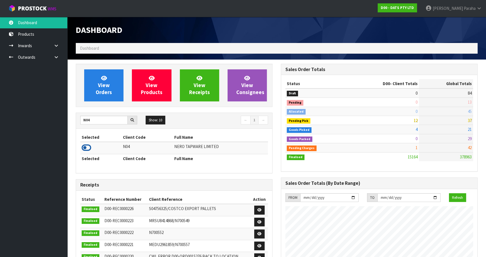
drag, startPoint x: 88, startPoint y: 149, endPoint x: 94, endPoint y: 133, distance: 16.6
click at [88, 149] on icon at bounding box center [87, 147] width 10 height 8
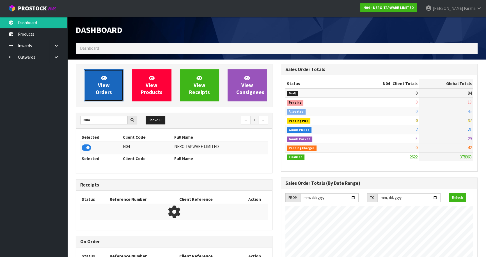
scroll to position [454, 205]
click at [103, 90] on span "View Orders" at bounding box center [104, 85] width 16 height 21
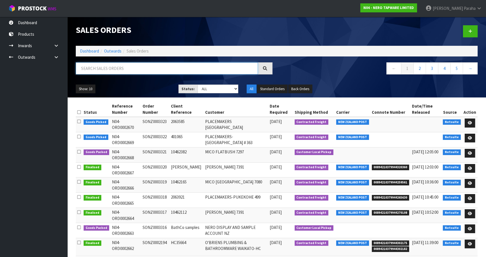
click at [109, 69] on input "text" at bounding box center [167, 68] width 182 height 12
click at [84, 71] on input "text" at bounding box center [167, 68] width 182 height 12
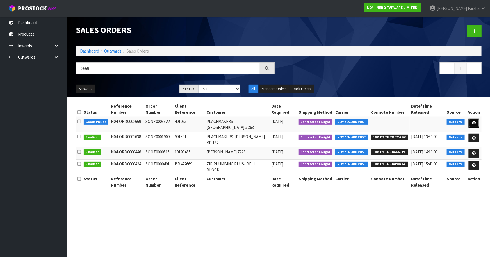
click at [473, 121] on icon at bounding box center [473, 123] width 4 height 4
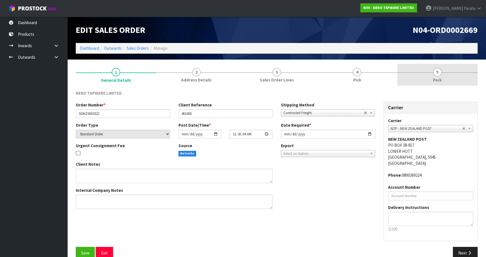
click at [439, 71] on span "5" at bounding box center [437, 72] width 8 height 8
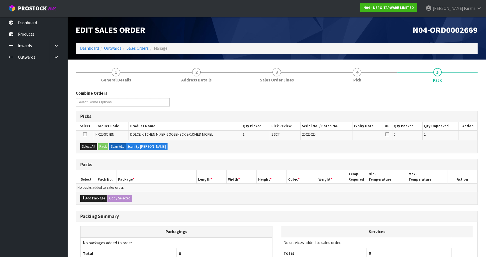
click at [457, 38] on div "N04-ORD0002669" at bounding box center [379, 30] width 205 height 26
click at [90, 198] on button "Add Package" at bounding box center [93, 198] width 26 height 7
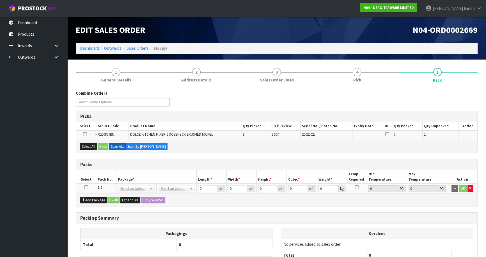
click at [86, 187] on icon at bounding box center [86, 187] width 4 height 0
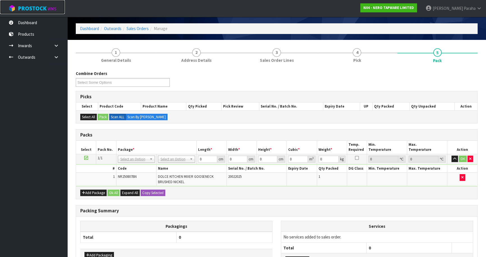
click at [7, 3] on link "ProStock WMS" at bounding box center [32, 7] width 65 height 14
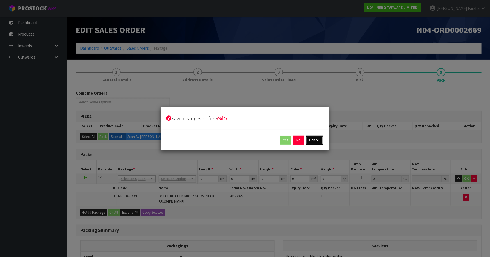
click at [311, 141] on button "Cancel" at bounding box center [314, 140] width 17 height 9
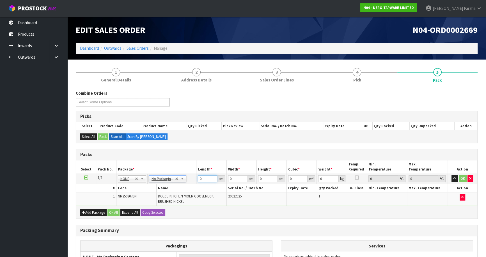
drag, startPoint x: 205, startPoint y: 178, endPoint x: 194, endPoint y: 181, distance: 11.5
click at [194, 181] on tr "1/1 NONE 007-001 007-002 007-004 007-009 007-013 007-014 007-015 007-017 007-01…" at bounding box center [276, 178] width 401 height 10
click at [451, 175] on button "button" at bounding box center [454, 178] width 6 height 7
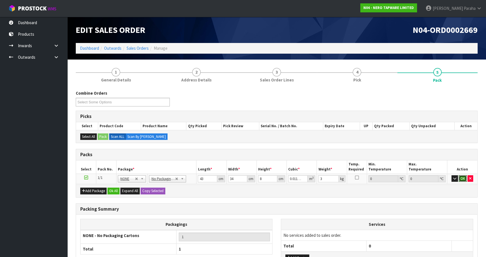
click button "OK" at bounding box center [463, 178] width 8 height 7
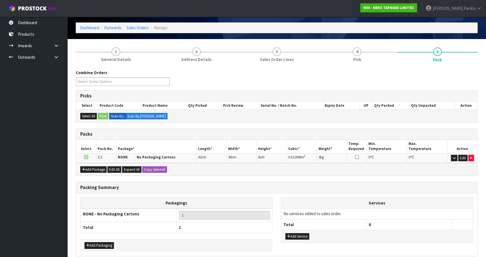
scroll to position [45, 0]
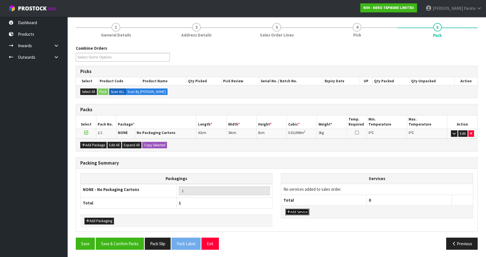
click at [299, 211] on button "Add Service" at bounding box center [297, 211] width 24 height 7
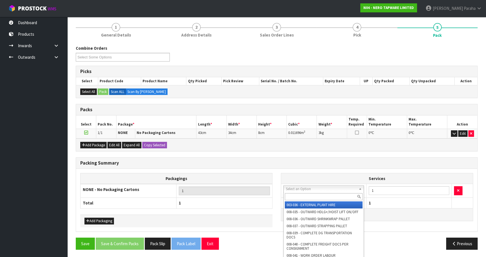
click at [294, 193] on input "text" at bounding box center [324, 196] width 78 height 7
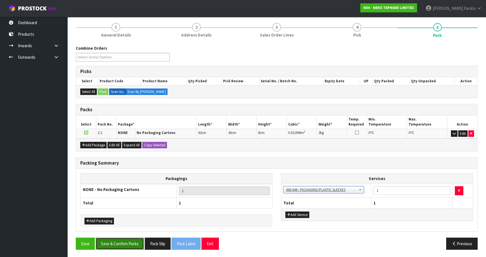
click at [129, 241] on button "Save & Confirm Packs" at bounding box center [120, 243] width 48 height 12
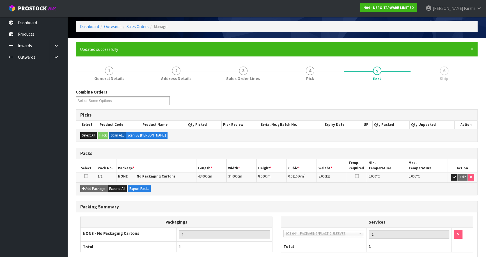
scroll to position [53, 0]
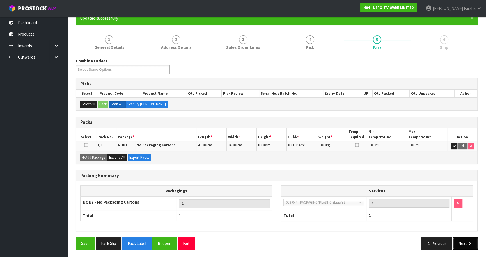
click at [457, 243] on button "Next" at bounding box center [465, 243] width 25 height 12
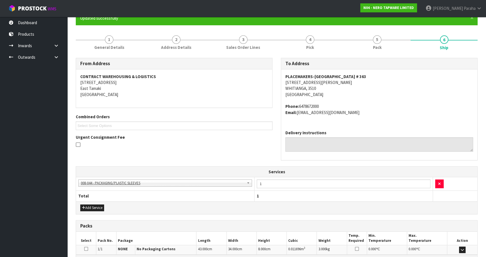
scroll to position [123, 0]
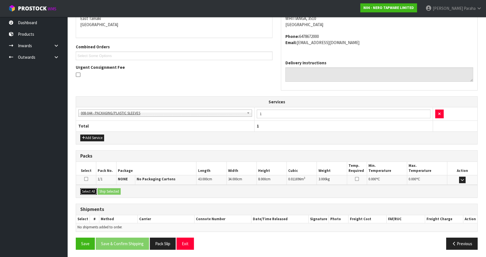
click at [84, 191] on button "Select All" at bounding box center [88, 191] width 17 height 7
click at [103, 189] on button "Ship Selected" at bounding box center [109, 191] width 23 height 7
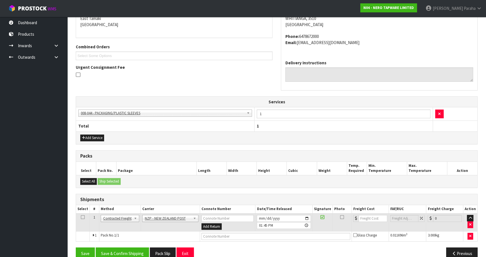
scroll to position [133, 0]
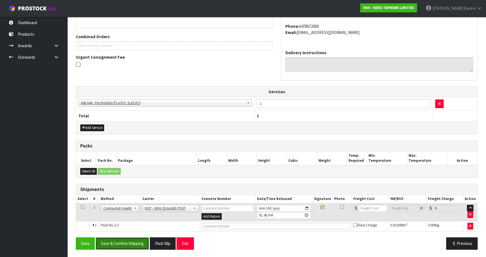
click at [129, 243] on button "Save & Confirm Shipping" at bounding box center [122, 243] width 53 height 12
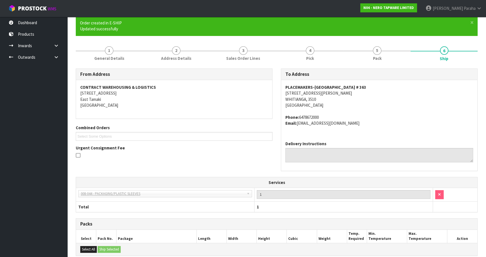
scroll to position [125, 0]
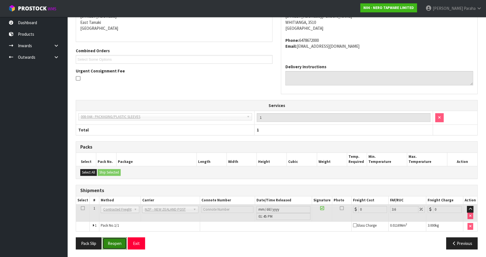
click at [110, 242] on button "Reopen" at bounding box center [114, 243] width 24 height 12
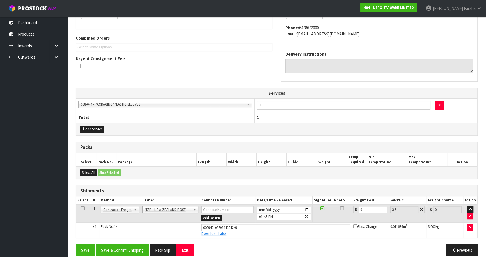
scroll to position [138, 0]
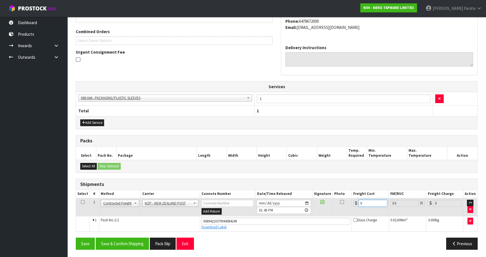
drag, startPoint x: 360, startPoint y: 203, endPoint x: 356, endPoint y: 204, distance: 4.1
click at [356, 204] on div "0" at bounding box center [370, 202] width 34 height 7
click at [141, 241] on button "Save & Confirm Shipping" at bounding box center [122, 243] width 53 height 12
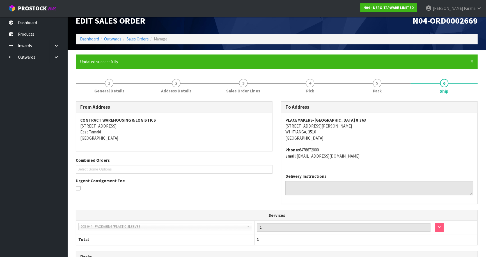
scroll to position [0, 0]
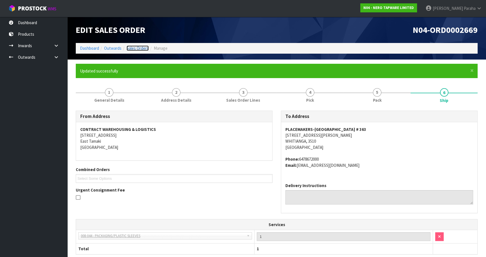
click at [136, 46] on link "Sales Orders" at bounding box center [138, 47] width 22 height 5
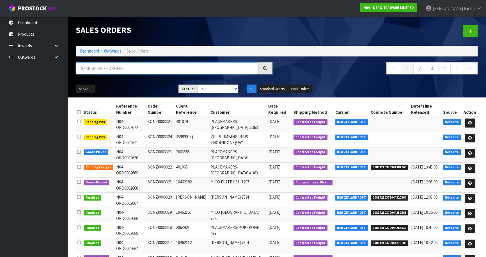
click at [125, 68] on input "text" at bounding box center [167, 68] width 182 height 12
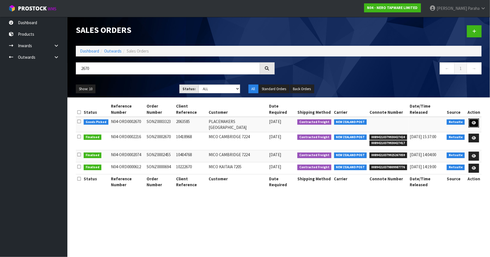
click at [474, 121] on icon at bounding box center [473, 123] width 4 height 4
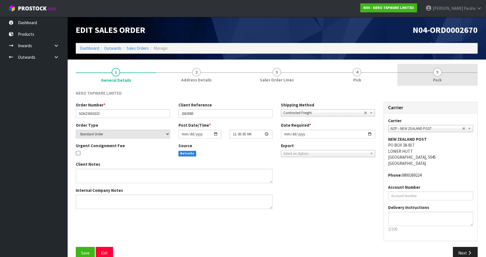
click at [438, 74] on span "5" at bounding box center [437, 72] width 8 height 8
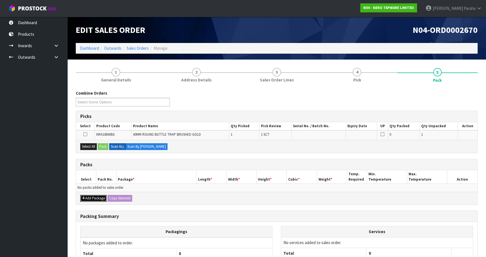
click at [96, 195] on button "Add Package" at bounding box center [93, 198] width 26 height 7
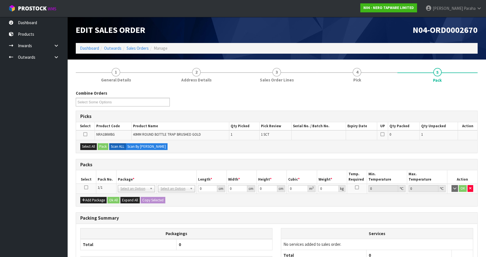
click at [87, 187] on icon at bounding box center [86, 187] width 4 height 0
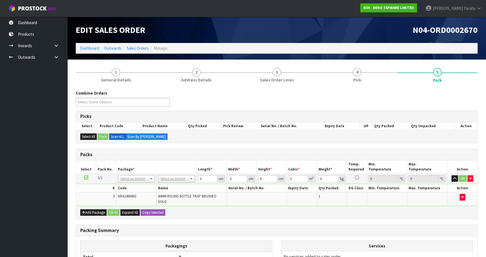
click at [24, 150] on ul "Dashboard Products Categories Serial Numbers Kitsets Packagings Inwards Purchas…" at bounding box center [33, 137] width 67 height 240
drag, startPoint x: 44, startPoint y: 129, endPoint x: 216, endPoint y: 102, distance: 174.6
click at [216, 102] on div "Combine Orders N04-ORD0002471 N04-ORD0002663 N04-ORD0002668 N04-ORD0002670 N04-…" at bounding box center [277, 100] width 410 height 20
drag, startPoint x: 205, startPoint y: 179, endPoint x: 195, endPoint y: 178, distance: 9.5
click at [195, 178] on tr "1/1 NONE 007-001 007-002 007-004 007-009 007-013 007-014 007-015 007-017 007-01…" at bounding box center [276, 178] width 401 height 10
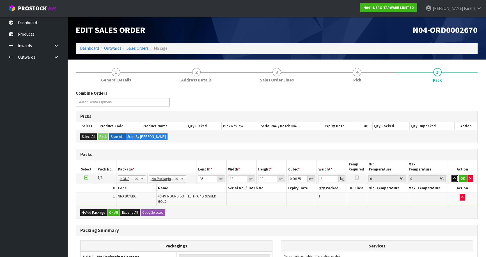
click at [451, 175] on button "button" at bounding box center [454, 178] width 6 height 7
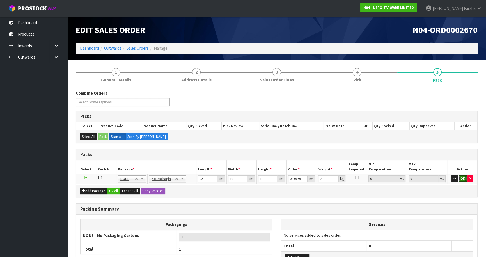
click button "OK" at bounding box center [463, 178] width 8 height 7
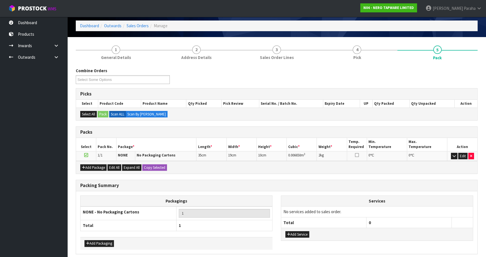
scroll to position [45, 0]
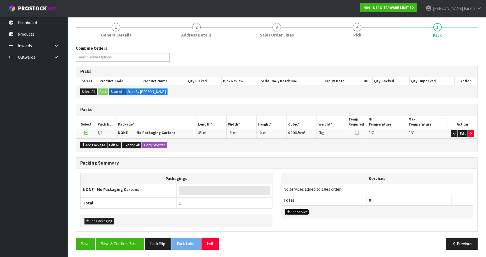
click at [303, 209] on button "Add Service" at bounding box center [297, 211] width 24 height 7
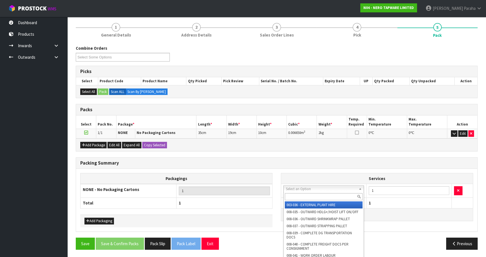
drag, startPoint x: 290, startPoint y: 194, endPoint x: 288, endPoint y: 191, distance: 4.1
click at [290, 194] on input "text" at bounding box center [324, 196] width 78 height 7
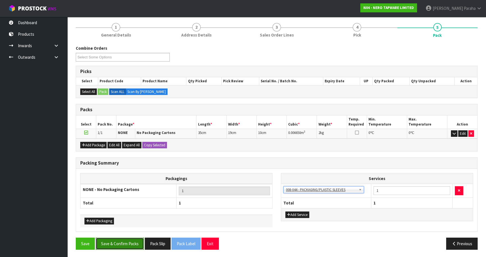
click at [114, 240] on button "Save & Confirm Packs" at bounding box center [120, 243] width 48 height 12
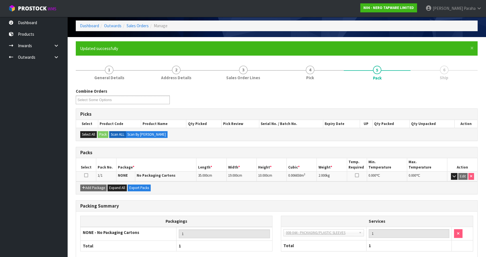
scroll to position [53, 0]
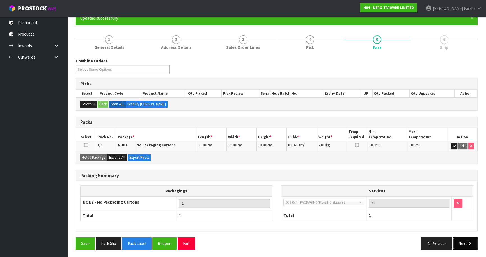
click at [471, 241] on icon "button" at bounding box center [469, 243] width 5 height 4
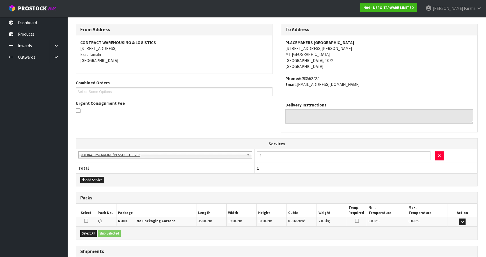
scroll to position [129, 0]
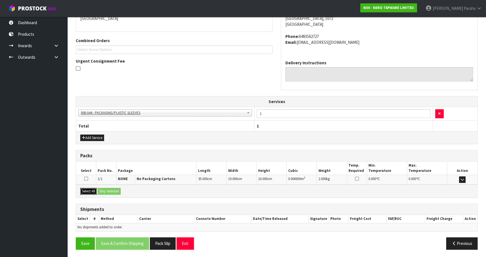
drag, startPoint x: 91, startPoint y: 191, endPoint x: 104, endPoint y: 189, distance: 12.7
click at [91, 191] on button "Select All" at bounding box center [88, 191] width 17 height 7
click at [104, 189] on button "Ship Selected" at bounding box center [109, 191] width 23 height 7
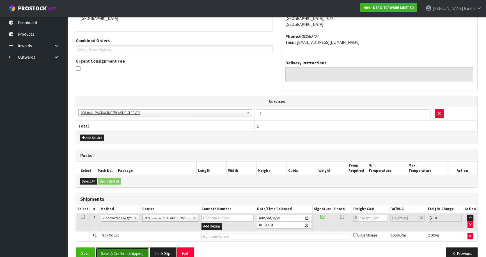
click at [138, 250] on button "Save & Confirm Shipping" at bounding box center [122, 253] width 53 height 12
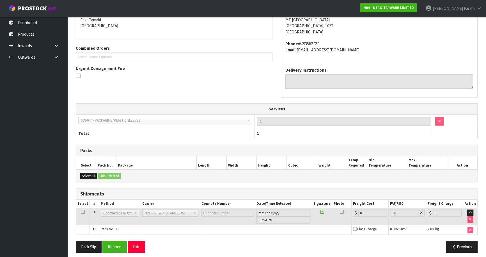
scroll to position [131, 0]
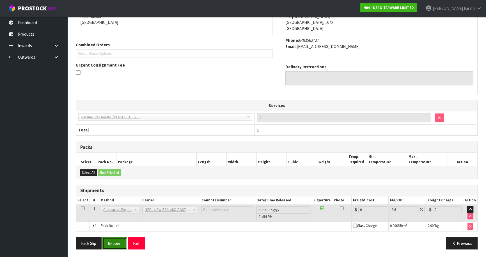
click at [111, 243] on button "Reopen" at bounding box center [114, 243] width 24 height 12
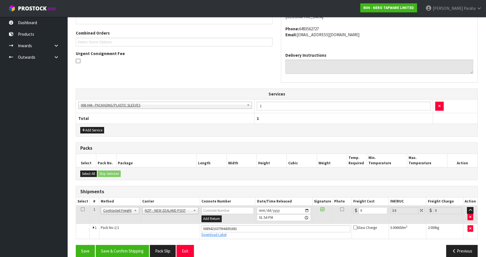
scroll to position [144, 0]
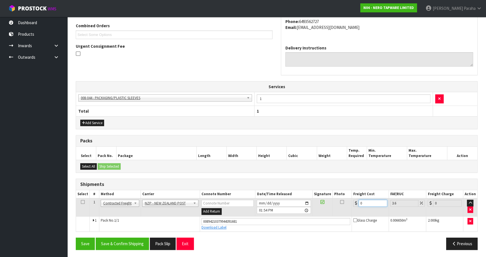
drag, startPoint x: 365, startPoint y: 203, endPoint x: 358, endPoint y: 206, distance: 7.6
click at [358, 206] on td "0" at bounding box center [370, 207] width 37 height 18
click at [134, 243] on button "Save & Confirm Shipping" at bounding box center [122, 243] width 53 height 12
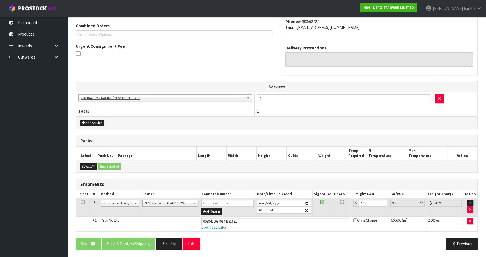
scroll to position [0, 0]
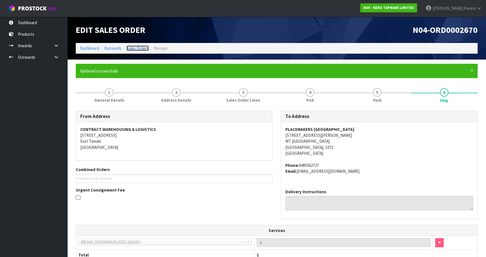
click at [137, 47] on link "Sales Orders" at bounding box center [138, 47] width 22 height 5
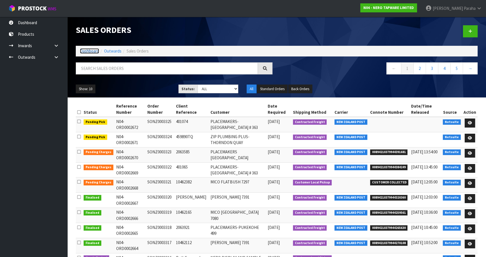
click at [91, 49] on link "Dashboard" at bounding box center [89, 50] width 19 height 5
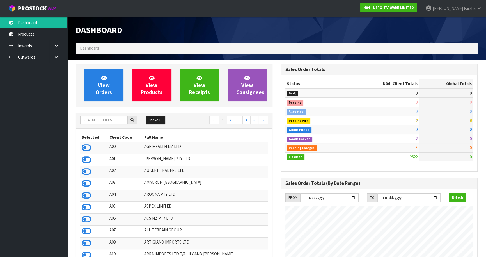
scroll to position [460, 205]
click at [90, 119] on input "text" at bounding box center [103, 120] width 47 height 9
click at [109, 121] on input "text" at bounding box center [103, 120] width 47 height 9
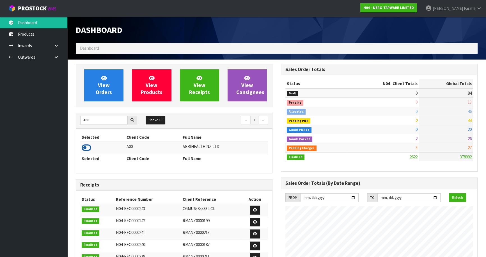
click at [87, 149] on icon at bounding box center [87, 147] width 10 height 8
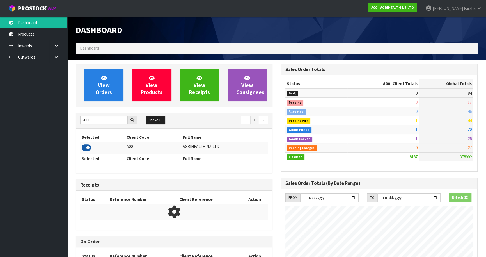
scroll to position [424, 205]
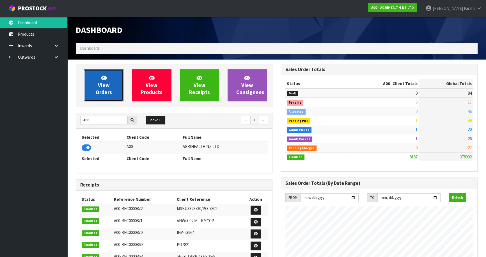
click at [105, 95] on link "View Orders" at bounding box center [103, 85] width 39 height 32
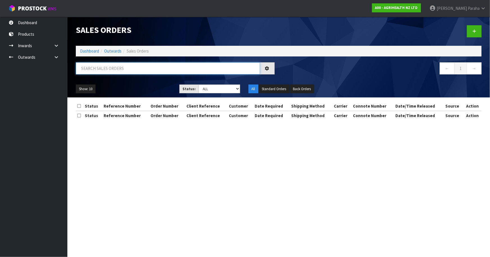
click at [104, 67] on input "text" at bounding box center [168, 68] width 184 height 12
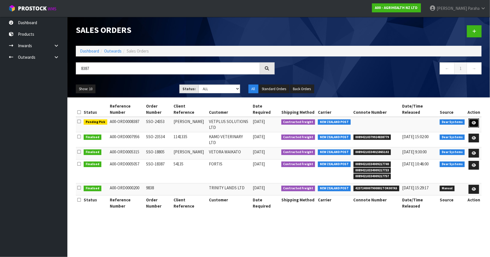
click at [474, 121] on icon at bounding box center [473, 123] width 4 height 4
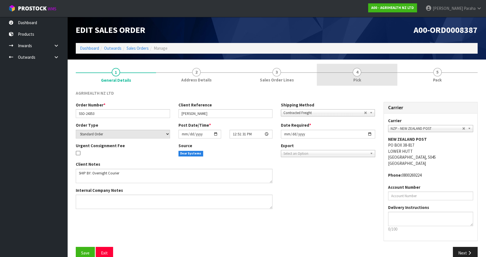
click at [354, 74] on span "4" at bounding box center [357, 72] width 8 height 8
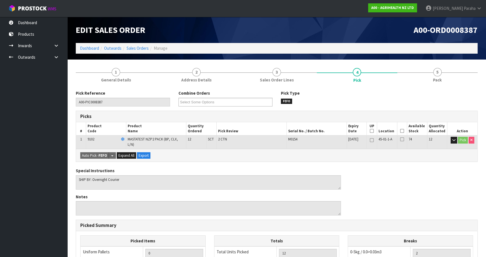
click at [402, 131] on icon at bounding box center [402, 131] width 4 height 0
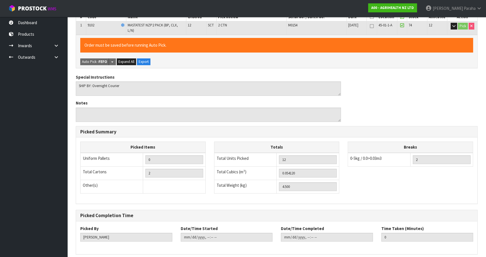
scroll to position [133, 0]
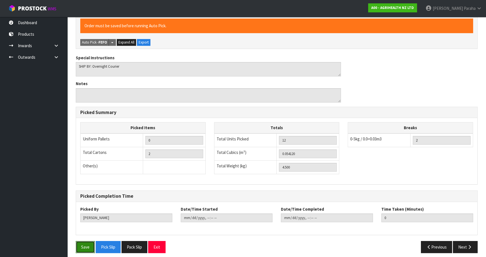
click at [88, 241] on button "Save" at bounding box center [85, 247] width 19 height 12
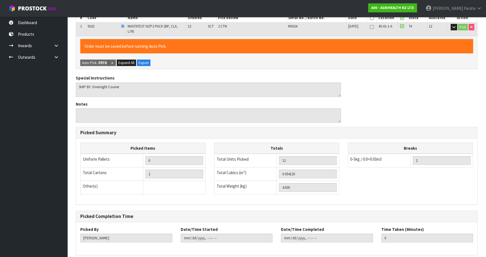
scroll to position [0, 0]
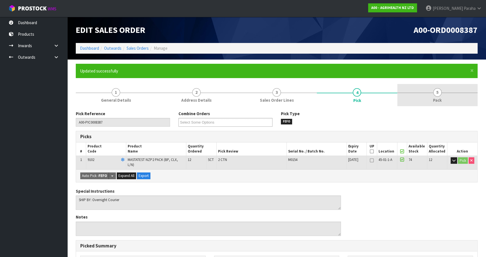
click at [439, 91] on span "5" at bounding box center [437, 92] width 8 height 8
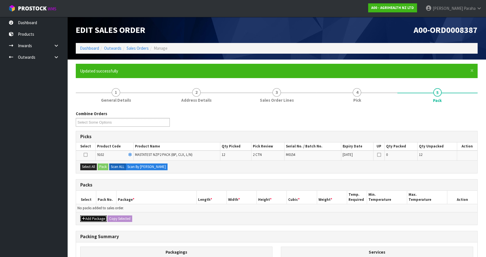
click at [93, 218] on button "Add Package" at bounding box center [93, 218] width 26 height 7
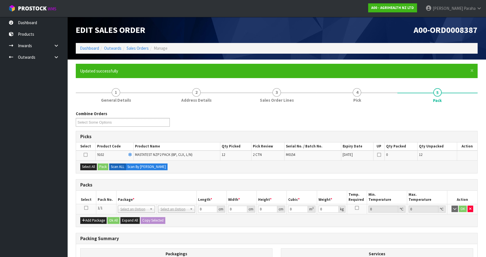
click at [86, 208] on icon at bounding box center [86, 208] width 4 height 0
click at [81, 166] on button "Select All" at bounding box center [88, 166] width 17 height 7
click at [104, 167] on button "Pack" at bounding box center [103, 166] width 11 height 7
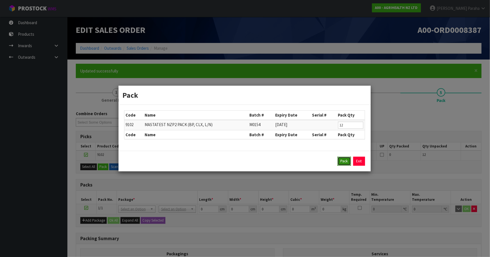
click at [341, 160] on button "Pack" at bounding box center [343, 161] width 13 height 9
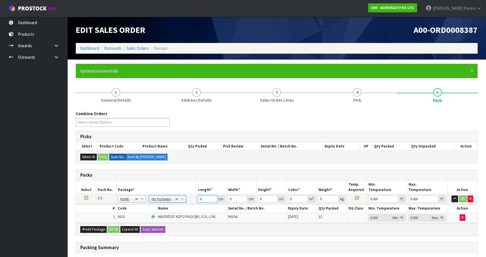
drag, startPoint x: 203, startPoint y: 200, endPoint x: 193, endPoint y: 201, distance: 10.4
click at [193, 201] on tr "1/1 NONE 007-001 007-002 007-004 007-009 007-013 007-014 007-015 007-017 007-01…" at bounding box center [276, 199] width 401 height 10
click at [451, 195] on button "button" at bounding box center [454, 198] width 6 height 7
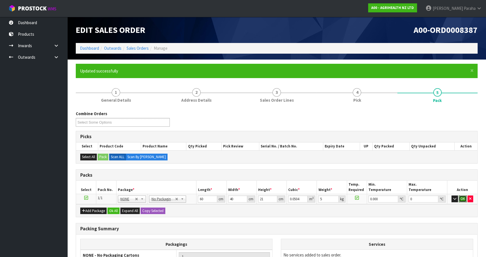
click button "OK" at bounding box center [463, 198] width 8 height 7
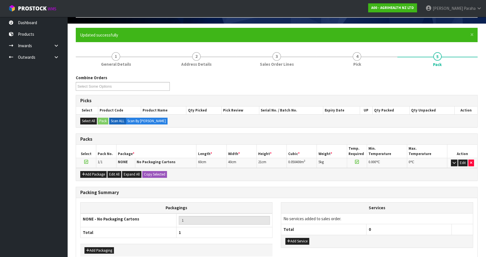
scroll to position [65, 0]
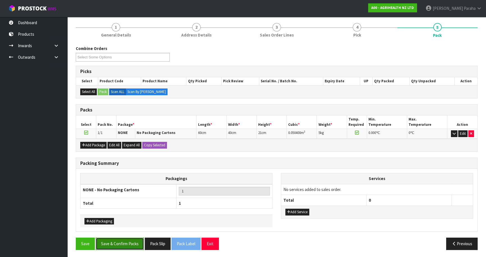
drag, startPoint x: 125, startPoint y: 245, endPoint x: 121, endPoint y: 245, distance: 3.7
click at [125, 245] on button "Save & Confirm Packs" at bounding box center [120, 243] width 48 height 12
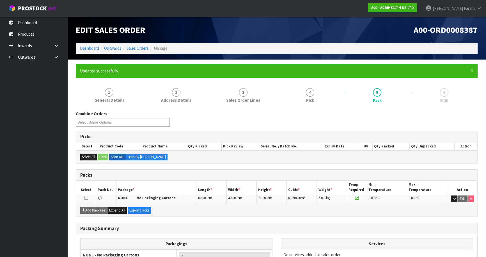
scroll to position [53, 0]
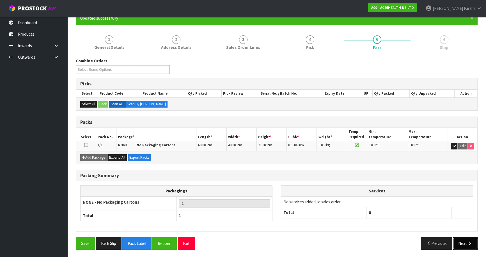
click at [465, 247] on button "Next" at bounding box center [465, 243] width 25 height 12
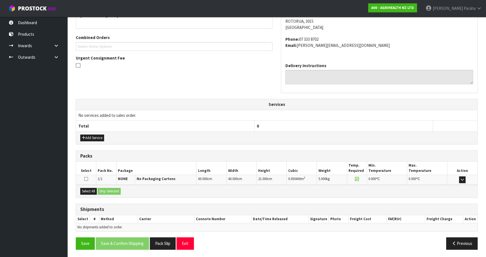
scroll to position [132, 0]
drag, startPoint x: 88, startPoint y: 189, endPoint x: 100, endPoint y: 189, distance: 12.1
click at [88, 189] on button "Select All" at bounding box center [88, 191] width 17 height 7
click at [111, 191] on button "Ship Selected" at bounding box center [109, 191] width 23 height 7
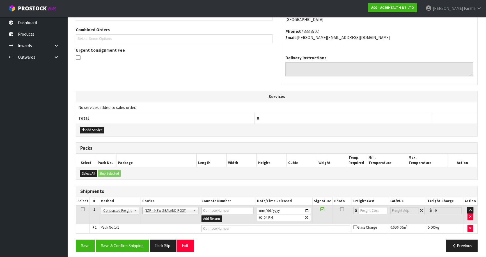
scroll to position [142, 0]
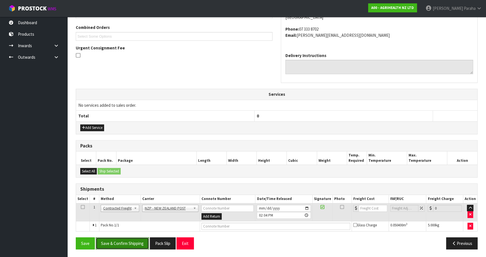
click at [130, 239] on button "Save & Confirm Shipping" at bounding box center [122, 243] width 53 height 12
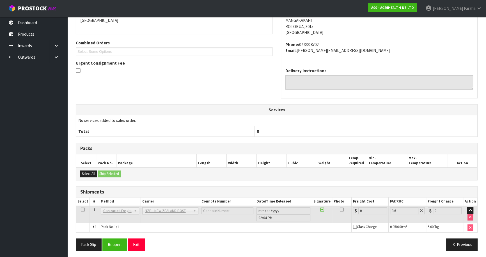
scroll to position [134, 0]
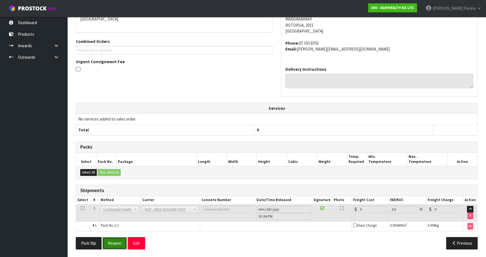
click at [112, 240] on button "Reopen" at bounding box center [114, 243] width 24 height 12
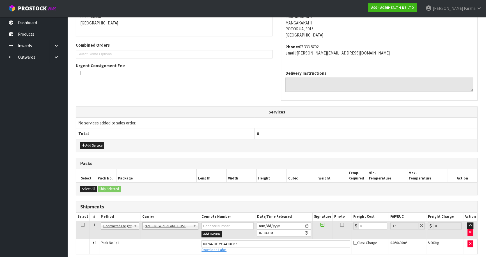
scroll to position [147, 0]
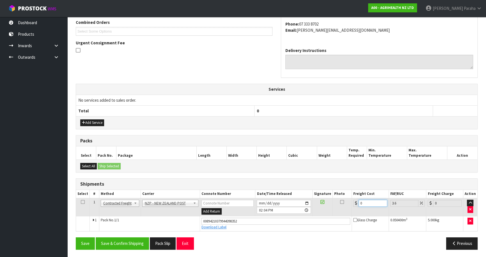
click at [360, 203] on input "0" at bounding box center [373, 202] width 29 height 7
click at [135, 242] on button "Save & Confirm Shipping" at bounding box center [122, 243] width 53 height 12
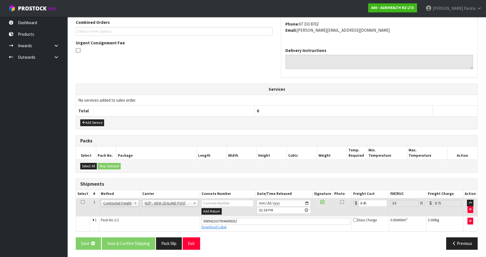
scroll to position [0, 0]
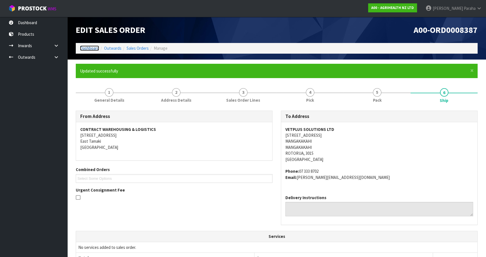
click at [86, 48] on link "Dashboard" at bounding box center [89, 47] width 19 height 5
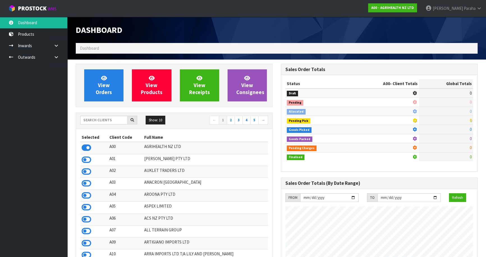
scroll to position [424, 205]
click at [95, 122] on input "text" at bounding box center [103, 120] width 47 height 9
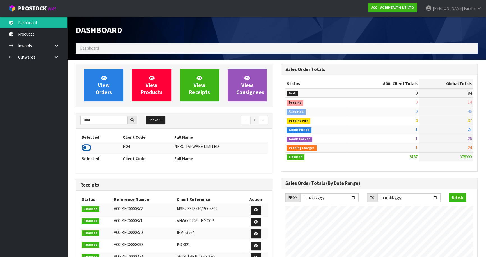
click at [87, 148] on icon at bounding box center [87, 147] width 10 height 8
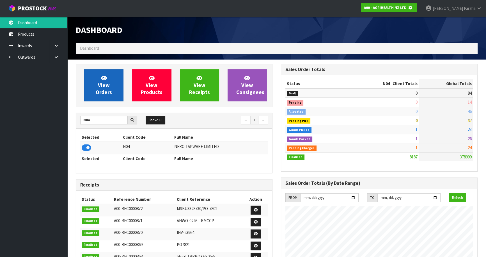
scroll to position [280241, 280385]
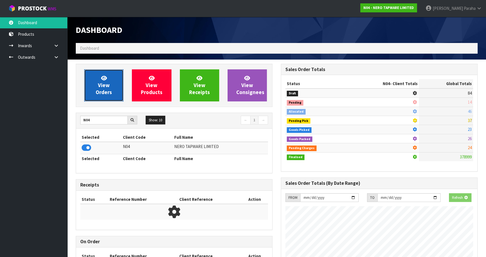
click at [101, 88] on span "View Orders" at bounding box center [104, 85] width 16 height 21
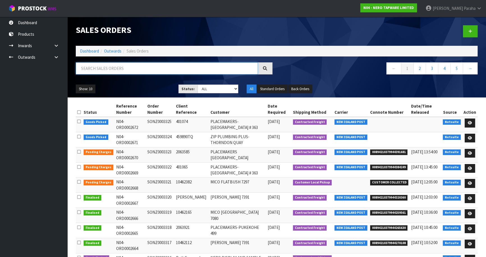
click at [102, 68] on input "text" at bounding box center [167, 68] width 182 height 12
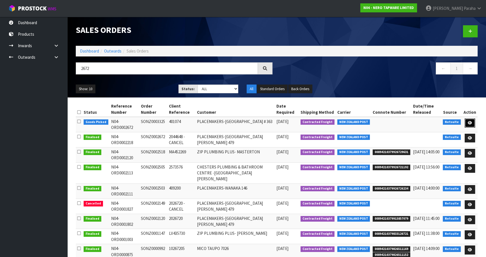
click at [471, 124] on icon at bounding box center [470, 123] width 4 height 4
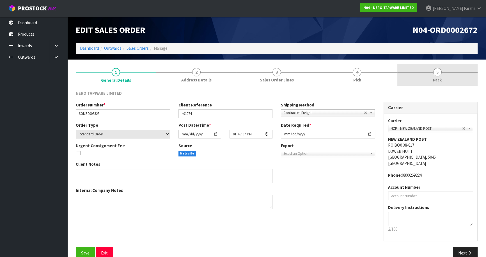
click at [436, 69] on span "5" at bounding box center [437, 72] width 8 height 8
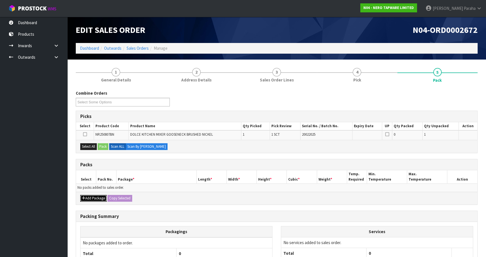
click at [82, 196] on icon "button" at bounding box center [83, 198] width 3 height 4
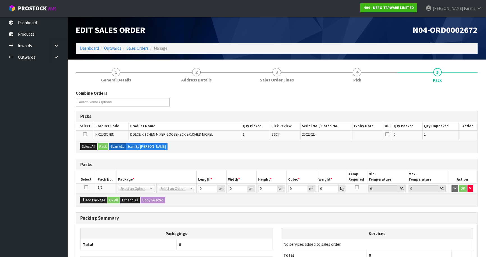
click at [85, 187] on icon at bounding box center [86, 187] width 4 height 0
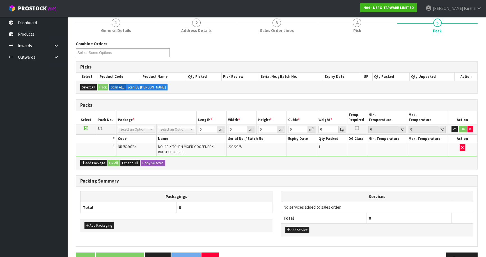
scroll to position [51, 0]
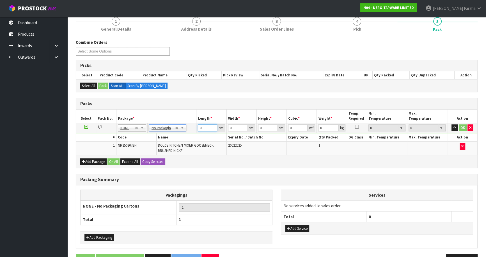
drag, startPoint x: 206, startPoint y: 127, endPoint x: 193, endPoint y: 132, distance: 13.6
click at [193, 132] on tbody "1/1 NONE 007-001 007-002 007-004 007-009 007-013 007-014 007-015 007-017 007-01…" at bounding box center [276, 139] width 401 height 32
click button "OK" at bounding box center [463, 127] width 8 height 7
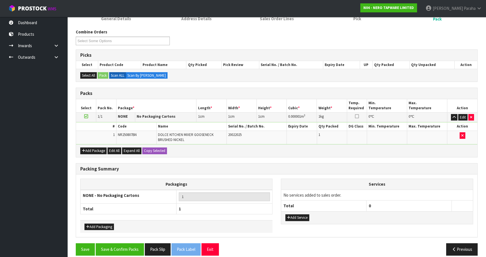
scroll to position [67, 0]
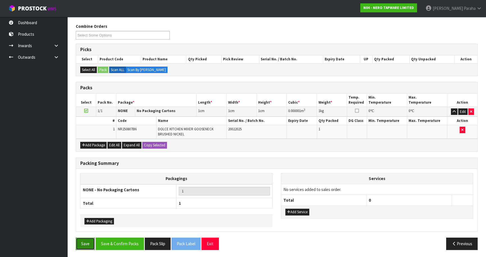
click at [85, 242] on button "Save" at bounding box center [85, 243] width 19 height 12
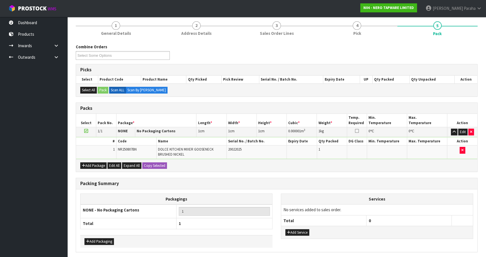
scroll to position [0, 0]
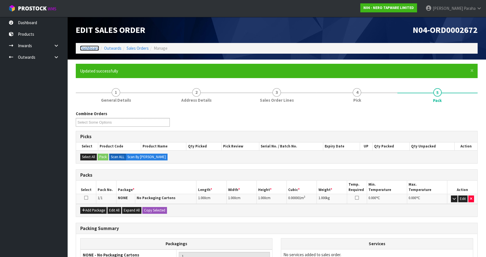
click at [96, 46] on link "Dashboard" at bounding box center [89, 47] width 19 height 5
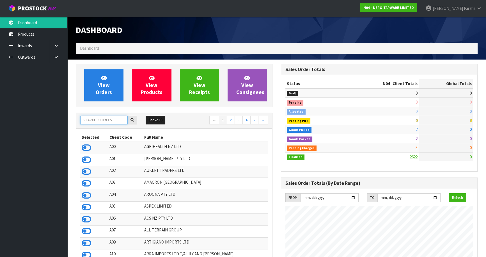
drag, startPoint x: 117, startPoint y: 120, endPoint x: 115, endPoint y: 117, distance: 3.4
click at [117, 119] on input "text" at bounding box center [103, 120] width 47 height 9
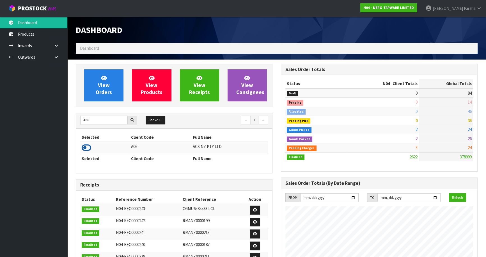
click at [90, 145] on icon at bounding box center [87, 147] width 10 height 8
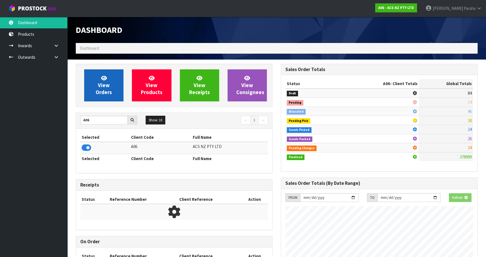
scroll to position [280241, 280385]
click at [95, 87] on link "View Orders" at bounding box center [103, 85] width 39 height 32
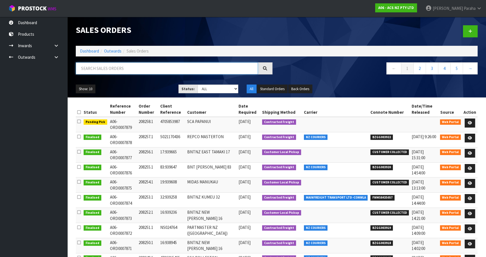
click at [92, 69] on input "text" at bounding box center [167, 68] width 182 height 12
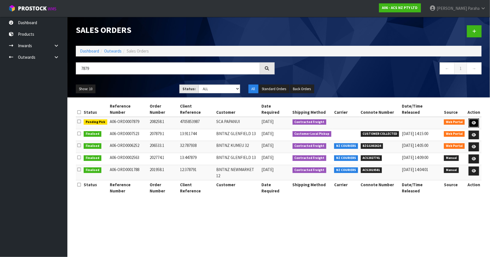
click at [477, 118] on link at bounding box center [473, 122] width 10 height 9
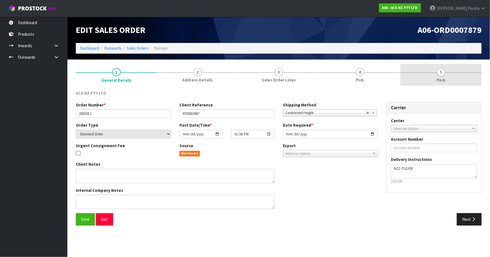
click at [441, 76] on span "5" at bounding box center [441, 72] width 8 height 8
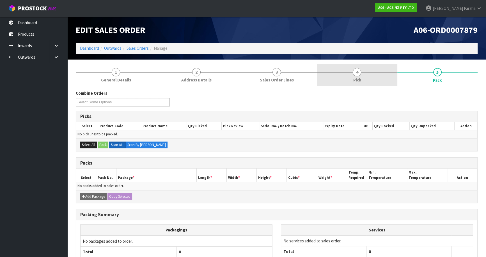
click at [359, 72] on span "4" at bounding box center [357, 72] width 8 height 8
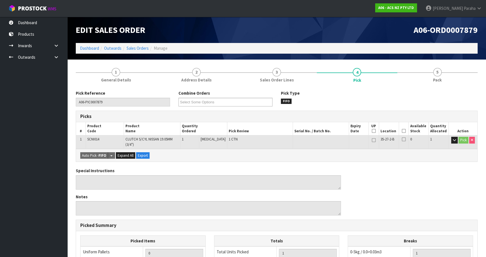
click at [402, 131] on icon at bounding box center [404, 131] width 4 height 0
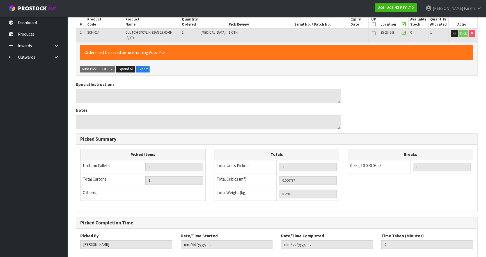
scroll to position [137, 0]
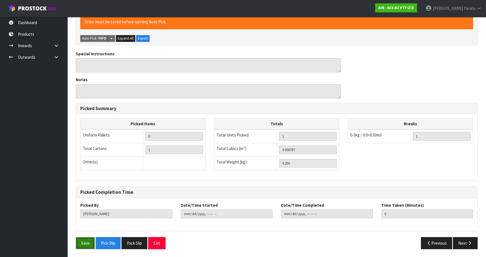
click at [84, 242] on button "Save" at bounding box center [85, 243] width 19 height 12
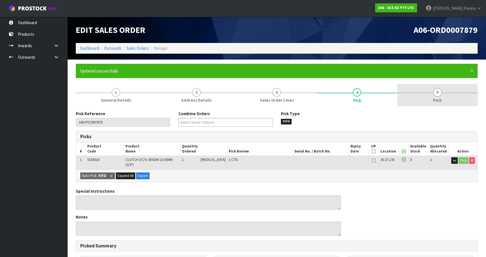
click at [436, 93] on span "5" at bounding box center [437, 92] width 8 height 8
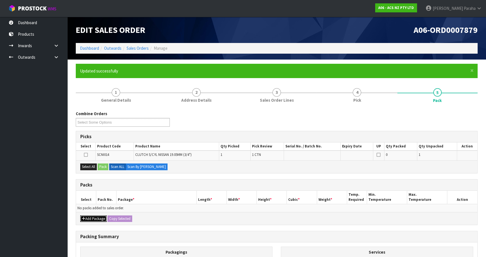
drag, startPoint x: 99, startPoint y: 219, endPoint x: 87, endPoint y: 214, distance: 12.8
click at [98, 219] on button "Add Package" at bounding box center [93, 218] width 26 height 7
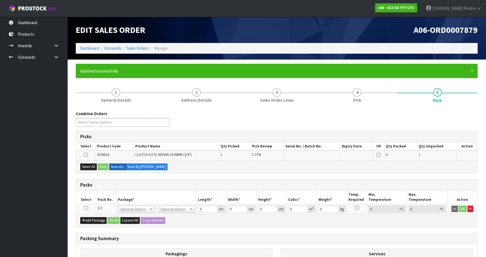
click at [86, 208] on icon at bounding box center [86, 208] width 4 height 0
click at [85, 155] on icon at bounding box center [86, 155] width 4 height 0
click at [0, 0] on input "checkbox" at bounding box center [0, 0] width 0 height 0
click at [105, 167] on button "Pack" at bounding box center [103, 166] width 11 height 7
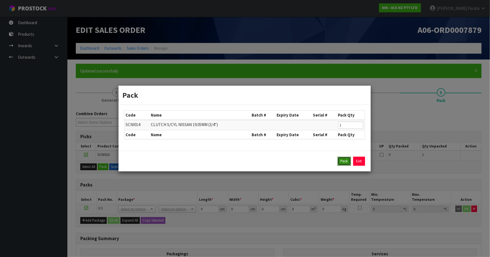
click at [339, 162] on button "Pack" at bounding box center [343, 161] width 13 height 9
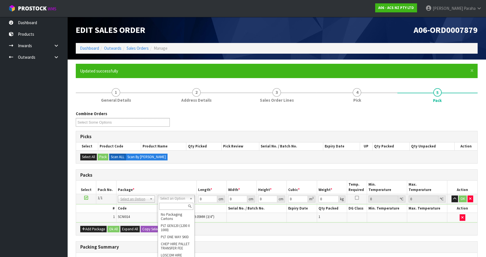
click at [168, 207] on input "text" at bounding box center [176, 206] width 34 height 7
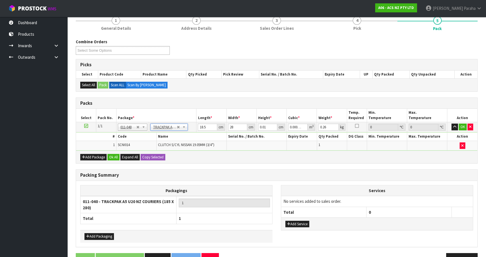
scroll to position [76, 0]
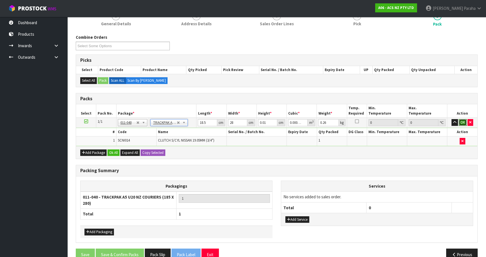
click at [463, 122] on button "OK" at bounding box center [463, 122] width 8 height 7
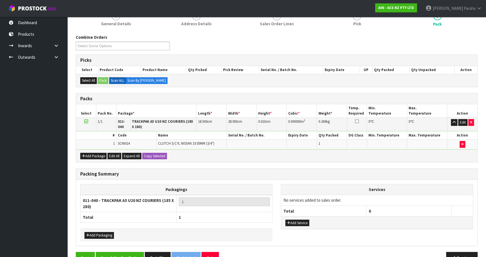
scroll to position [90, 0]
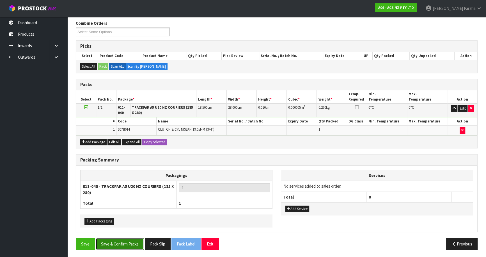
click at [132, 245] on button "Save & Confirm Packs" at bounding box center [120, 244] width 48 height 12
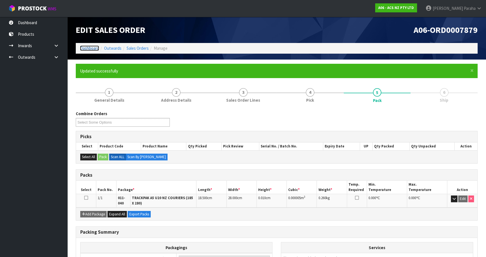
click at [93, 51] on link "Dashboard" at bounding box center [89, 47] width 19 height 5
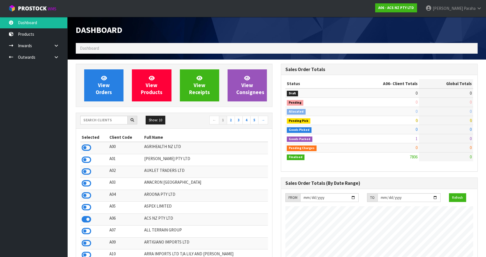
scroll to position [424, 205]
click at [93, 119] on input "text" at bounding box center [103, 120] width 47 height 9
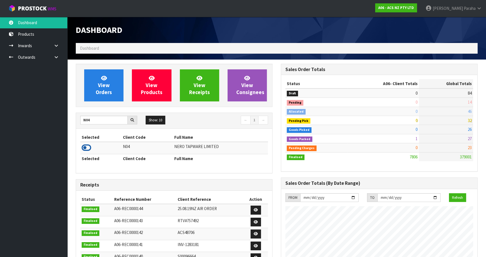
click at [90, 148] on icon at bounding box center [87, 147] width 10 height 8
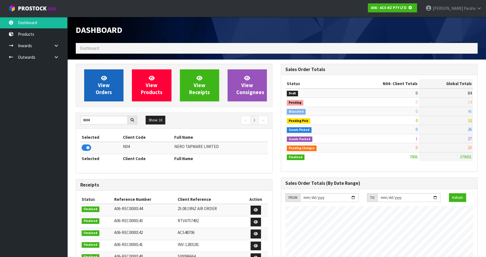
scroll to position [349, 205]
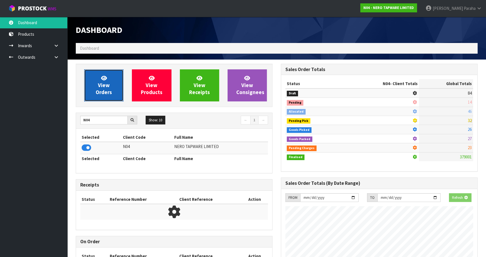
click at [113, 86] on link "View Orders" at bounding box center [103, 85] width 39 height 32
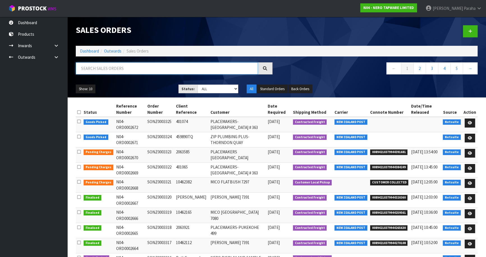
click at [104, 69] on input "text" at bounding box center [167, 68] width 182 height 12
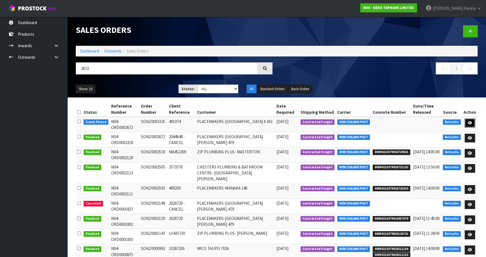
click at [470, 121] on icon at bounding box center [470, 123] width 4 height 4
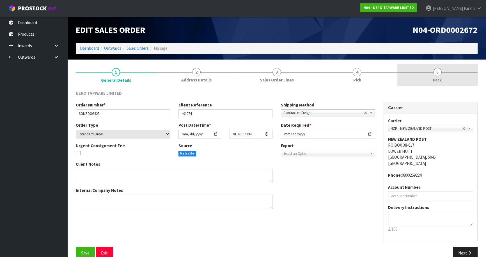
click at [439, 70] on span "5" at bounding box center [437, 72] width 8 height 8
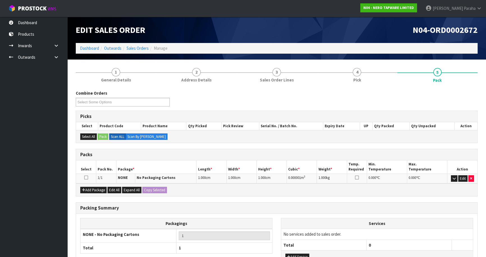
click at [85, 177] on icon at bounding box center [86, 177] width 4 height 0
click at [465, 178] on button "Edit" at bounding box center [462, 178] width 9 height 7
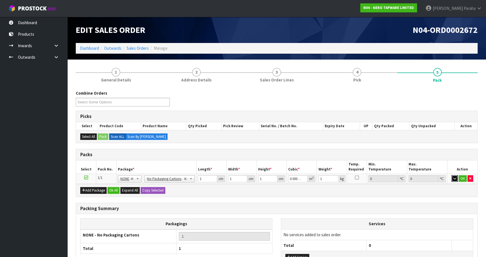
click at [455, 179] on icon "button" at bounding box center [454, 178] width 3 height 4
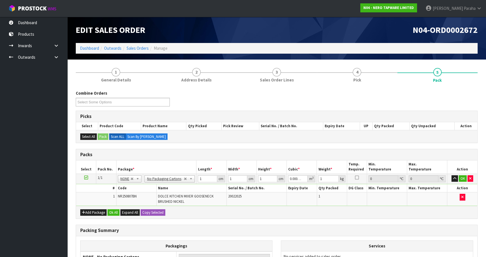
drag, startPoint x: 303, startPoint y: 130, endPoint x: 306, endPoint y: 125, distance: 6.2
click at [308, 124] on div "Picks Select Product Code Product Name Qty Picked Pick Review Serial No. / Batc…" at bounding box center [277, 127] width 402 height 32
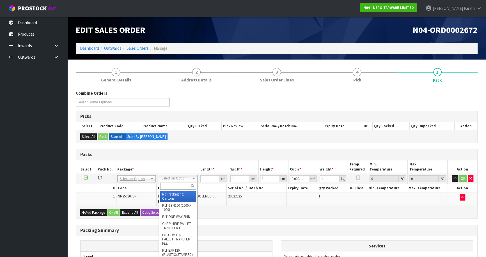
drag, startPoint x: 175, startPoint y: 195, endPoint x: 181, endPoint y: 191, distance: 7.6
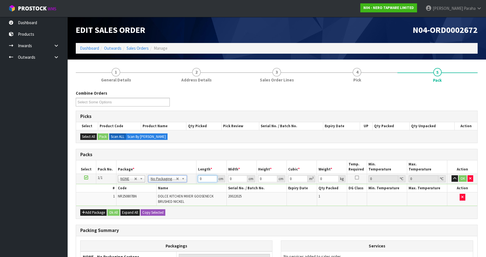
drag, startPoint x: 202, startPoint y: 177, endPoint x: 194, endPoint y: 180, distance: 8.8
click at [194, 180] on tr "1/1 NONE 007-001 007-002 007-004 007-009 007-013 007-014 007-015 007-017 007-01…" at bounding box center [276, 178] width 401 height 10
click at [451, 175] on button "button" at bounding box center [454, 178] width 6 height 7
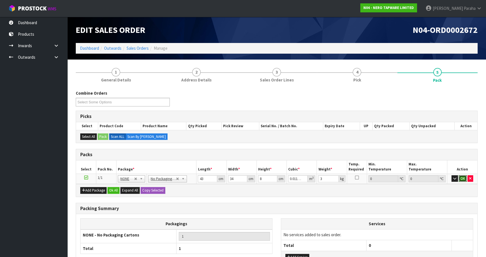
click button "OK" at bounding box center [463, 178] width 8 height 7
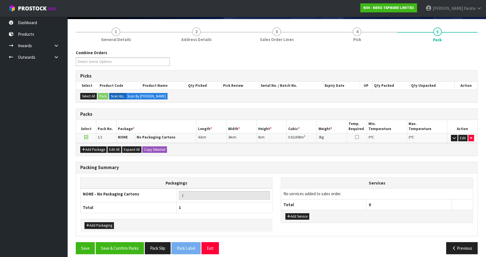
scroll to position [45, 0]
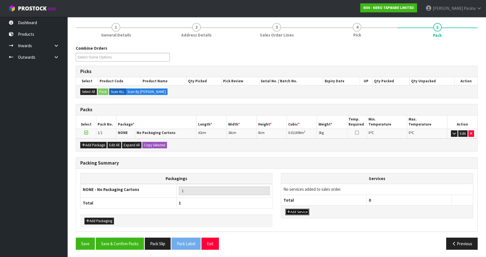
click at [292, 210] on button "Add Service" at bounding box center [297, 211] width 24 height 7
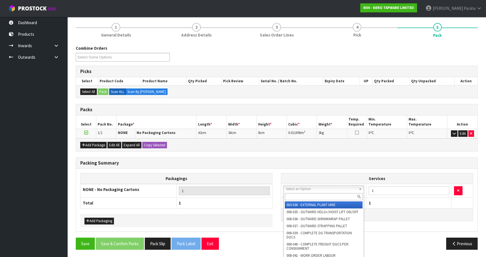
click at [292, 197] on input "text" at bounding box center [324, 196] width 78 height 7
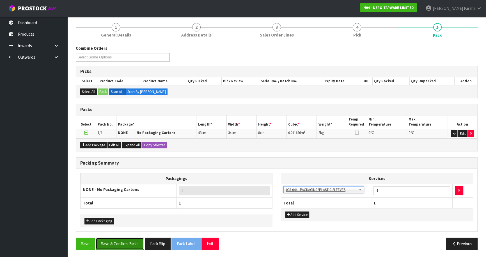
click at [128, 244] on button "Save & Confirm Packs" at bounding box center [120, 243] width 48 height 12
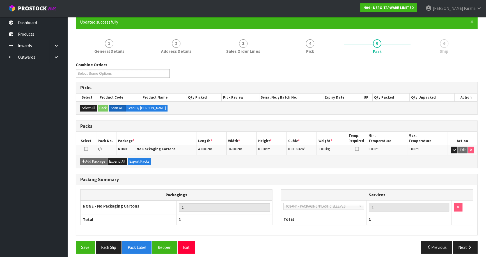
scroll to position [53, 0]
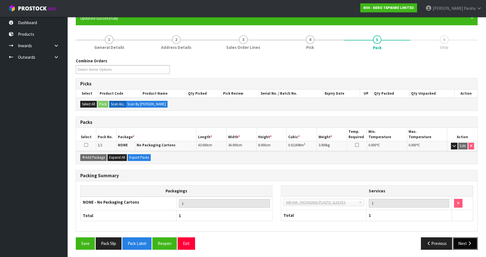
click at [469, 241] on icon "button" at bounding box center [469, 243] width 5 height 4
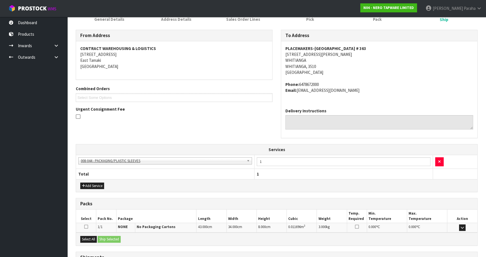
scroll to position [129, 0]
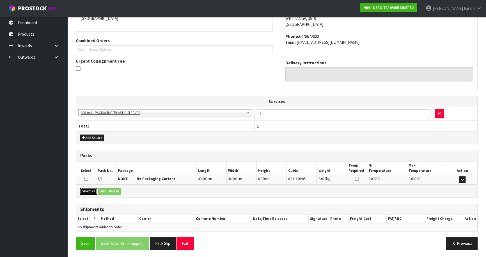
click at [93, 192] on button "Select All" at bounding box center [88, 191] width 17 height 7
click at [105, 191] on button "Ship Selected" at bounding box center [109, 191] width 23 height 7
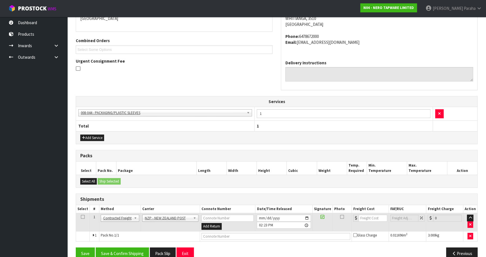
scroll to position [139, 0]
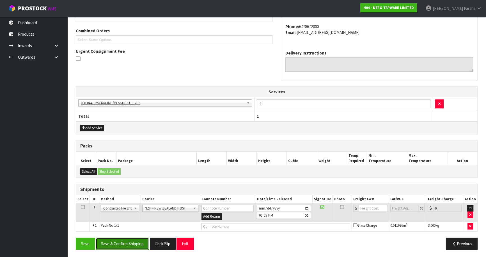
click at [124, 243] on button "Save & Confirm Shipping" at bounding box center [122, 243] width 53 height 12
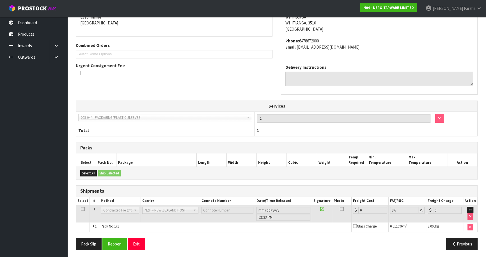
scroll to position [131, 0]
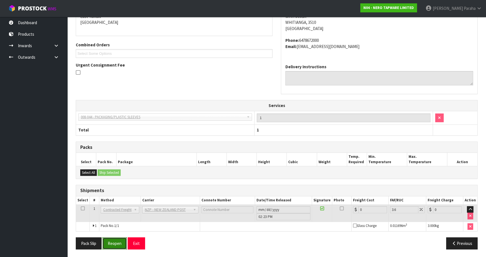
click at [116, 247] on button "Reopen" at bounding box center [114, 243] width 24 height 12
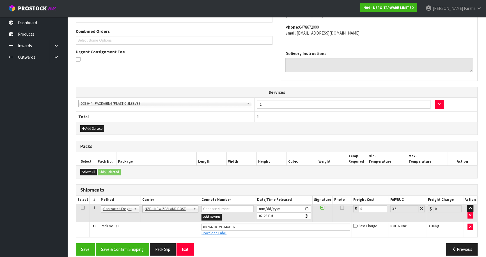
scroll to position [144, 0]
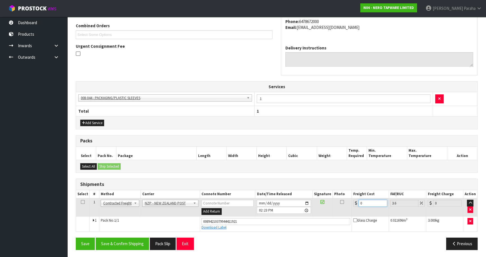
drag, startPoint x: 355, startPoint y: 205, endPoint x: 346, endPoint y: 205, distance: 8.4
click at [346, 205] on tr "1 Client Local Pickup Customer Local Pickup Company Freight Contracted Freight …" at bounding box center [276, 207] width 401 height 18
click at [113, 245] on button "Save & Confirm Shipping" at bounding box center [122, 243] width 53 height 12
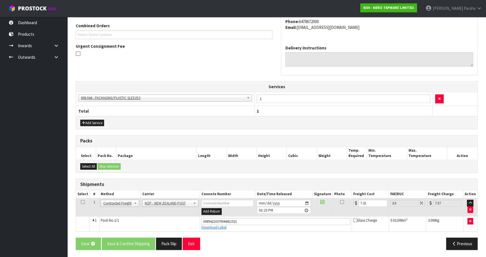
scroll to position [0, 0]
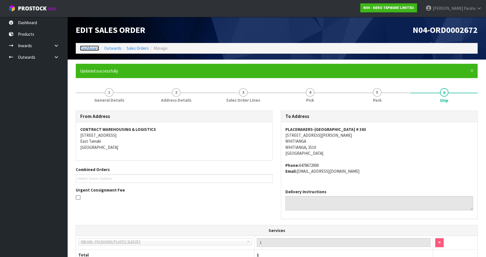
click at [82, 46] on link "Dashboard" at bounding box center [89, 47] width 19 height 5
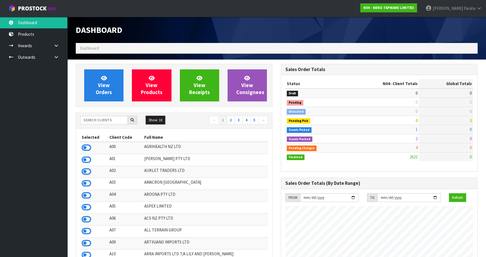
scroll to position [454, 205]
click at [107, 120] on input "text" at bounding box center [103, 120] width 47 height 9
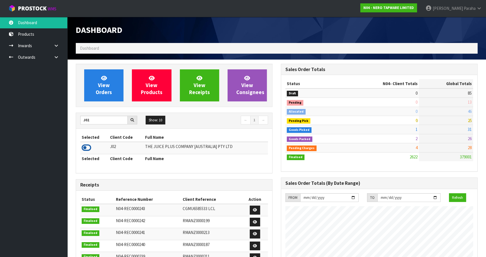
click at [89, 148] on icon at bounding box center [87, 147] width 10 height 8
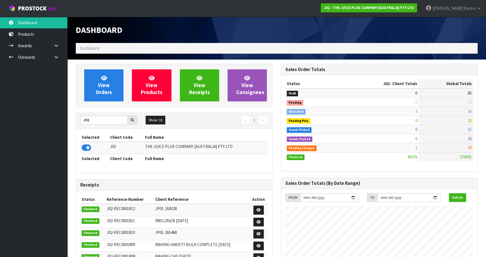
scroll to position [424, 205]
click at [109, 83] on span "View Orders" at bounding box center [104, 85] width 16 height 21
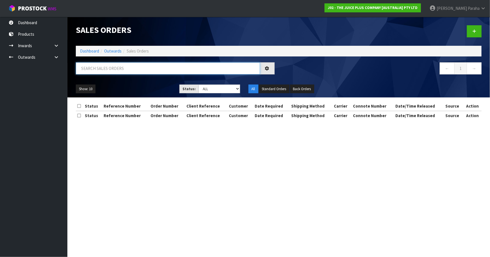
click at [109, 68] on input "text" at bounding box center [168, 68] width 184 height 12
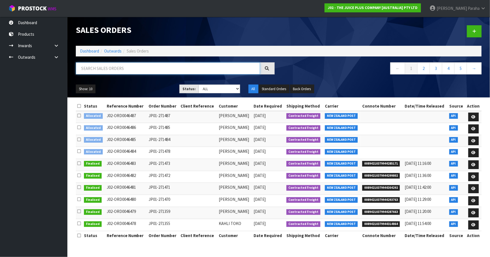
click at [194, 65] on input "text" at bounding box center [168, 68] width 184 height 12
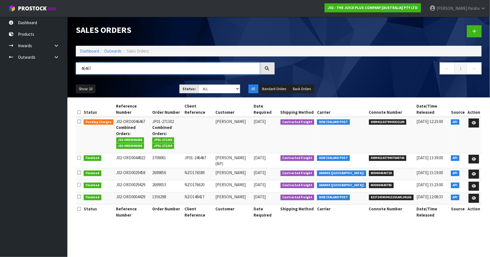
drag, startPoint x: 59, startPoint y: 66, endPoint x: 50, endPoint y: 65, distance: 9.0
click at [50, 65] on body "Toggle navigation ProStock WMS J02 - THE JUICE PLUS COMPANY [AUSTRALIA] PTY LTD…" at bounding box center [245, 128] width 490 height 257
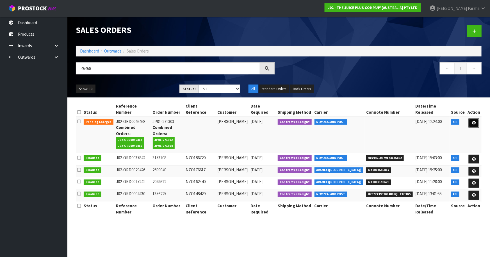
click at [473, 121] on icon at bounding box center [473, 123] width 4 height 4
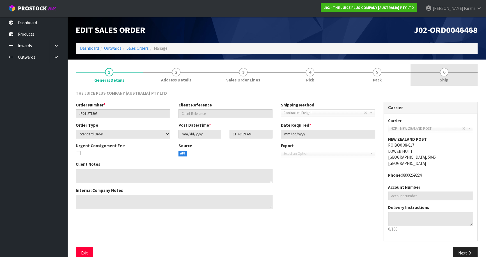
click at [446, 72] on span "6" at bounding box center [444, 72] width 8 height 8
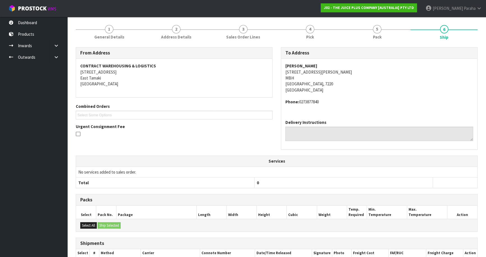
scroll to position [96, 0]
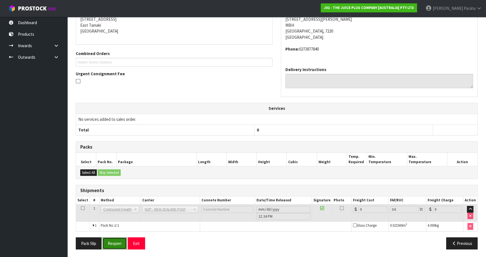
click at [115, 245] on button "Reopen" at bounding box center [114, 243] width 24 height 12
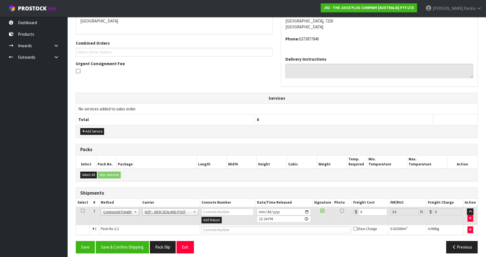
scroll to position [130, 0]
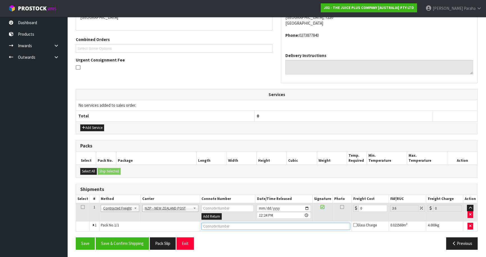
click at [211, 224] on input "text" at bounding box center [275, 226] width 149 height 7
click at [76, 237] on button "Save" at bounding box center [85, 243] width 19 height 12
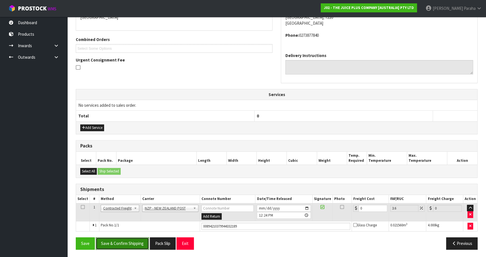
click at [131, 242] on button "Save & Confirm Shipping" at bounding box center [122, 243] width 53 height 12
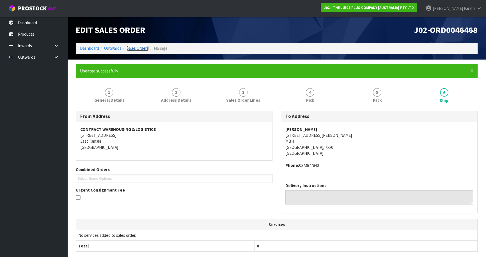
click at [140, 49] on link "Sales Orders" at bounding box center [138, 47] width 22 height 5
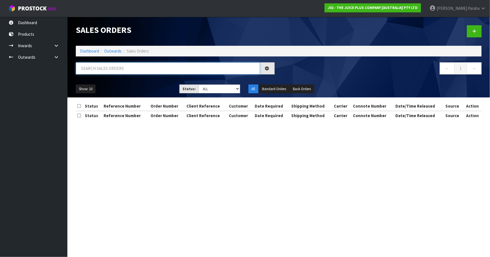
click at [127, 68] on input "text" at bounding box center [168, 68] width 184 height 12
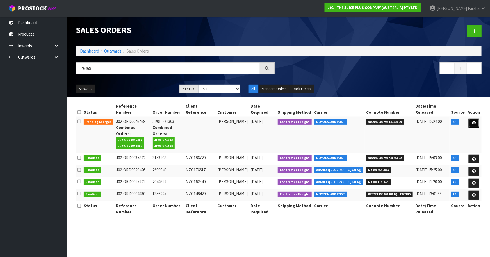
click at [478, 118] on link at bounding box center [473, 122] width 10 height 9
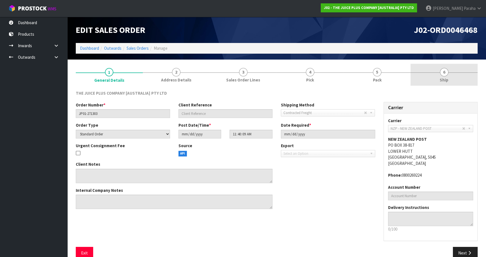
click at [447, 72] on span "6" at bounding box center [444, 72] width 8 height 8
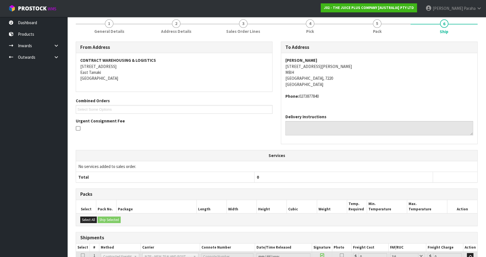
scroll to position [96, 0]
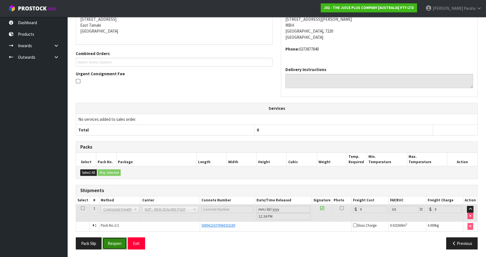
click at [114, 242] on button "Reopen" at bounding box center [114, 243] width 24 height 12
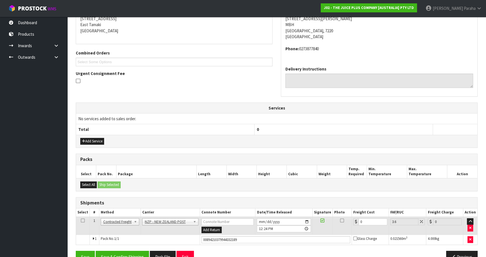
scroll to position [130, 0]
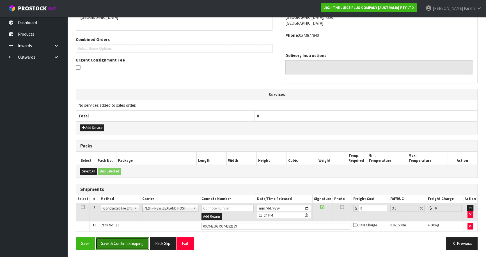
click at [125, 246] on button "Save & Confirm Shipping" at bounding box center [122, 243] width 53 height 12
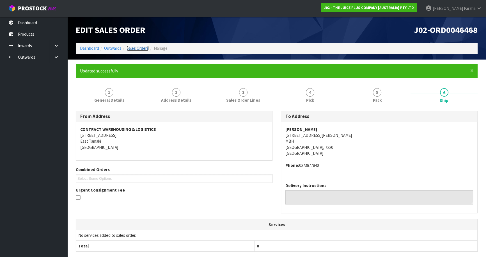
click at [140, 47] on link "Sales Orders" at bounding box center [138, 47] width 22 height 5
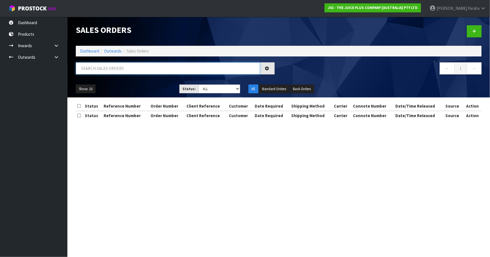
click at [147, 70] on input "text" at bounding box center [168, 68] width 184 height 12
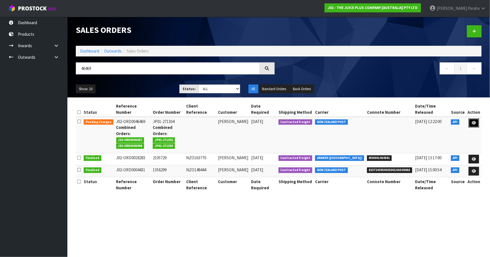
click at [475, 124] on icon at bounding box center [473, 123] width 4 height 4
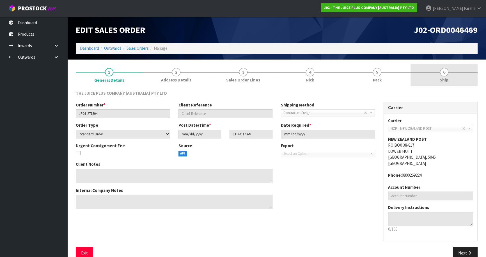
click at [442, 75] on span "6" at bounding box center [444, 72] width 8 height 8
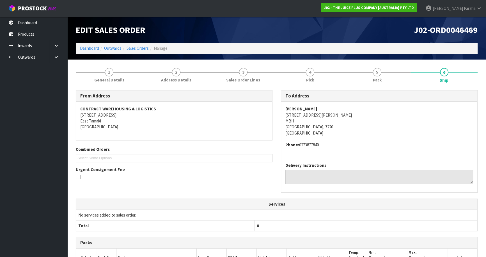
scroll to position [96, 0]
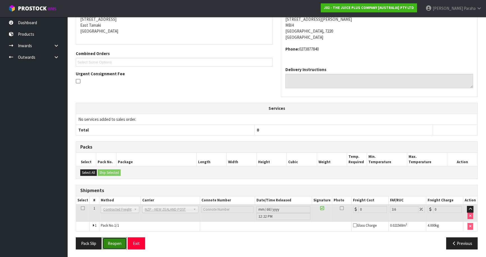
click at [120, 245] on button "Reopen" at bounding box center [114, 243] width 24 height 12
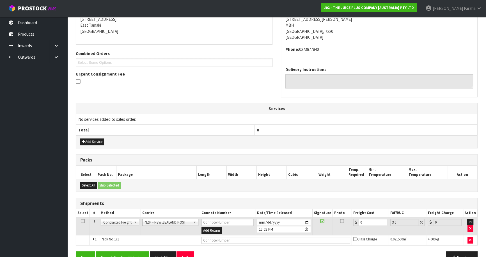
scroll to position [130, 0]
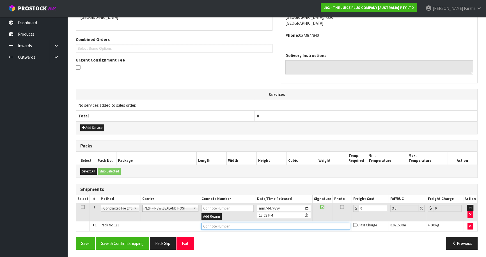
click at [223, 224] on input "text" at bounding box center [275, 226] width 149 height 7
click at [76, 237] on button "Save" at bounding box center [85, 243] width 19 height 12
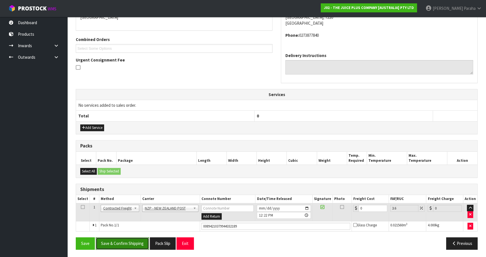
click at [132, 241] on button "Save & Confirm Shipping" at bounding box center [122, 243] width 53 height 12
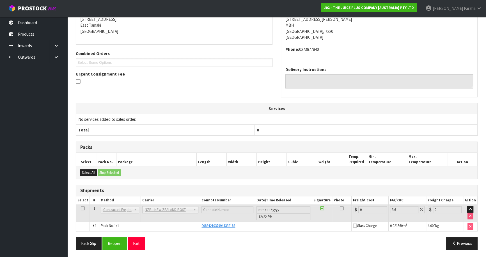
scroll to position [0, 0]
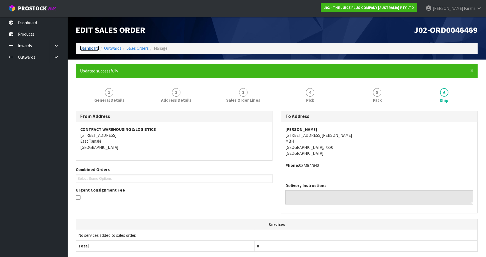
click at [91, 47] on link "Dashboard" at bounding box center [89, 47] width 19 height 5
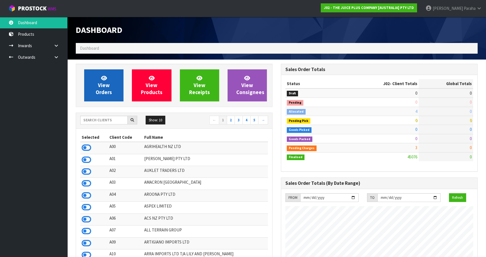
scroll to position [424, 205]
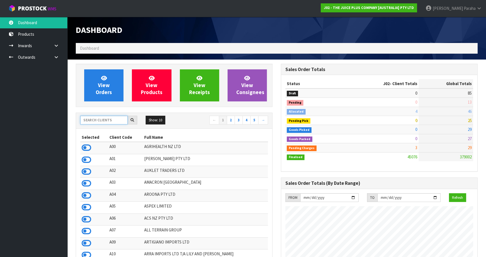
click at [103, 122] on input "text" at bounding box center [103, 120] width 47 height 9
click at [119, 120] on input "text" at bounding box center [103, 120] width 47 height 9
click at [82, 119] on input "text" at bounding box center [103, 120] width 47 height 9
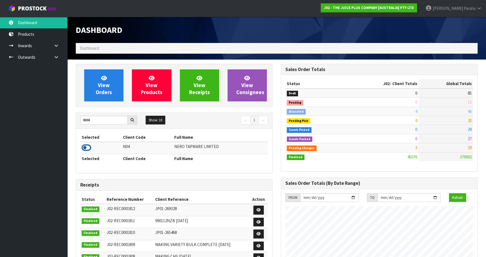
click at [89, 148] on icon at bounding box center [87, 147] width 10 height 8
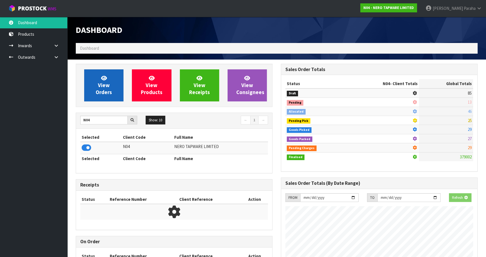
scroll to position [460, 205]
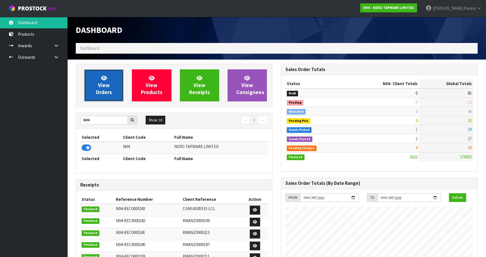
click at [101, 94] on span "View Orders" at bounding box center [104, 85] width 16 height 21
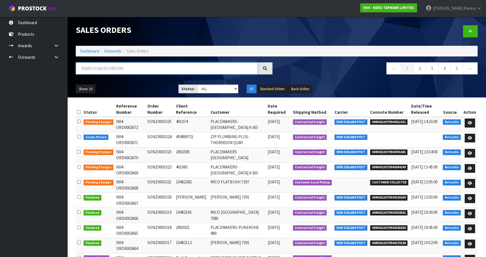
click at [105, 70] on input "text" at bounding box center [167, 68] width 182 height 12
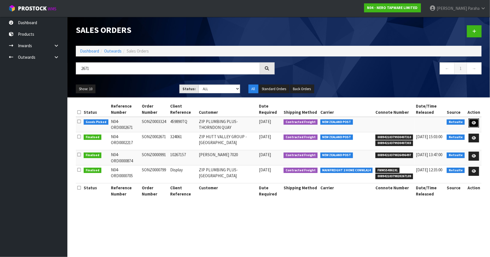
click at [475, 122] on icon at bounding box center [473, 123] width 4 height 4
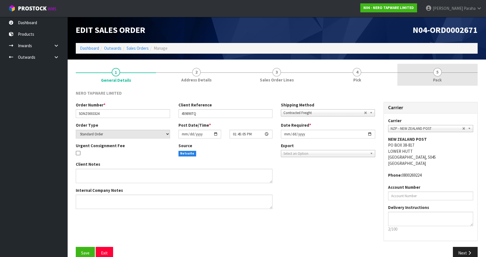
click at [434, 72] on span "5" at bounding box center [437, 72] width 8 height 8
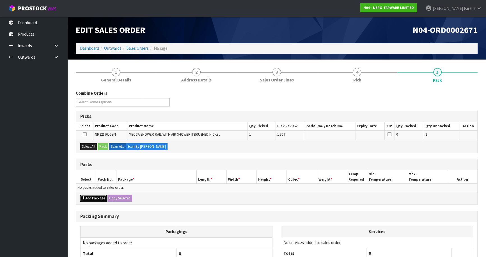
click at [93, 197] on button "Add Package" at bounding box center [93, 198] width 26 height 7
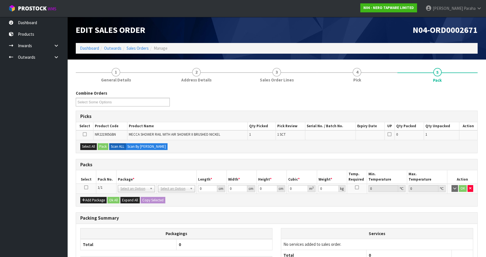
click at [84, 187] on icon at bounding box center [86, 187] width 4 height 0
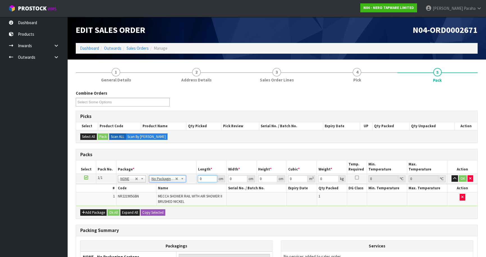
drag, startPoint x: 189, startPoint y: 178, endPoint x: 194, endPoint y: 178, distance: 4.5
click at [189, 178] on tr "1/1 NONE 007-001 007-002 007-004 007-009 007-013 007-014 007-015 007-017 007-01…" at bounding box center [276, 178] width 401 height 10
click at [451, 175] on button "button" at bounding box center [454, 178] width 6 height 7
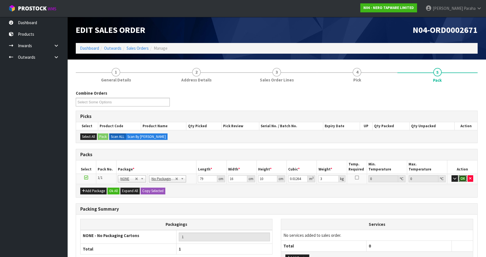
click button "OK" at bounding box center [463, 178] width 8 height 7
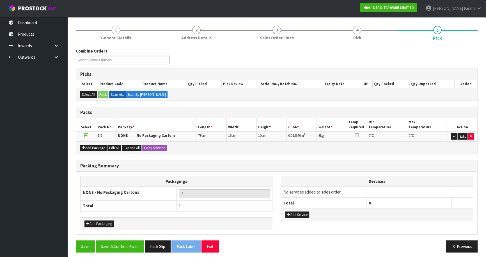
scroll to position [45, 0]
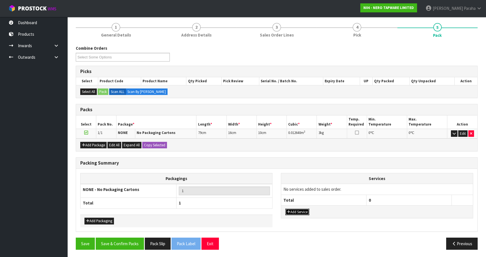
click at [301, 212] on button "Add Service" at bounding box center [297, 211] width 24 height 7
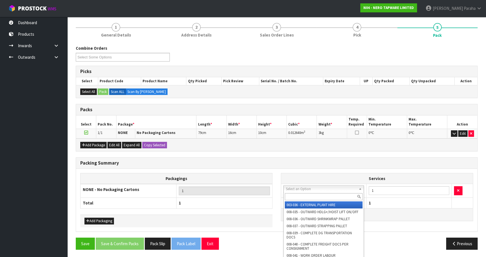
click at [293, 195] on input "text" at bounding box center [324, 196] width 78 height 7
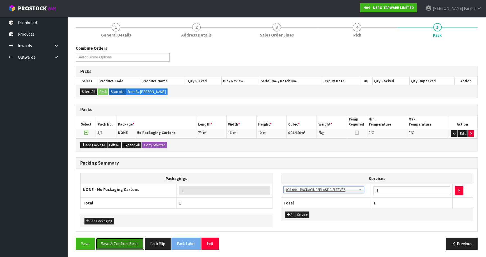
click at [120, 241] on button "Save & Confirm Packs" at bounding box center [120, 243] width 48 height 12
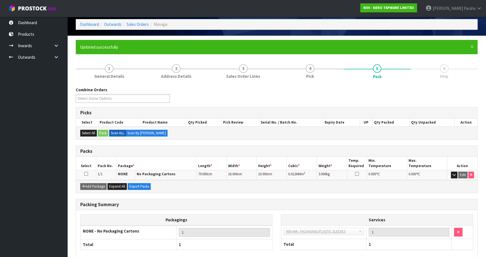
scroll to position [53, 0]
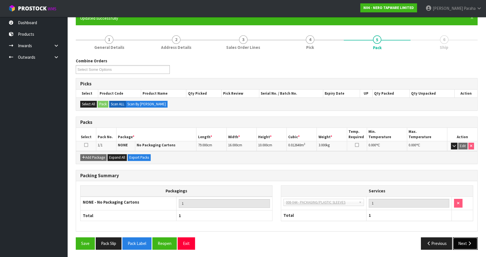
click at [470, 243] on icon "button" at bounding box center [469, 243] width 5 height 4
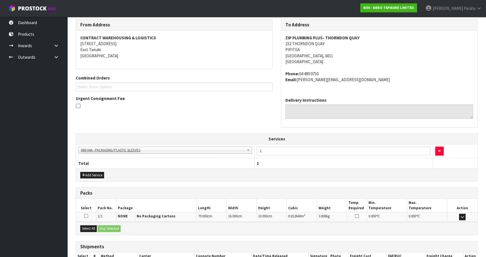
scroll to position [129, 0]
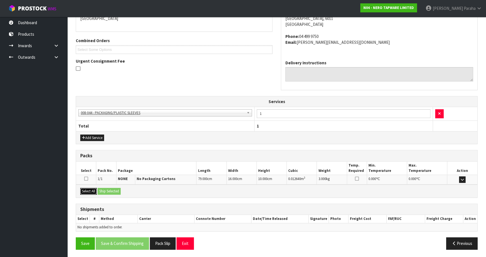
click at [93, 189] on button "Select All" at bounding box center [88, 191] width 17 height 7
click at [101, 190] on button "Ship Selected" at bounding box center [109, 191] width 23 height 7
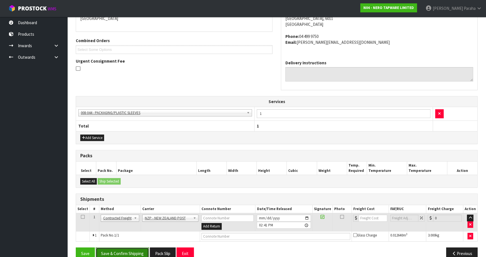
click at [134, 249] on button "Save & Confirm Shipping" at bounding box center [122, 253] width 53 height 12
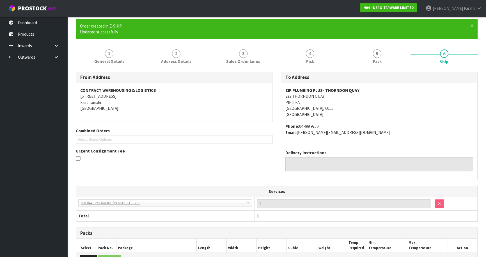
scroll to position [131, 0]
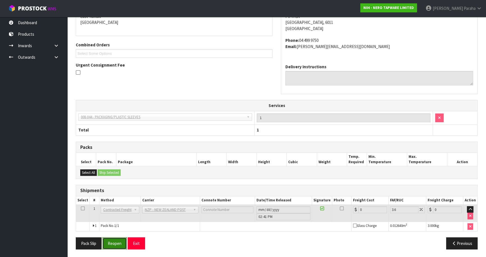
click at [116, 244] on button "Reopen" at bounding box center [114, 243] width 24 height 12
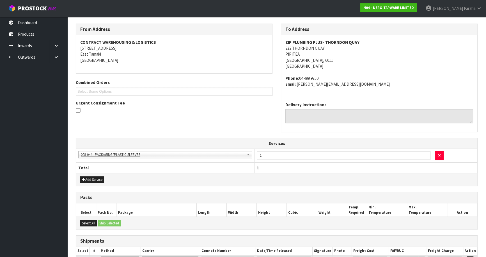
scroll to position [144, 0]
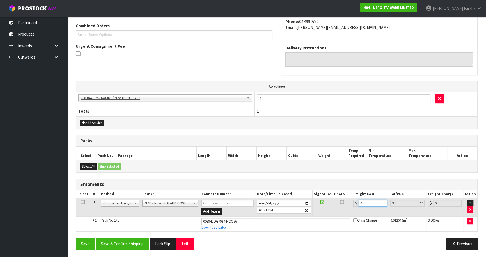
drag, startPoint x: 362, startPoint y: 202, endPoint x: 357, endPoint y: 204, distance: 5.8
click at [357, 204] on div "0" at bounding box center [370, 202] width 34 height 7
click at [122, 246] on button "Save & Confirm Shipping" at bounding box center [122, 243] width 53 height 12
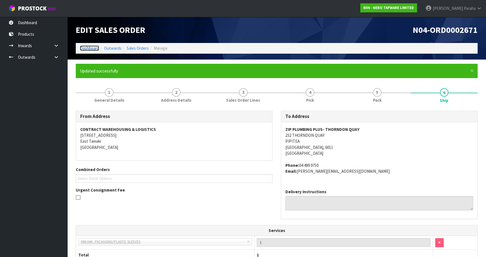
click at [84, 51] on link "Dashboard" at bounding box center [89, 47] width 19 height 5
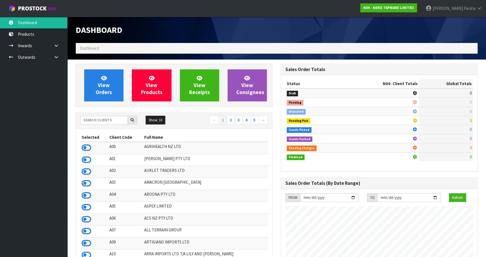
scroll to position [454, 205]
click at [111, 120] on input "text" at bounding box center [103, 120] width 47 height 9
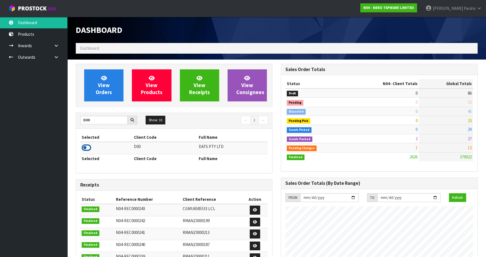
click at [87, 148] on icon at bounding box center [87, 147] width 10 height 8
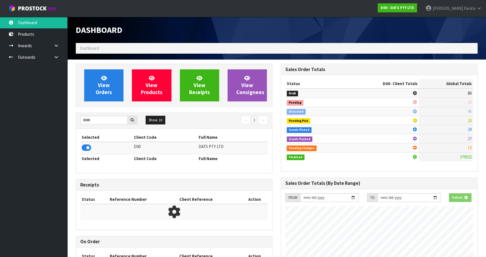
scroll to position [280241, 280385]
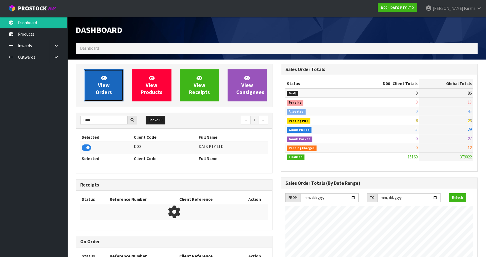
click at [99, 89] on span "View Orders" at bounding box center [104, 85] width 16 height 21
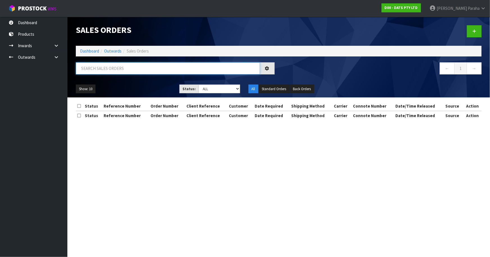
click at [111, 66] on input "text" at bounding box center [168, 68] width 184 height 12
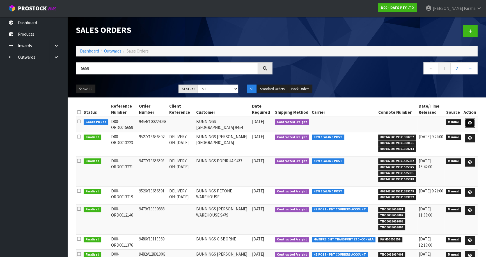
click at [473, 122] on link at bounding box center [470, 122] width 10 height 9
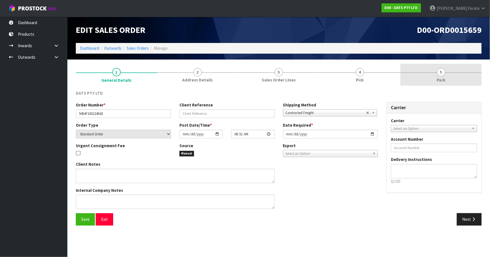
click at [439, 72] on span "5" at bounding box center [441, 72] width 8 height 8
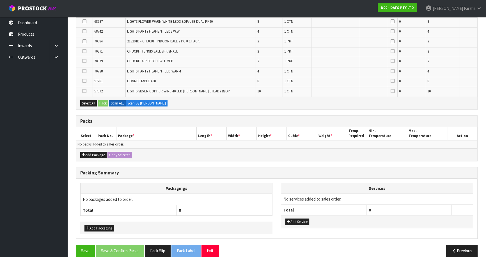
scroll to position [199, 0]
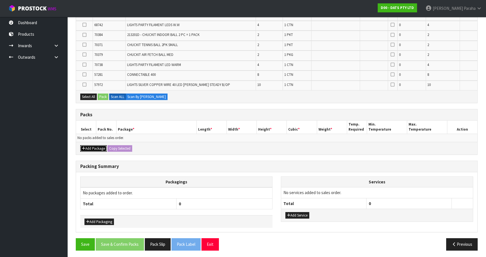
click at [92, 146] on button "Add Package" at bounding box center [93, 148] width 26 height 7
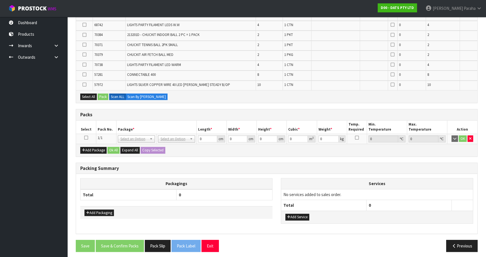
click at [86, 137] on icon at bounding box center [86, 137] width 4 height 0
click at [89, 147] on button "Add Package" at bounding box center [93, 150] width 26 height 7
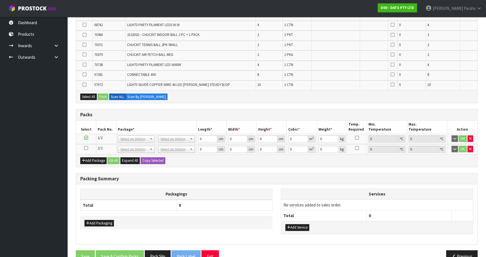
click at [86, 148] on icon at bounding box center [86, 148] width 4 height 0
click at [88, 158] on button "Add Package" at bounding box center [93, 160] width 26 height 7
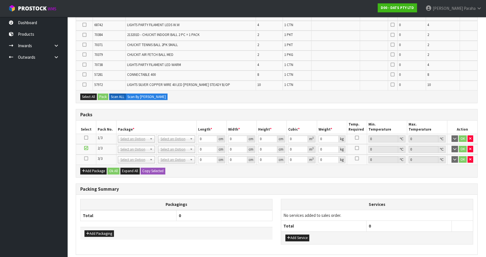
click at [87, 158] on icon at bounding box center [86, 158] width 4 height 0
click at [85, 137] on icon at bounding box center [86, 137] width 4 height 0
drag, startPoint x: 348, startPoint y: 52, endPoint x: 364, endPoint y: 86, distance: 37.7
click at [348, 52] on td at bounding box center [335, 56] width 49 height 10
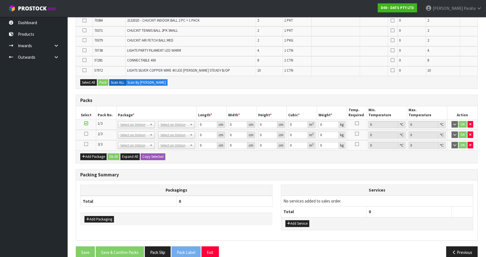
scroll to position [221, 0]
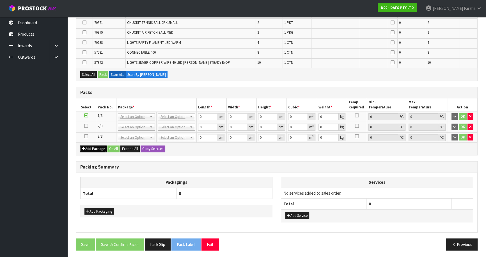
click at [91, 149] on button "Add Package" at bounding box center [93, 148] width 26 height 7
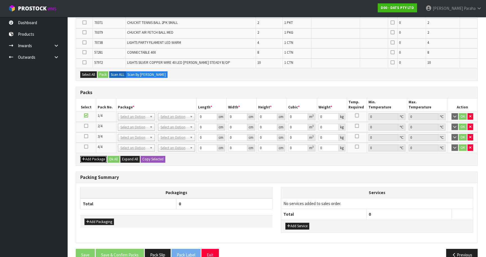
click at [91, 159] on button "Add Package" at bounding box center [93, 159] width 26 height 7
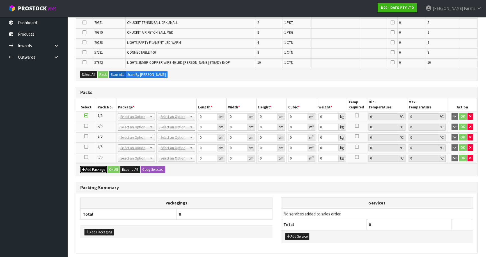
click at [92, 167] on button "Add Package" at bounding box center [93, 169] width 26 height 7
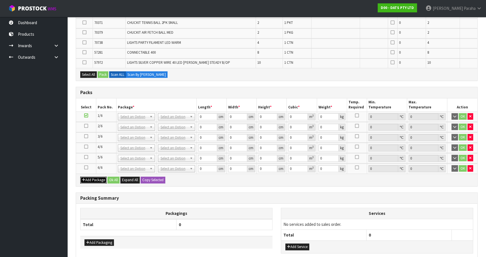
click at [94, 178] on button "Add Package" at bounding box center [93, 179] width 26 height 7
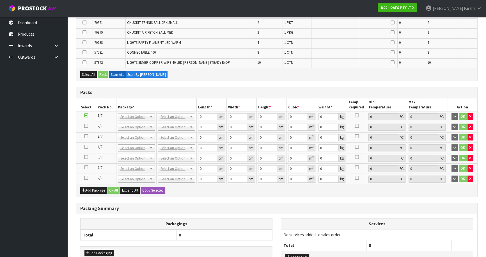
click at [87, 178] on icon at bounding box center [86, 178] width 4 height 0
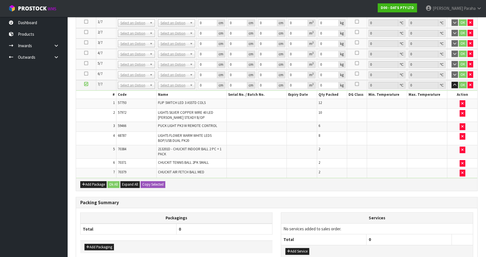
scroll to position [0, 0]
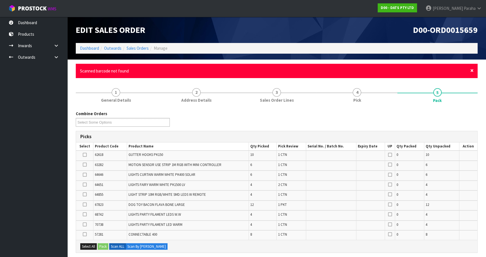
click at [472, 69] on span "×" at bounding box center [471, 70] width 3 height 8
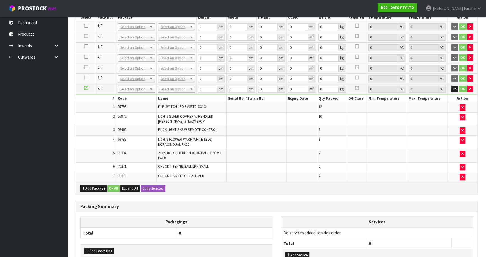
scroll to position [281, 0]
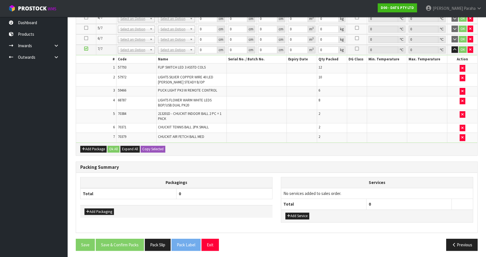
click at [411, 65] on td at bounding box center [427, 68] width 40 height 10
click at [91, 146] on button "Add Package" at bounding box center [93, 149] width 26 height 7
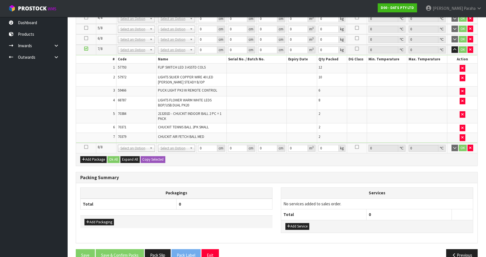
click at [85, 147] on icon at bounding box center [86, 147] width 4 height 0
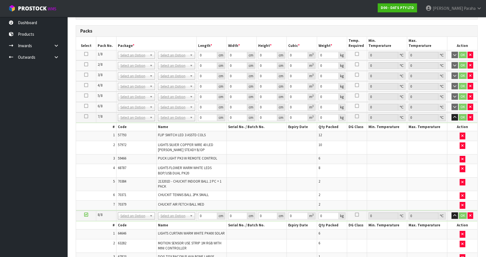
scroll to position [265, 0]
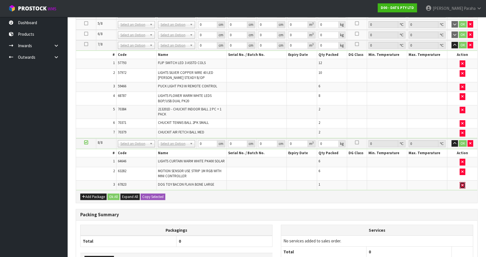
click at [461, 187] on icon "button" at bounding box center [462, 185] width 2 height 4
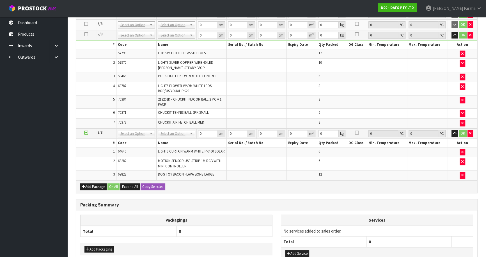
scroll to position [255, 0]
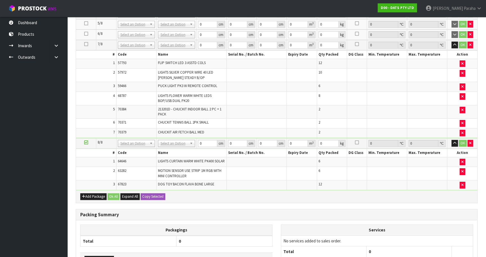
click at [29, 236] on ul "Dashboard Products Categories Serial Numbers Kitsets Packagings Inwards Purchas…" at bounding box center [33, 137] width 67 height 240
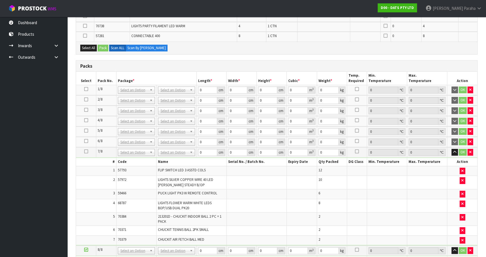
scroll to position [102, 0]
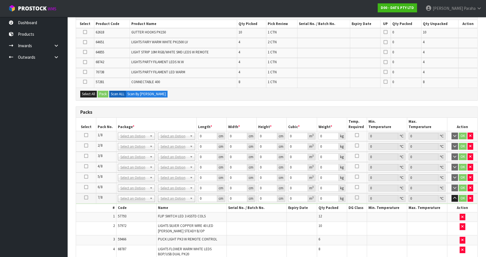
click at [85, 135] on icon at bounding box center [86, 135] width 4 height 0
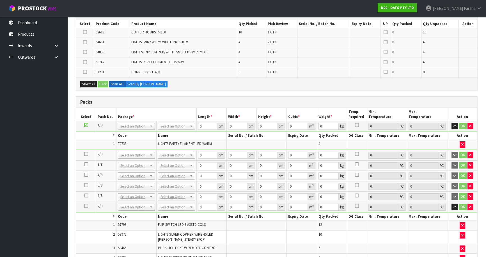
click at [87, 154] on icon at bounding box center [86, 154] width 4 height 0
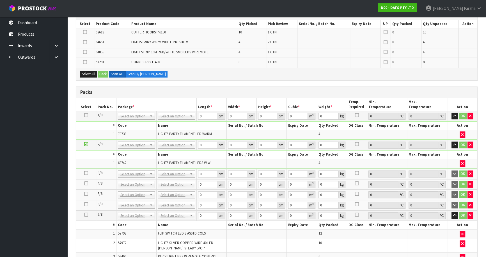
click at [85, 173] on icon at bounding box center [86, 173] width 4 height 0
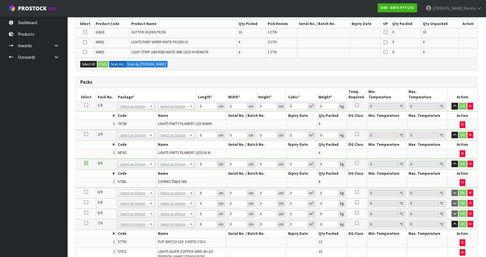
click at [85, 192] on icon at bounding box center [86, 192] width 4 height 0
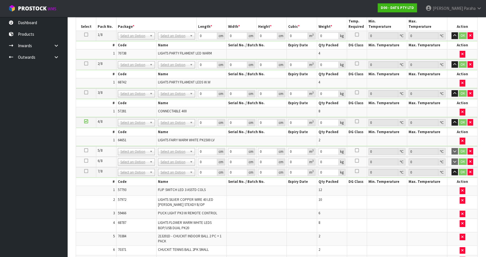
scroll to position [179, 0]
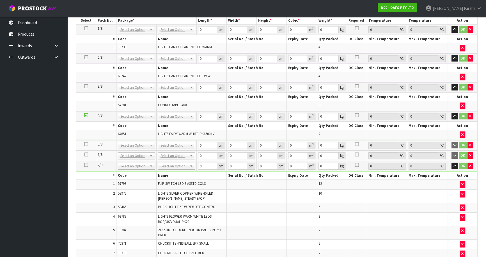
click at [85, 144] on icon at bounding box center [86, 144] width 4 height 0
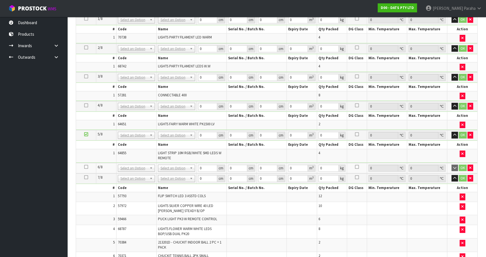
scroll to position [169, 0]
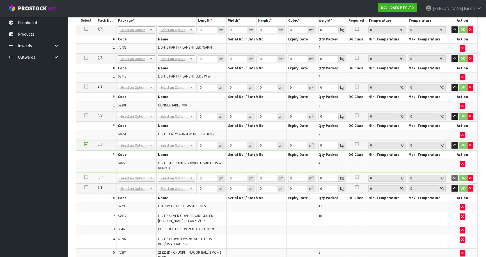
click at [86, 177] on icon at bounding box center [86, 177] width 4 height 0
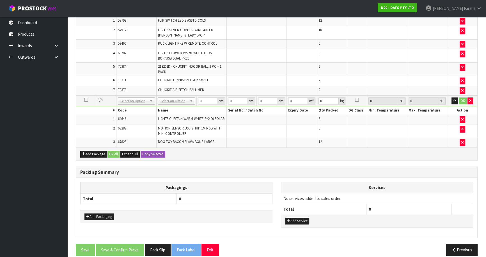
scroll to position [370, 0]
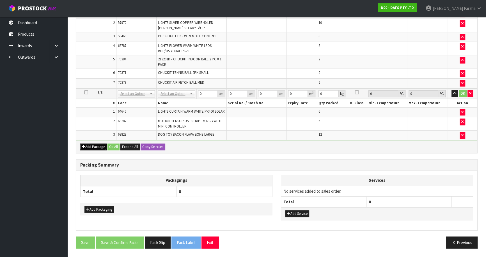
click at [93, 146] on button "Add Package" at bounding box center [93, 146] width 26 height 7
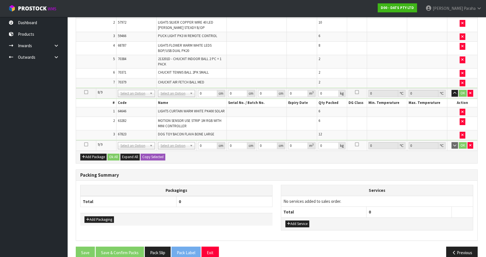
click at [87, 145] on icon at bounding box center [86, 144] width 4 height 0
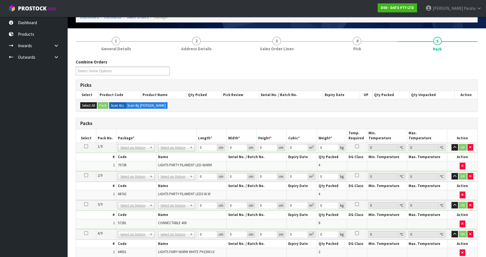
scroll to position [54, 0]
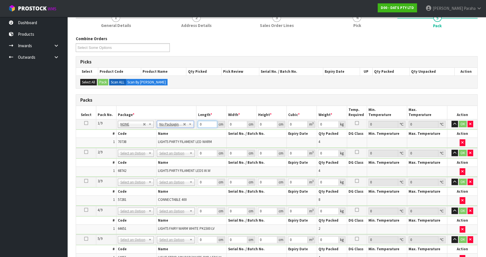
drag, startPoint x: 203, startPoint y: 123, endPoint x: 196, endPoint y: 123, distance: 7.9
click at [196, 123] on tr "1/9 NONE 007-001 007-002 007-004 007-009 007-013 007-014 007-015 007-017 007-01…" at bounding box center [276, 124] width 401 height 10
click at [451, 121] on button "button" at bounding box center [454, 124] width 6 height 7
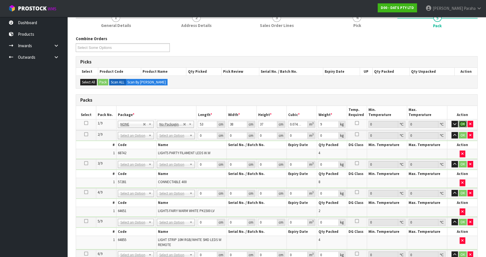
click button "OK" at bounding box center [463, 124] width 8 height 7
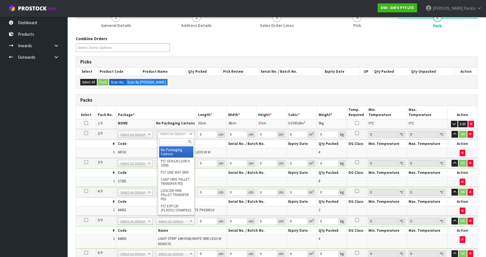
drag, startPoint x: 178, startPoint y: 135, endPoint x: 176, endPoint y: 141, distance: 6.6
drag, startPoint x: 171, startPoint y: 151, endPoint x: 173, endPoint y: 148, distance: 3.5
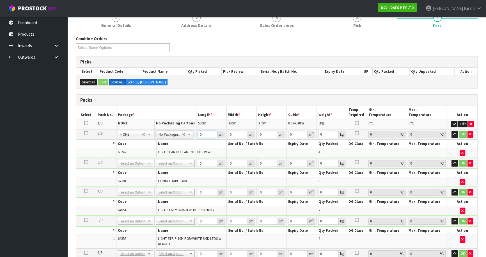
drag, startPoint x: 200, startPoint y: 134, endPoint x: 196, endPoint y: 134, distance: 4.5
click at [196, 134] on tr "2/9 NONE 007-001 007-002 007-004 007-009 007-013 007-014 007-015 007-017 007-01…" at bounding box center [276, 134] width 401 height 10
click at [451, 131] on button "button" at bounding box center [454, 134] width 6 height 7
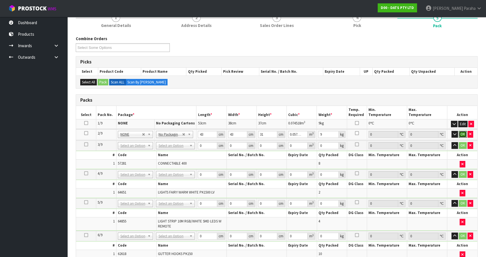
click button "OK" at bounding box center [463, 134] width 8 height 7
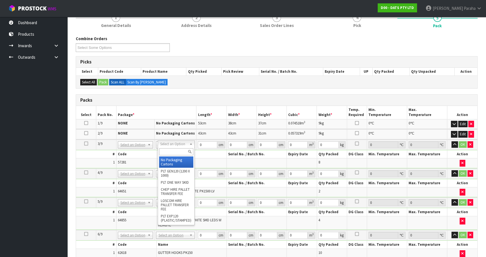
drag, startPoint x: 179, startPoint y: 158, endPoint x: 191, endPoint y: 154, distance: 13.0
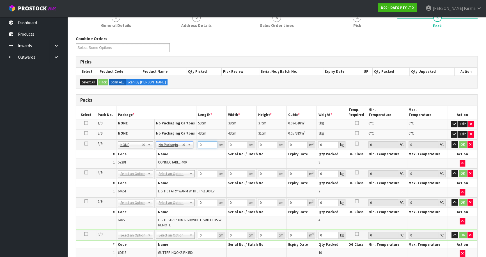
drag, startPoint x: 201, startPoint y: 145, endPoint x: 196, endPoint y: 145, distance: 5.1
click at [196, 145] on td "0 cm" at bounding box center [211, 144] width 30 height 10
click at [451, 141] on button "button" at bounding box center [454, 144] width 6 height 7
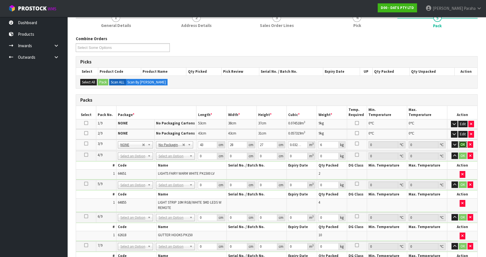
click button "OK" at bounding box center [463, 144] width 8 height 7
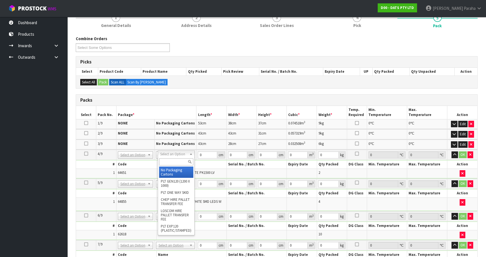
drag, startPoint x: 180, startPoint y: 171, endPoint x: 183, endPoint y: 163, distance: 9.4
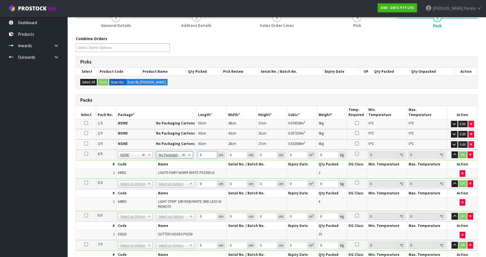
drag, startPoint x: 202, startPoint y: 153, endPoint x: 198, endPoint y: 154, distance: 4.8
click at [198, 154] on input "0" at bounding box center [207, 154] width 19 height 7
click at [451, 151] on button "button" at bounding box center [454, 154] width 6 height 7
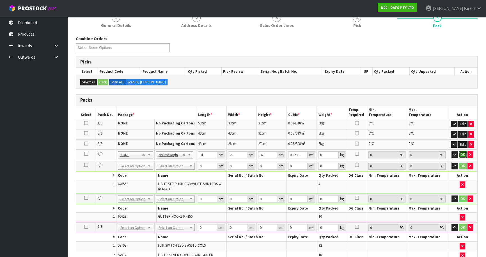
click button "OK" at bounding box center [463, 154] width 8 height 7
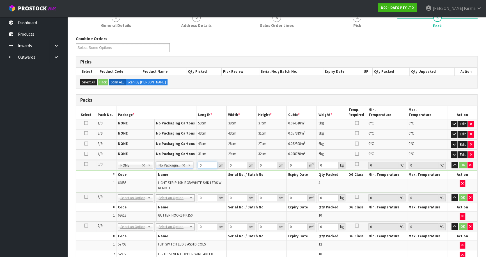
drag, startPoint x: 205, startPoint y: 164, endPoint x: 195, endPoint y: 164, distance: 9.5
click at [195, 164] on tr "5/9 NONE 007-001 007-002 007-004 007-009 007-013 007-014 007-015 007-017 007-01…" at bounding box center [276, 165] width 401 height 10
click at [451, 162] on button "button" at bounding box center [454, 165] width 6 height 7
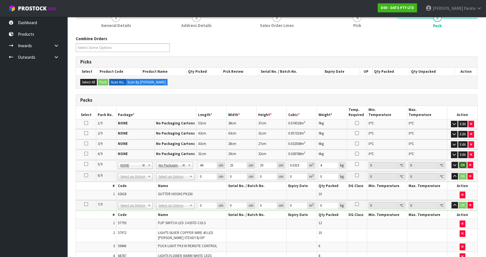
click button "OK" at bounding box center [463, 165] width 8 height 7
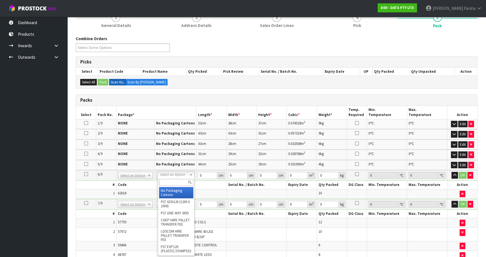
drag, startPoint x: 174, startPoint y: 188, endPoint x: 184, endPoint y: 178, distance: 14.9
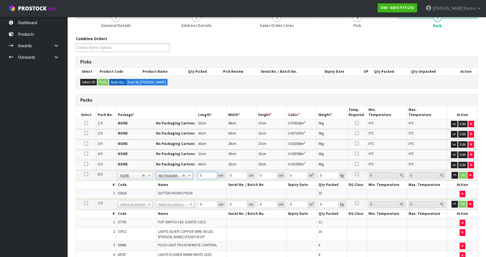
drag, startPoint x: 203, startPoint y: 173, endPoint x: 196, endPoint y: 175, distance: 6.7
click at [196, 175] on td "0 cm" at bounding box center [211, 175] width 30 height 10
click at [451, 172] on button "button" at bounding box center [454, 175] width 6 height 7
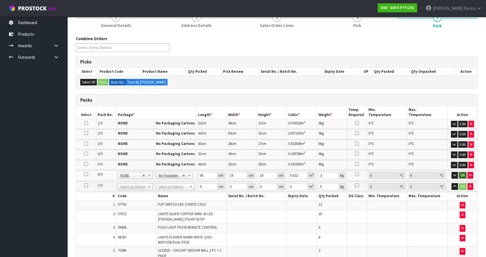
click button "OK" at bounding box center [463, 175] width 8 height 7
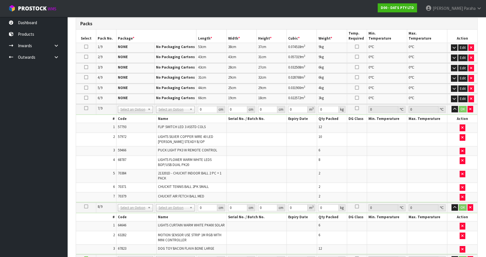
scroll to position [131, 0]
click at [170, 115] on input "text" at bounding box center [176, 115] width 34 height 7
click at [194, 109] on tr "7/9 NONE 007-001 007-002 007-004 007-009 007-013 007-014 007-015 007-017 007-01…" at bounding box center [276, 109] width 401 height 10
click at [451, 106] on button "button" at bounding box center [454, 109] width 6 height 7
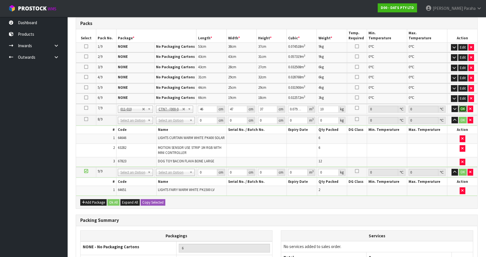
click button "OK" at bounding box center [463, 109] width 8 height 7
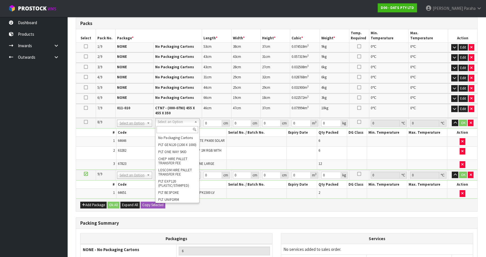
click at [182, 130] on input "text" at bounding box center [178, 129] width 42 height 7
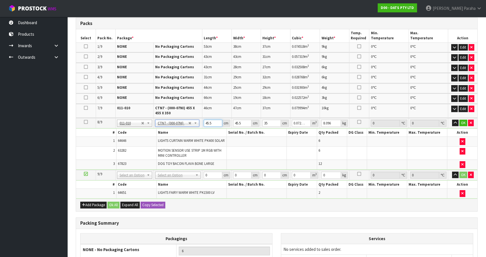
drag, startPoint x: 212, startPoint y: 122, endPoint x: 196, endPoint y: 125, distance: 16.8
click at [196, 125] on tr "8/9 NONE 007-001 007-002 007-004 007-009 007-013 007-014 007-015 007-017 007-01…" at bounding box center [276, 123] width 401 height 10
click at [452, 120] on button "button" at bounding box center [455, 123] width 6 height 7
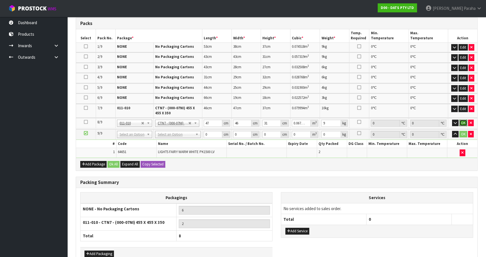
click button "OK" at bounding box center [463, 123] width 8 height 7
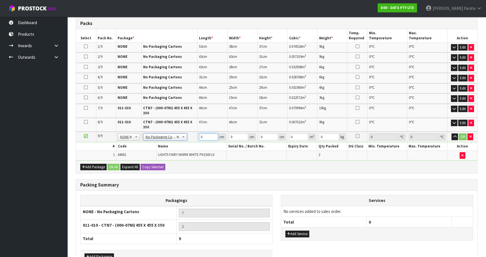
drag, startPoint x: 204, startPoint y: 136, endPoint x: 199, endPoint y: 136, distance: 4.8
click at [199, 136] on input "0" at bounding box center [208, 136] width 19 height 7
click at [451, 133] on button "button" at bounding box center [454, 136] width 6 height 7
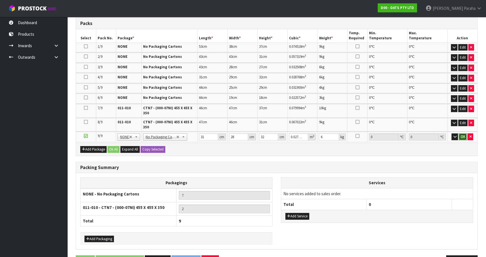
click button "OK" at bounding box center [463, 136] width 8 height 7
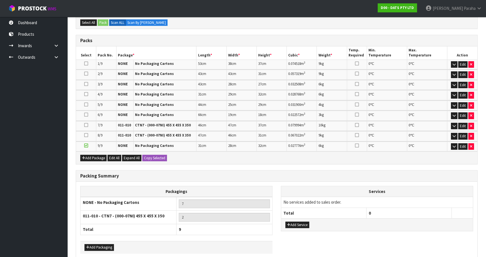
scroll to position [139, 0]
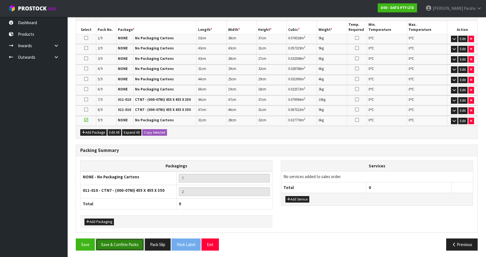
click at [130, 242] on button "Save & Confirm Packs" at bounding box center [120, 244] width 48 height 12
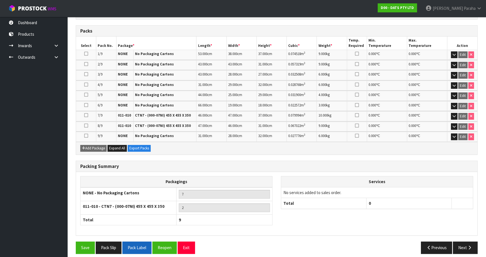
scroll to position [147, 0]
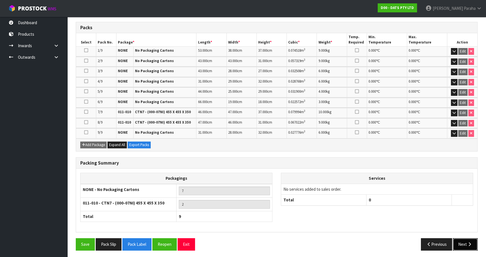
click at [471, 242] on icon "button" at bounding box center [469, 244] width 5 height 4
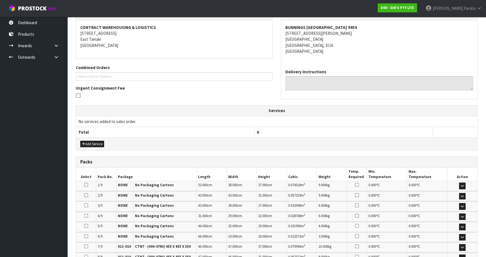
scroll to position [178, 0]
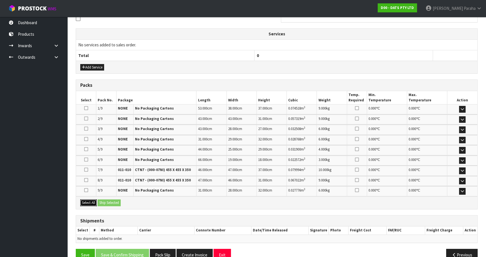
drag, startPoint x: 91, startPoint y: 201, endPoint x: 104, endPoint y: 203, distance: 13.0
click at [91, 201] on button "Select All" at bounding box center [88, 202] width 17 height 7
click at [113, 203] on button "Ship Selected" at bounding box center [109, 202] width 23 height 7
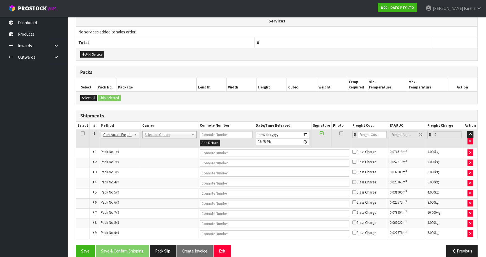
scroll to position [199, 0]
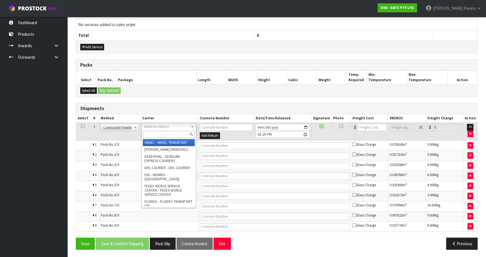
click at [163, 134] on input "text" at bounding box center [169, 134] width 52 height 7
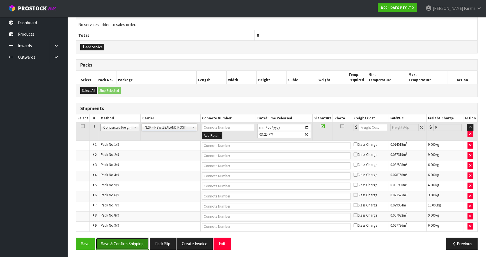
click at [134, 244] on button "Save & Confirm Shipping" at bounding box center [122, 243] width 53 height 12
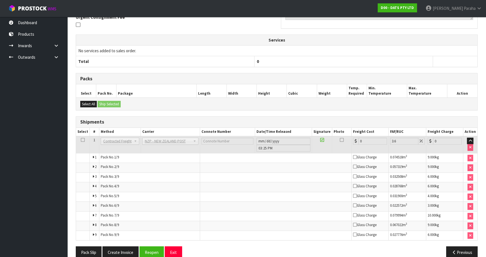
scroll to position [187, 0]
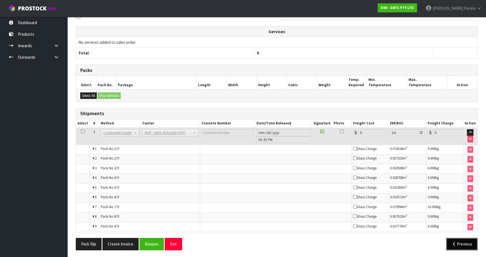
click at [458, 241] on button "Previous" at bounding box center [461, 244] width 31 height 12
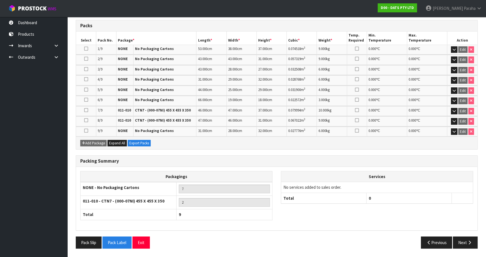
scroll to position [153, 0]
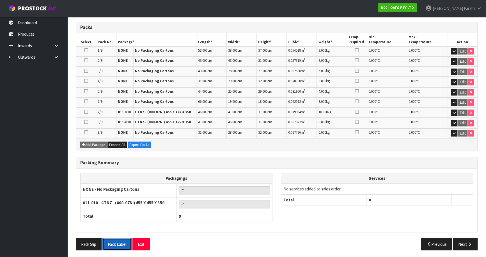
click at [116, 239] on button "Pack Label" at bounding box center [116, 244] width 29 height 12
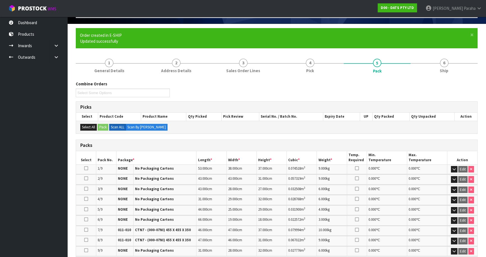
scroll to position [0, 0]
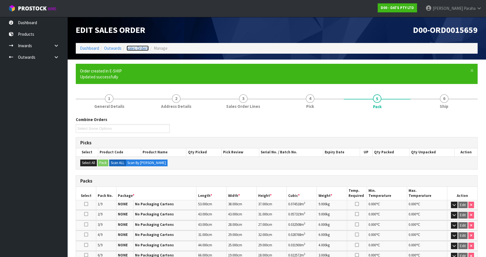
click at [127, 47] on link "Sales Orders" at bounding box center [138, 47] width 22 height 5
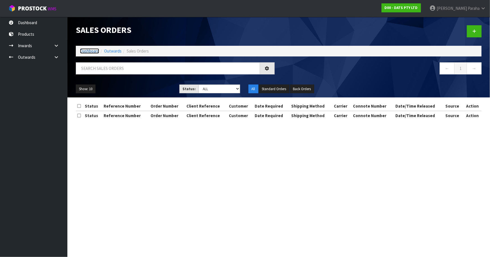
click at [93, 50] on link "Dashboard" at bounding box center [89, 50] width 19 height 5
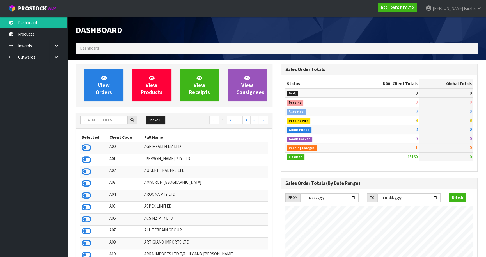
scroll to position [424, 205]
click at [0, 96] on ul "Dashboard Products Categories Serial Numbers Kitsets Packagings Inwards Purchas…" at bounding box center [33, 137] width 67 height 240
click at [102, 119] on input "text" at bounding box center [103, 120] width 47 height 9
click at [109, 118] on input "text" at bounding box center [103, 120] width 47 height 9
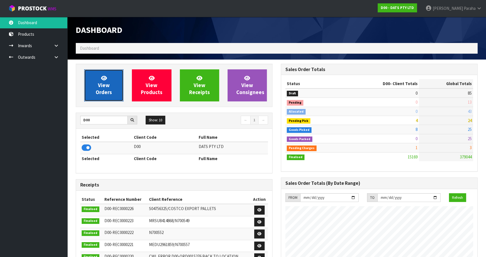
click at [98, 93] on span "View Orders" at bounding box center [104, 85] width 16 height 21
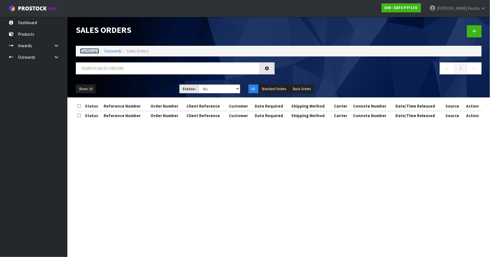
click at [91, 49] on link "Dashboard" at bounding box center [89, 50] width 19 height 5
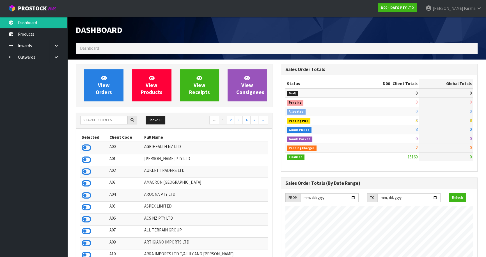
scroll to position [424, 205]
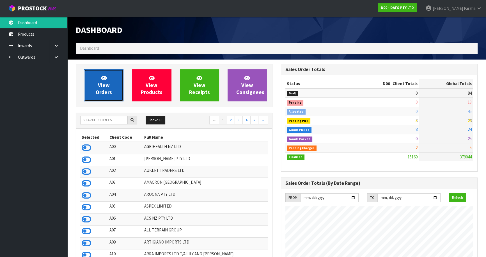
click at [100, 86] on span "View Orders" at bounding box center [104, 85] width 16 height 21
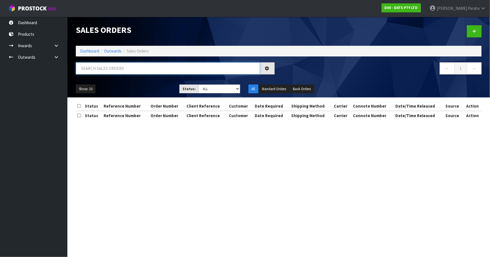
click at [101, 70] on input "text" at bounding box center [168, 68] width 184 height 12
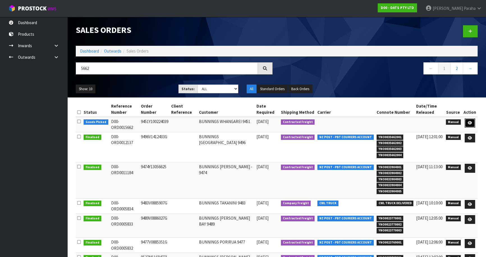
click at [469, 123] on icon at bounding box center [470, 123] width 4 height 4
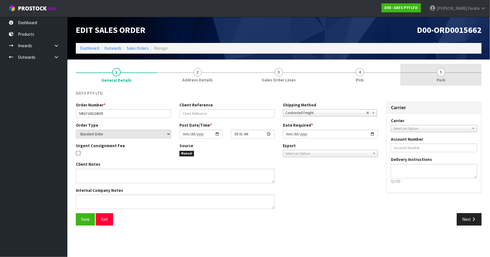
click at [442, 77] on span "Pack" at bounding box center [440, 80] width 9 height 6
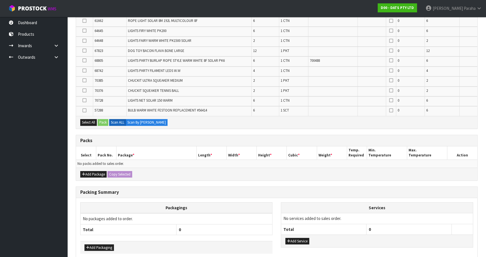
scroll to position [149, 0]
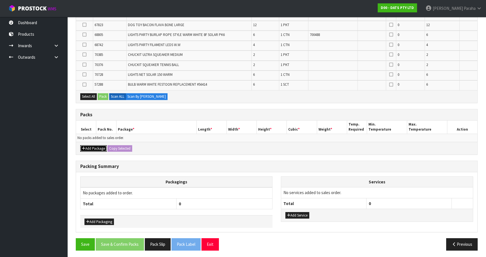
click at [96, 148] on button "Add Package" at bounding box center [93, 148] width 26 height 7
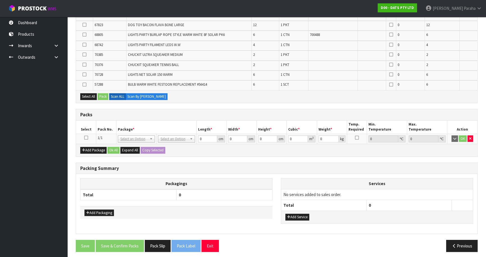
click at [84, 137] on icon at bounding box center [86, 137] width 4 height 0
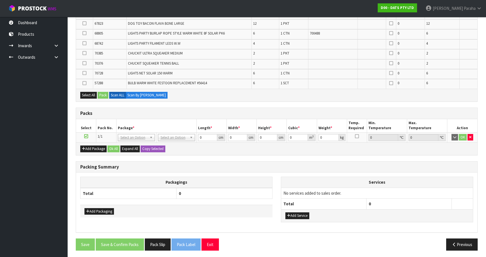
scroll to position [151, 0]
click at [92, 145] on button "Add Package" at bounding box center [93, 148] width 26 height 7
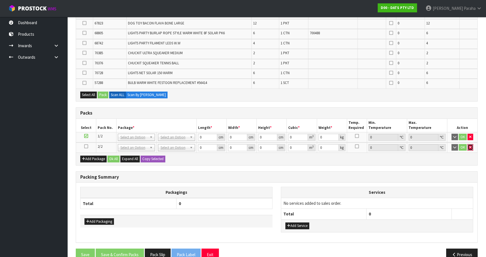
click at [472, 146] on button "button" at bounding box center [470, 147] width 6 height 7
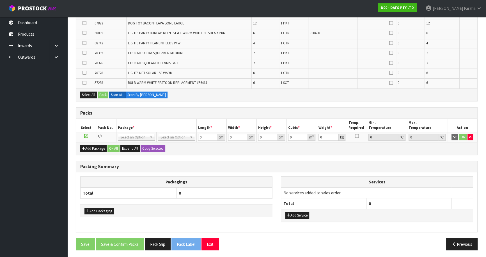
click at [87, 136] on icon at bounding box center [86, 136] width 4 height 0
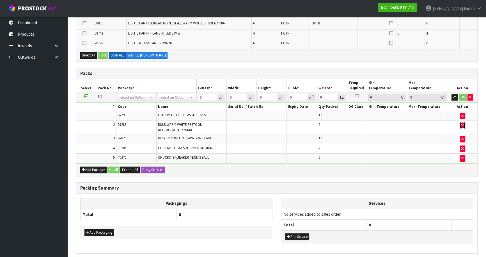
click at [462, 124] on icon "button" at bounding box center [462, 125] width 2 height 4
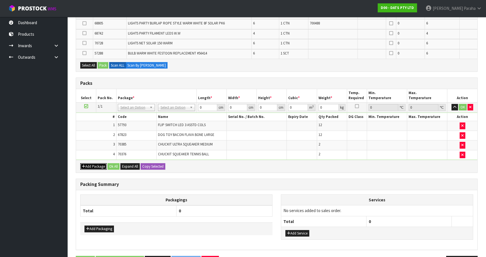
click at [86, 166] on button "Add Package" at bounding box center [93, 166] width 26 height 7
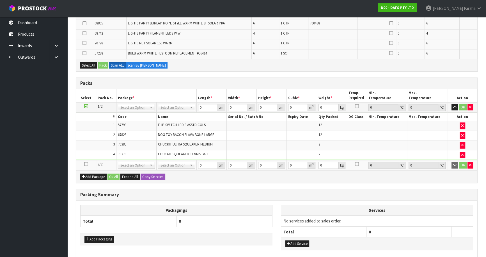
click at [86, 164] on icon at bounding box center [86, 164] width 4 height 0
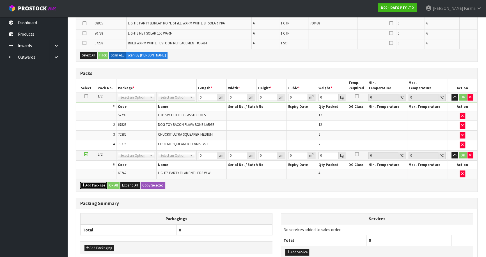
click at [97, 182] on button "Add Package" at bounding box center [93, 185] width 26 height 7
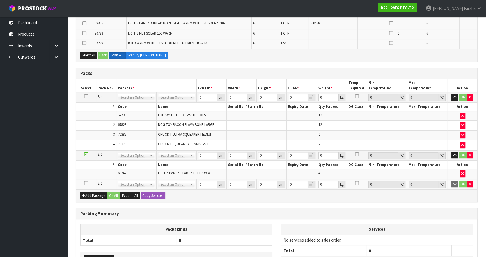
click at [85, 183] on icon at bounding box center [86, 183] width 4 height 0
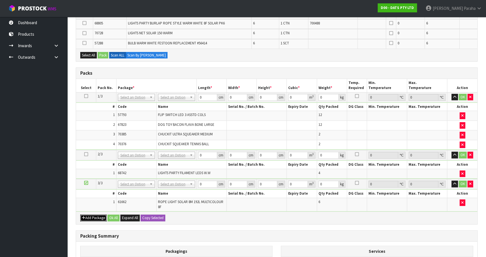
drag, startPoint x: 93, startPoint y: 216, endPoint x: 90, endPoint y: 216, distance: 3.4
click at [90, 216] on button "Add Package" at bounding box center [93, 217] width 26 height 7
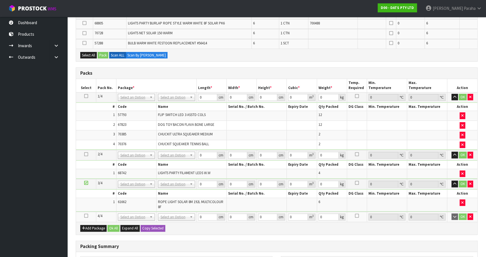
click at [86, 215] on icon at bounding box center [86, 215] width 4 height 0
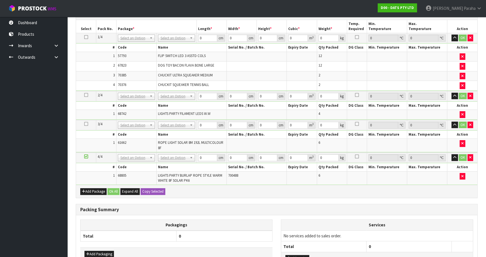
scroll to position [222, 0]
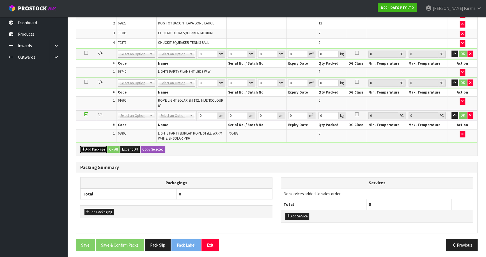
click at [97, 146] on button "Add Package" at bounding box center [93, 149] width 26 height 7
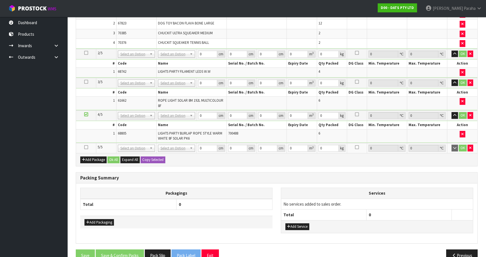
click at [87, 147] on icon at bounding box center [86, 147] width 4 height 0
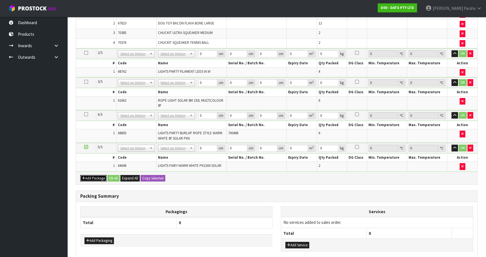
click at [92, 177] on button "Add Package" at bounding box center [93, 178] width 26 height 7
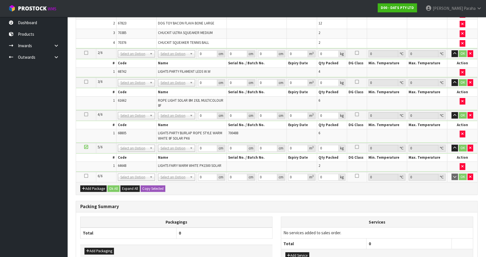
click at [86, 176] on td at bounding box center [86, 177] width 20 height 10
click at [86, 176] on icon at bounding box center [86, 176] width 4 height 0
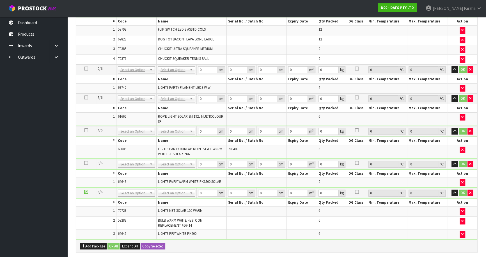
scroll to position [204, 0]
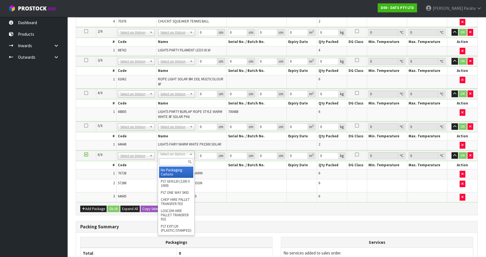
click at [176, 160] on input "text" at bounding box center [176, 161] width 34 height 7
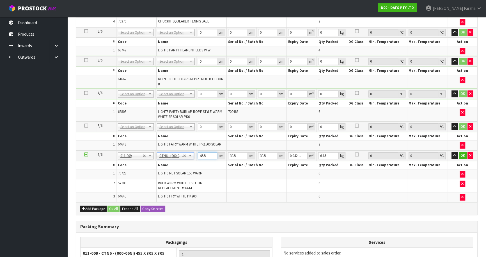
drag, startPoint x: 202, startPoint y: 152, endPoint x: 197, endPoint y: 152, distance: 5.6
click at [197, 152] on td "45.5 cm" at bounding box center [211, 155] width 30 height 10
click at [451, 152] on button "button" at bounding box center [454, 155] width 6 height 7
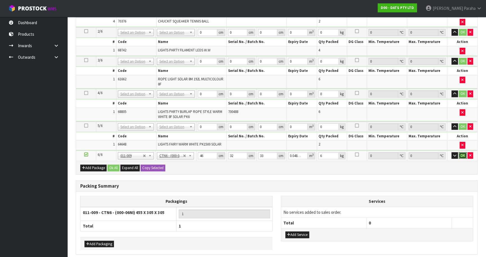
click button "OK" at bounding box center [463, 155] width 8 height 7
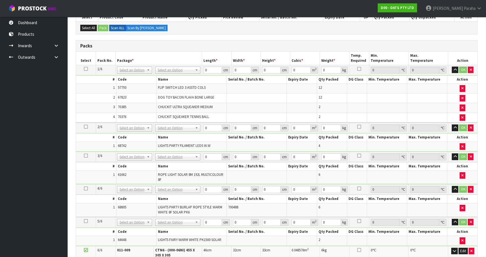
scroll to position [102, 0]
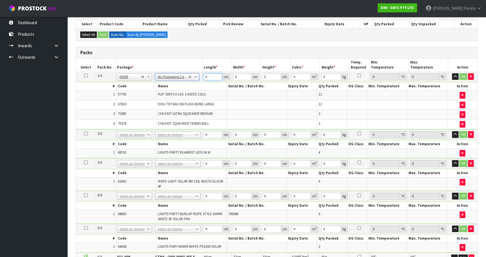
drag, startPoint x: 208, startPoint y: 79, endPoint x: 199, endPoint y: 78, distance: 9.3
click at [199, 78] on tr "1/6 NONE 007-001 007-002 007-004 007-009 007-013 007-014 007-015 007-017 007-01…" at bounding box center [276, 77] width 401 height 10
click at [452, 73] on button "button" at bounding box center [455, 76] width 6 height 7
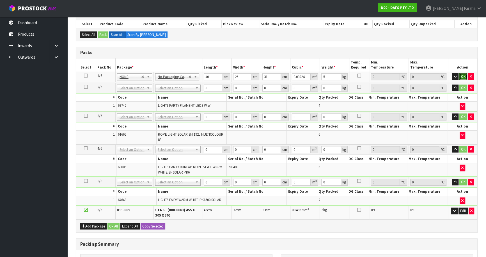
click button "OK" at bounding box center [463, 76] width 8 height 7
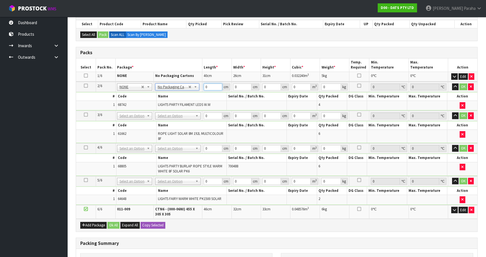
click at [199, 86] on tr "2/6 NONE 007-001 007-002 007-004 007-009 007-013 007-014 007-015 007-017 007-01…" at bounding box center [276, 87] width 401 height 10
click at [452, 83] on button "button" at bounding box center [455, 86] width 6 height 7
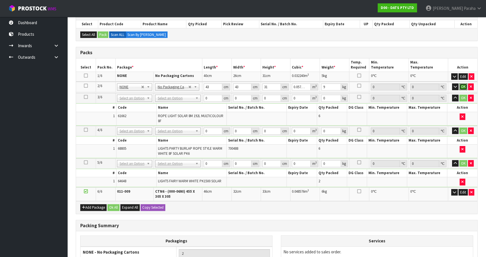
click button "OK" at bounding box center [463, 86] width 8 height 7
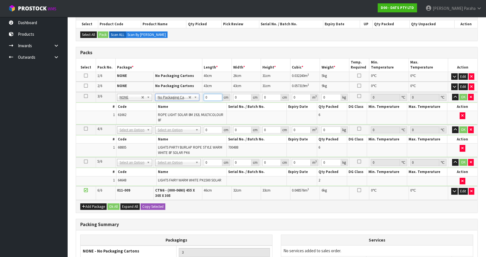
drag, startPoint x: 209, startPoint y: 97, endPoint x: 200, endPoint y: 97, distance: 8.7
click at [200, 97] on tr "3/6 NONE 007-001 007-002 007-004 007-009 007-013 007-014 007-015 007-017 007-01…" at bounding box center [276, 97] width 401 height 10
click at [452, 94] on button "button" at bounding box center [455, 97] width 6 height 7
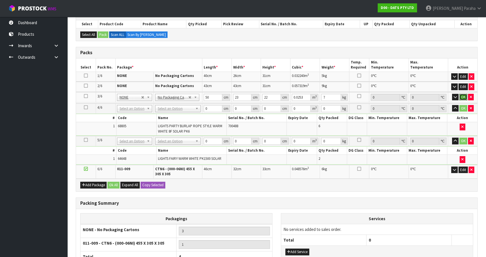
click button "OK" at bounding box center [463, 97] width 8 height 7
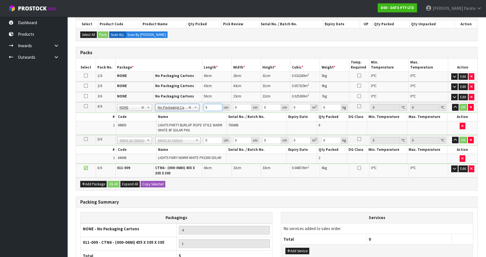
drag, startPoint x: 208, startPoint y: 108, endPoint x: 205, endPoint y: 108, distance: 3.4
click at [205, 108] on input "0" at bounding box center [213, 107] width 19 height 7
click at [452, 104] on button "button" at bounding box center [455, 107] width 6 height 7
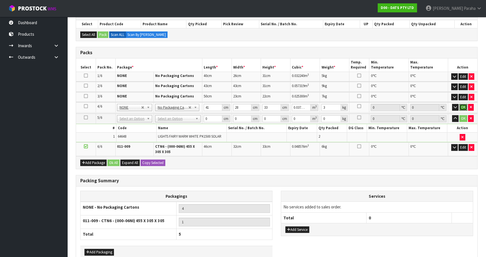
click button "OK" at bounding box center [463, 107] width 8 height 7
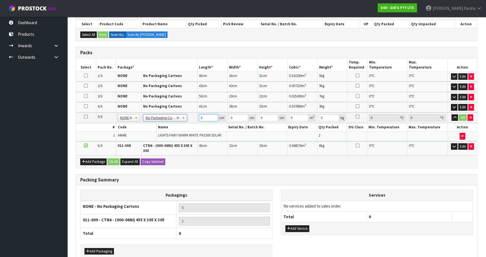
click at [199, 116] on input "0" at bounding box center [208, 117] width 19 height 7
click at [451, 114] on button "button" at bounding box center [454, 117] width 6 height 7
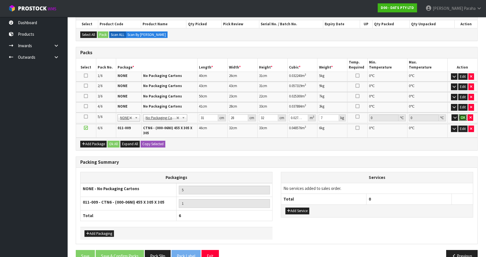
click button "OK" at bounding box center [463, 117] width 8 height 7
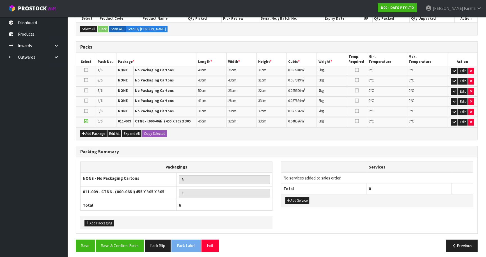
scroll to position [109, 0]
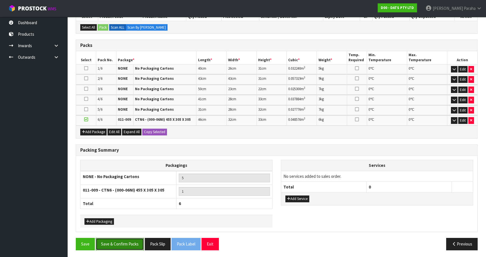
click at [132, 239] on button "Save & Confirm Packs" at bounding box center [120, 244] width 48 height 12
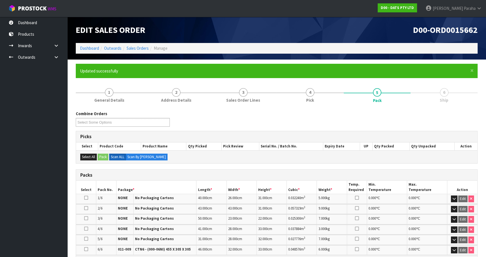
scroll to position [117, 0]
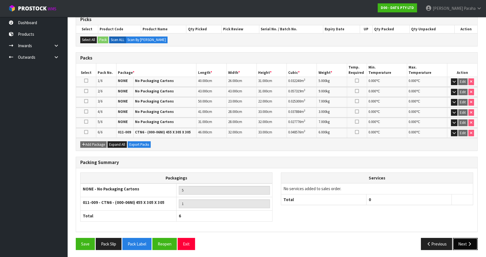
click at [463, 241] on button "Next" at bounding box center [465, 244] width 25 height 12
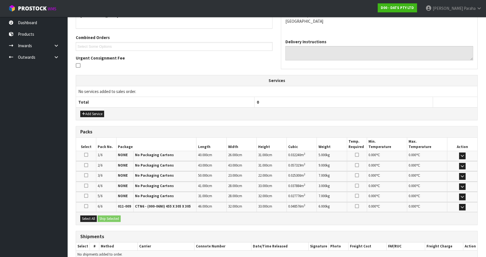
scroll to position [159, 0]
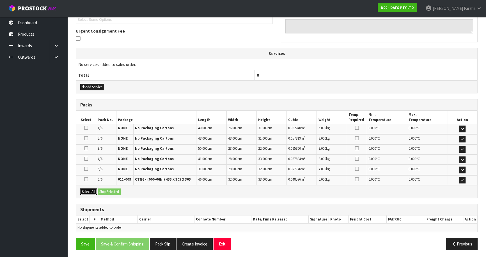
drag, startPoint x: 93, startPoint y: 191, endPoint x: 108, endPoint y: 189, distance: 15.1
click at [94, 191] on button "Select All" at bounding box center [88, 191] width 17 height 7
click at [109, 189] on button "Ship Selected" at bounding box center [109, 191] width 23 height 7
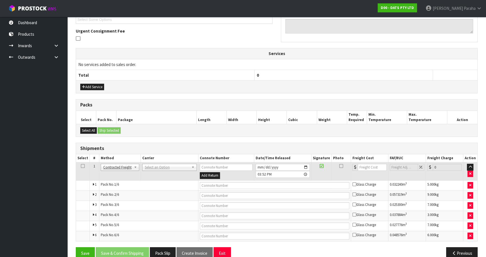
scroll to position [168, 0]
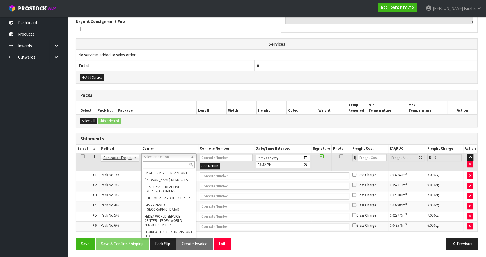
click at [182, 164] on input "text" at bounding box center [169, 164] width 52 height 7
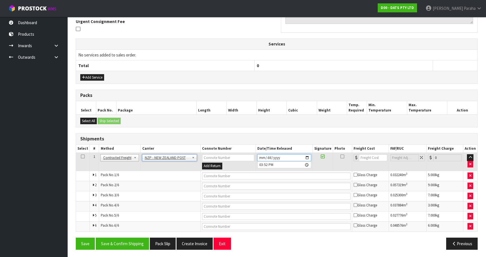
click at [307, 157] on input "[DATE]" at bounding box center [284, 157] width 54 height 7
click at [126, 241] on button "Save & Confirm Shipping" at bounding box center [122, 243] width 53 height 12
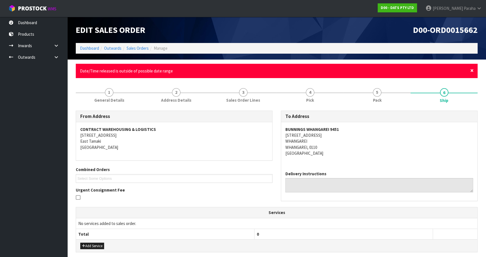
click at [472, 72] on span "×" at bounding box center [471, 70] width 3 height 8
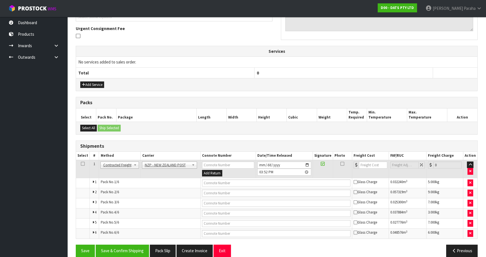
scroll to position [148, 0]
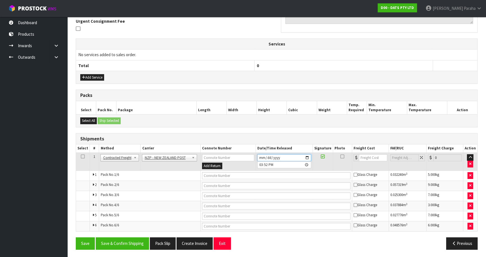
click at [309, 155] on input "[DATE]" at bounding box center [284, 157] width 54 height 7
click at [114, 243] on button "Save & Confirm Shipping" at bounding box center [122, 243] width 53 height 12
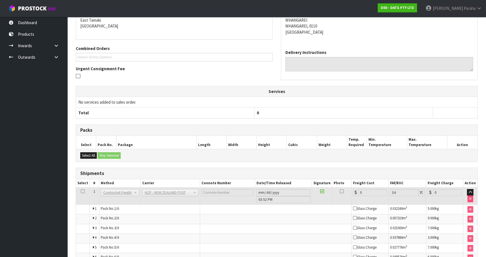
scroll to position [158, 0]
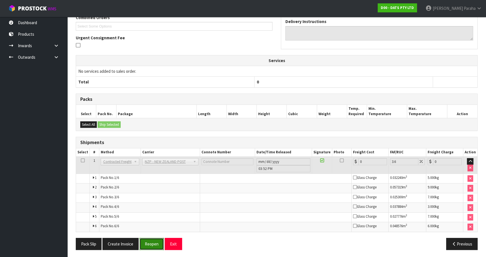
click at [153, 246] on button "Reopen" at bounding box center [151, 244] width 24 height 12
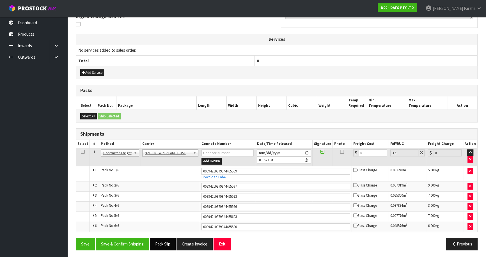
scroll to position [174, 0]
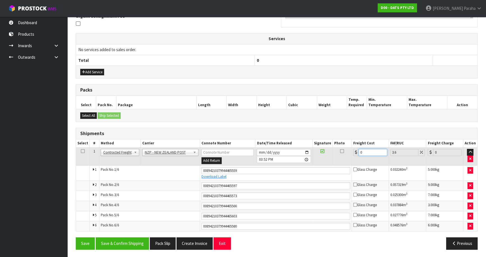
click at [356, 150] on div "0" at bounding box center [370, 152] width 34 height 7
click at [126, 240] on button "Save & Confirm Shipping" at bounding box center [122, 243] width 53 height 12
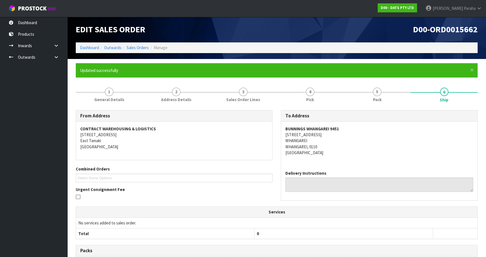
scroll to position [0, 0]
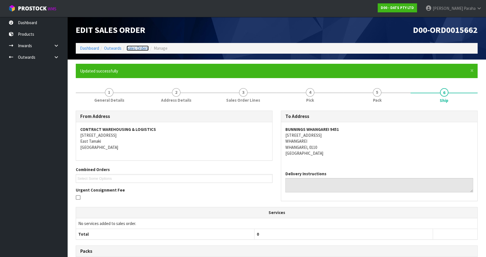
click at [132, 50] on link "Sales Orders" at bounding box center [138, 47] width 22 height 5
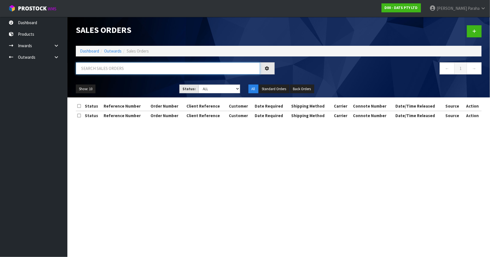
click at [116, 68] on input "text" at bounding box center [168, 68] width 184 height 12
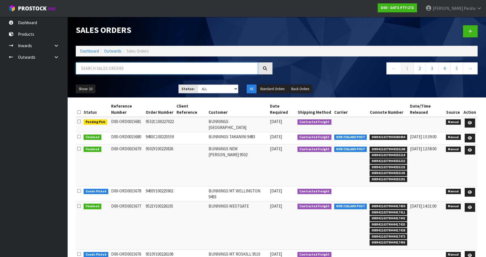
click at [81, 66] on input "text" at bounding box center [167, 68] width 182 height 12
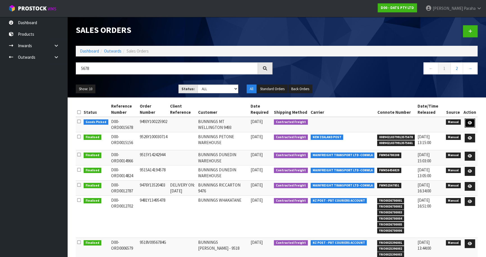
click at [473, 122] on link at bounding box center [470, 122] width 10 height 9
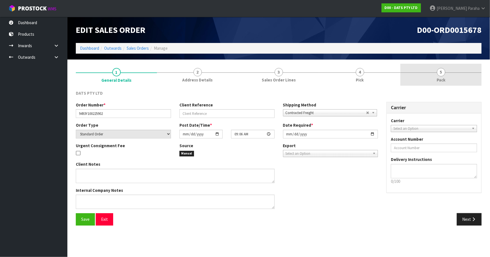
click at [444, 74] on span "5" at bounding box center [441, 72] width 8 height 8
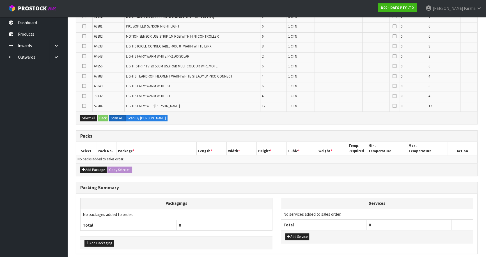
scroll to position [108, 0]
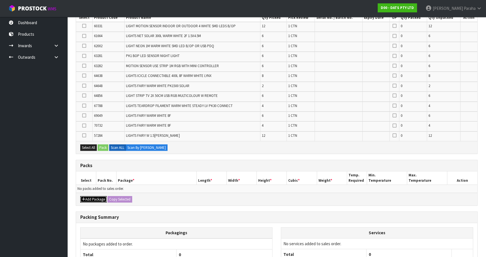
click at [90, 196] on button "Add Package" at bounding box center [93, 199] width 26 height 7
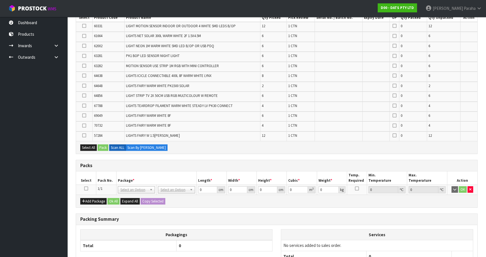
click at [85, 188] on icon at bounding box center [86, 188] width 4 height 0
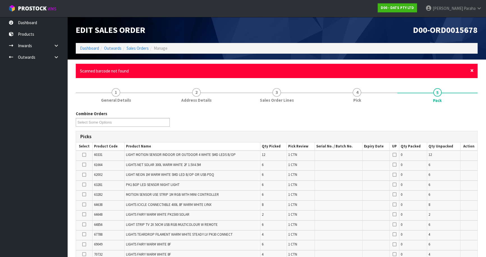
click at [472, 71] on span "×" at bounding box center [471, 70] width 3 height 8
click at [471, 69] on span "×" at bounding box center [471, 70] width 3 height 8
click at [472, 69] on span "×" at bounding box center [471, 70] width 3 height 8
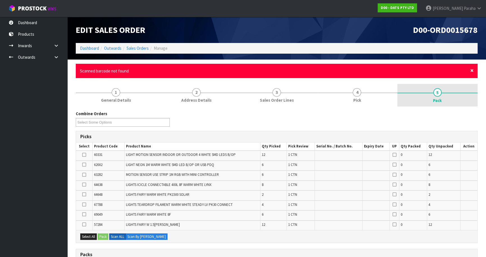
click at [472, 70] on span "×" at bounding box center [471, 70] width 3 height 8
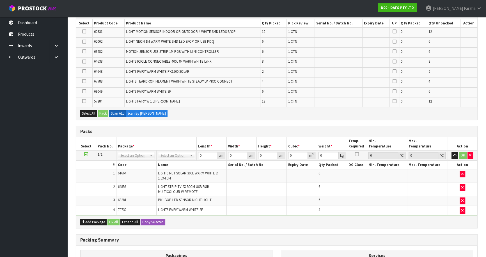
scroll to position [127, 0]
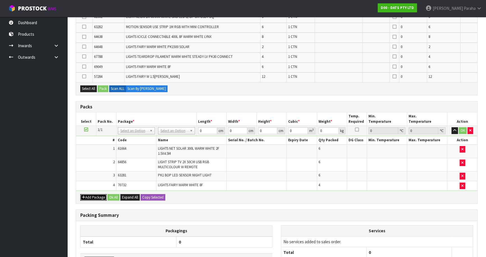
click at [96, 196] on button "Add Package" at bounding box center [93, 197] width 26 height 7
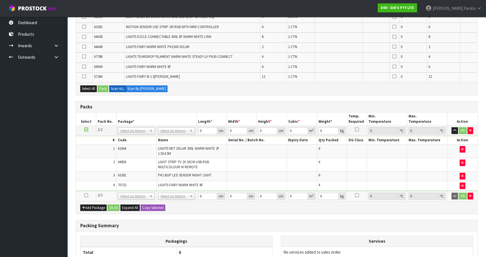
click at [85, 195] on icon at bounding box center [86, 195] width 4 height 0
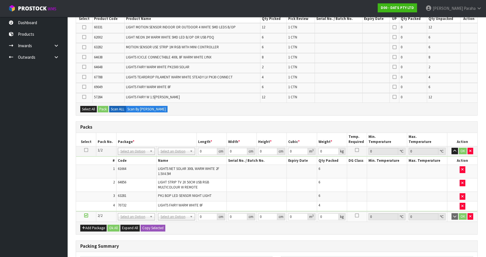
scroll to position [0, 0]
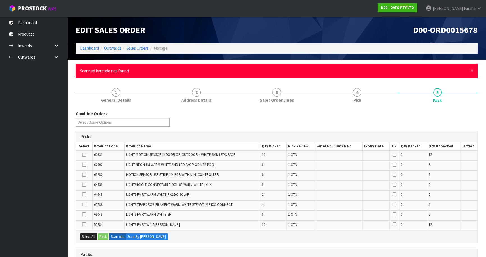
click at [474, 72] on div "× Close Scanned barcode not found" at bounding box center [277, 71] width 402 height 14
click at [471, 70] on span "×" at bounding box center [471, 70] width 3 height 8
click at [472, 70] on span "×" at bounding box center [471, 70] width 3 height 8
click at [471, 69] on span "×" at bounding box center [471, 70] width 3 height 8
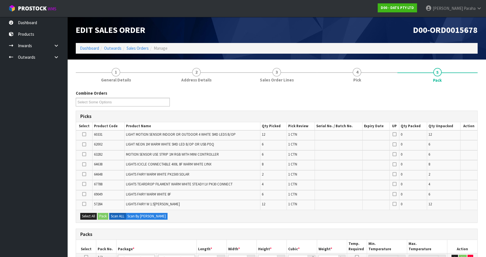
click at [83, 174] on icon at bounding box center [84, 174] width 4 height 0
click at [0, 0] on input "checkbox" at bounding box center [0, 0] width 0 height 0
click at [104, 217] on button "Pack" at bounding box center [103, 216] width 11 height 7
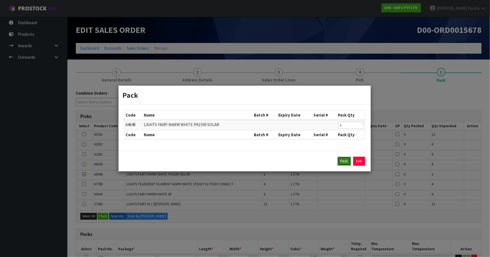
click at [342, 161] on button "Pack" at bounding box center [343, 161] width 13 height 9
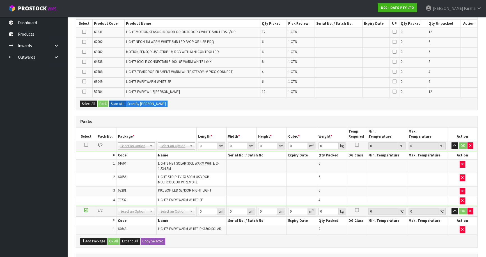
scroll to position [102, 0]
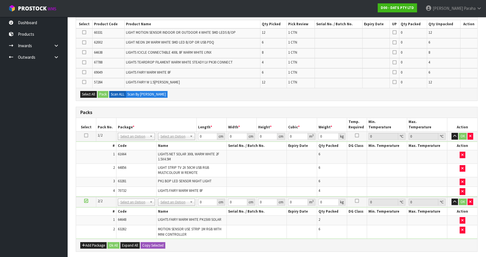
click at [0, 221] on ul "Dashboard Products Categories Serial Numbers Kitsets Packagings Inwards Purchas…" at bounding box center [33, 137] width 67 height 240
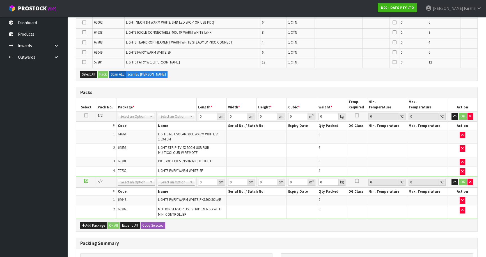
scroll to position [173, 0]
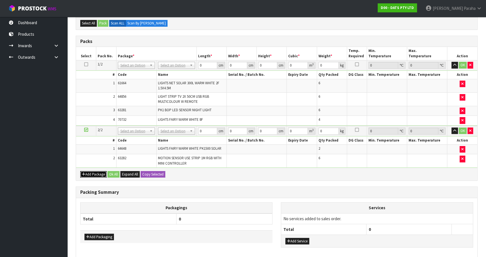
click at [94, 171] on button "Add Package" at bounding box center [93, 174] width 26 height 7
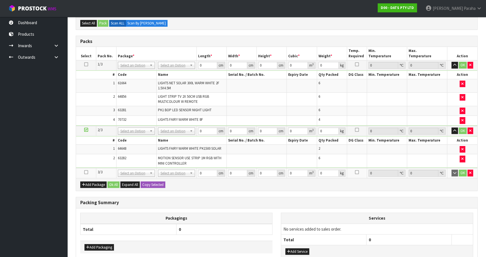
click at [87, 172] on icon at bounding box center [86, 172] width 4 height 0
click at [89, 182] on button "Add Package" at bounding box center [93, 184] width 26 height 7
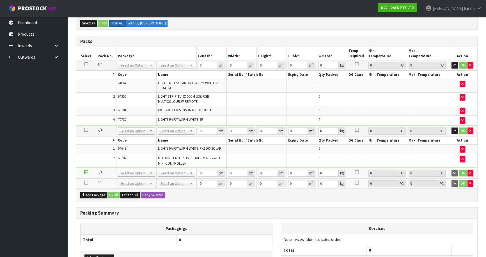
click at [87, 182] on icon at bounding box center [86, 182] width 4 height 0
click at [86, 193] on button "Add Package" at bounding box center [93, 195] width 26 height 7
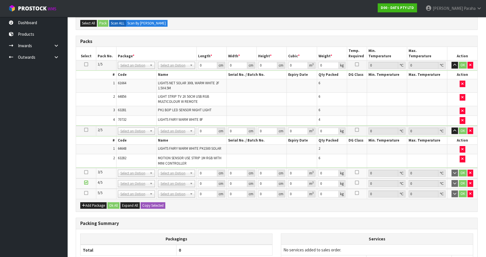
click at [85, 193] on icon at bounding box center [86, 193] width 4 height 0
click at [86, 202] on button "Add Package" at bounding box center [93, 205] width 26 height 7
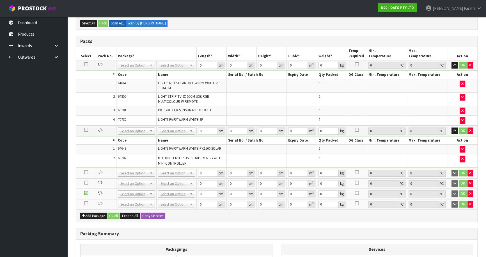
click at [86, 203] on icon at bounding box center [86, 203] width 4 height 0
click at [89, 215] on button "Add Package" at bounding box center [93, 215] width 26 height 7
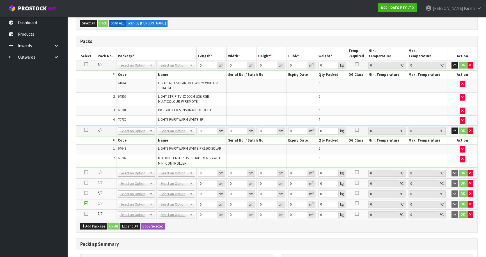
click at [86, 214] on icon at bounding box center [86, 214] width 4 height 0
click at [86, 172] on icon at bounding box center [86, 172] width 4 height 0
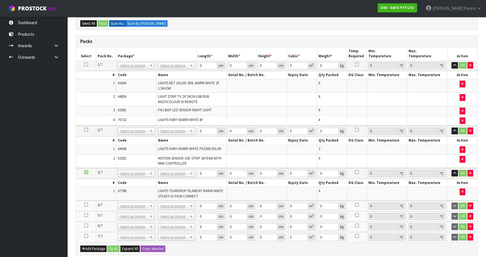
click at [87, 205] on icon at bounding box center [86, 205] width 4 height 0
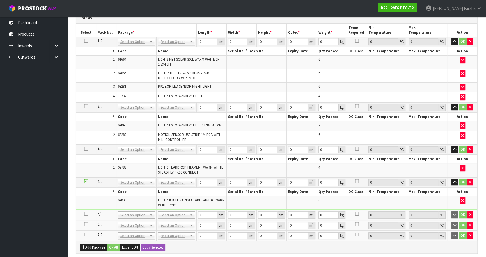
scroll to position [204, 0]
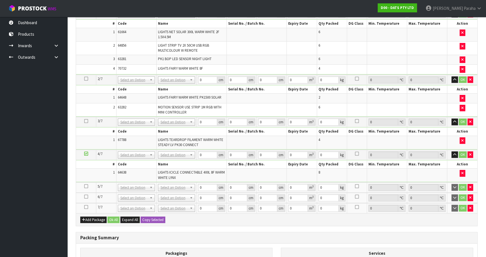
click at [85, 186] on icon at bounding box center [86, 186] width 4 height 0
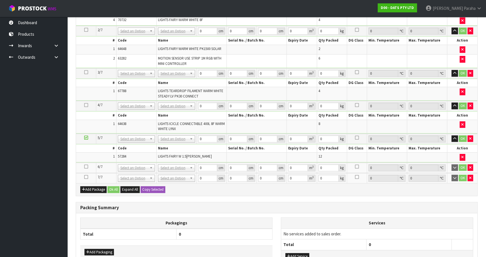
scroll to position [245, 0]
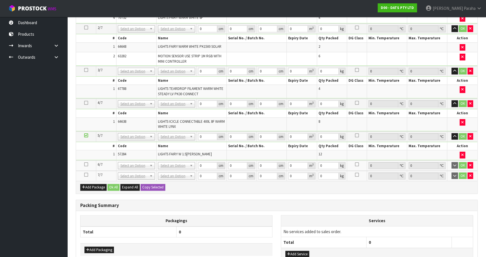
click at [84, 164] on icon at bounding box center [86, 164] width 4 height 0
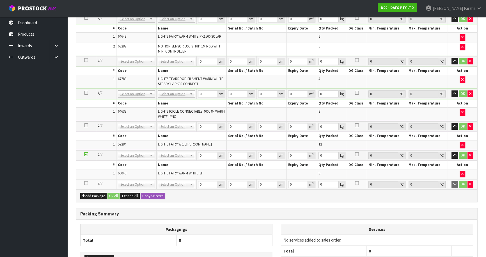
scroll to position [235, 0]
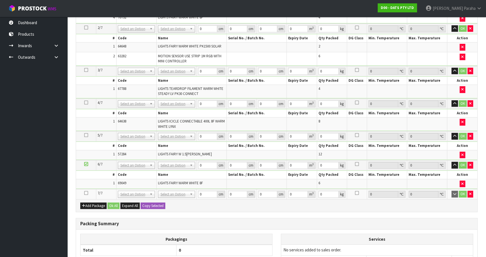
click at [86, 193] on icon at bounding box center [86, 193] width 4 height 0
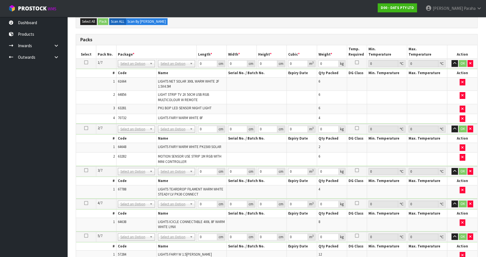
scroll to position [98, 0]
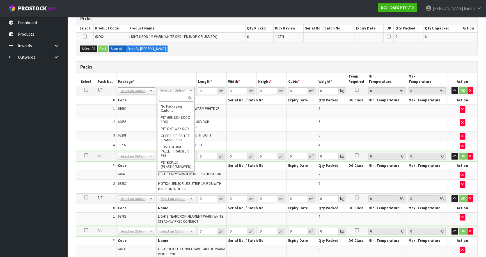
click at [176, 98] on input "text" at bounding box center [176, 98] width 34 height 7
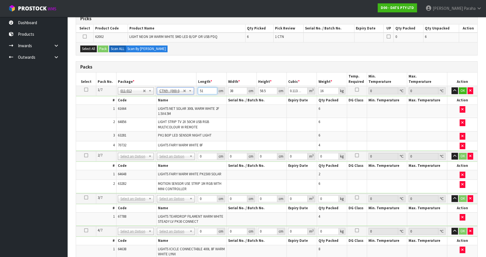
drag, startPoint x: 204, startPoint y: 90, endPoint x: 195, endPoint y: 90, distance: 9.3
click at [195, 90] on tr "1/7 NONE 007-001 007-002 007-004 007-009 007-013 007-014 007-015 007-017 007-01…" at bounding box center [276, 91] width 401 height 10
click at [451, 87] on button "button" at bounding box center [454, 90] width 6 height 7
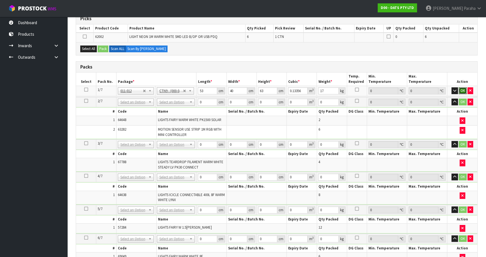
click button "OK" at bounding box center [463, 90] width 8 height 7
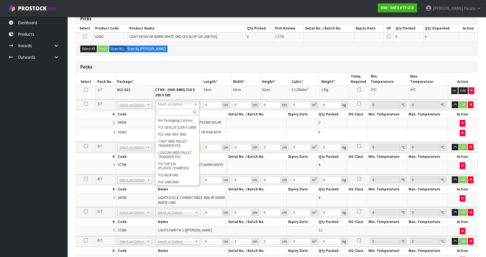
click at [177, 111] on input "text" at bounding box center [178, 112] width 42 height 7
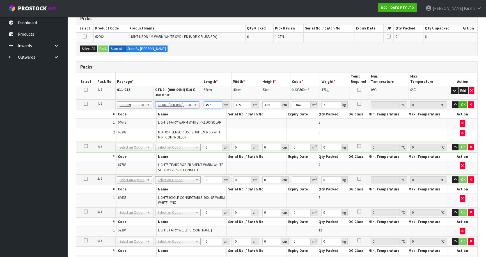
drag, startPoint x: 212, startPoint y: 104, endPoint x: 205, endPoint y: 104, distance: 7.0
click at [205, 104] on input "45.5" at bounding box center [213, 104] width 19 height 7
click at [452, 101] on button "button" at bounding box center [455, 104] width 6 height 7
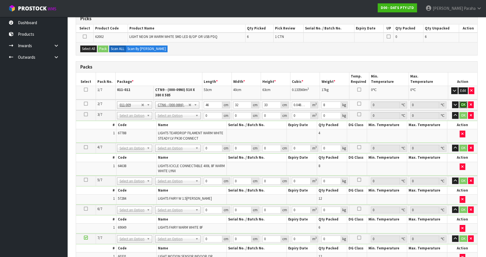
click button "OK" at bounding box center [463, 104] width 8 height 7
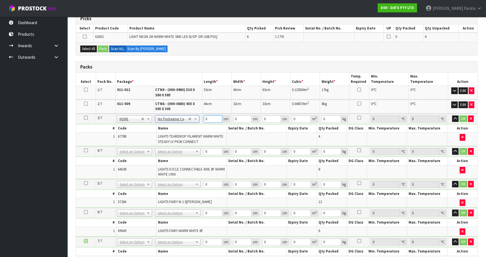
drag, startPoint x: 208, startPoint y: 118, endPoint x: 202, endPoint y: 118, distance: 6.5
click at [202, 118] on td "0 cm" at bounding box center [216, 119] width 29 height 10
click at [452, 115] on button "button" at bounding box center [455, 118] width 6 height 7
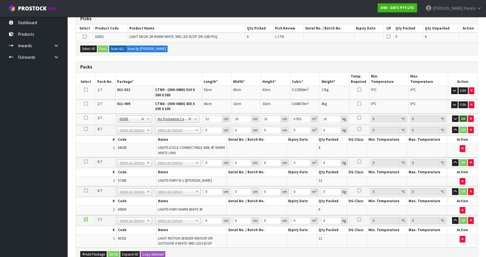
click button "OK" at bounding box center [463, 118] width 8 height 7
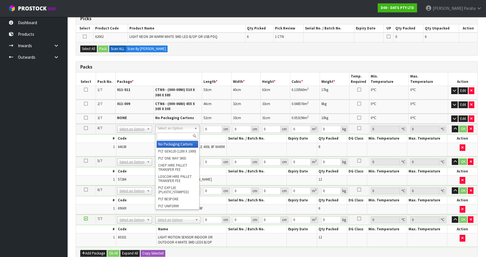
drag, startPoint x: 191, startPoint y: 143, endPoint x: 193, endPoint y: 134, distance: 9.1
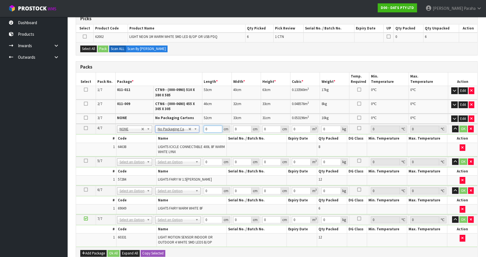
click at [206, 127] on input "0" at bounding box center [213, 128] width 19 height 7
click at [452, 125] on button "button" at bounding box center [455, 128] width 6 height 7
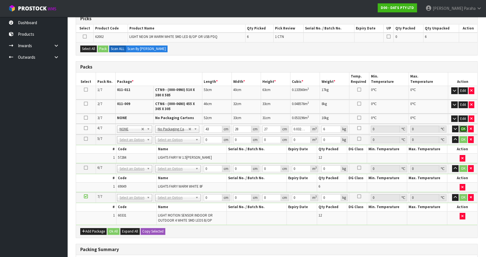
click button "OK" at bounding box center [463, 128] width 8 height 7
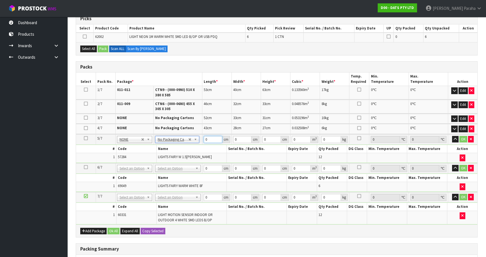
click at [207, 139] on input "0" at bounding box center [213, 139] width 19 height 7
click at [452, 136] on button "button" at bounding box center [455, 139] width 6 height 7
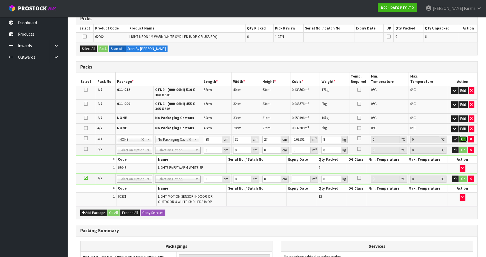
click button "OK" at bounding box center [463, 139] width 8 height 7
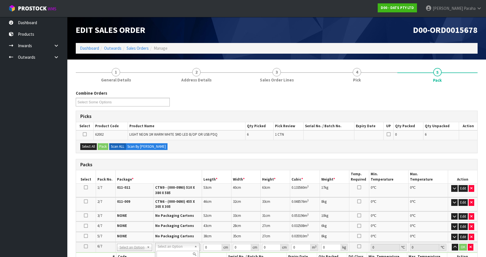
scroll to position [98, 0]
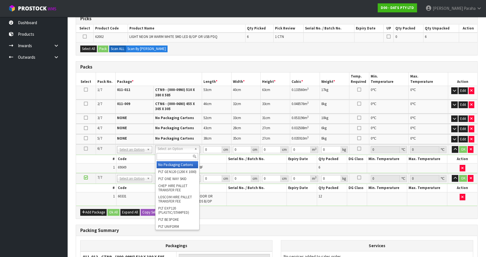
type input "4"
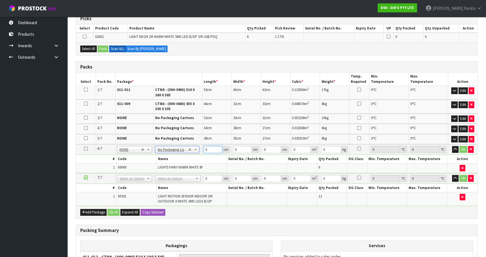
click at [207, 149] on input "0" at bounding box center [213, 149] width 19 height 7
type input "34"
type input "26"
type input "3"
type input "0.002652"
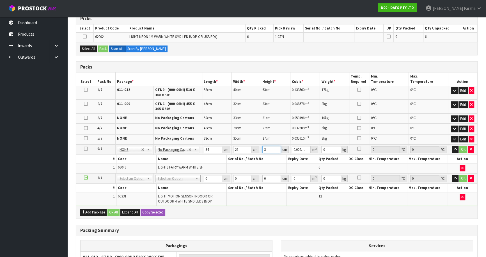
type input "35"
type input "0.03094"
type input "35"
type input "5"
click at [452, 146] on button "button" at bounding box center [455, 149] width 6 height 7
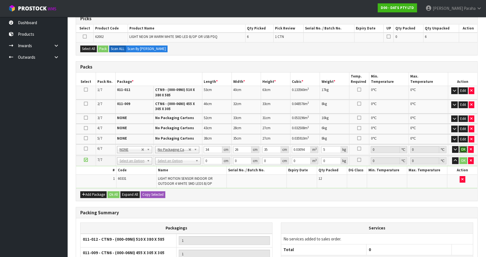
click button "OK" at bounding box center [463, 149] width 8 height 7
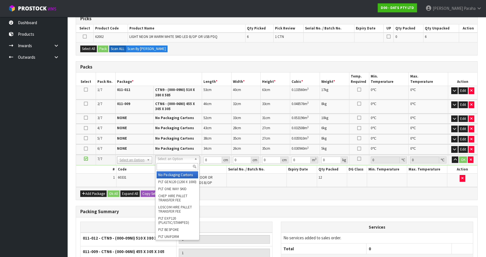
type input "5"
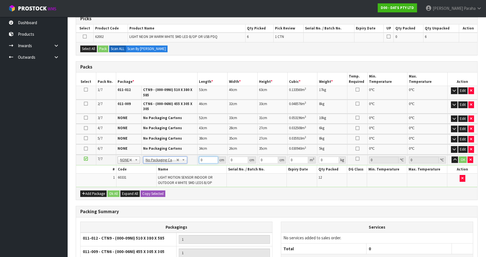
click at [206, 159] on input "0" at bounding box center [208, 159] width 19 height 7
type input "45"
type input "29"
type input "2"
type input "0.00261"
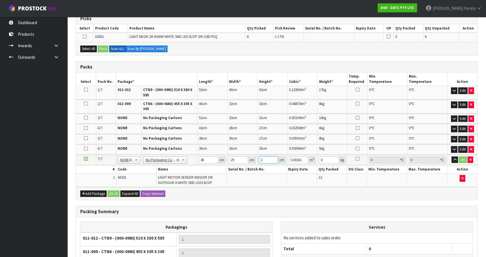
type input "25"
type input "0.032625"
type input "25"
type input "4"
click at [451, 156] on button "button" at bounding box center [454, 159] width 6 height 7
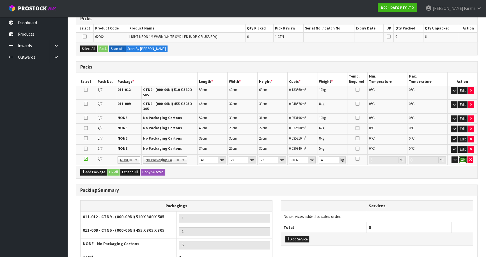
click button "OK" at bounding box center [463, 159] width 8 height 7
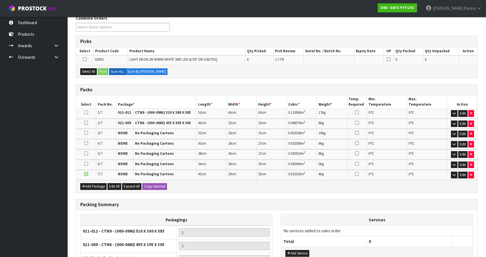
scroll to position [66, 0]
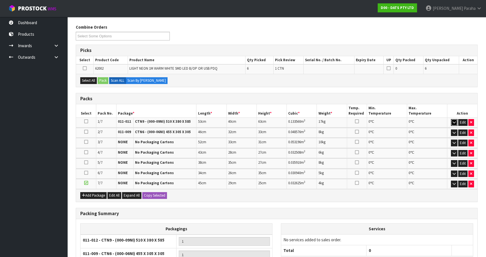
click at [453, 121] on icon "button" at bounding box center [454, 122] width 3 height 4
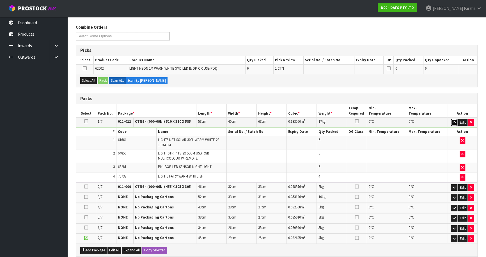
click at [453, 122] on icon "button" at bounding box center [454, 122] width 3 height 4
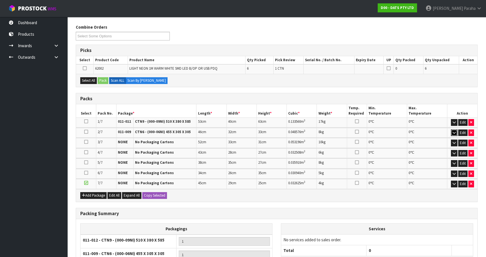
click at [453, 133] on icon "button" at bounding box center [454, 133] width 3 height 4
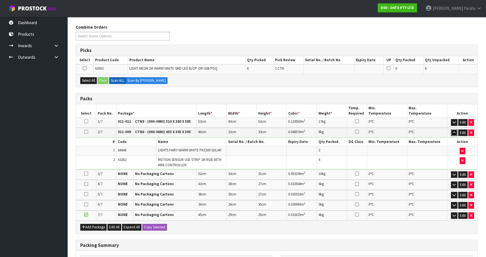
click at [453, 133] on icon "button" at bounding box center [454, 133] width 3 height 4
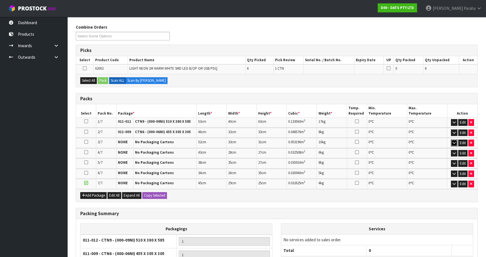
click at [451, 140] on button "button" at bounding box center [454, 142] width 6 height 7
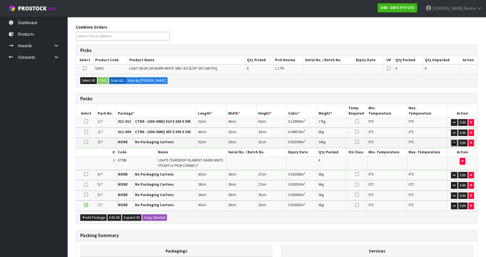
click at [453, 141] on icon "button" at bounding box center [454, 143] width 3 height 4
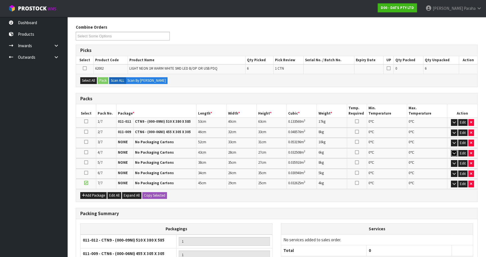
click at [454, 151] on icon "button" at bounding box center [454, 153] width 3 height 4
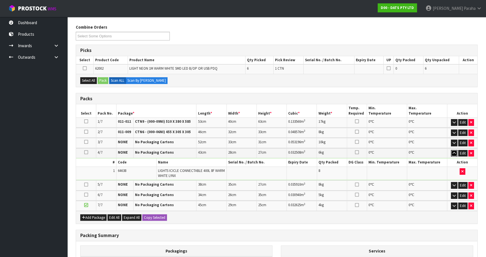
click at [454, 151] on icon "button" at bounding box center [454, 153] width 3 height 4
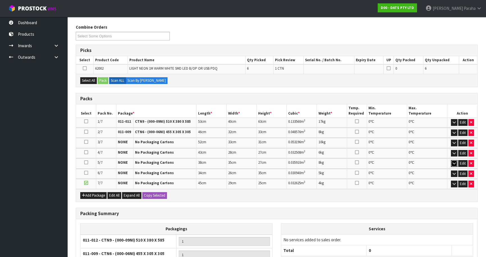
click at [453, 161] on icon "button" at bounding box center [454, 163] width 3 height 4
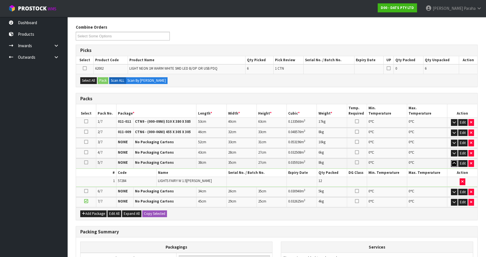
click at [453, 161] on icon "button" at bounding box center [454, 163] width 3 height 4
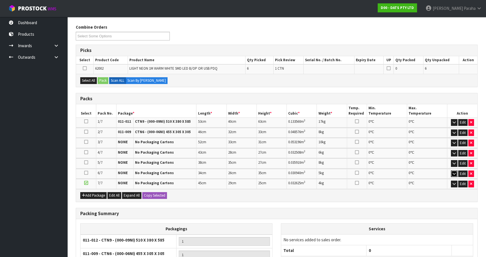
click at [452, 170] on button "button" at bounding box center [454, 173] width 6 height 7
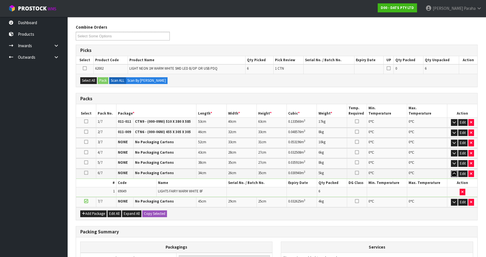
click at [452, 170] on button "button" at bounding box center [454, 173] width 6 height 7
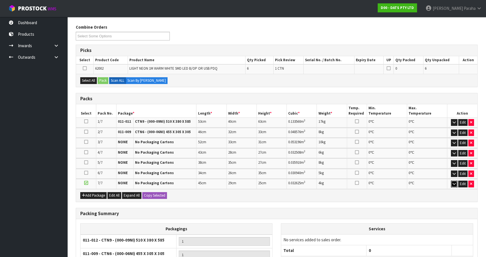
click at [454, 182] on icon "button" at bounding box center [454, 184] width 3 height 4
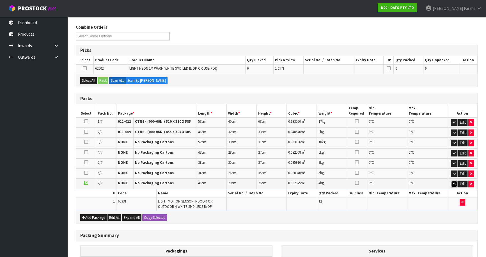
click at [454, 182] on icon "button" at bounding box center [454, 184] width 3 height 4
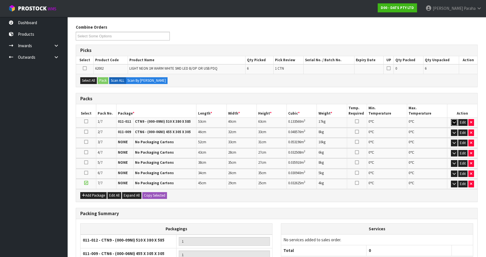
click at [454, 120] on icon "button" at bounding box center [454, 122] width 3 height 4
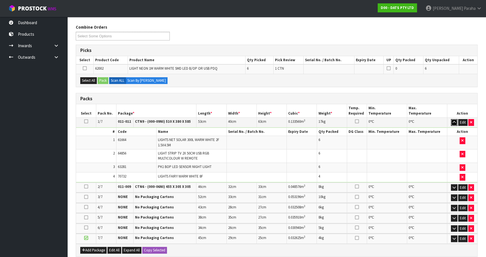
click at [454, 119] on button "button" at bounding box center [454, 122] width 6 height 7
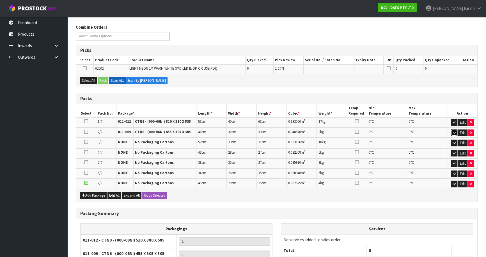
click at [455, 132] on icon "button" at bounding box center [454, 133] width 3 height 4
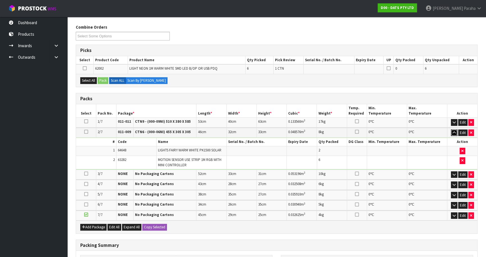
click at [455, 132] on icon "button" at bounding box center [454, 133] width 3 height 4
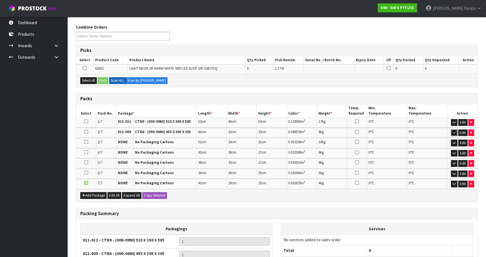
click at [455, 132] on icon "button" at bounding box center [454, 133] width 3 height 4
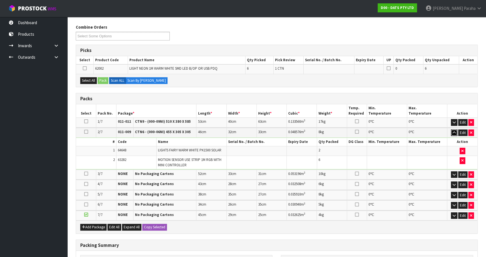
click at [455, 132] on icon "button" at bounding box center [454, 133] width 3 height 4
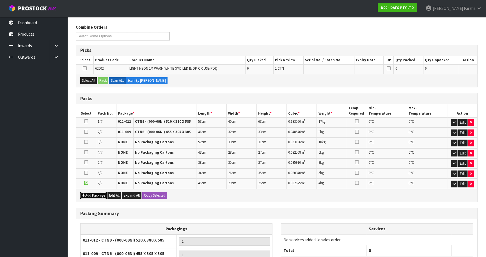
click at [99, 192] on button "Add Package" at bounding box center [93, 195] width 26 height 7
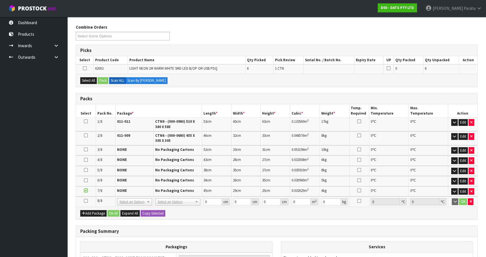
click at [85, 201] on icon at bounding box center [86, 201] width 4 height 0
drag, startPoint x: 171, startPoint y: 216, endPoint x: 174, endPoint y: 213, distance: 4.4
type input "6"
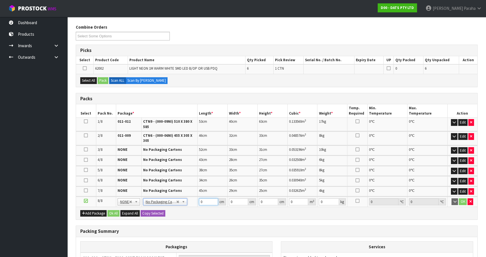
drag, startPoint x: 203, startPoint y: 202, endPoint x: 197, endPoint y: 202, distance: 5.3
click at [198, 202] on td "0 cm" at bounding box center [213, 201] width 30 height 10
type input "26"
type input "18"
type input "2"
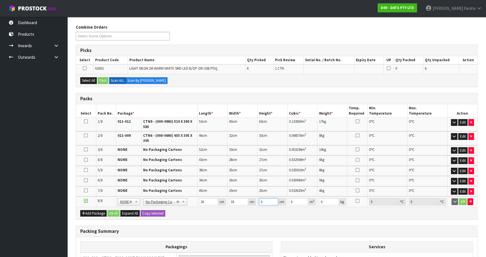
type input "0.000936"
type input "28"
type input "0.013104"
type input "28"
type input "3"
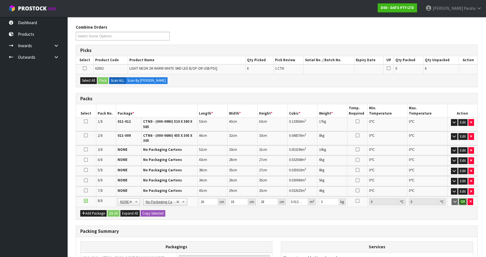
click button "OK" at bounding box center [463, 201] width 8 height 7
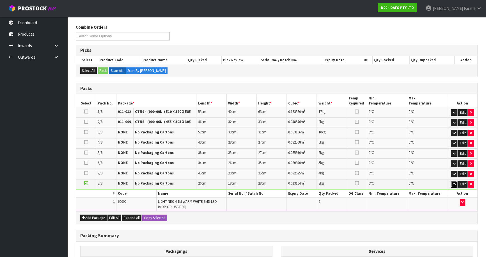
click at [454, 184] on icon "button" at bounding box center [454, 184] width 3 height 4
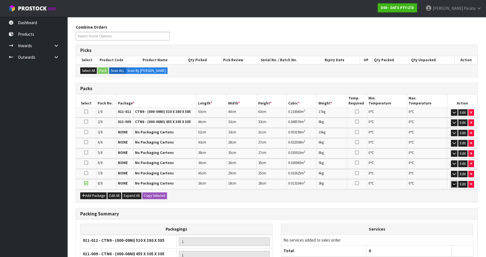
click at [454, 184] on icon "button" at bounding box center [454, 184] width 3 height 4
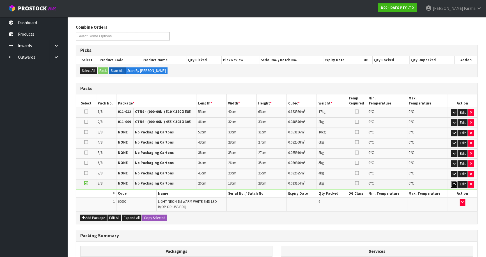
click at [454, 184] on icon "button" at bounding box center [454, 184] width 3 height 4
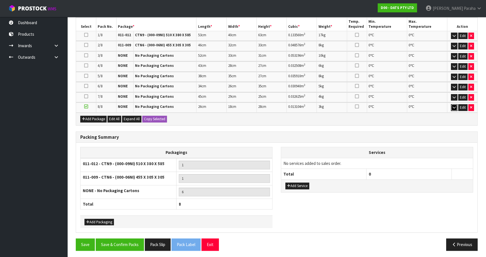
scroll to position [143, 0]
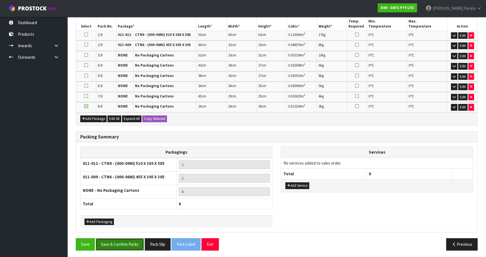
click at [129, 247] on button "Save & Confirm Packs" at bounding box center [120, 244] width 48 height 12
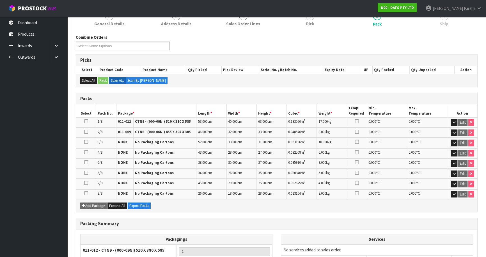
scroll to position [151, 0]
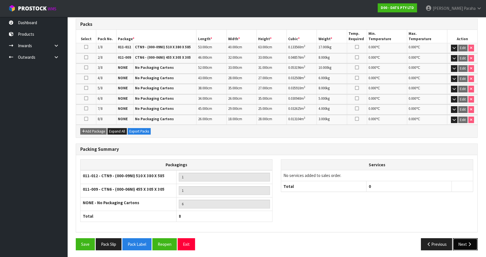
click at [465, 245] on button "Next" at bounding box center [465, 244] width 25 height 12
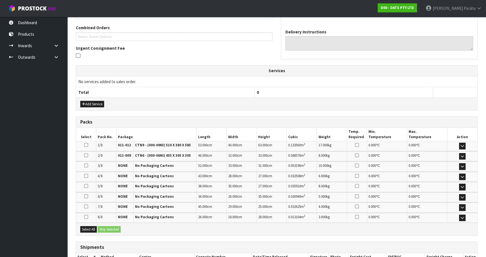
scroll to position [179, 0]
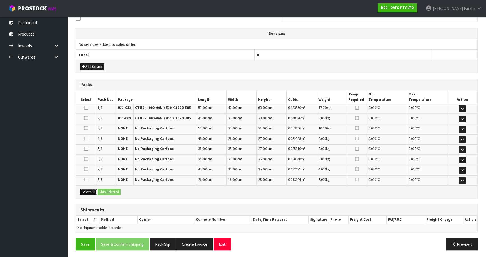
click at [87, 190] on button "Select All" at bounding box center [88, 192] width 17 height 7
click at [118, 191] on button "Ship Selected" at bounding box center [109, 192] width 23 height 7
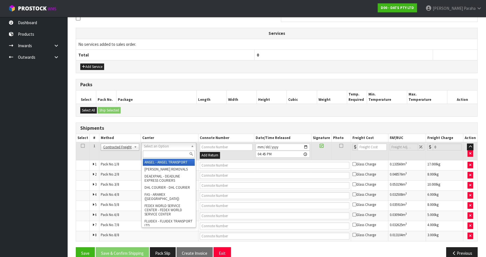
click at [158, 154] on input "text" at bounding box center [169, 153] width 52 height 7
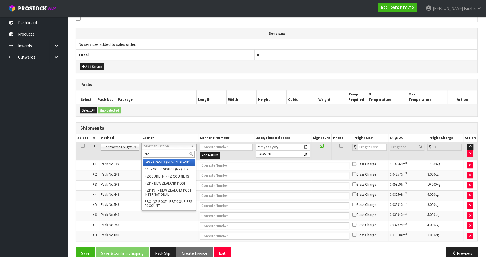
type input "NZP"
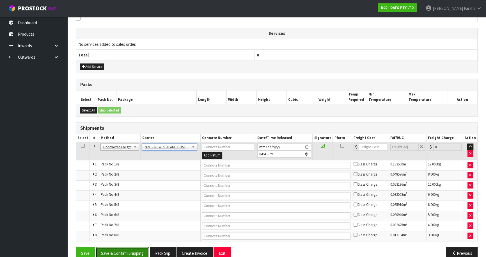
click at [117, 249] on button "Save & Confirm Shipping" at bounding box center [122, 253] width 53 height 12
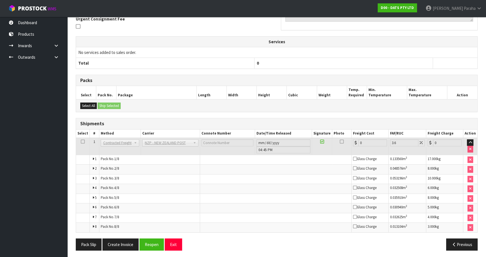
scroll to position [177, 0]
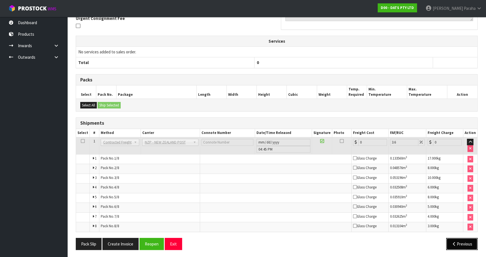
click at [454, 242] on icon "button" at bounding box center [453, 244] width 5 height 4
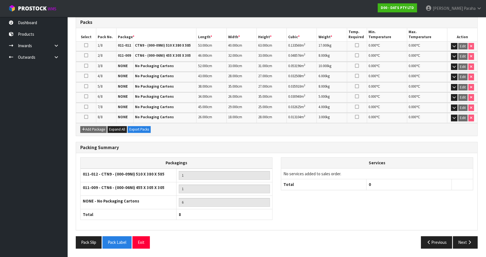
scroll to position [157, 0]
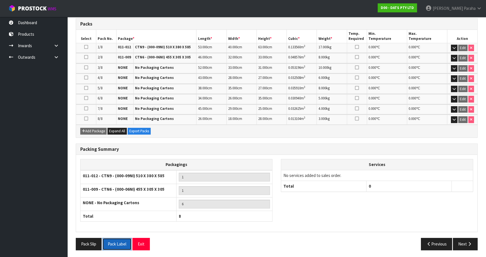
click at [120, 239] on button "Pack Label" at bounding box center [116, 244] width 29 height 12
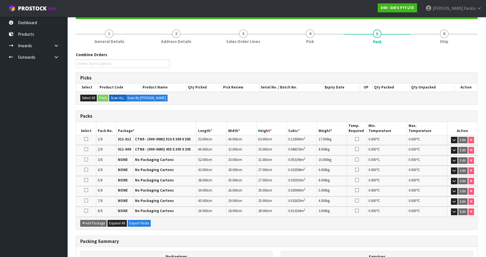
scroll to position [0, 0]
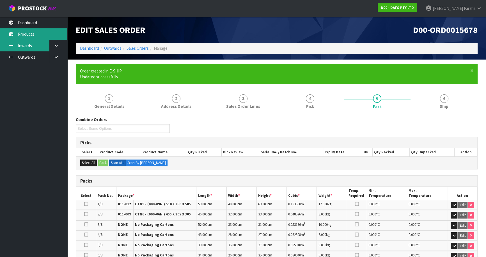
drag, startPoint x: 3, startPoint y: 47, endPoint x: 1, endPoint y: 39, distance: 7.9
click at [3, 47] on link "Inwards" at bounding box center [33, 46] width 67 height 12
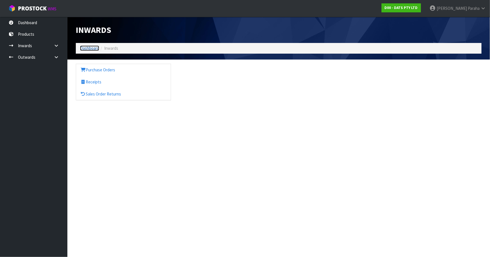
click at [88, 48] on link "Dashboard" at bounding box center [89, 47] width 19 height 5
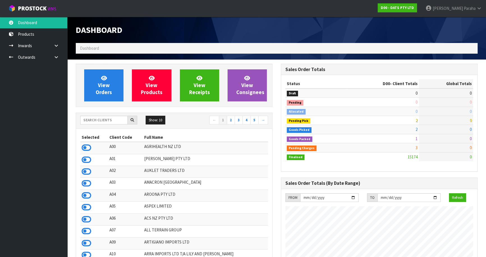
scroll to position [424, 205]
click at [465, 8] on span "Paraha" at bounding box center [470, 8] width 12 height 5
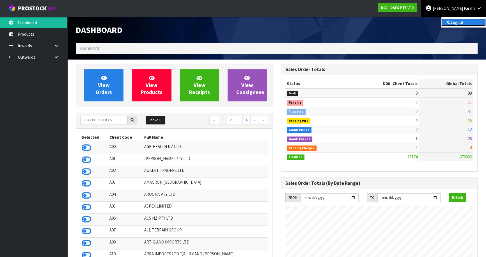
click at [465, 24] on link "Logout" at bounding box center [463, 23] width 44 height 8
